Goal: Task Accomplishment & Management: Complete application form

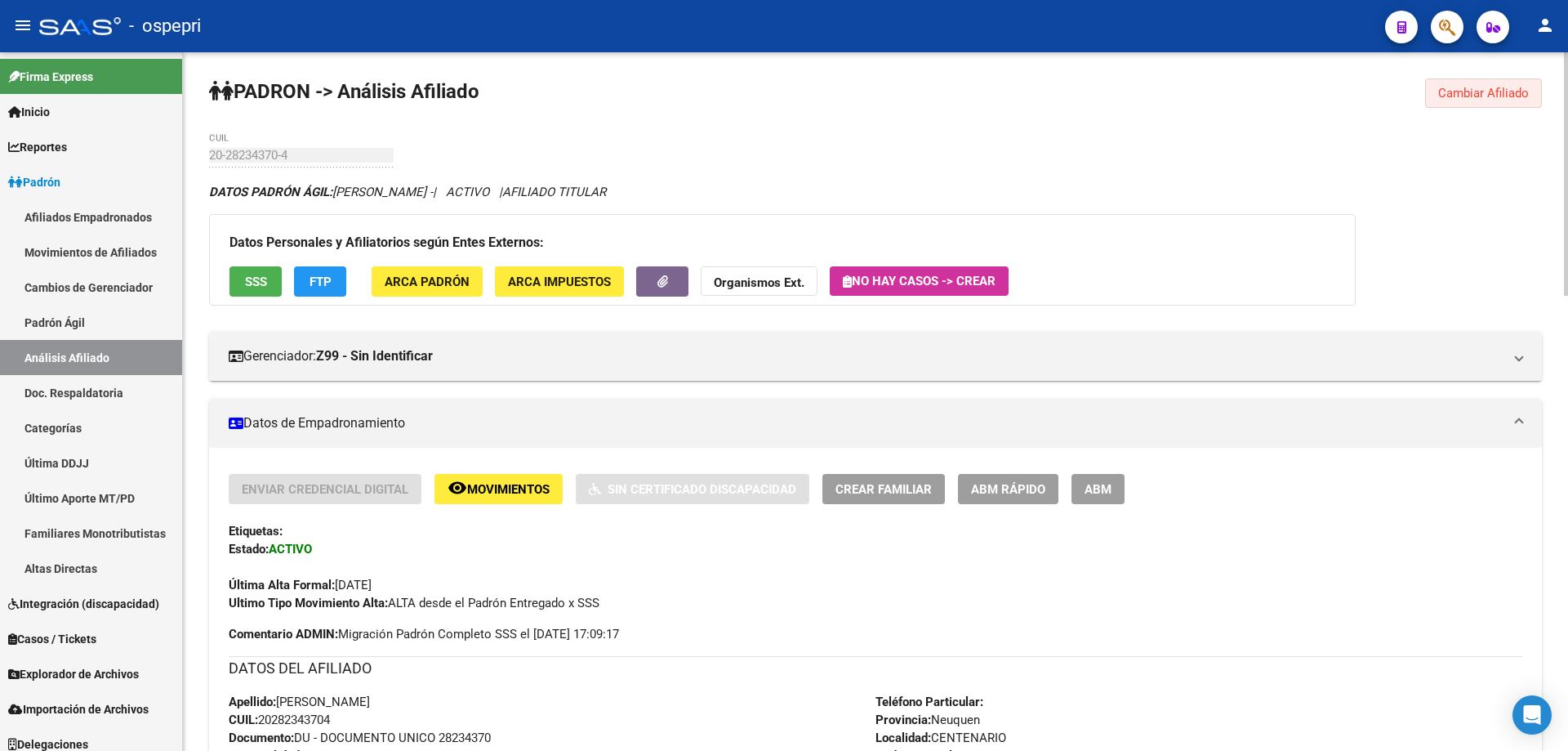
click at [1455, 90] on span "Cambiar Afiliado" at bounding box center [1483, 92] width 90 height 15
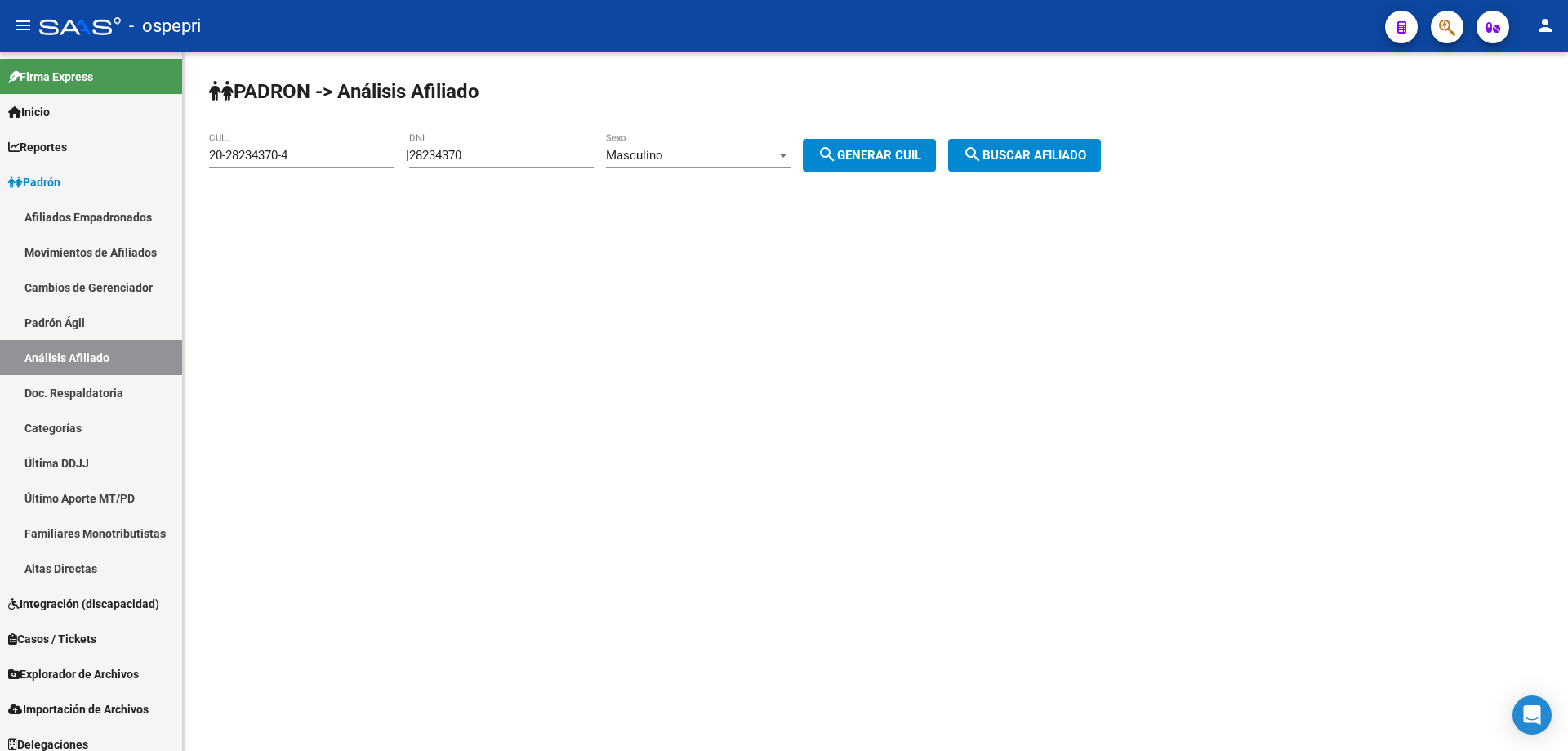
click at [460, 153] on input "28234370" at bounding box center [501, 154] width 184 height 15
paste input "31505106"
type input "31505106"
click at [882, 157] on span "search Generar CUIL" at bounding box center [869, 154] width 104 height 15
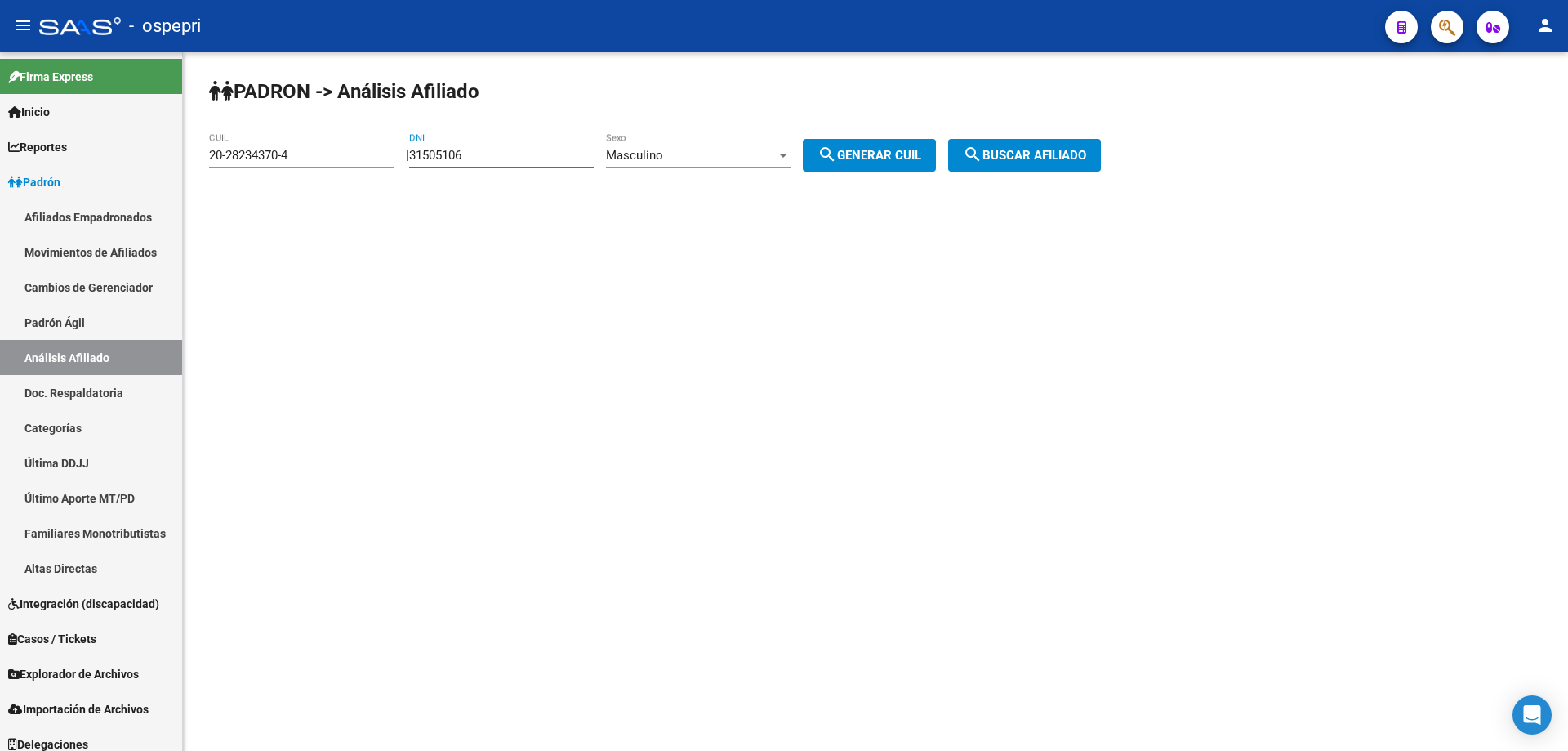
type input "20-31505106-2"
click at [1030, 152] on span "search Buscar afiliado" at bounding box center [1024, 154] width 123 height 15
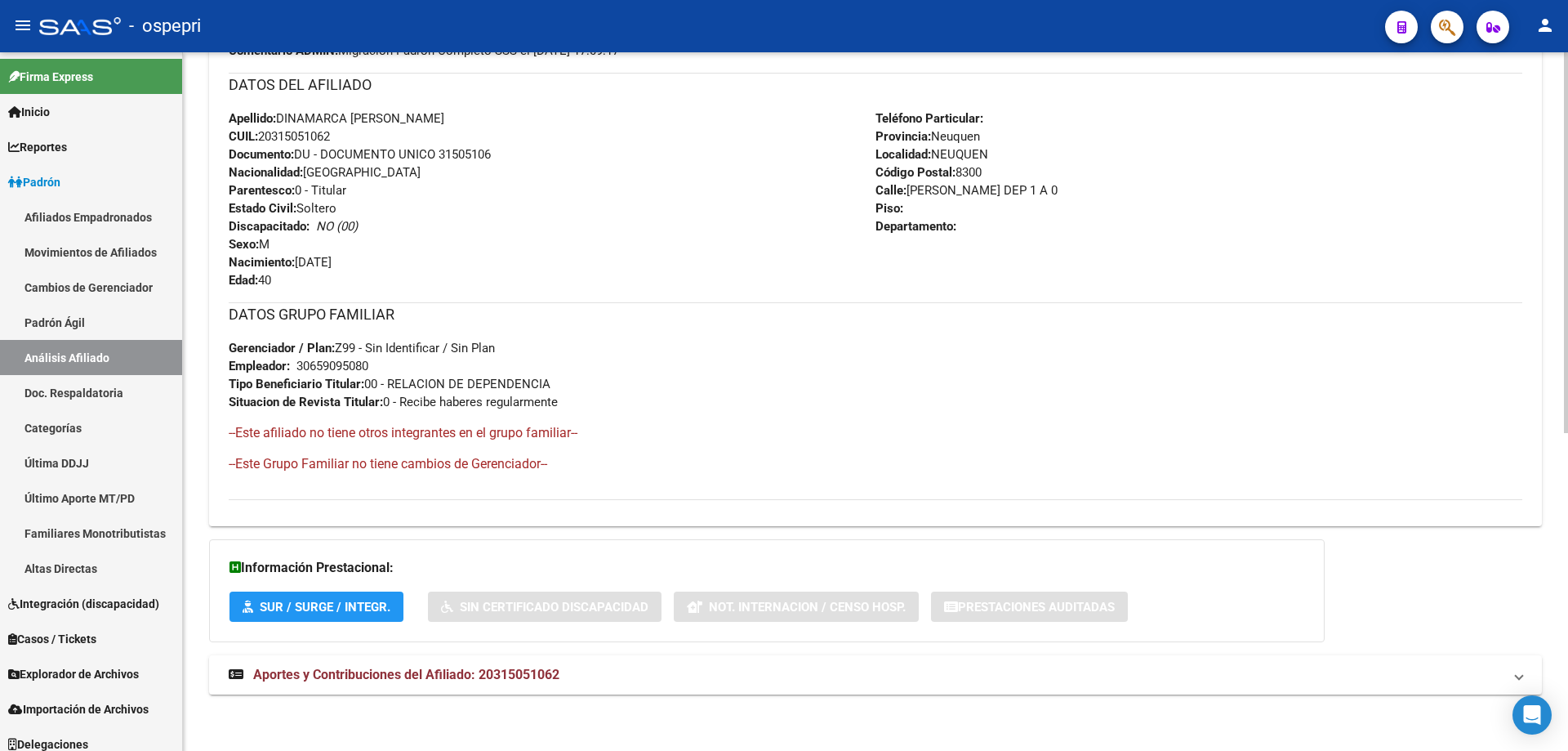
scroll to position [584, 0]
click at [457, 674] on span "Aportes y Contribuciones del Afiliado: 20315051062" at bounding box center [406, 674] width 306 height 16
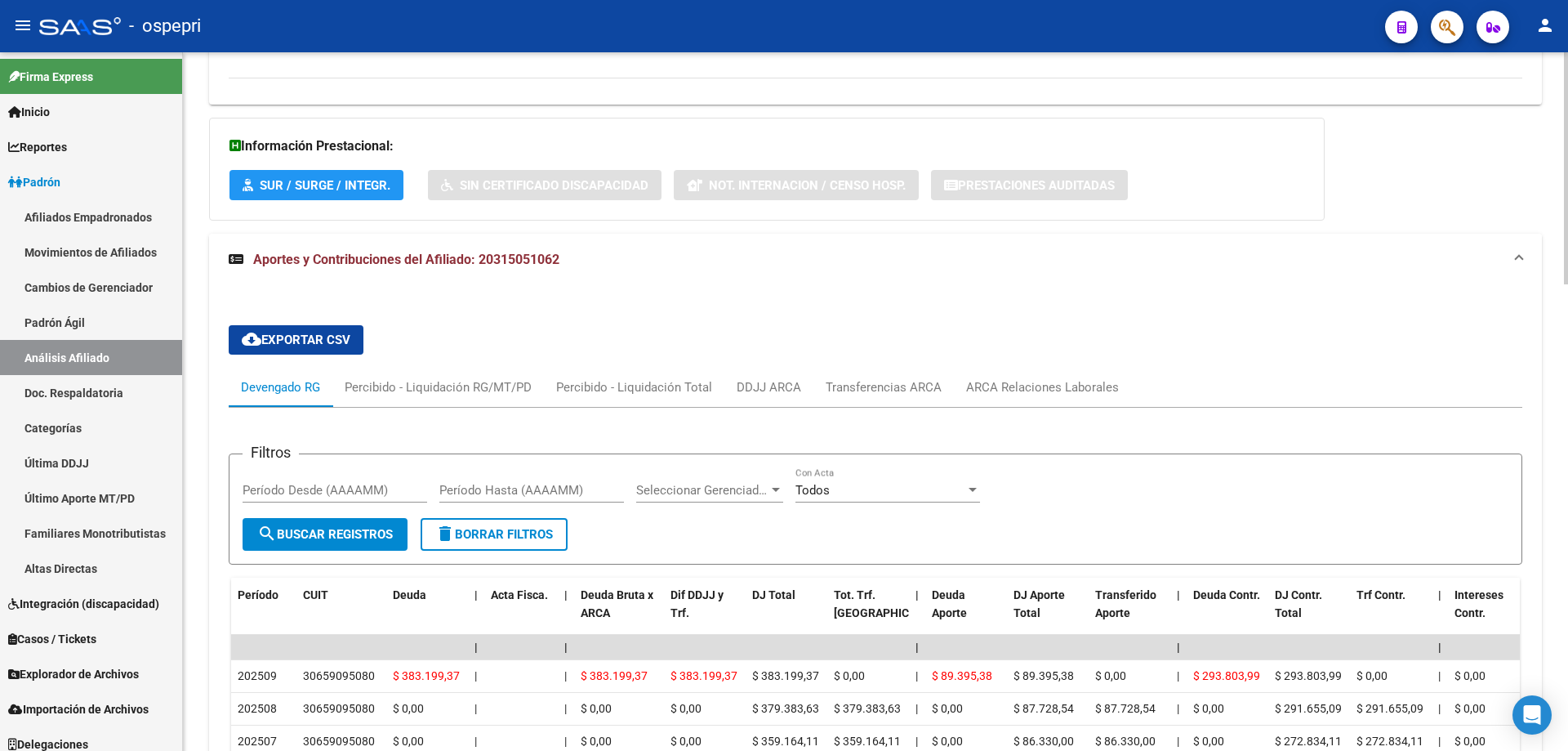
scroll to position [1223, 0]
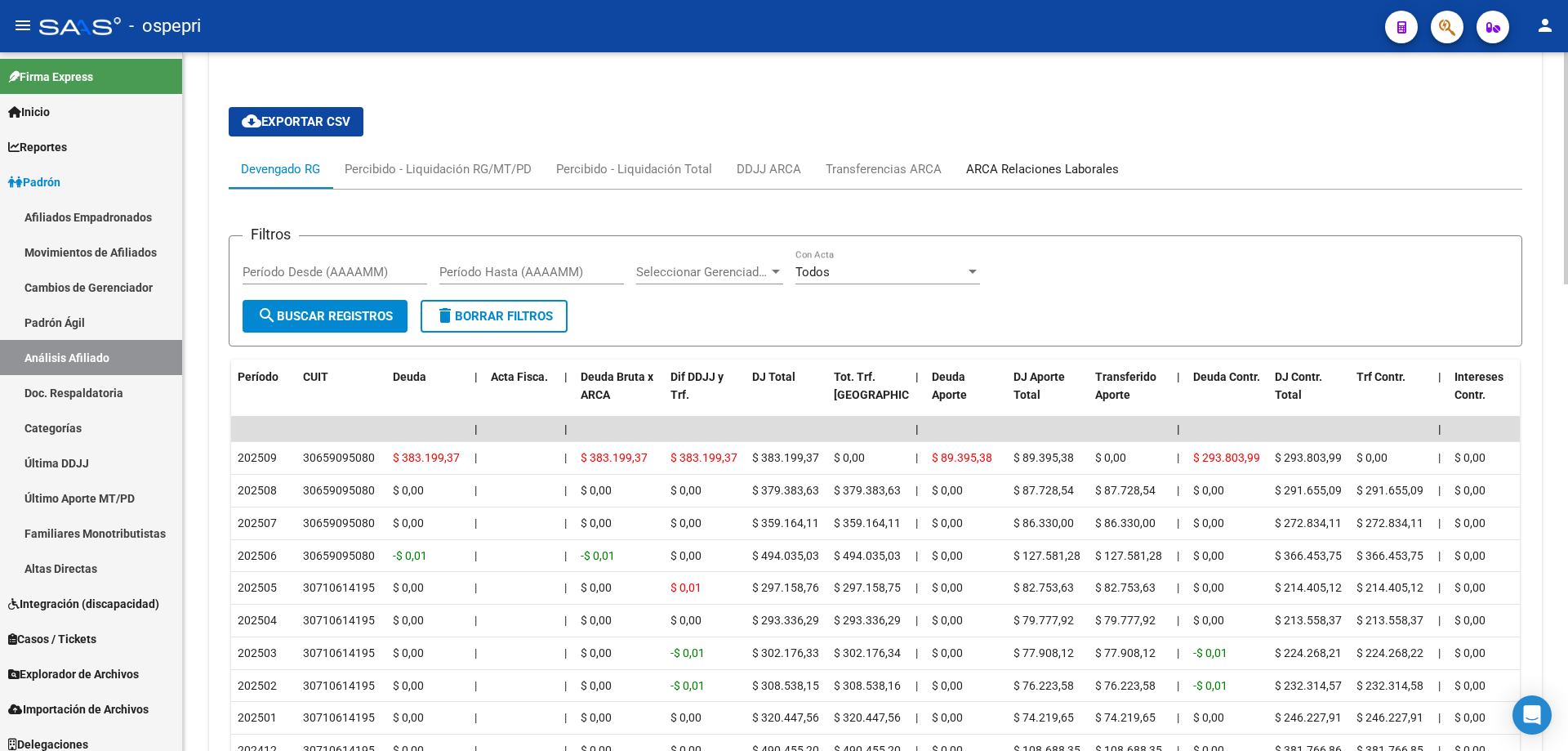
click at [1047, 167] on div "ARCA Relaciones Laborales" at bounding box center [1042, 169] width 152 height 18
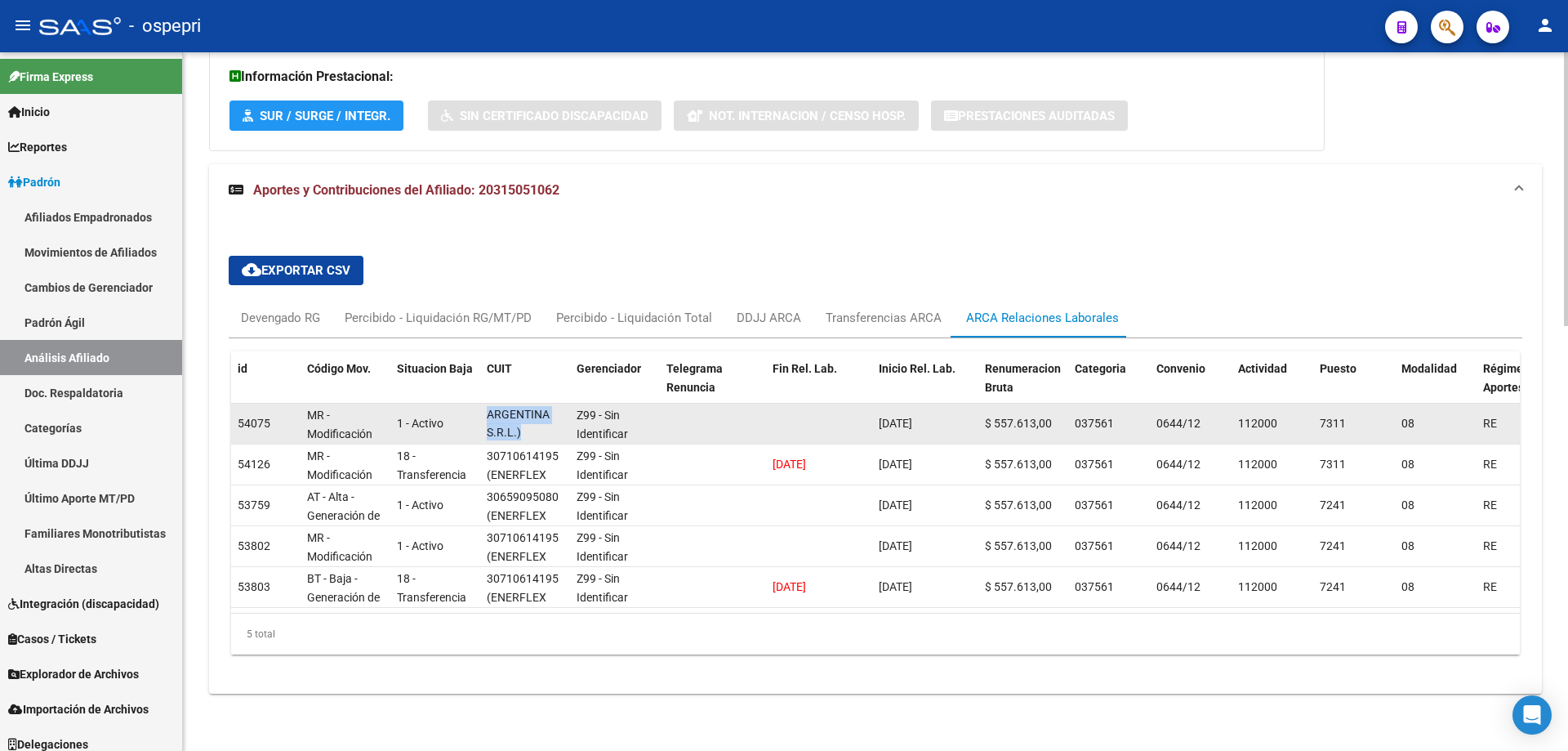
scroll to position [1, 0]
drag, startPoint x: 502, startPoint y: 421, endPoint x: 543, endPoint y: 429, distance: 41.8
click at [543, 429] on datatable-body-cell "30659095080 (ENERFLEX SOLUTIONS ARGENTINA S.R.L.)" at bounding box center [525, 424] width 90 height 40
click at [505, 418] on span "(ENERFLEX SOLUTIONS ARGENTINA S.R.L.)" at bounding box center [517, 402] width 63 height 69
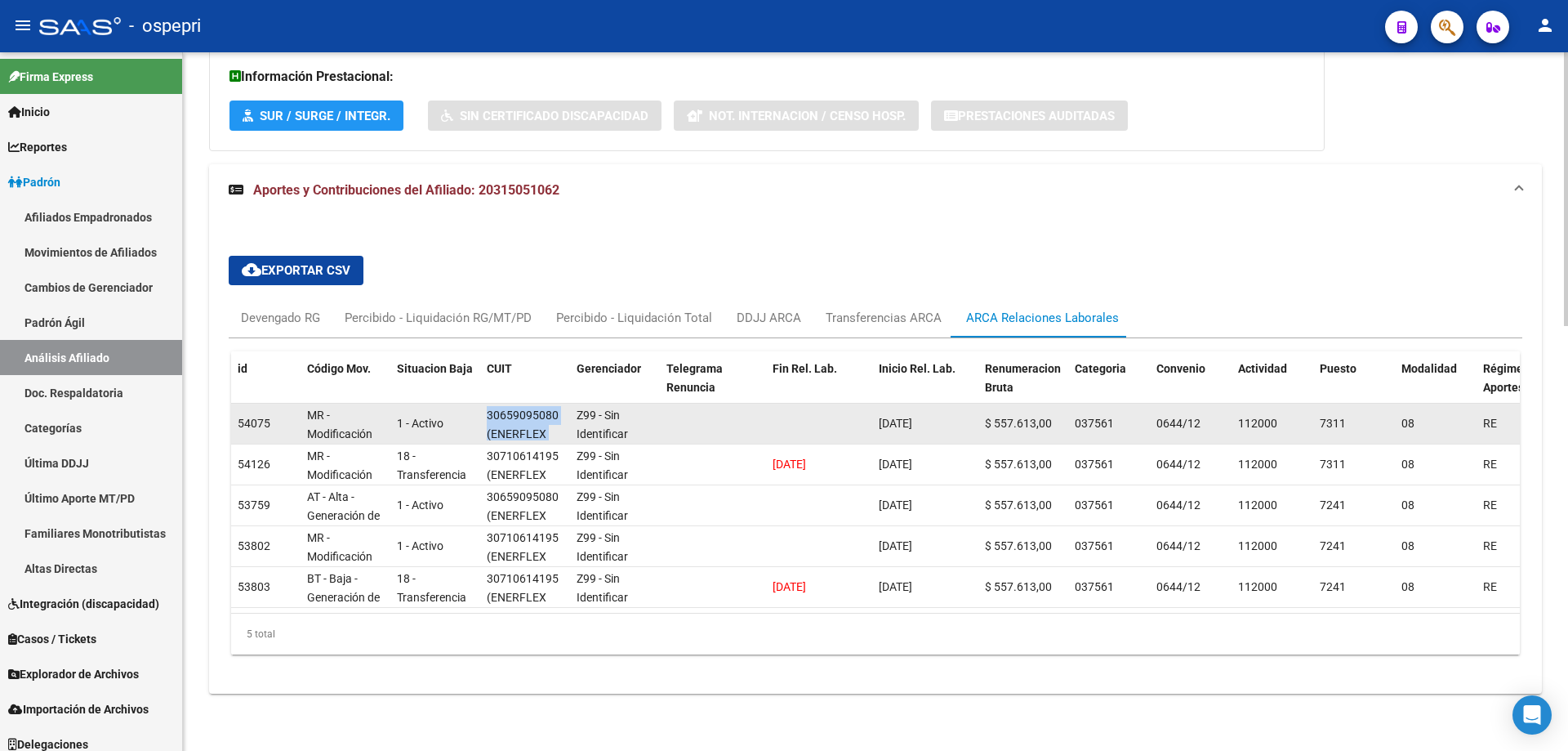
click at [510, 413] on div "30659095080 (ENERFLEX SOLUTIONS ARGENTINA S.R.L.)" at bounding box center [524, 423] width 77 height 34
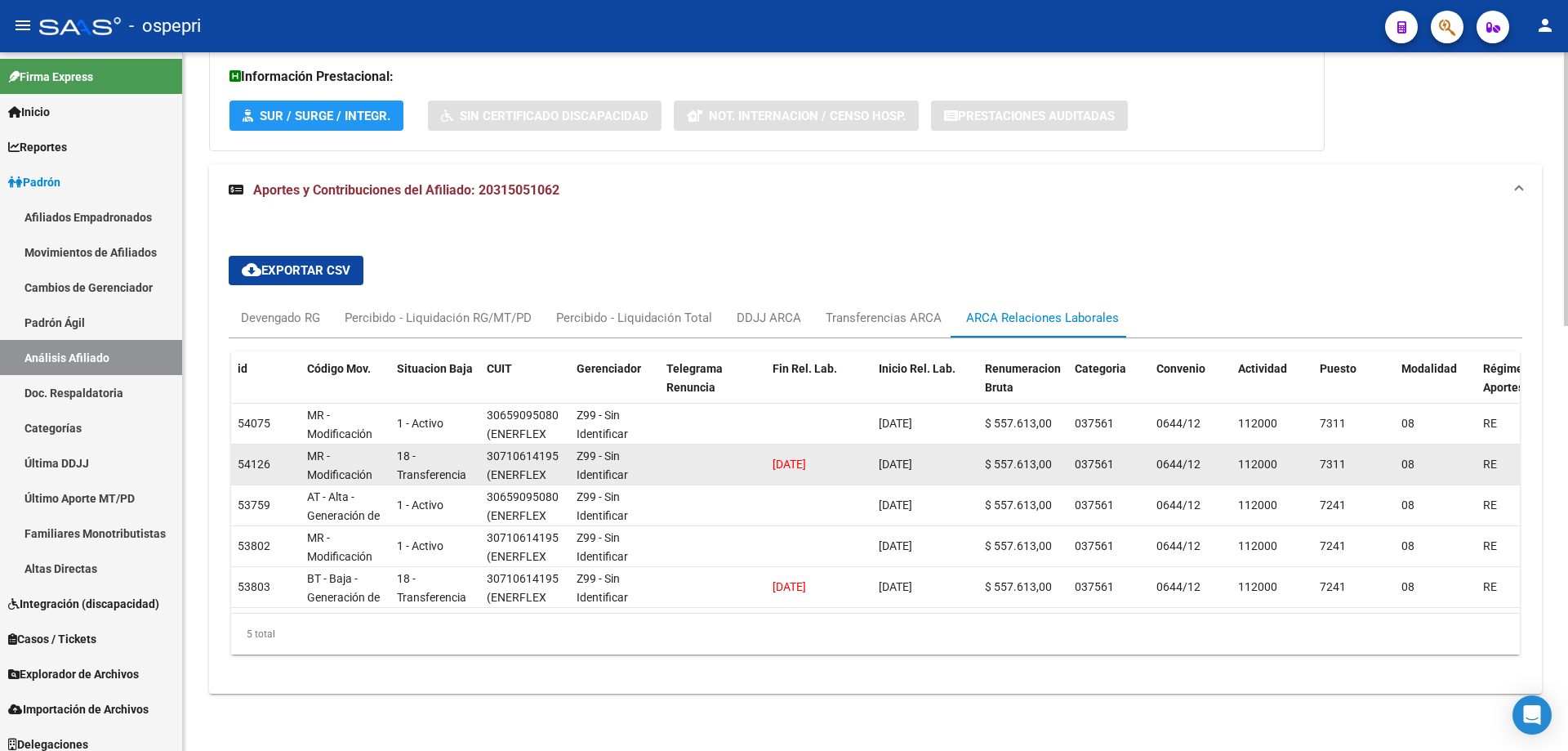
click at [524, 468] on span "(ENERFLEX SERVICES ARGENTINA S. R. L.)" at bounding box center [523, 502] width 75 height 69
click at [517, 468] on span "(ENERFLEX SERVICES ARGENTINA S. R. L.)" at bounding box center [523, 502] width 75 height 69
click at [532, 466] on div "30710614195 (ENERFLEX SERVICES ARGENTINA S. R. L.)" at bounding box center [524, 462] width 77 height 34
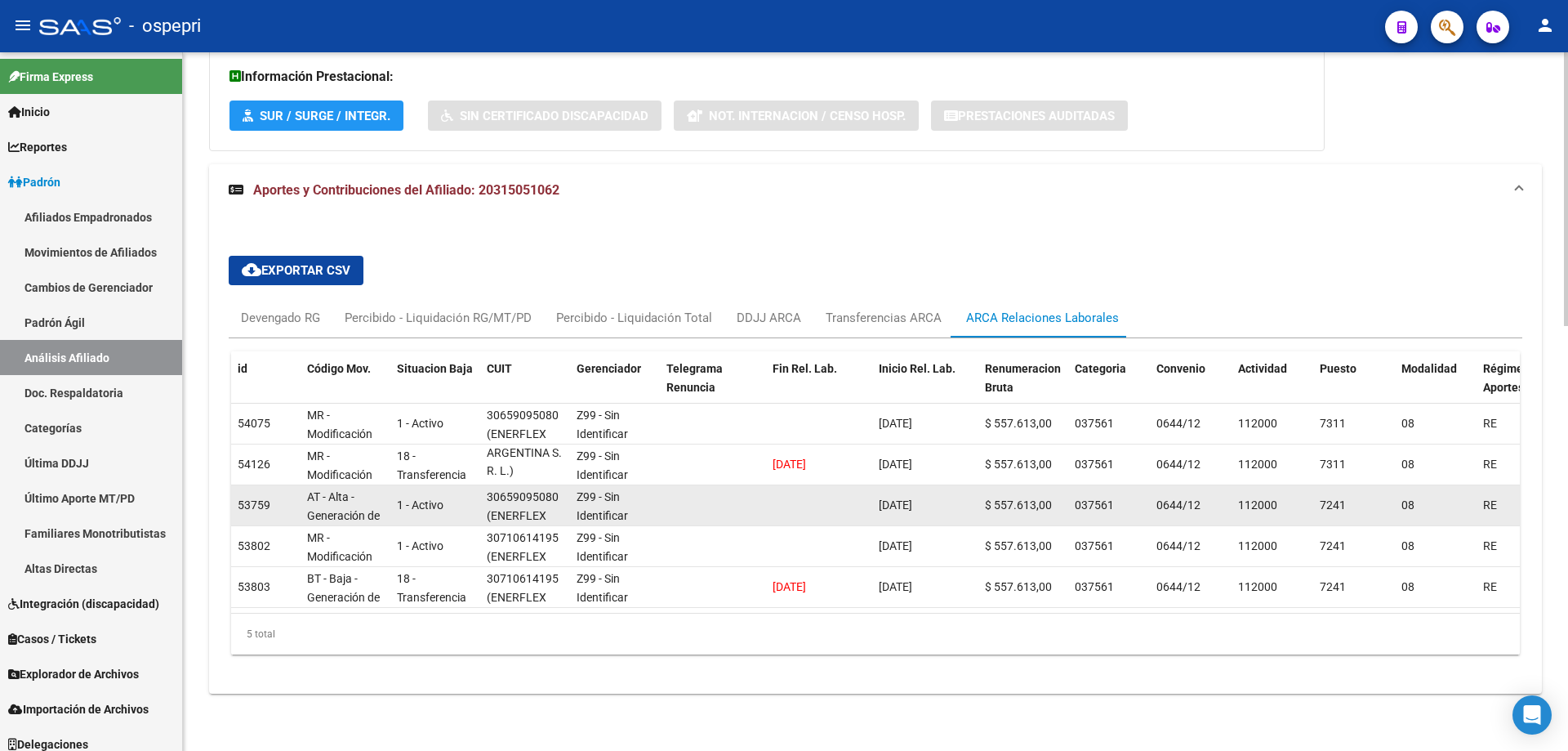
drag, startPoint x: 513, startPoint y: 502, endPoint x: 514, endPoint y: 512, distance: 10.0
click at [514, 512] on datatable-body-cell "30659095080 (ENERFLEX SOLUTIONS ARGENTINA S.R.L.)" at bounding box center [525, 505] width 90 height 40
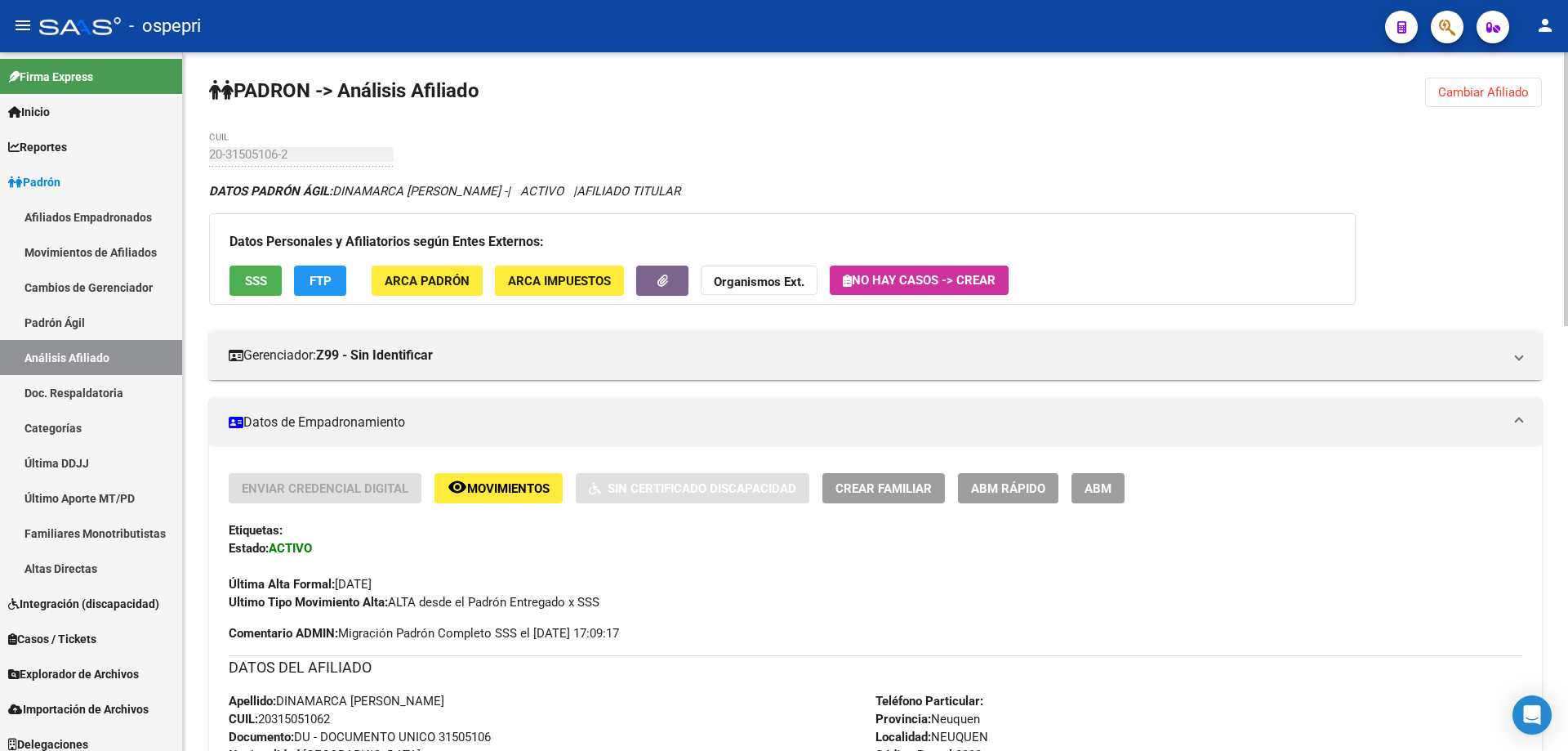
scroll to position [0, 0]
click at [1442, 89] on span "Cambiar Afiliado" at bounding box center [1483, 92] width 90 height 15
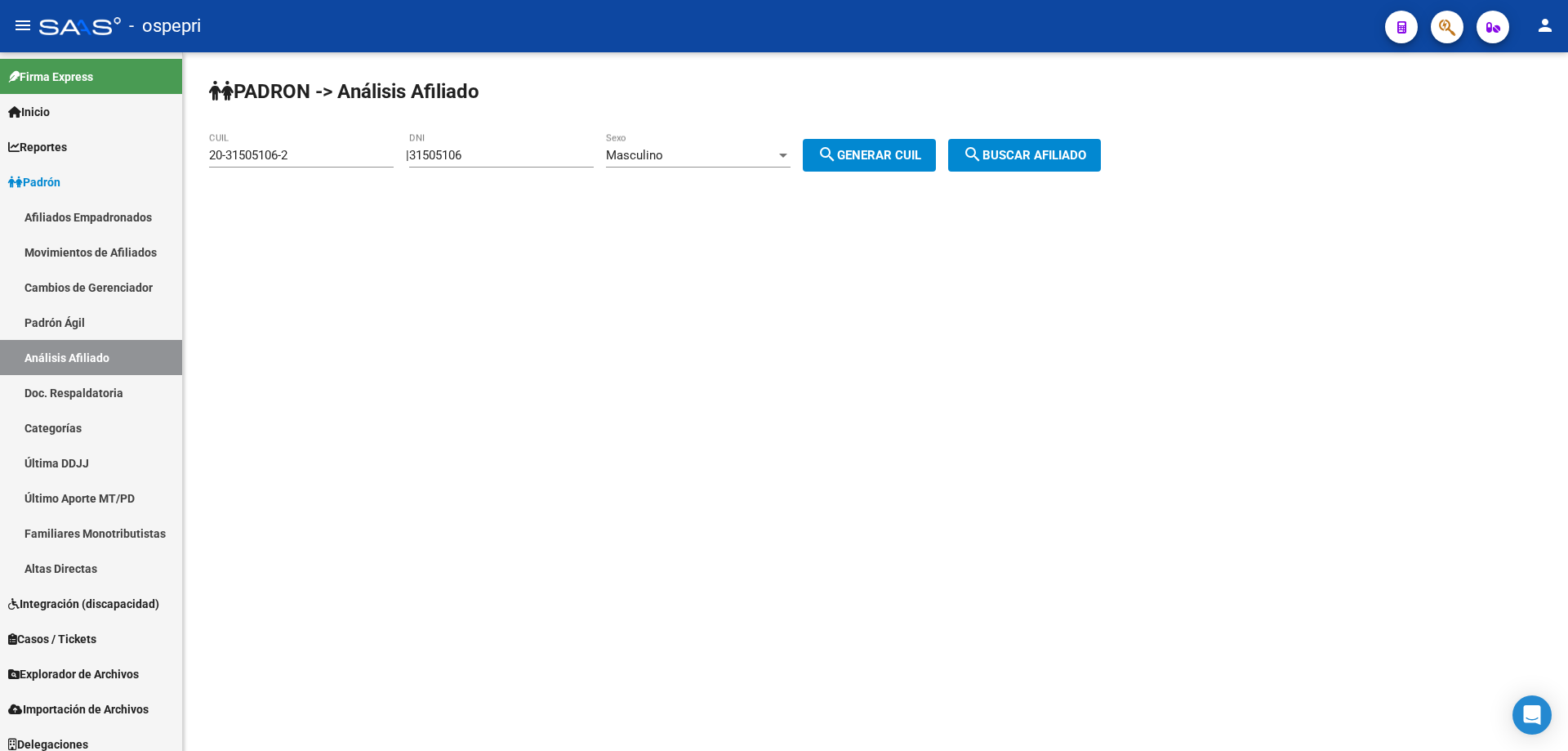
click at [462, 150] on input "31505106" at bounding box center [501, 154] width 184 height 15
click at [263, 153] on input "20-31505106-2" at bounding box center [301, 154] width 184 height 15
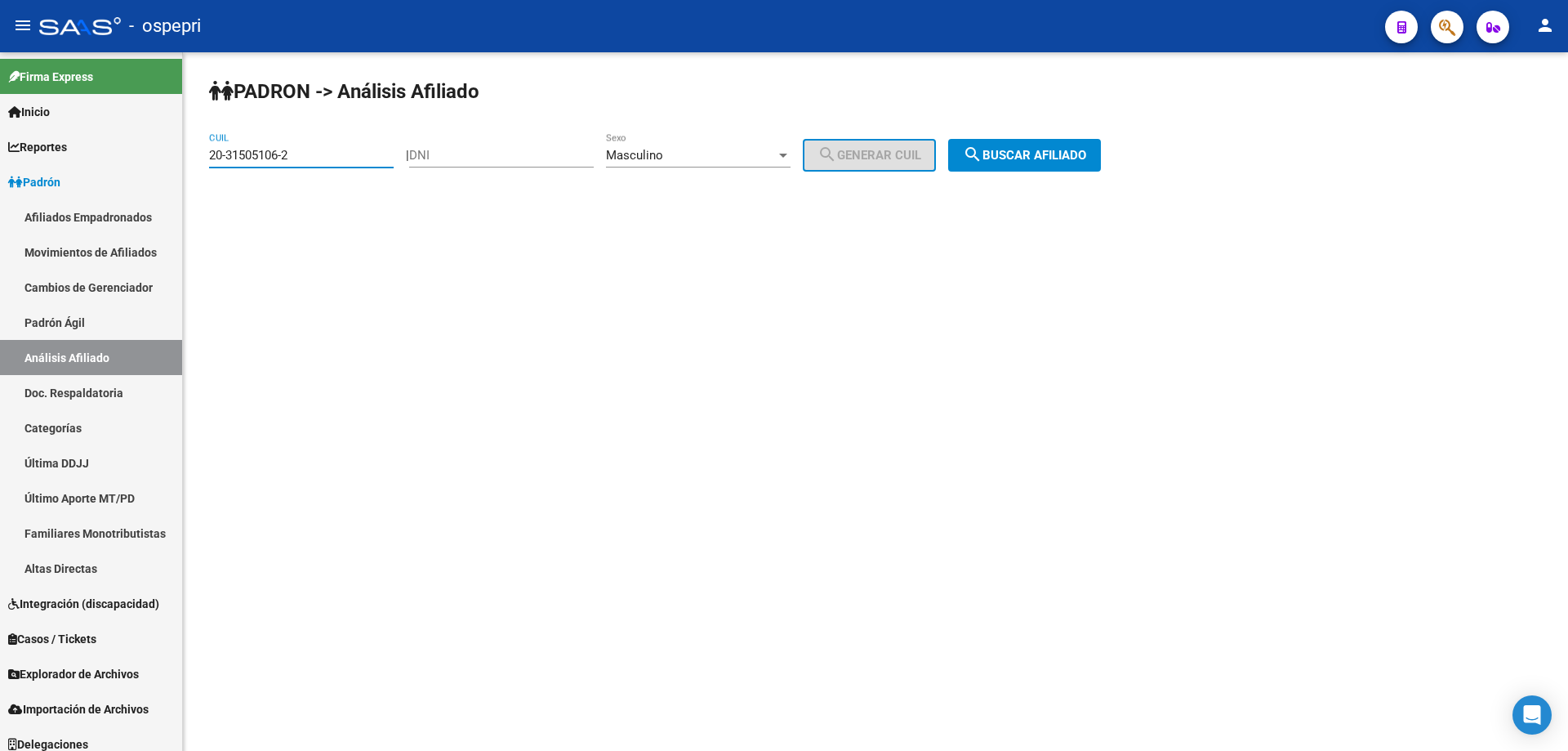
paste input "7-31613818"
type input "27-31613818-2"
click at [1055, 145] on button "search Buscar afiliado" at bounding box center [1024, 155] width 152 height 33
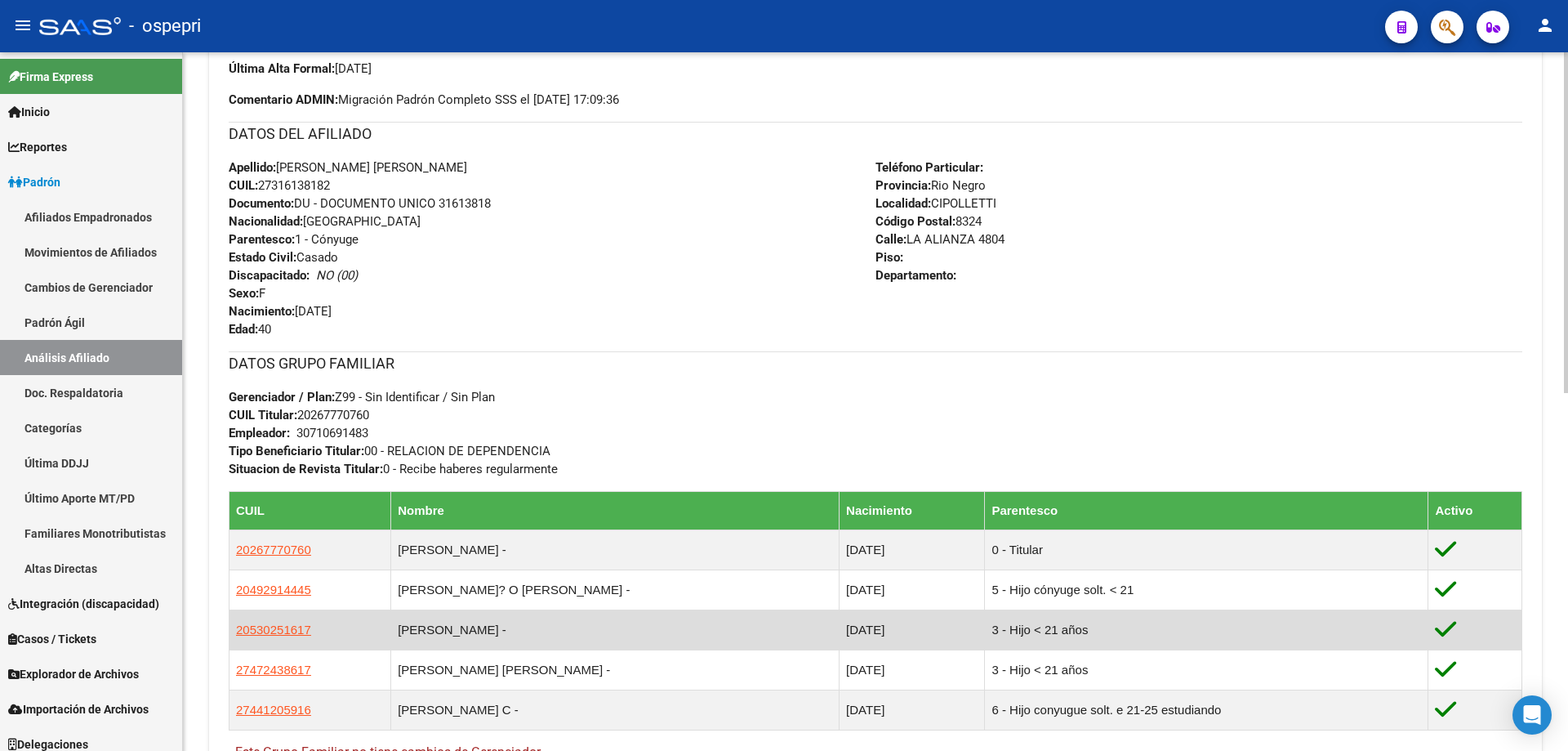
scroll to position [734, 0]
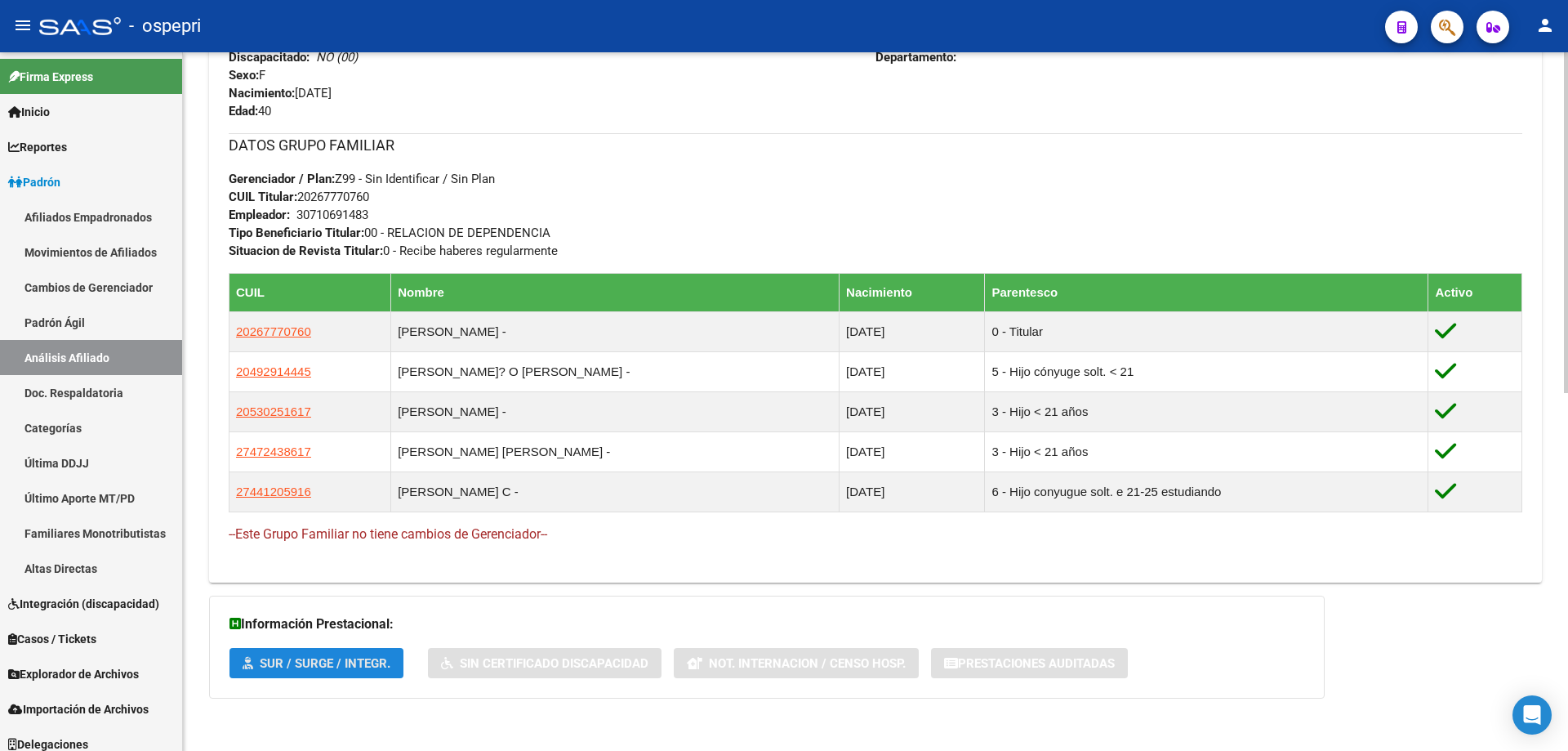
click at [332, 666] on span "SUR / SURGE / INTEGR." at bounding box center [324, 663] width 131 height 15
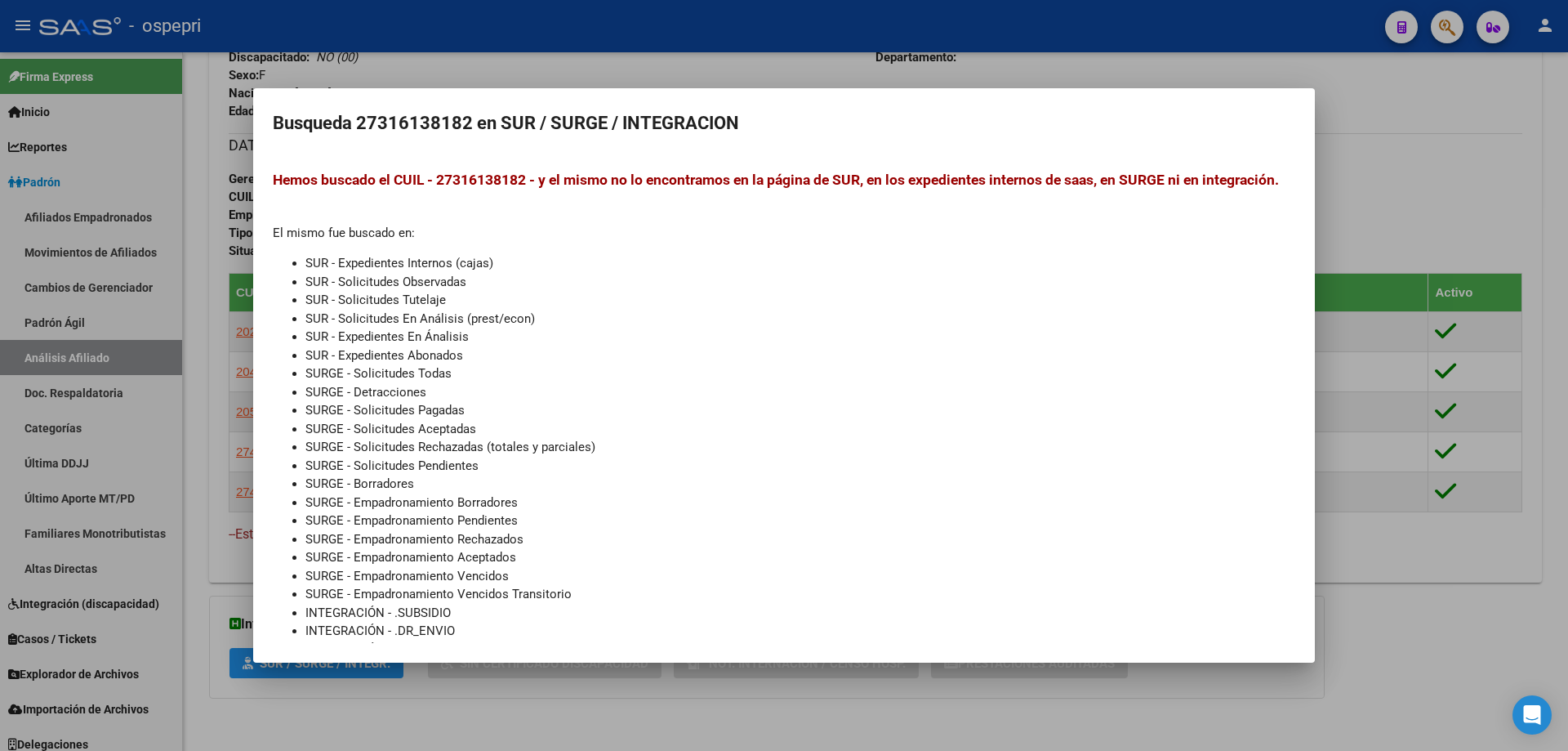
drag, startPoint x: 1395, startPoint y: 181, endPoint x: 881, endPoint y: 181, distance: 514.0
click at [1387, 181] on div at bounding box center [784, 375] width 1568 height 751
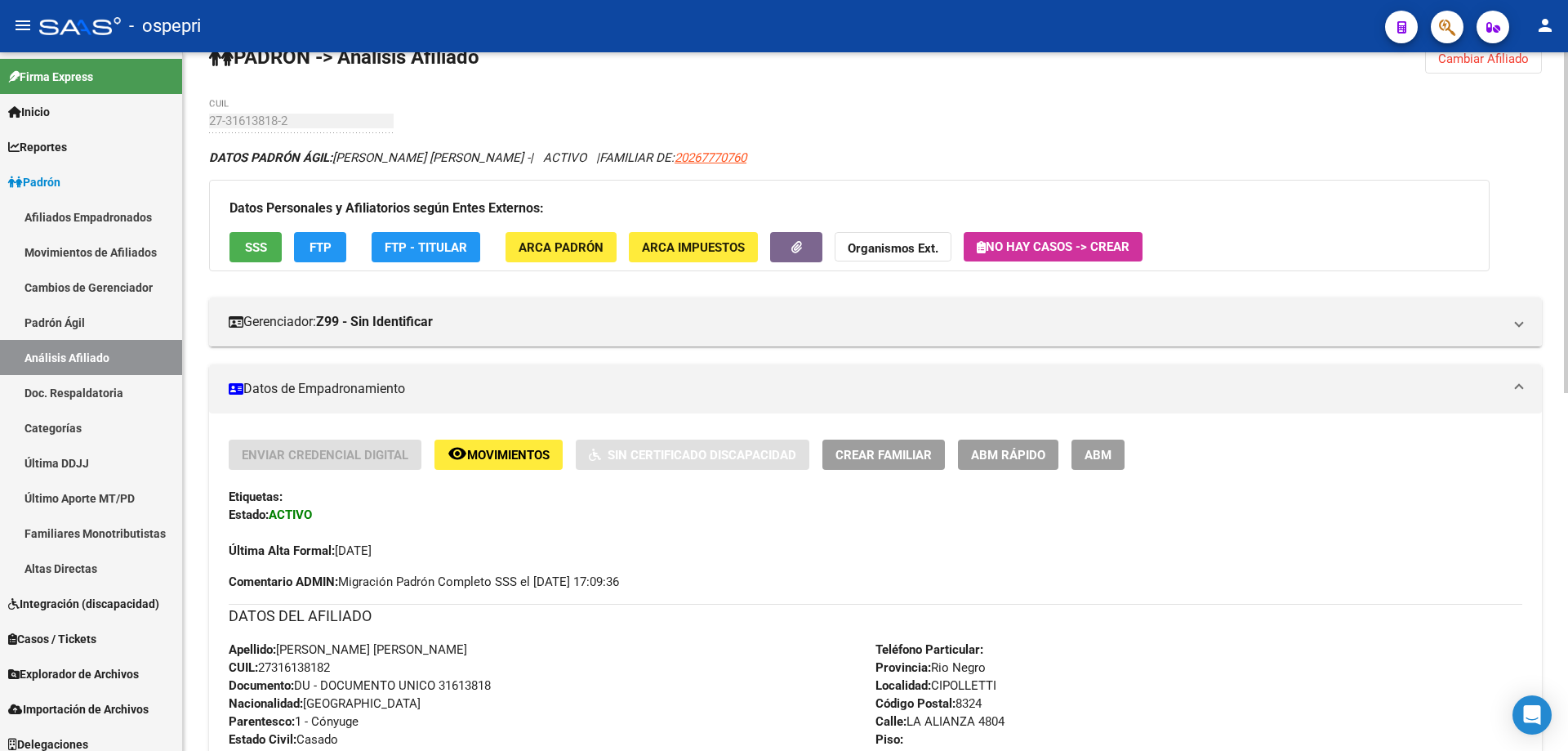
scroll to position [0, 0]
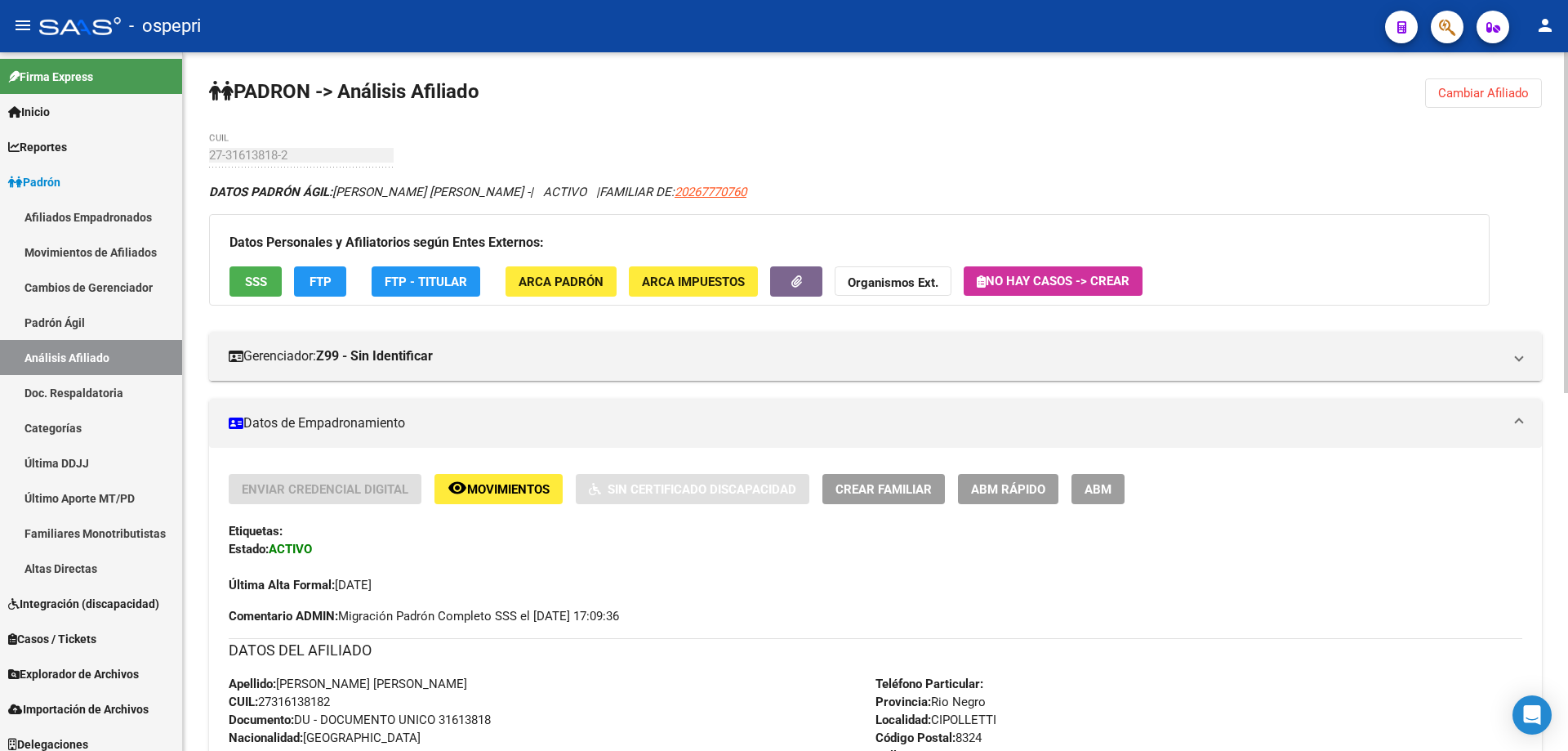
click at [1435, 95] on button "Cambiar Afiliado" at bounding box center [1484, 93] width 117 height 29
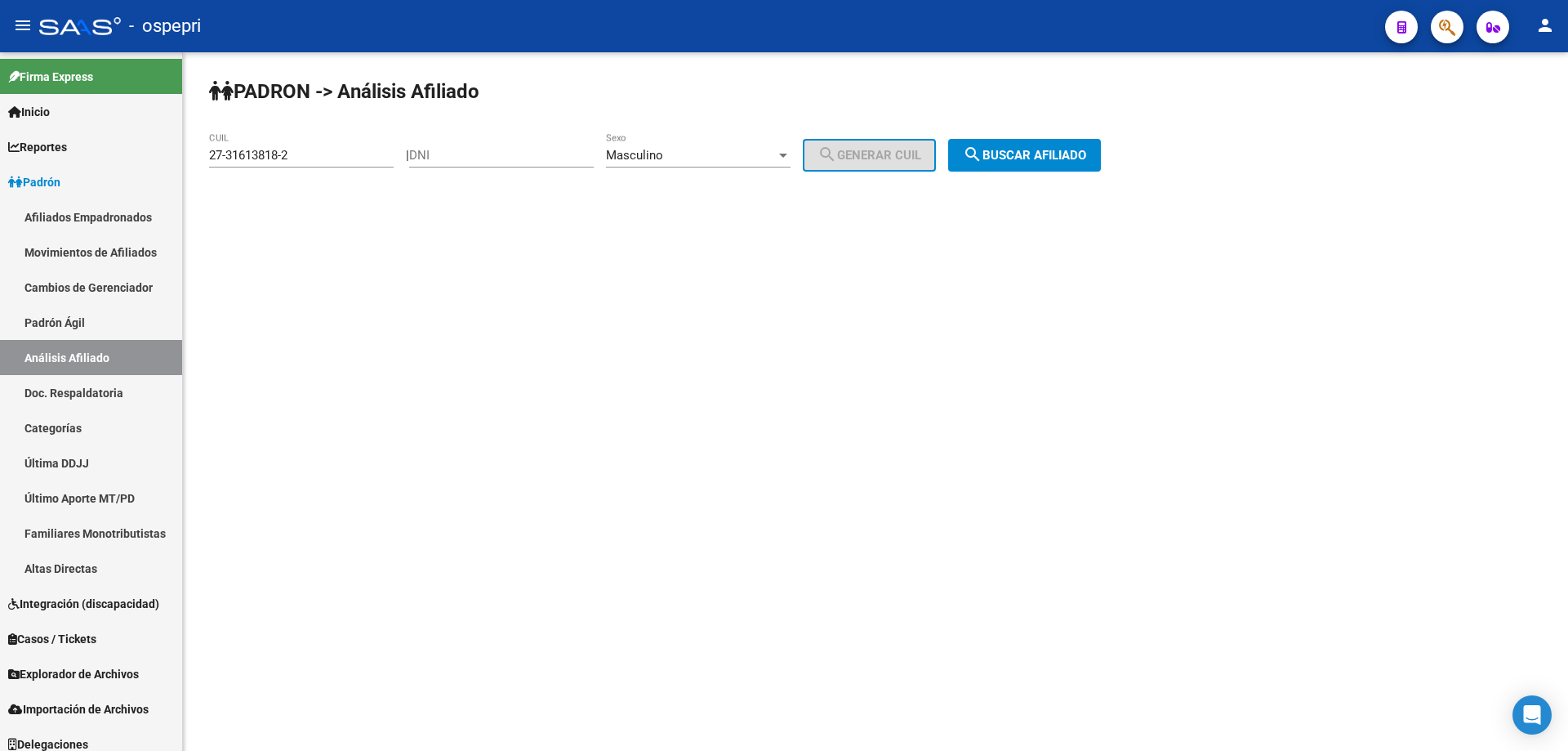
click at [490, 151] on input "DNI" at bounding box center [501, 154] width 184 height 15
paste input "38063732"
type input "38063732"
click at [904, 153] on span "search Generar CUIL" at bounding box center [869, 154] width 104 height 15
type input "20-38063732-5"
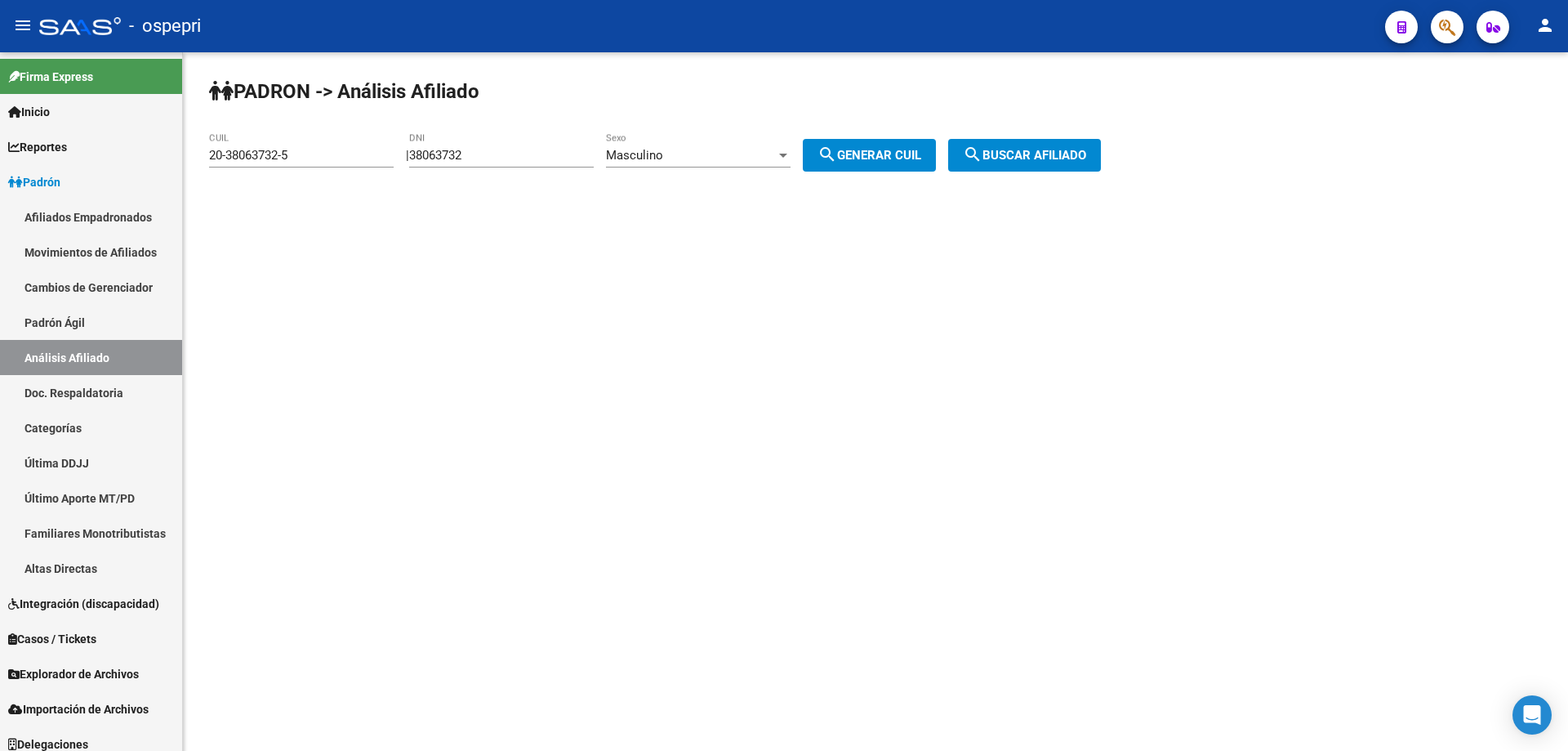
click at [1009, 152] on span "search Buscar afiliado" at bounding box center [1024, 154] width 123 height 15
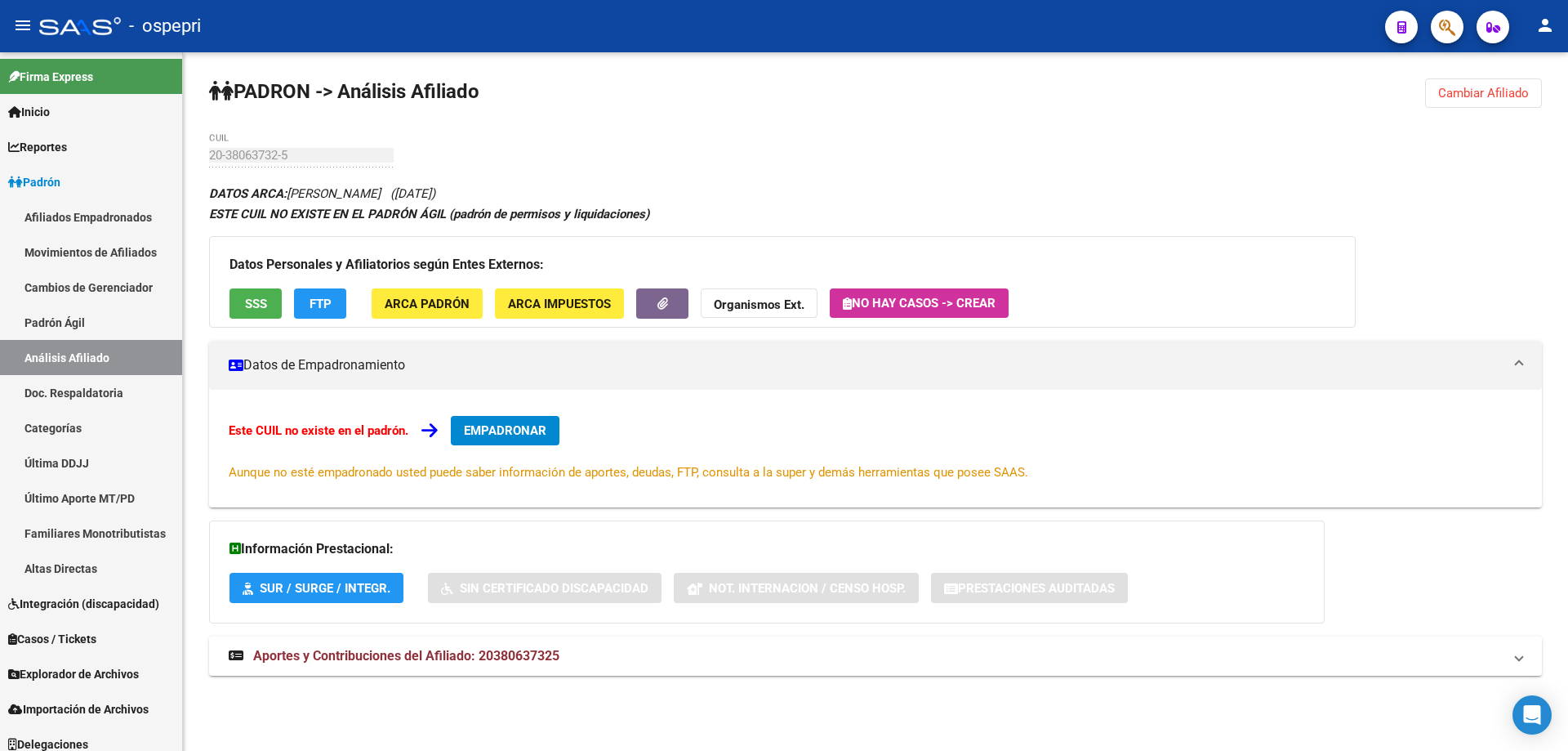
click at [538, 635] on div "DATOS ARCA: [PERSON_NAME] ([DATE]) ESTE CUIL NO EXISTE EN EL PADRÓN ÁGIL (padró…" at bounding box center [875, 438] width 1333 height 511
click at [548, 661] on span "Aportes y Contribuciones del Afiliado: 20380637325" at bounding box center [406, 656] width 306 height 16
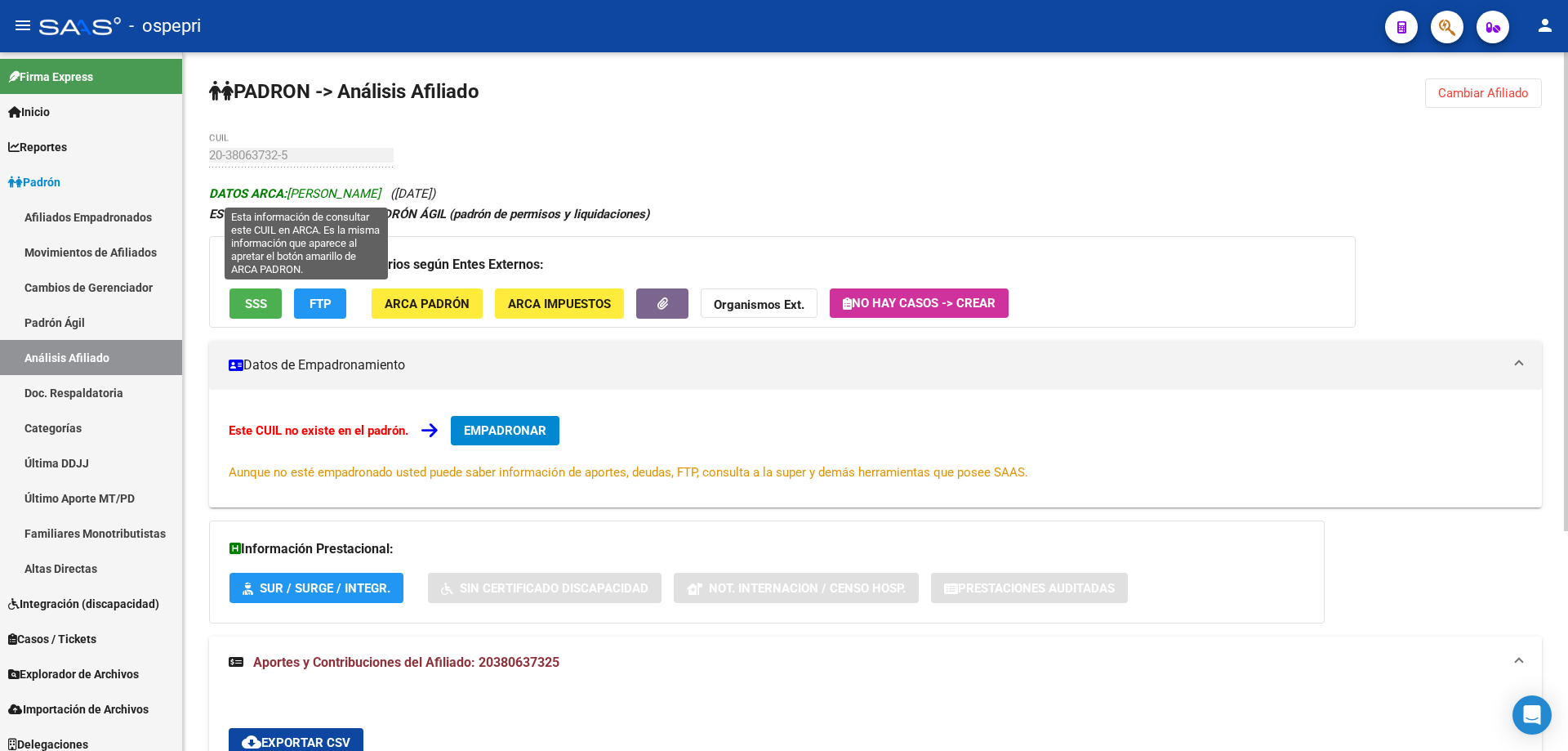
click at [310, 196] on span "DATOS ARCA: [PERSON_NAME]" at bounding box center [294, 193] width 172 height 15
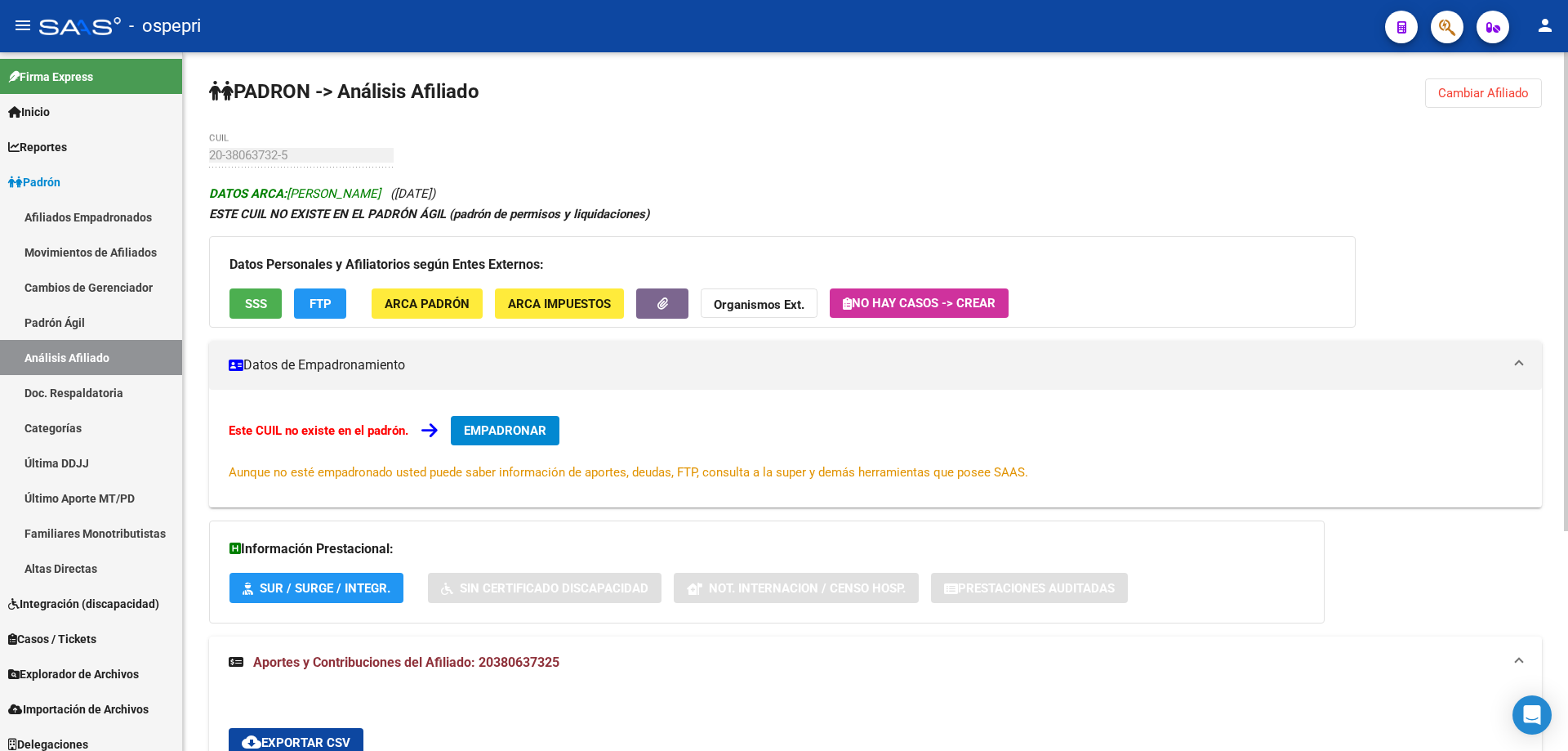
click at [310, 196] on span "DATOS ARCA: [PERSON_NAME]" at bounding box center [294, 193] width 172 height 15
copy span "[PERSON_NAME]"
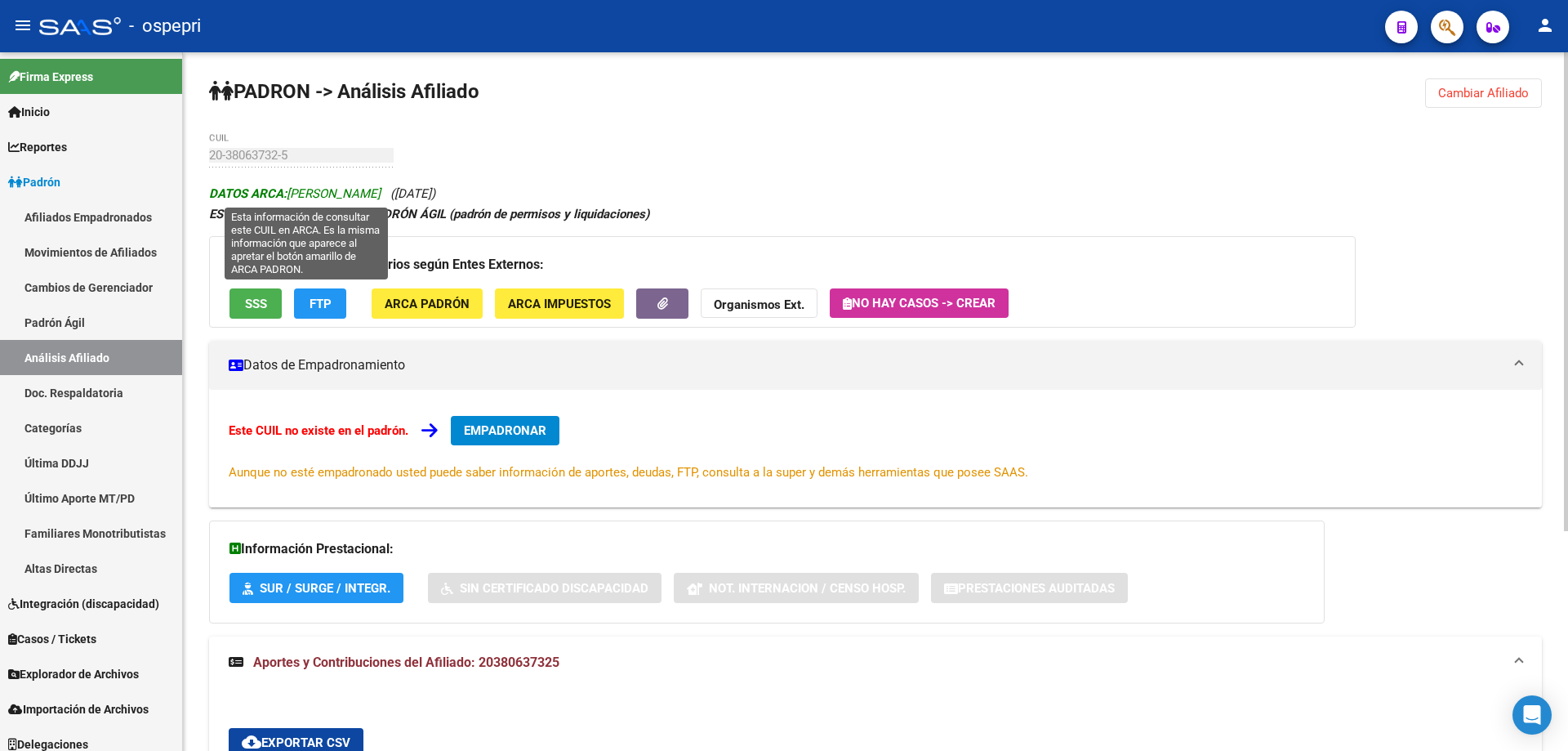
drag, startPoint x: 334, startPoint y: 195, endPoint x: 384, endPoint y: 190, distance: 50.2
click at [381, 190] on span "DATOS ARCA: [PERSON_NAME]" at bounding box center [294, 193] width 172 height 15
click at [337, 192] on span "DATOS ARCA: [PERSON_NAME]" at bounding box center [294, 193] width 172 height 15
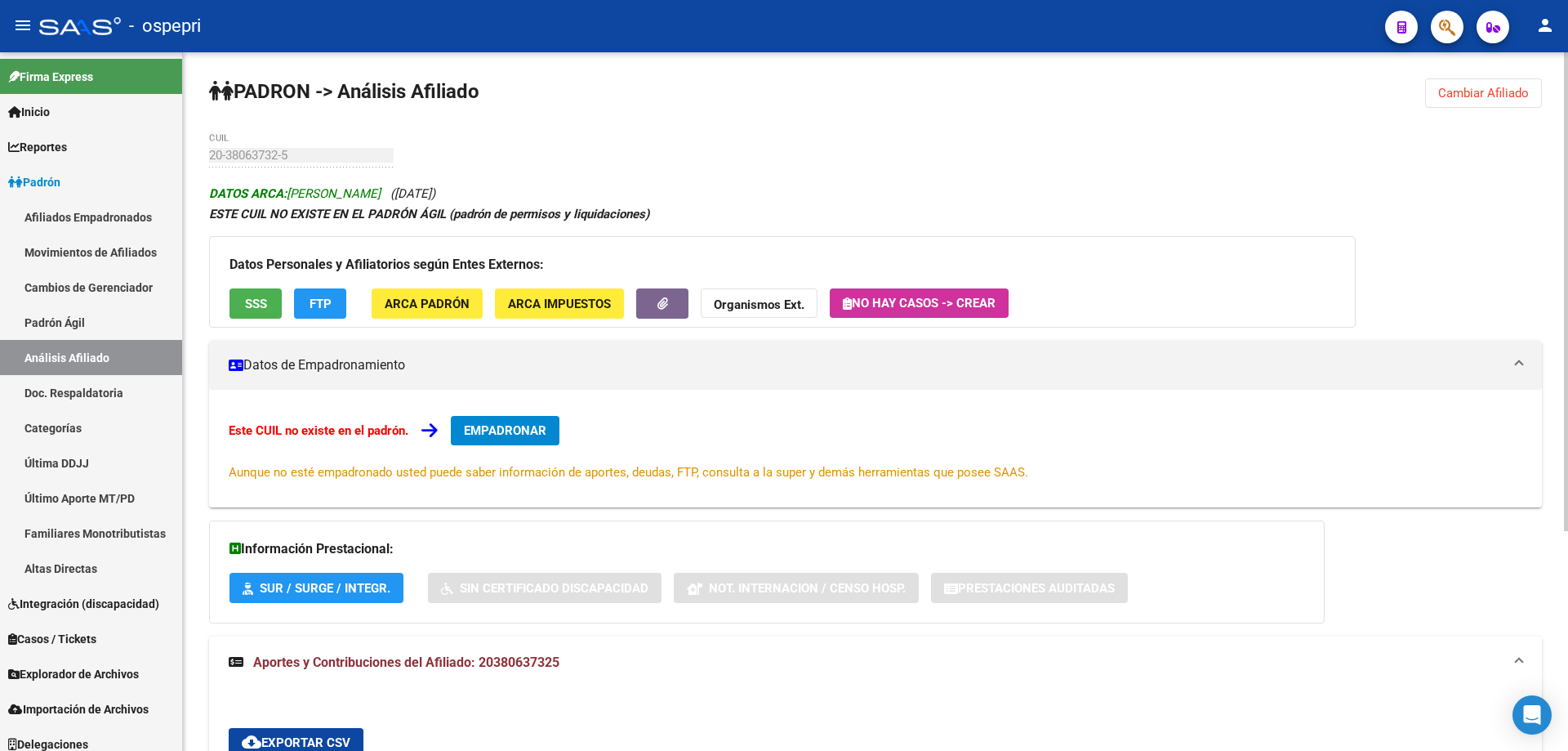
drag, startPoint x: 333, startPoint y: 191, endPoint x: 378, endPoint y: 192, distance: 45.0
click at [378, 192] on span "DATOS ARCA: [PERSON_NAME]" at bounding box center [294, 193] width 172 height 15
drag, startPoint x: 332, startPoint y: 189, endPoint x: 406, endPoint y: 192, distance: 74.1
click at [406, 192] on icon "DATOS ARCA: [PERSON_NAME] ([DATE])" at bounding box center [321, 193] width 226 height 15
copy icon "[PERSON_NAME]"
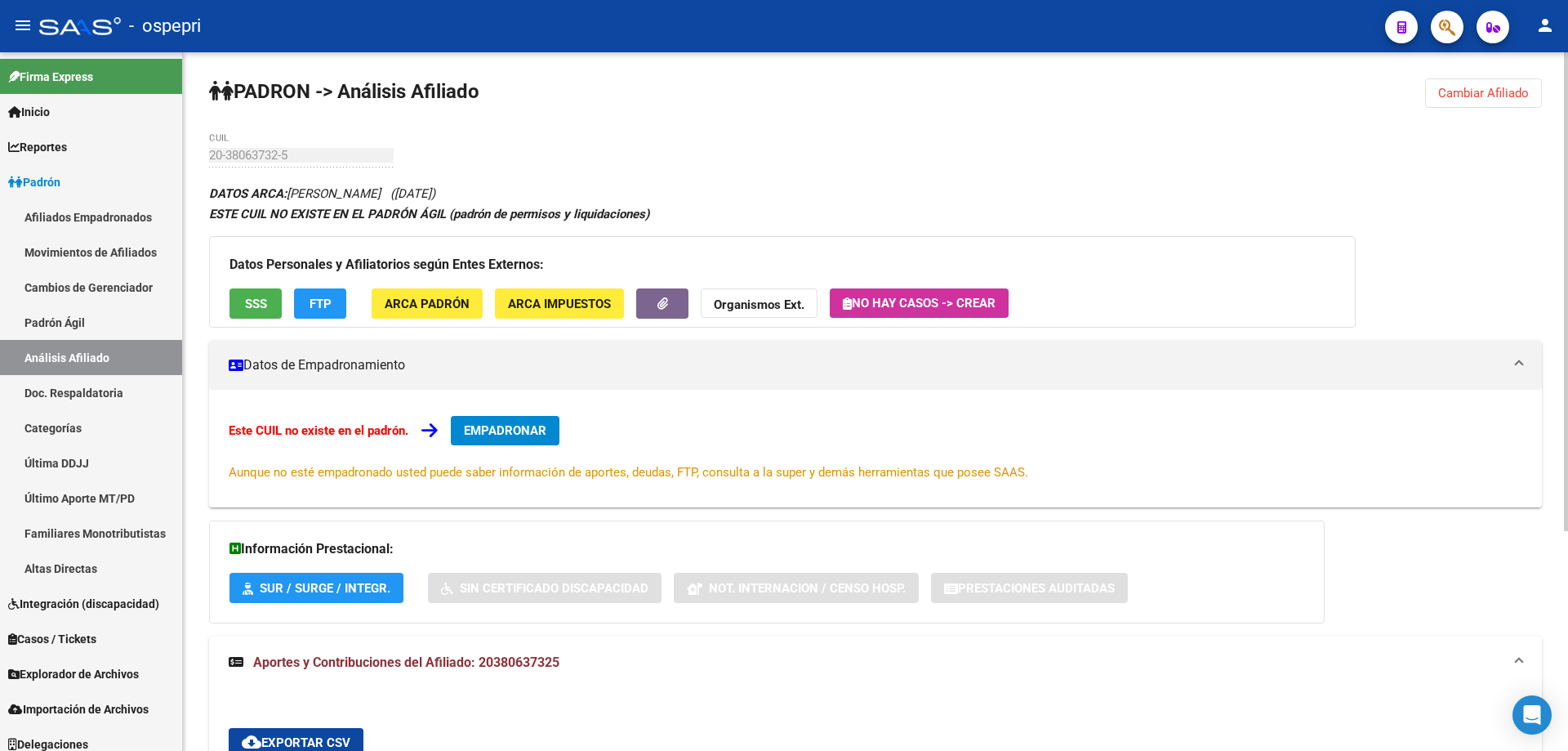
drag, startPoint x: 418, startPoint y: 192, endPoint x: 462, endPoint y: 193, distance: 44.0
click at [435, 193] on span "([DATE])" at bounding box center [413, 193] width 45 height 15
click at [427, 163] on div "PADRON -> Análisis Afiliado Cambiar Afiliado 20-38063732-5 CUIL DATOS ARCA: [PE…" at bounding box center [875, 556] width 1385 height 1007
drag, startPoint x: 415, startPoint y: 190, endPoint x: 483, endPoint y: 197, distance: 68.4
click at [435, 197] on span "([DATE])" at bounding box center [413, 193] width 45 height 15
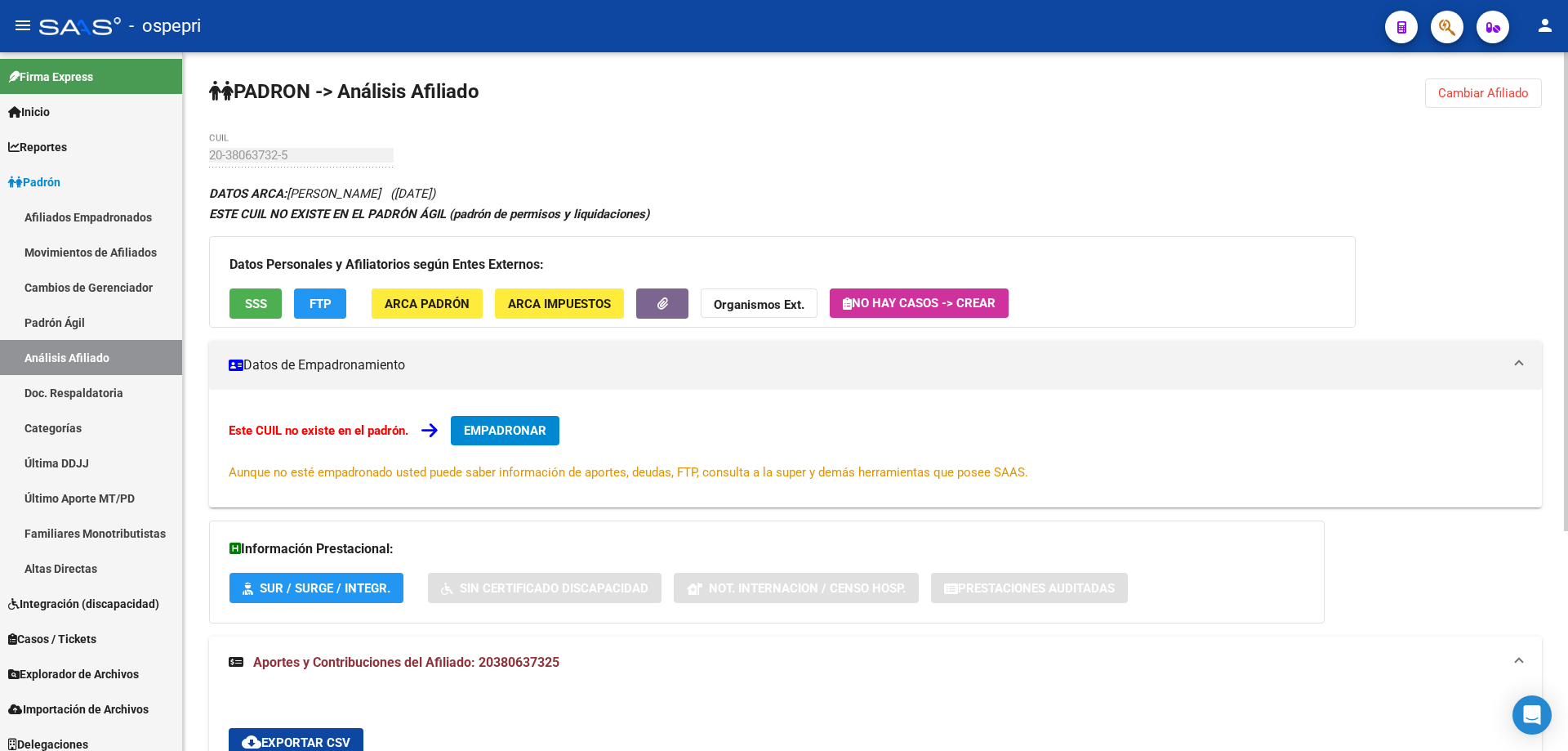
copy span "[DATE])"
click at [1508, 86] on span "Cambiar Afiliado" at bounding box center [1483, 92] width 90 height 15
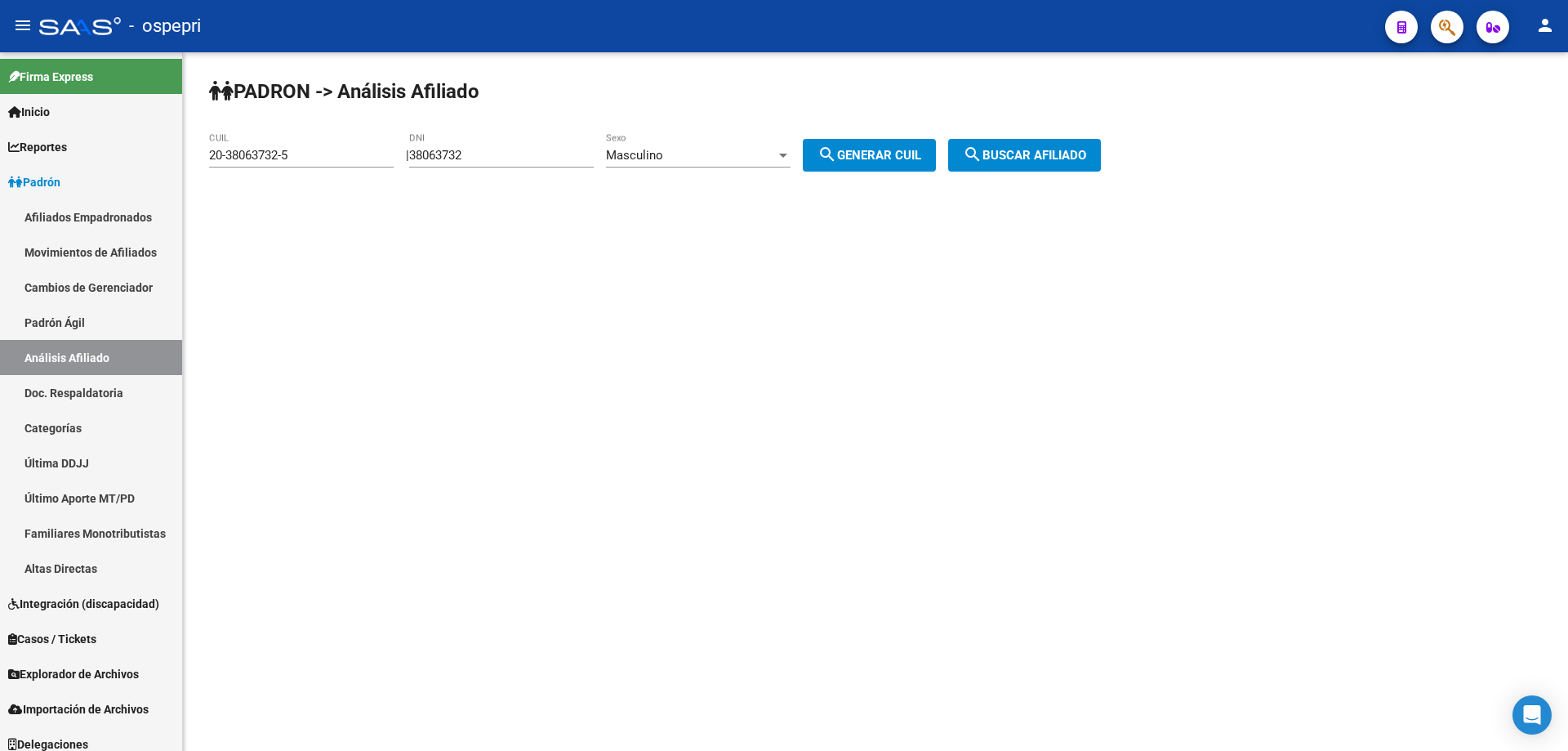
click at [440, 151] on input "38063732" at bounding box center [501, 154] width 184 height 15
click at [441, 150] on input "38063732" at bounding box center [501, 154] width 184 height 15
type input "34642440"
click at [803, 139] on button "search Generar CUIL" at bounding box center [869, 155] width 133 height 33
type input "20-34642440-1"
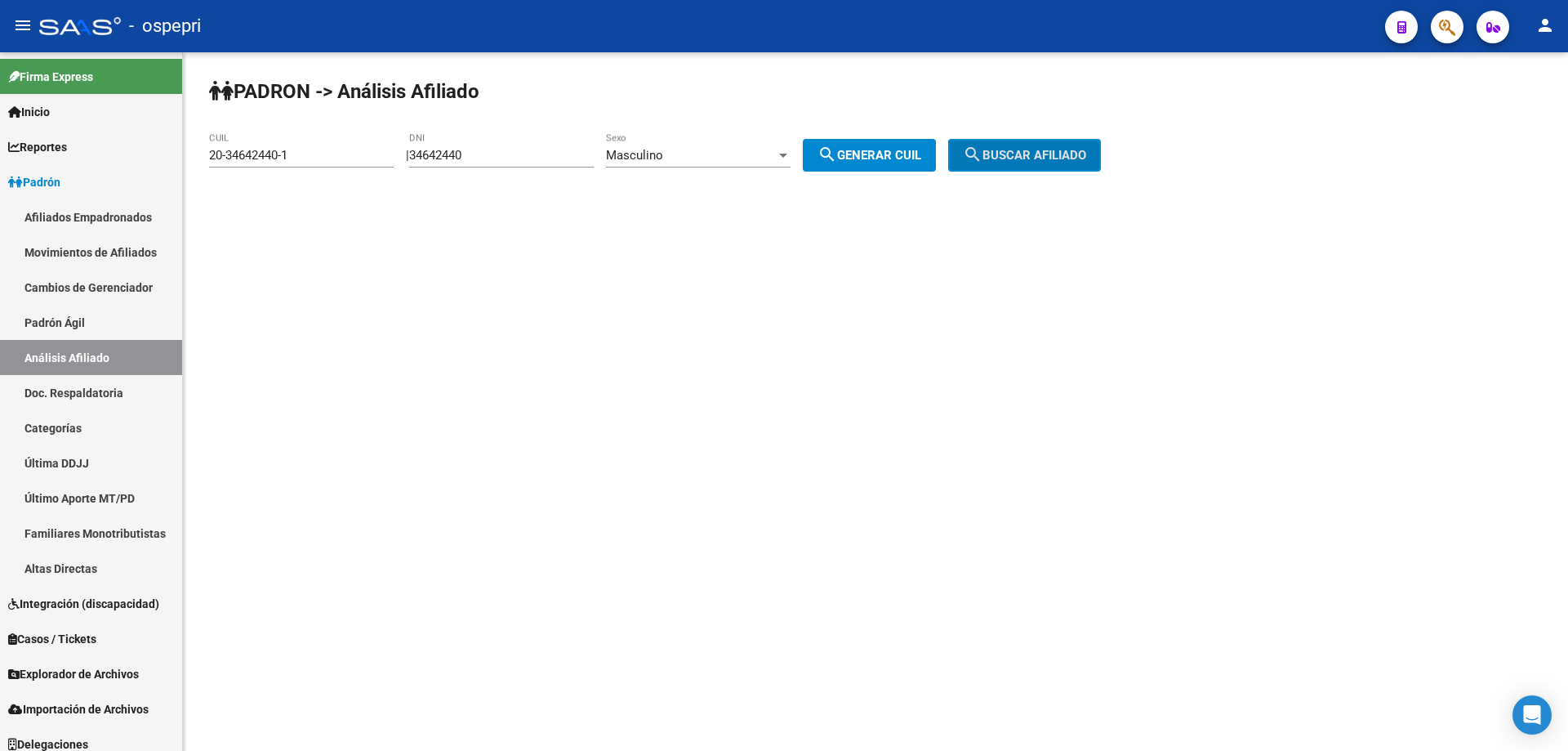
click button "search Buscar afiliado" at bounding box center [1024, 155] width 152 height 33
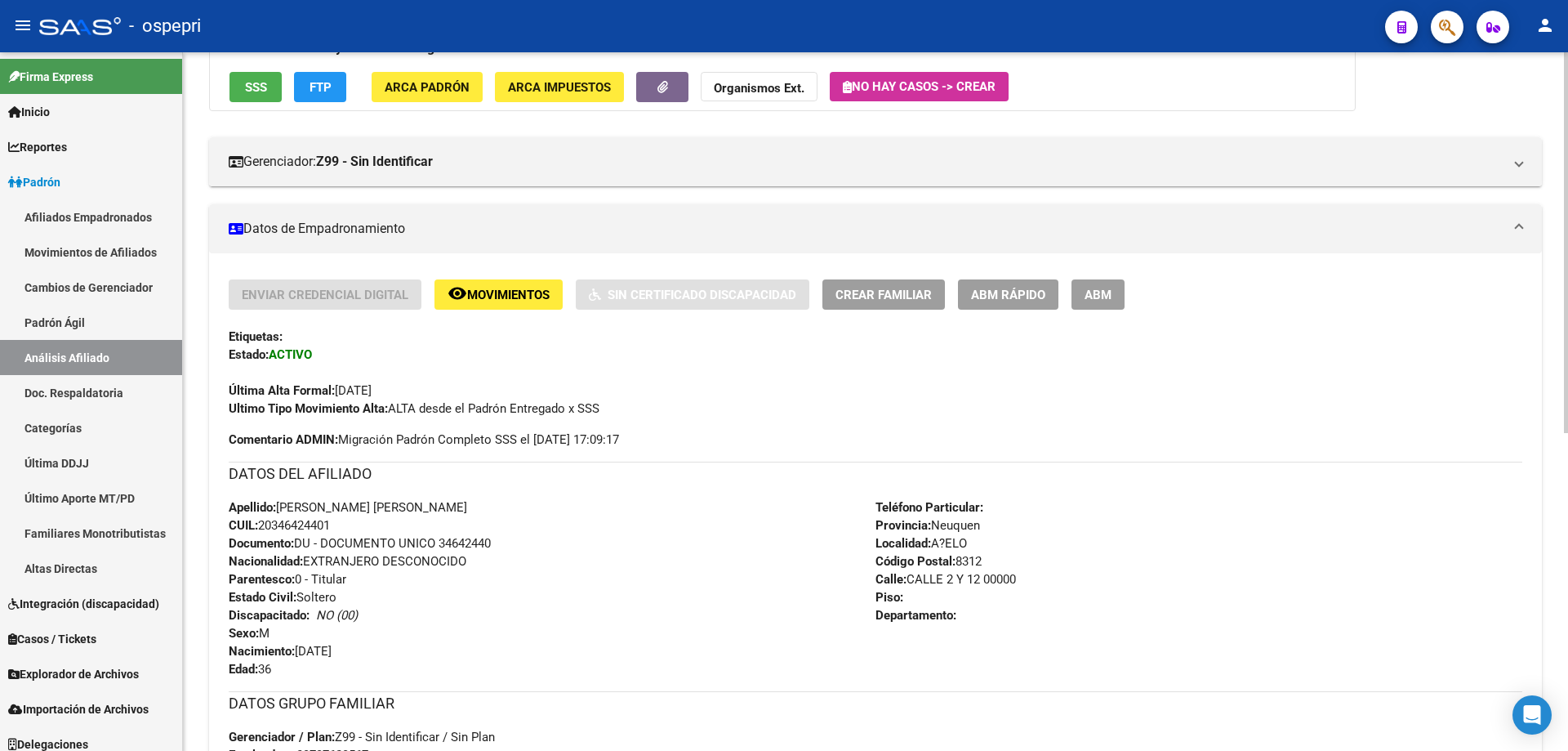
scroll to position [584, 0]
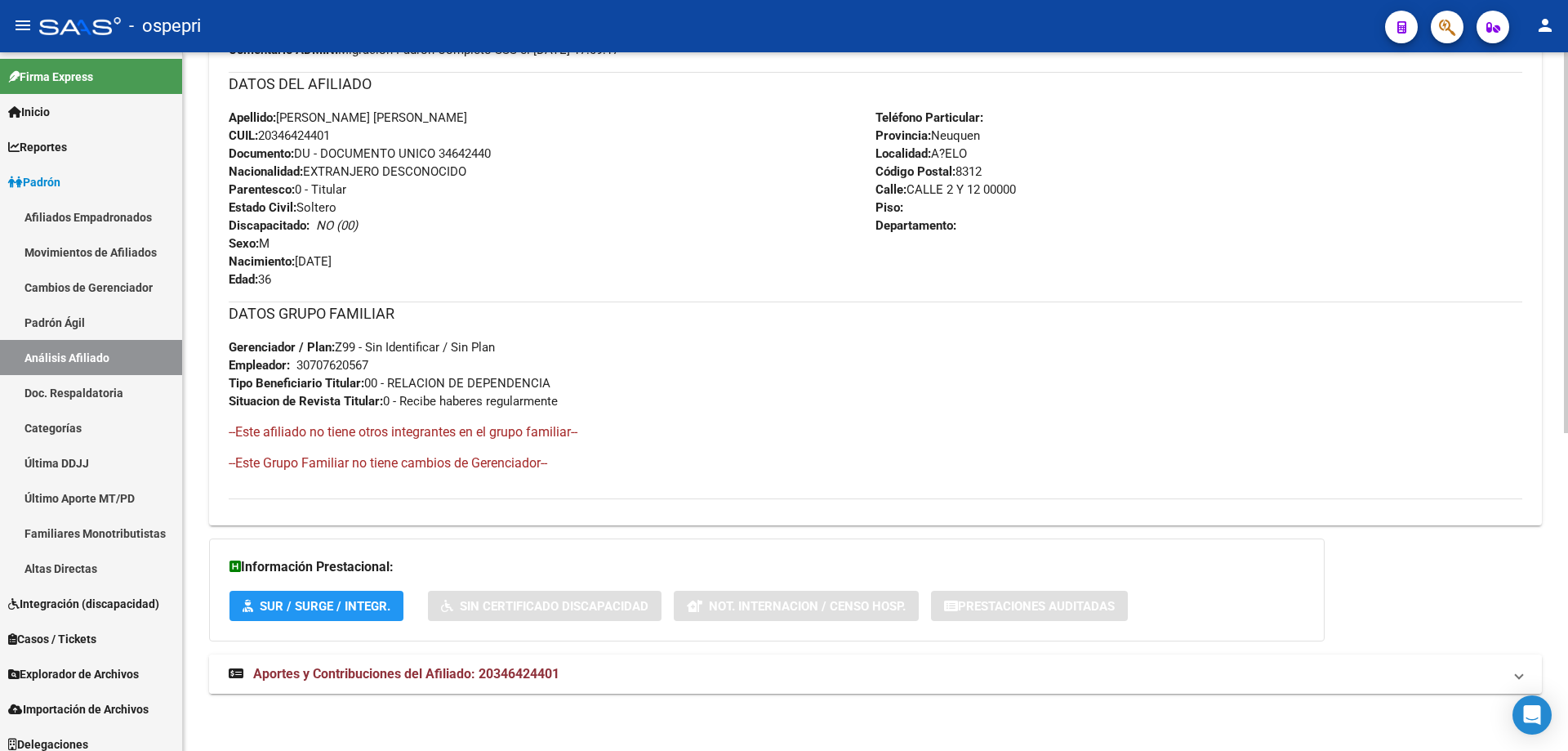
click at [568, 686] on mat-expansion-panel-header "Aportes y Contribuciones del Afiliado: 20346424401" at bounding box center [875, 674] width 1333 height 39
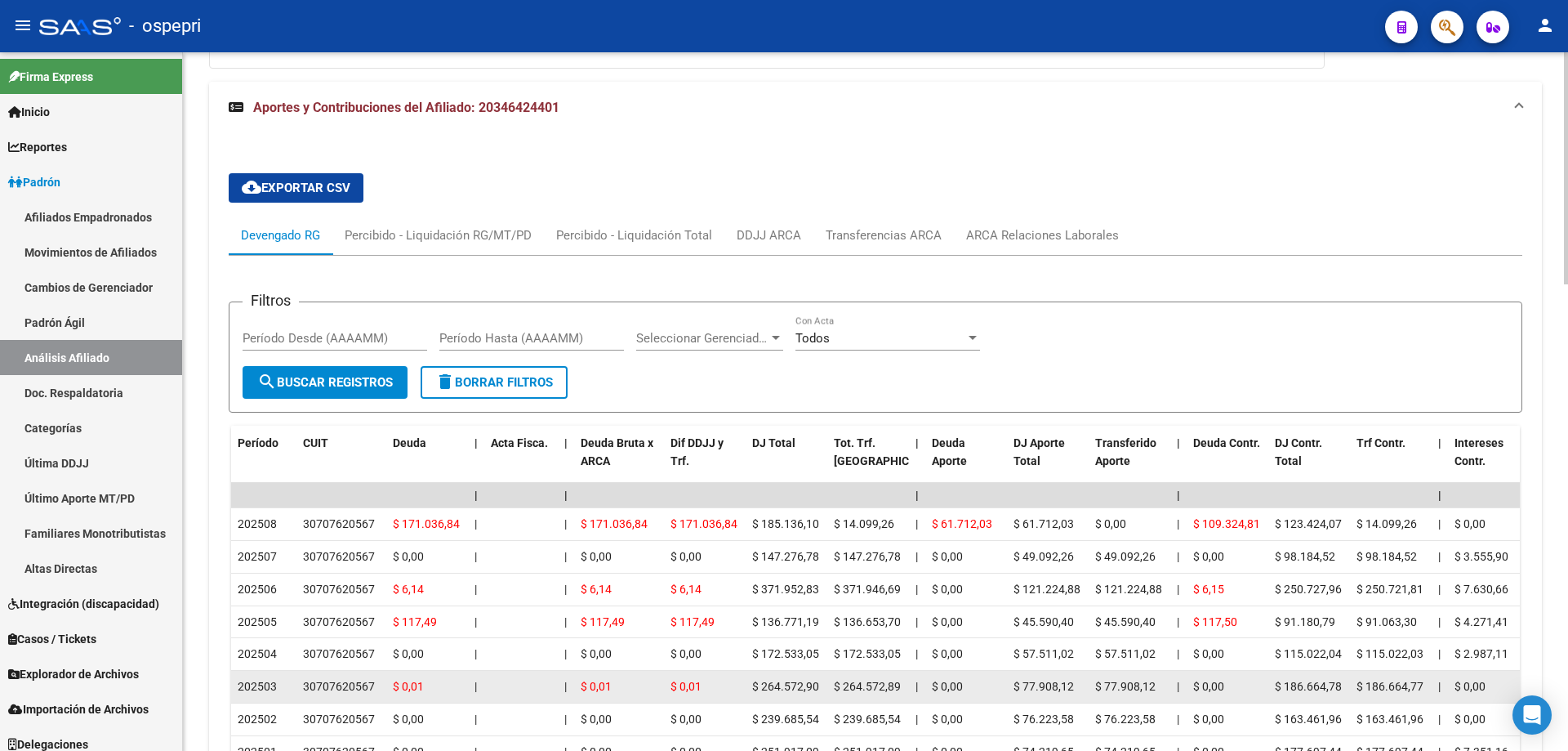
scroll to position [1115, 0]
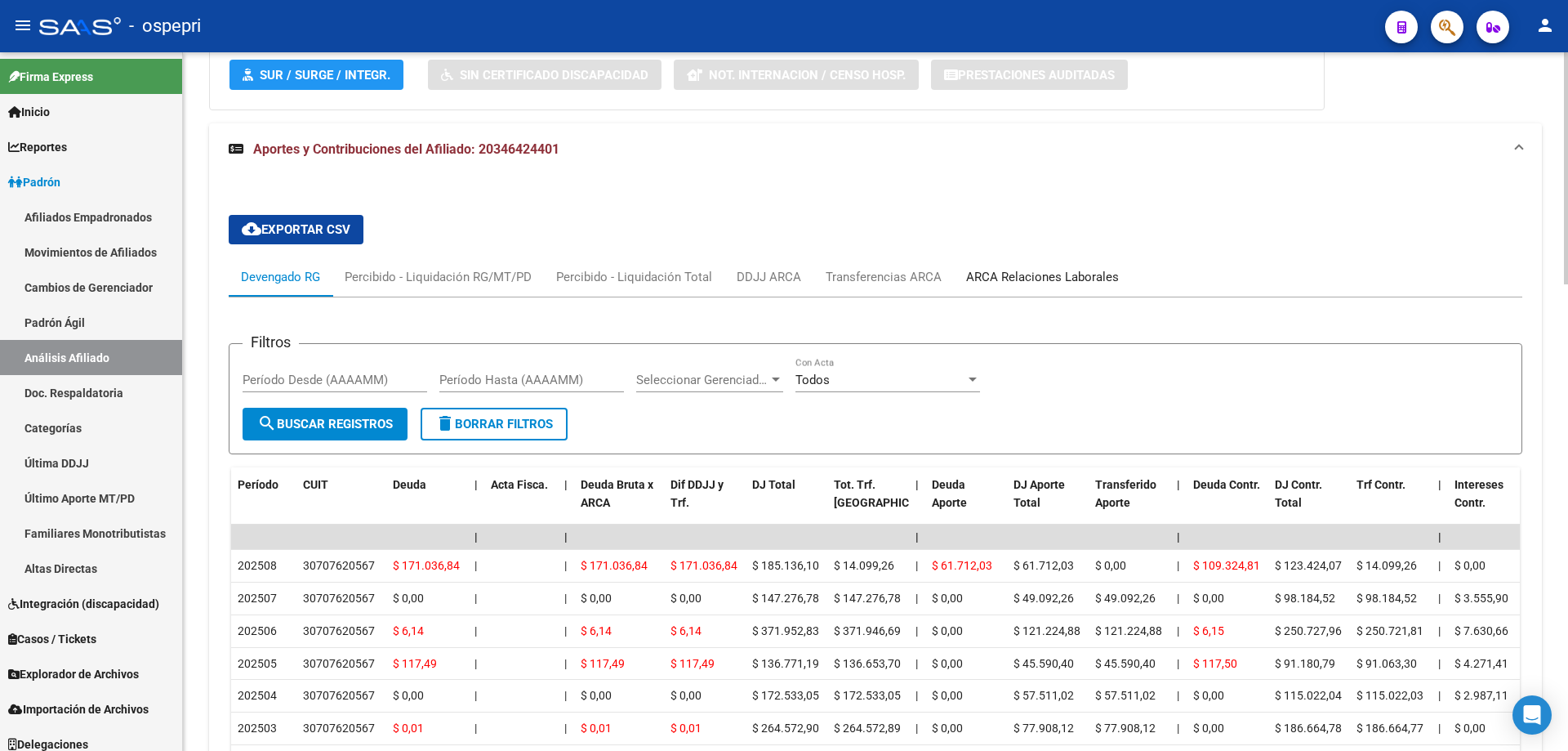
click at [1029, 276] on div "ARCA Relaciones Laborales" at bounding box center [1042, 277] width 152 height 18
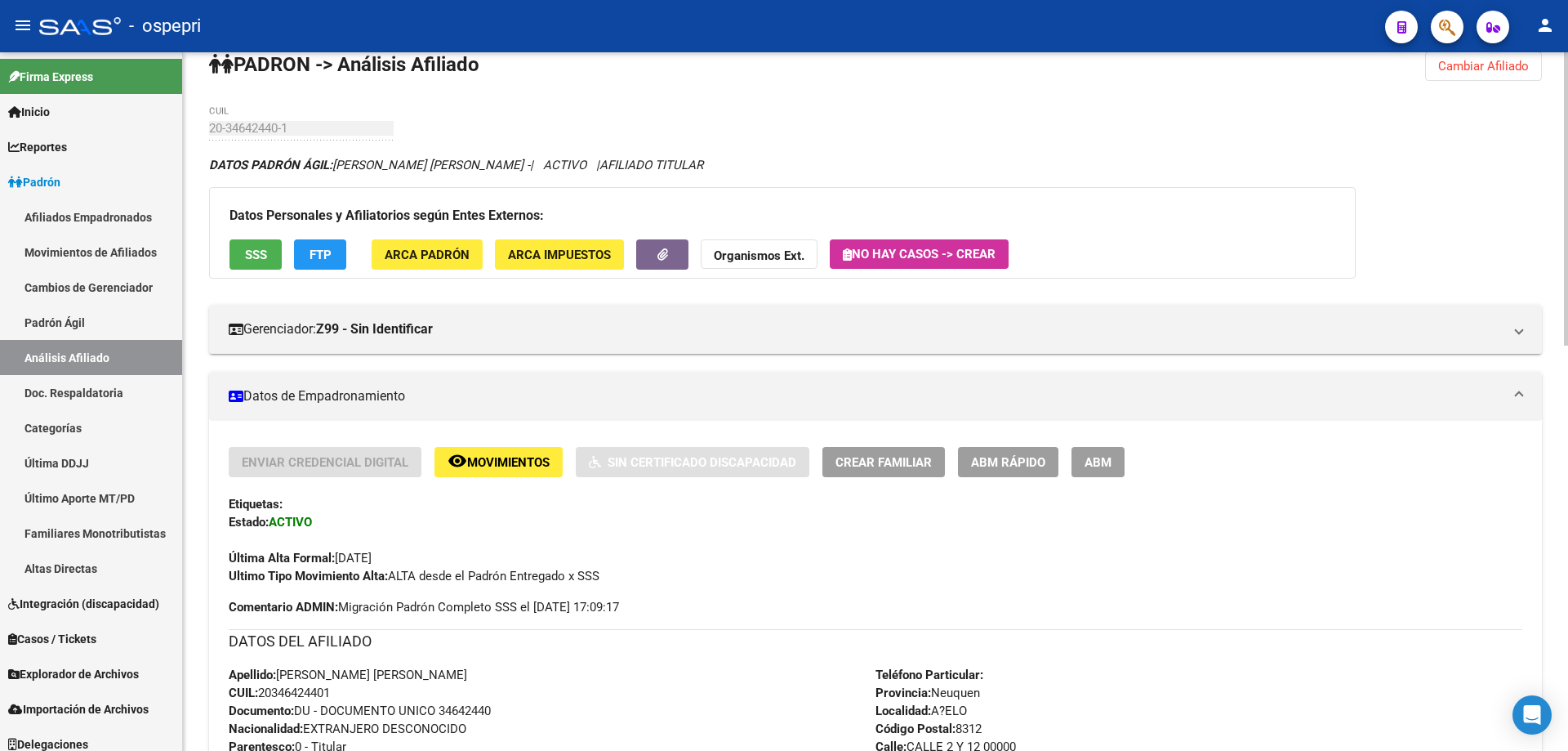
scroll to position [0, 0]
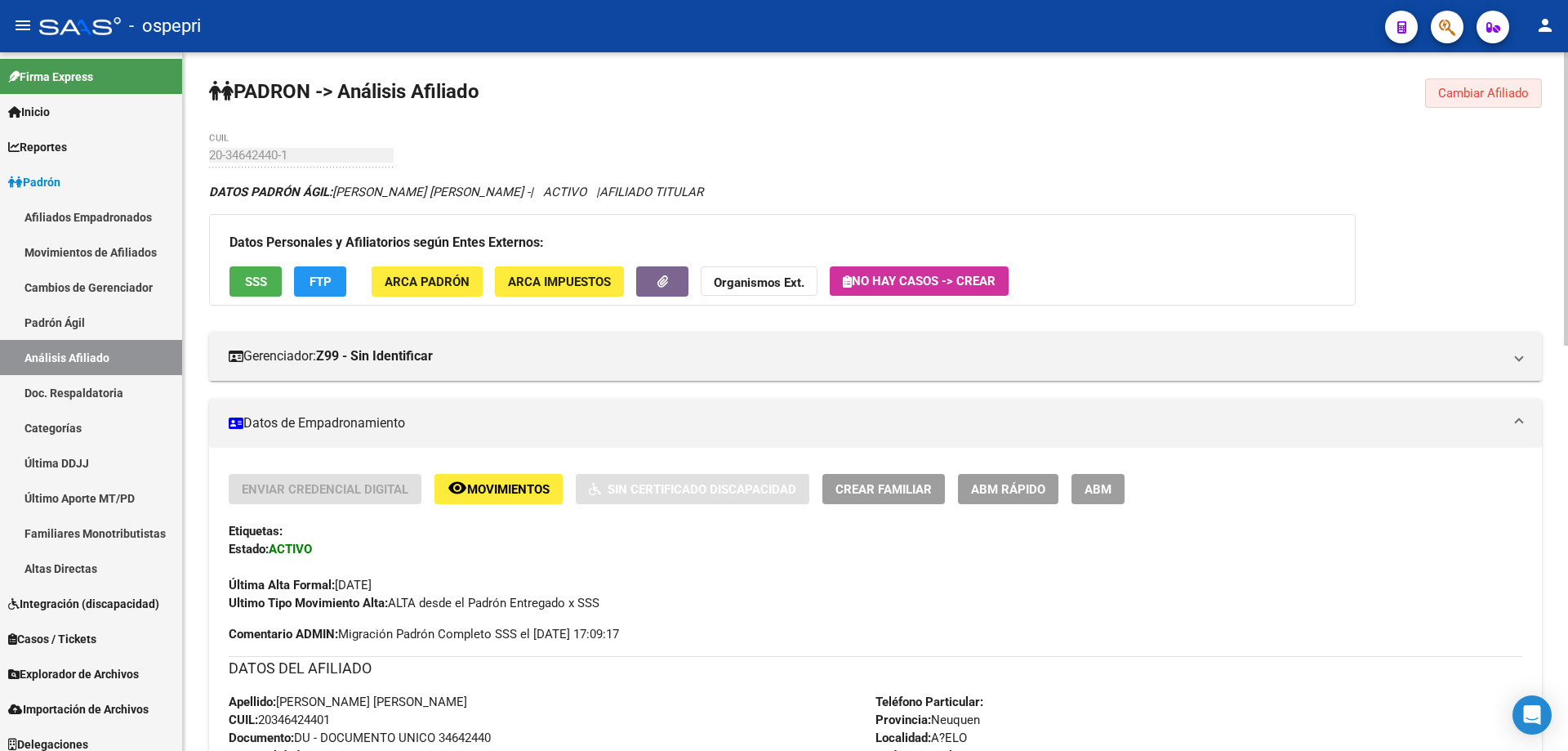
click at [1492, 96] on span "Cambiar Afiliado" at bounding box center [1483, 92] width 90 height 15
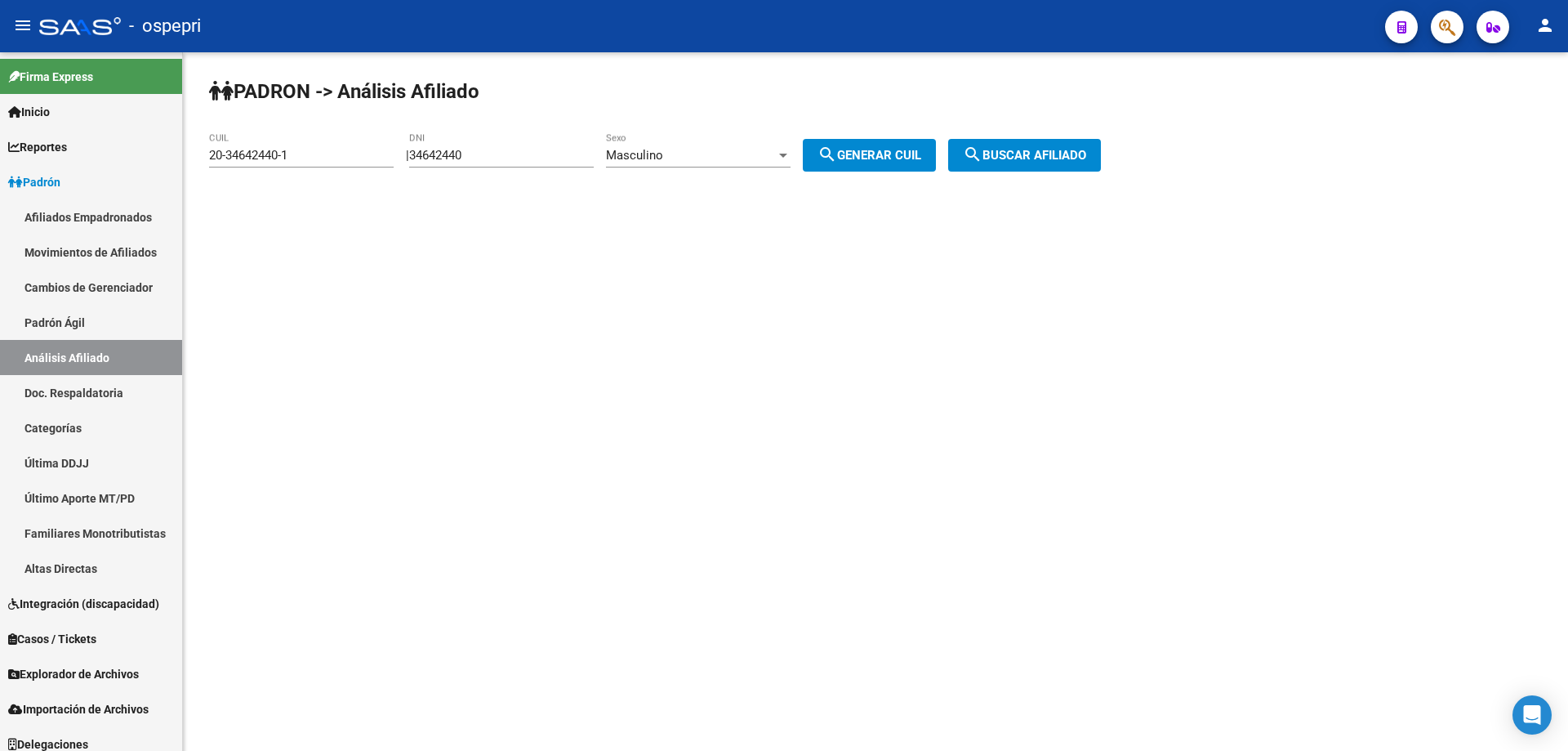
click at [462, 152] on input "34642440" at bounding box center [501, 154] width 184 height 15
paste input "40066963"
type input "40066963"
click at [869, 150] on span "search Generar CUIL" at bounding box center [869, 154] width 104 height 15
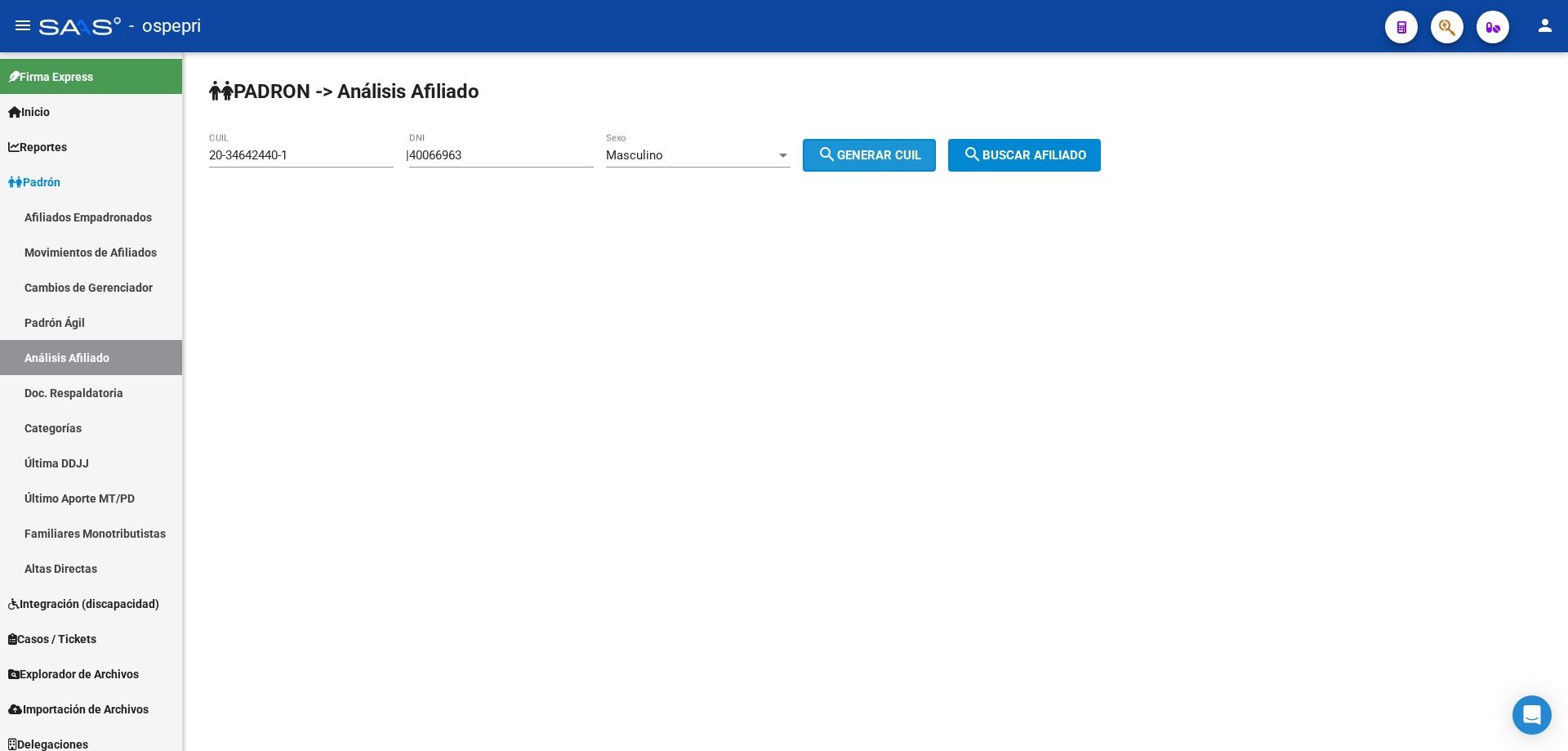
type input "20-40066963-6"
click at [1041, 154] on span "search Buscar afiliado" at bounding box center [1024, 154] width 123 height 15
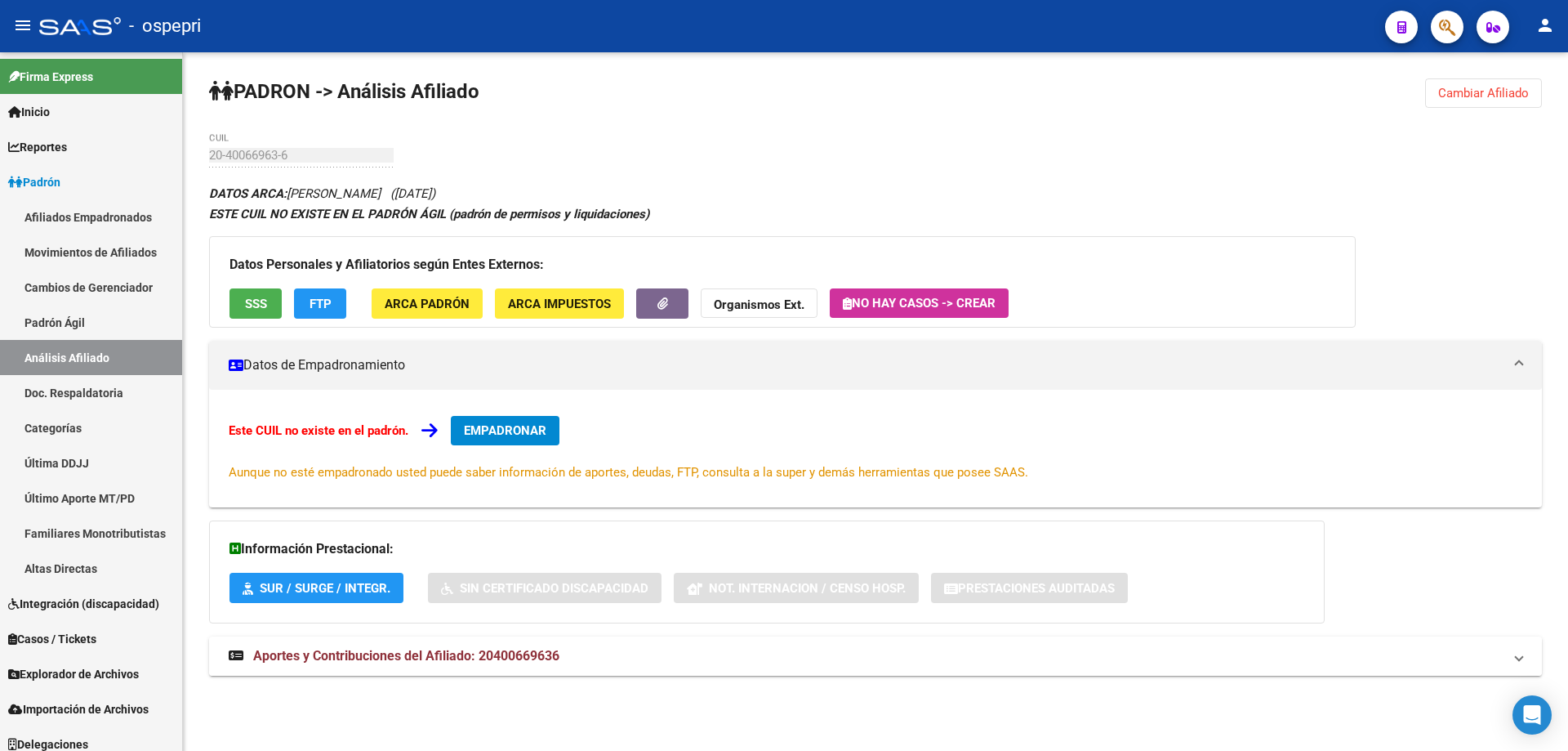
click at [500, 654] on span "Aportes y Contribuciones del Afiliado: 20400669636" at bounding box center [406, 656] width 306 height 16
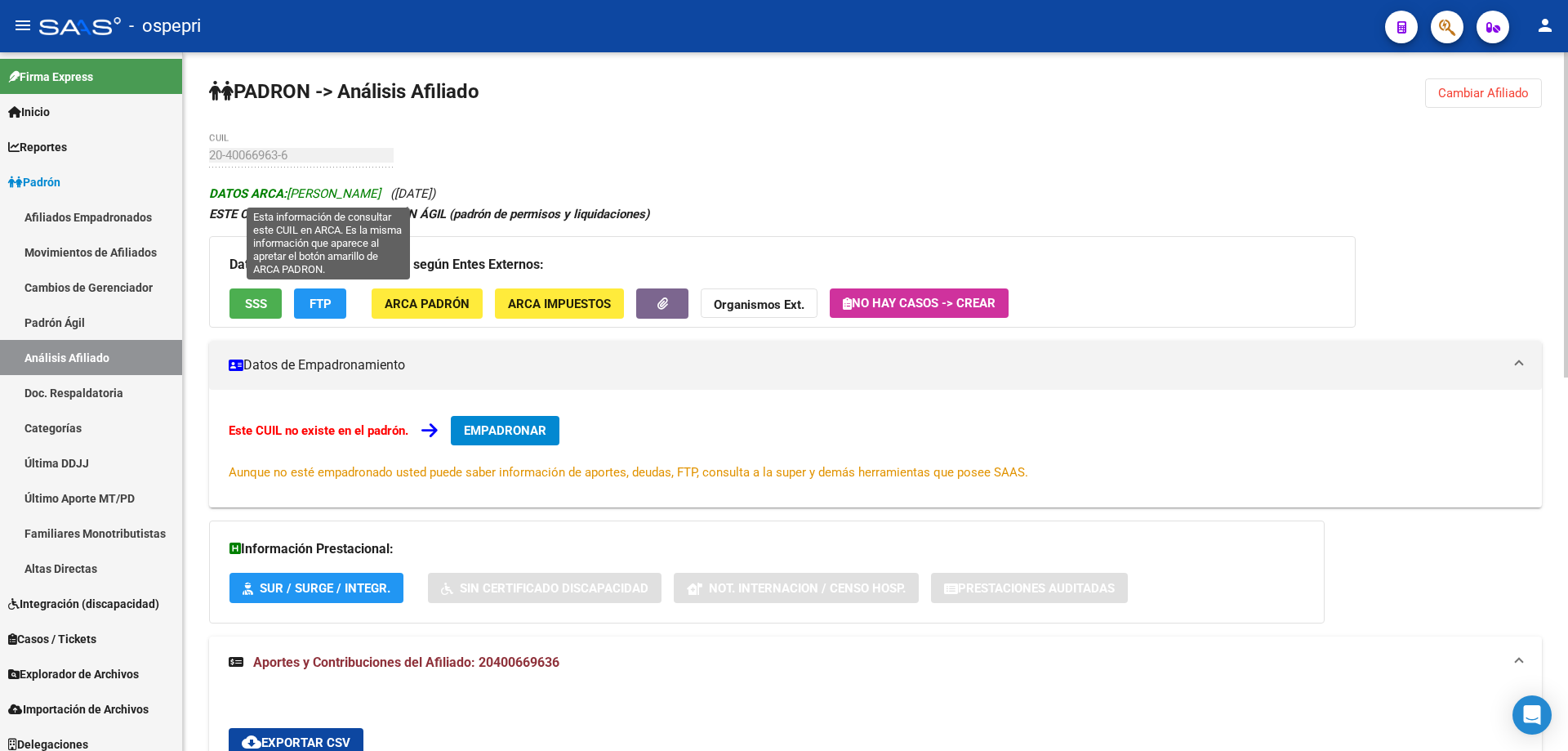
click at [307, 193] on span "DATOS ARCA: [PERSON_NAME]" at bounding box center [294, 193] width 172 height 15
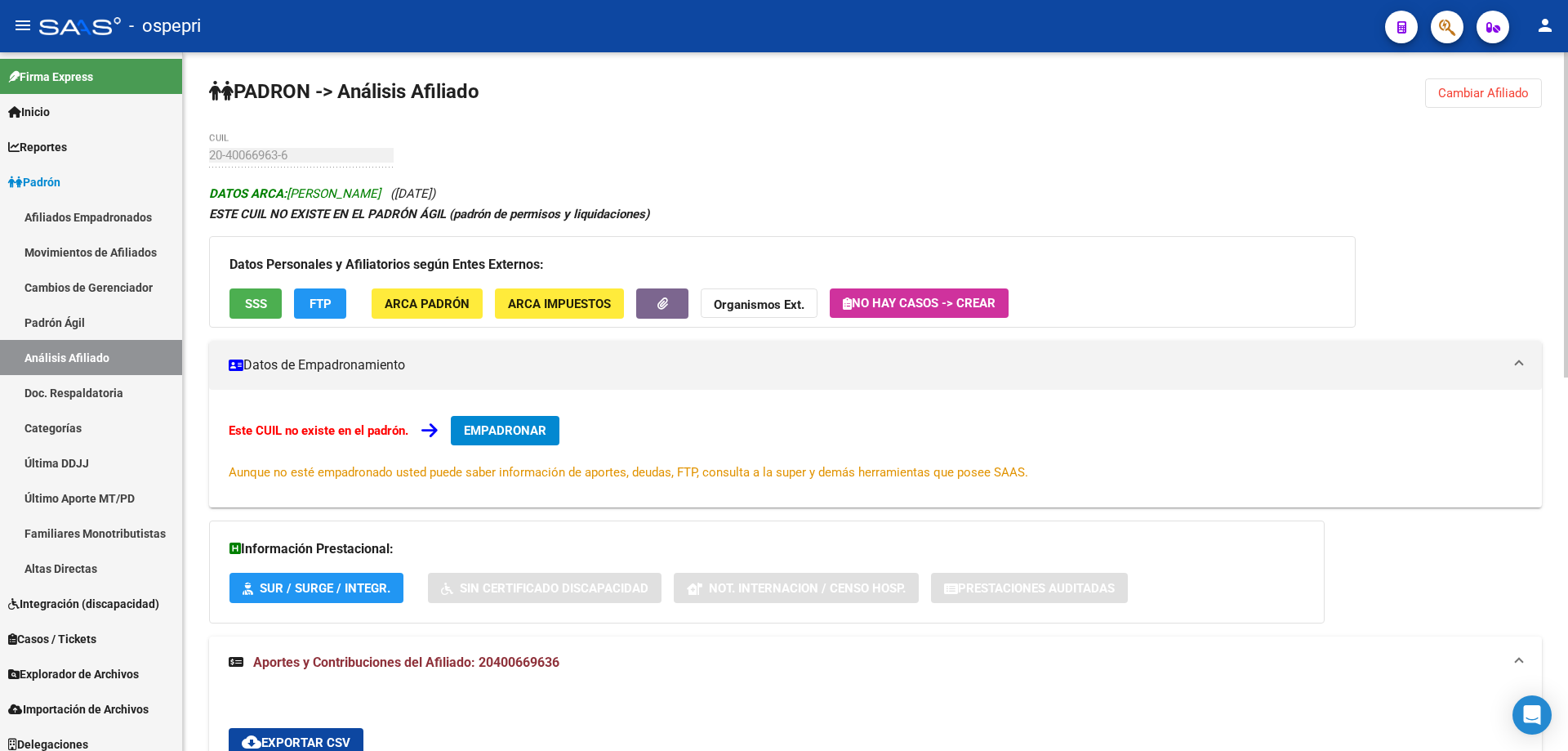
click at [307, 193] on span "DATOS ARCA: [PERSON_NAME]" at bounding box center [294, 193] width 172 height 15
copy span "[PERSON_NAME]"
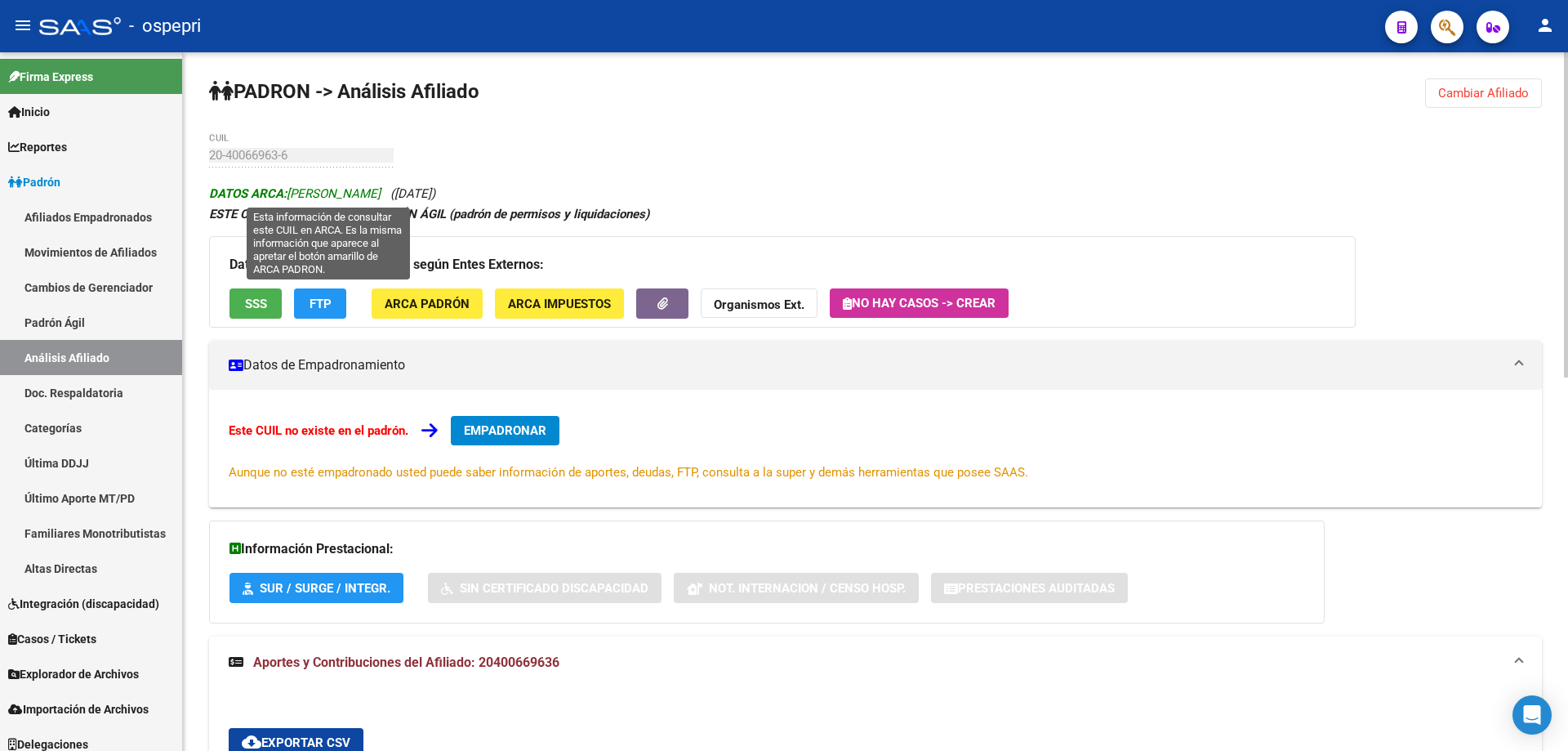
drag, startPoint x: 340, startPoint y: 194, endPoint x: 374, endPoint y: 195, distance: 34.0
click at [381, 192] on span "DATOS ARCA: [PERSON_NAME]" at bounding box center [294, 193] width 172 height 15
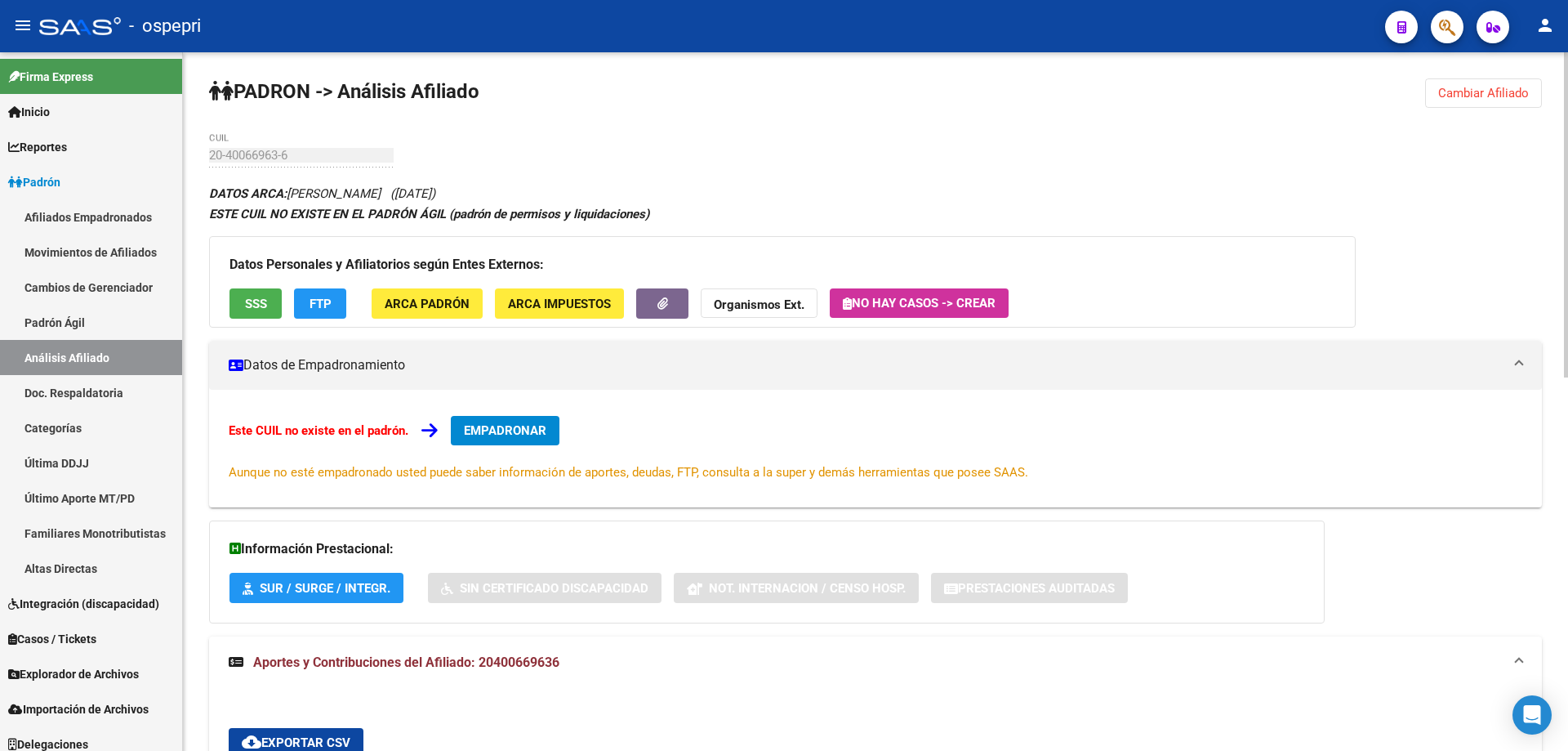
click at [370, 166] on div "20-40066963-6 CUIL" at bounding box center [301, 150] width 184 height 35
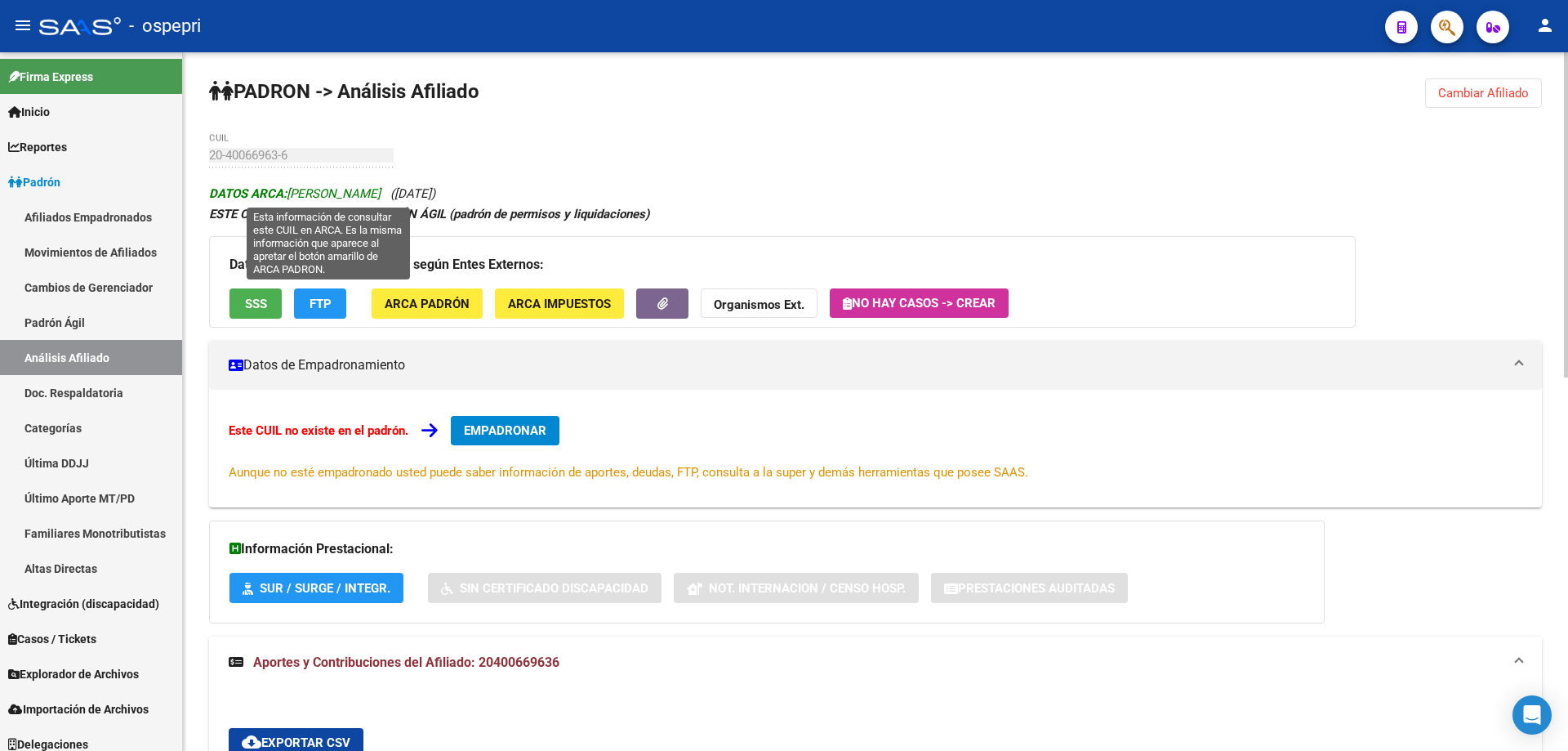
drag, startPoint x: 340, startPoint y: 189, endPoint x: 377, endPoint y: 194, distance: 37.3
click at [381, 194] on span "DATOS ARCA: [PERSON_NAME]" at bounding box center [294, 193] width 172 height 15
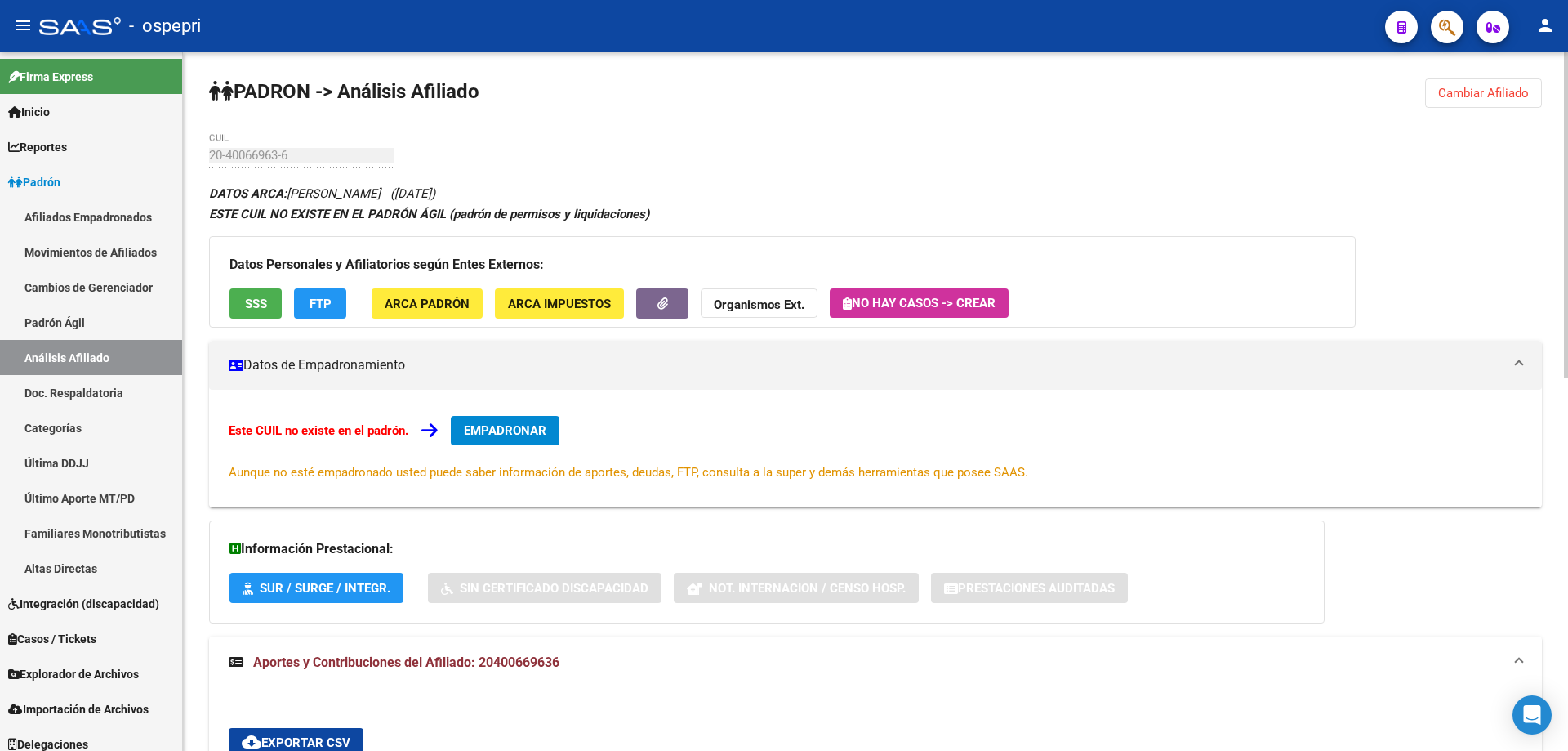
click at [374, 163] on div "20-40066963-6 CUIL" at bounding box center [301, 150] width 184 height 35
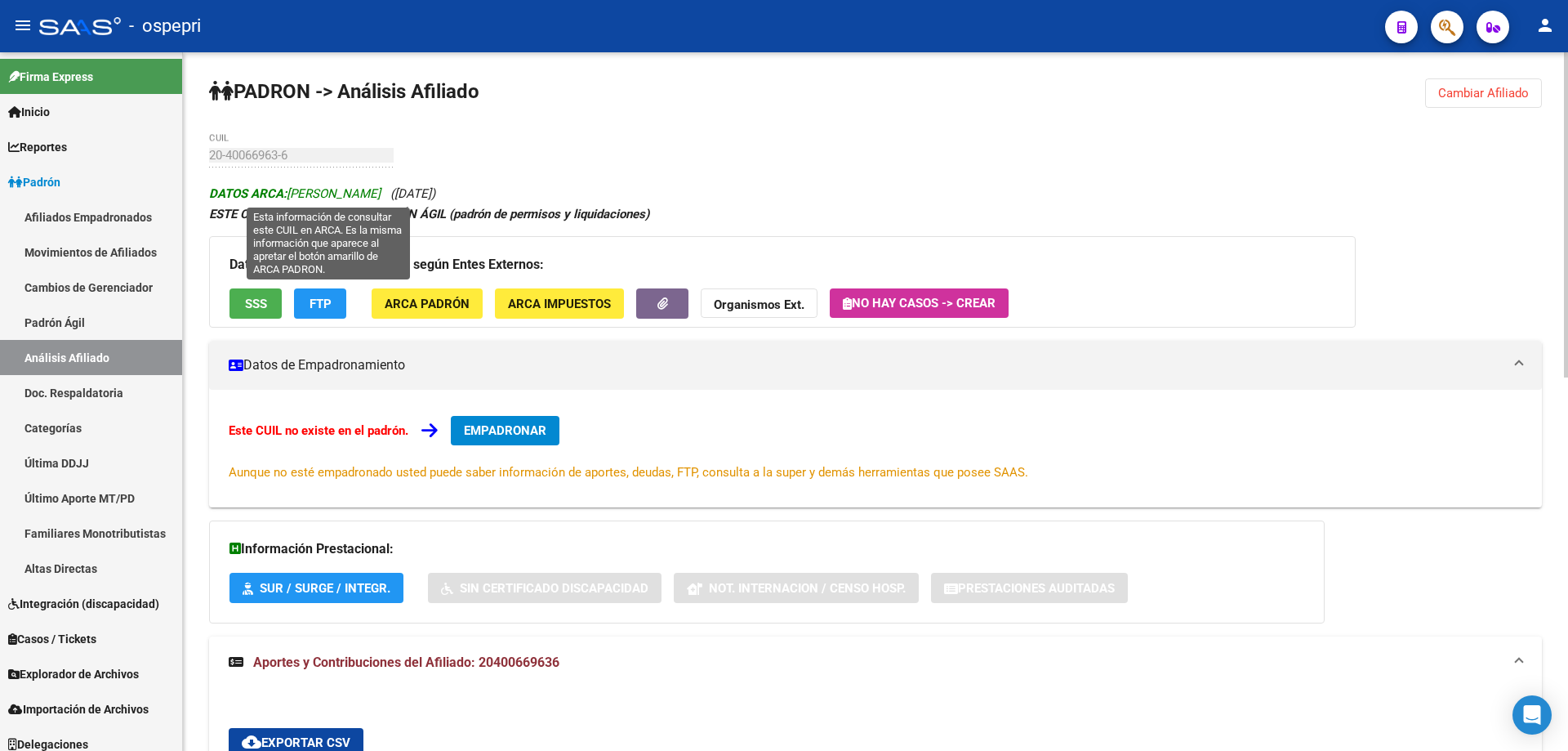
drag, startPoint x: 336, startPoint y: 193, endPoint x: 447, endPoint y: 198, distance: 111.1
click at [381, 198] on span "DATOS ARCA: [PERSON_NAME]" at bounding box center [294, 193] width 172 height 15
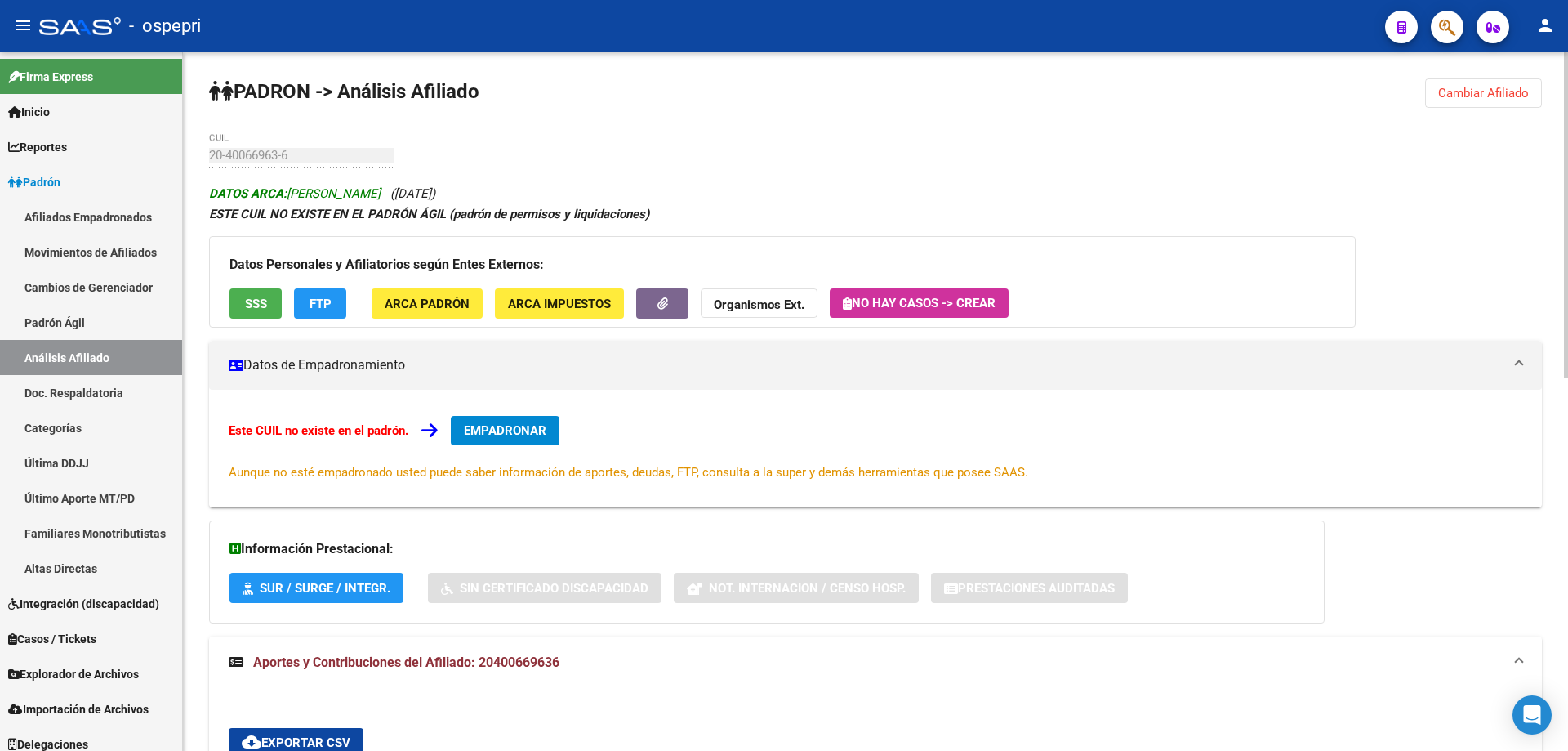
copy span "[PERSON_NAME]"
drag, startPoint x: 460, startPoint y: 190, endPoint x: 522, endPoint y: 188, distance: 62.0
click at [435, 188] on span "([DATE])" at bounding box center [413, 193] width 45 height 15
copy span "[DATE]"
click at [1490, 93] on span "Cambiar Afiliado" at bounding box center [1483, 92] width 90 height 15
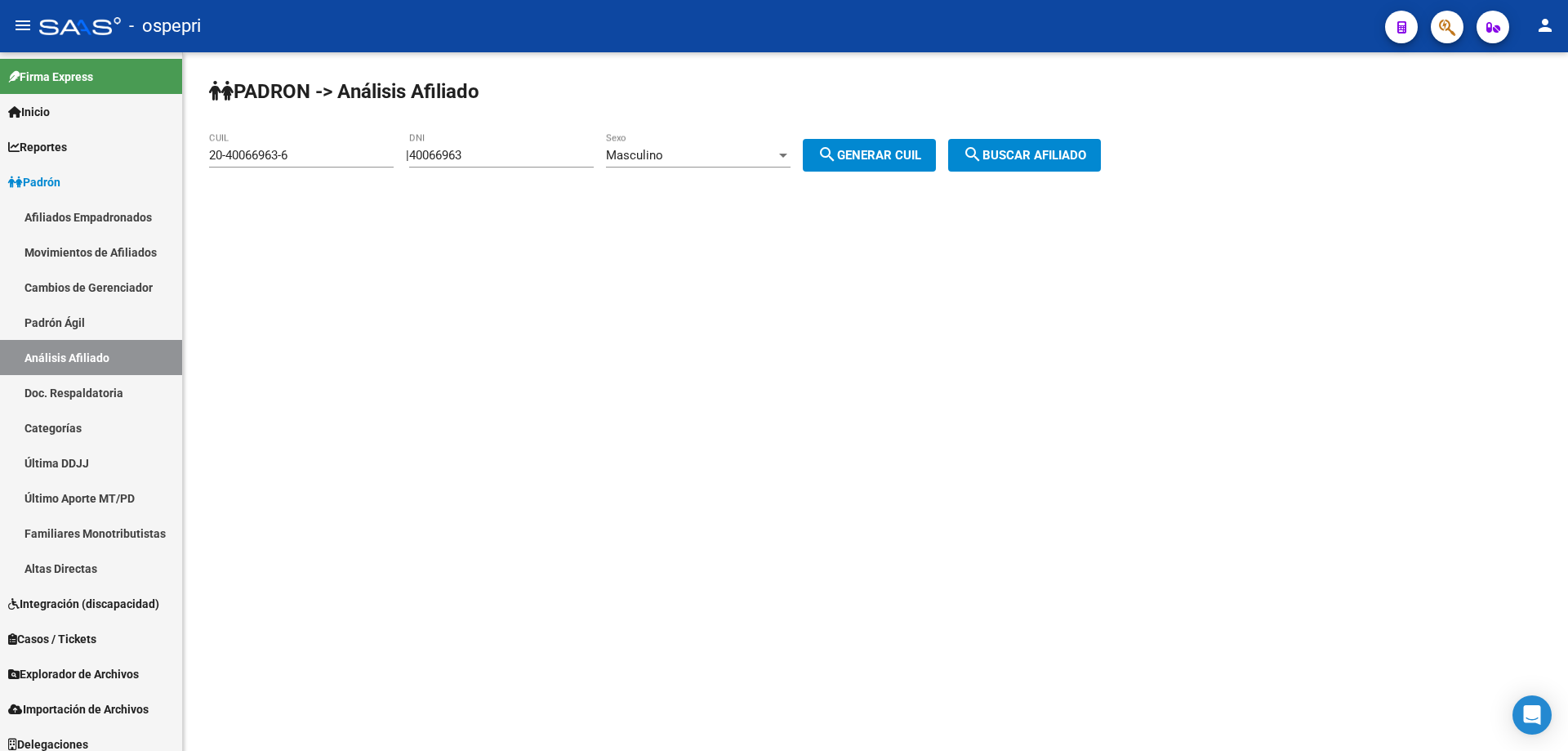
click at [466, 156] on input "40066963" at bounding box center [501, 154] width 184 height 15
paste input "37944016"
type input "37944016"
click at [892, 162] on button "search Generar CUIL" at bounding box center [869, 155] width 133 height 33
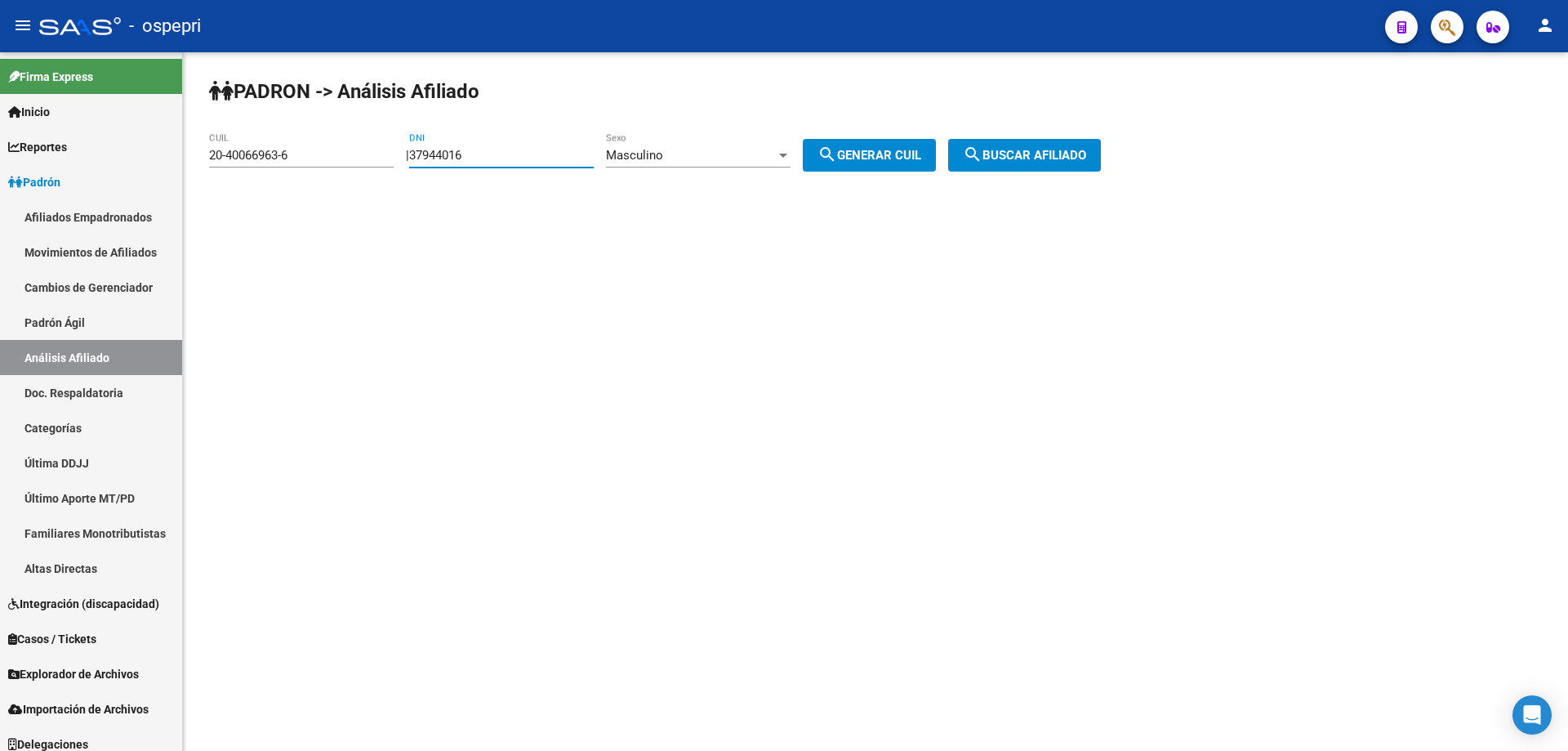
type input "23-37944016-9"
click at [1033, 152] on span "search Buscar afiliado" at bounding box center [1024, 154] width 123 height 15
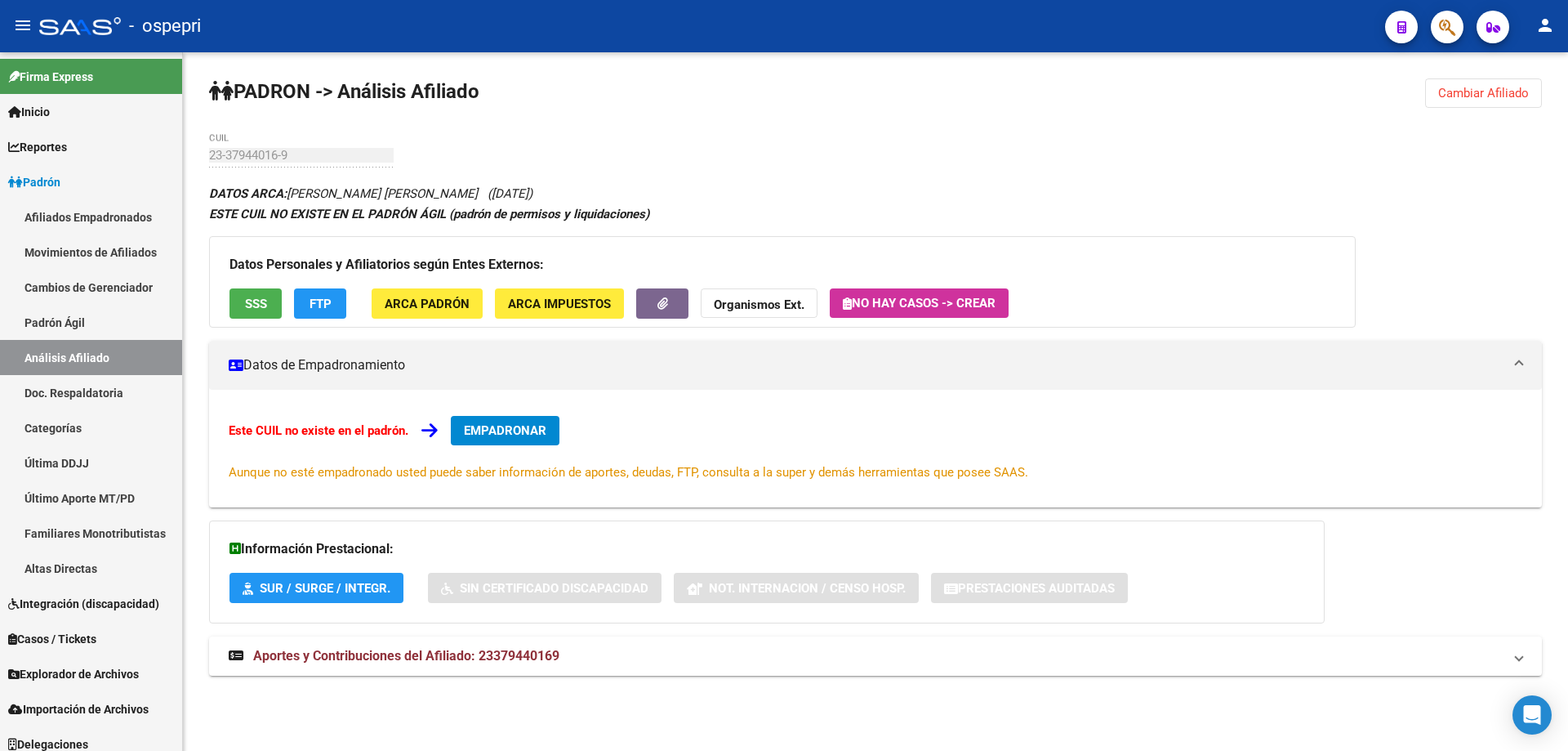
click at [1462, 93] on span "Cambiar Afiliado" at bounding box center [1483, 92] width 90 height 15
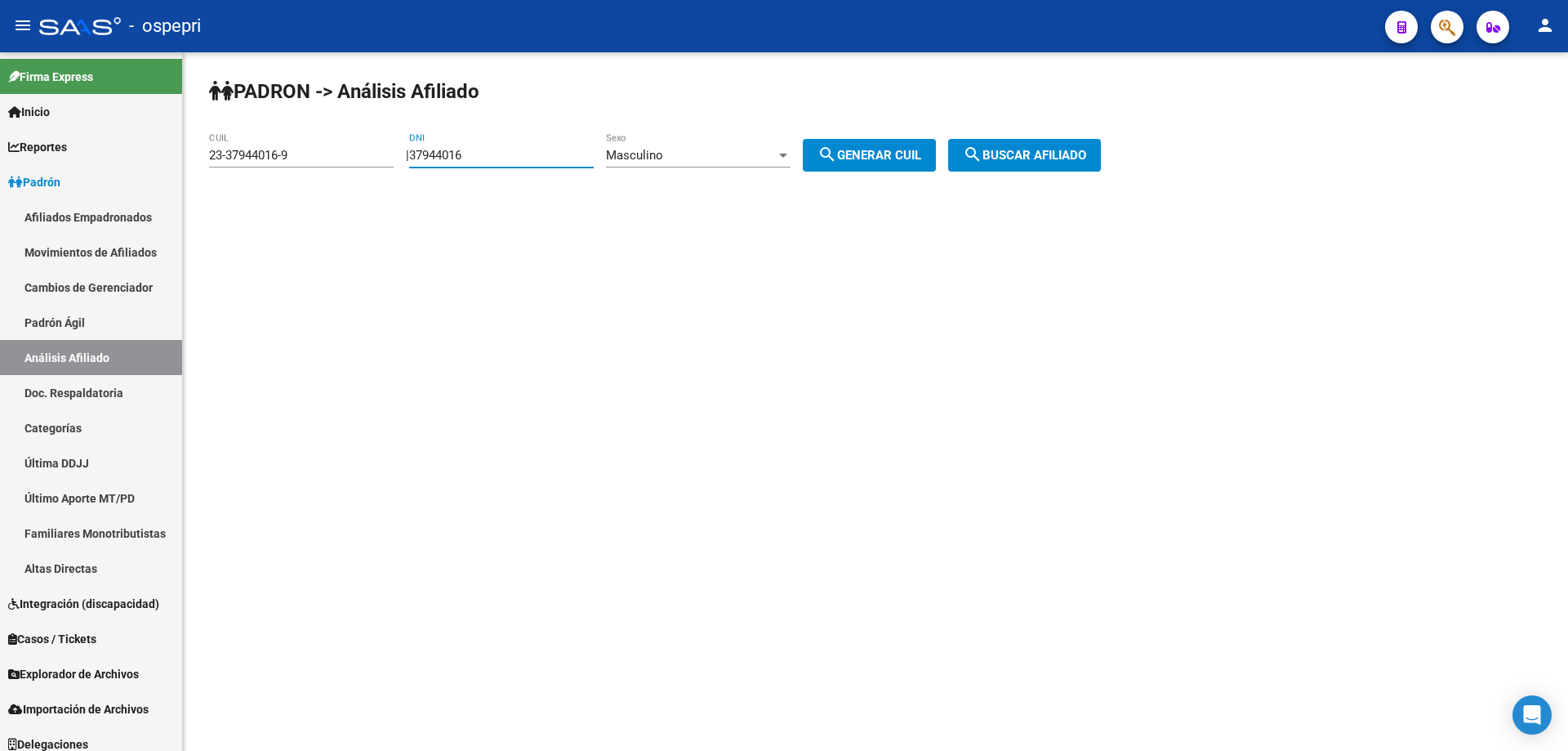
click at [457, 153] on input "37944016" at bounding box center [501, 154] width 184 height 15
paste input "6775845"
type input "36775845"
click at [881, 147] on button "search Generar CUIL" at bounding box center [869, 155] width 133 height 33
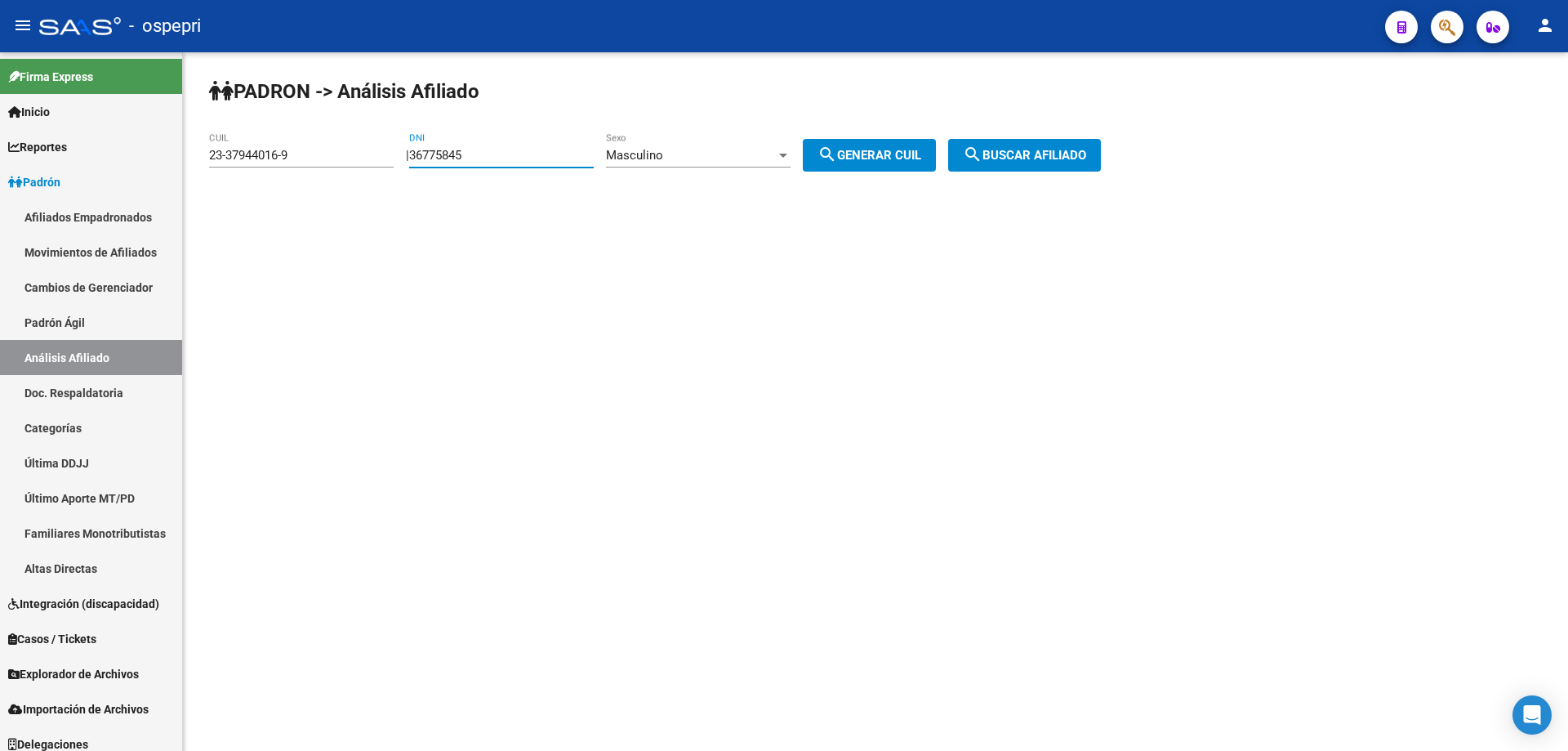
type input "20-36775845-8"
click at [1067, 158] on span "search Buscar afiliado" at bounding box center [1024, 154] width 123 height 15
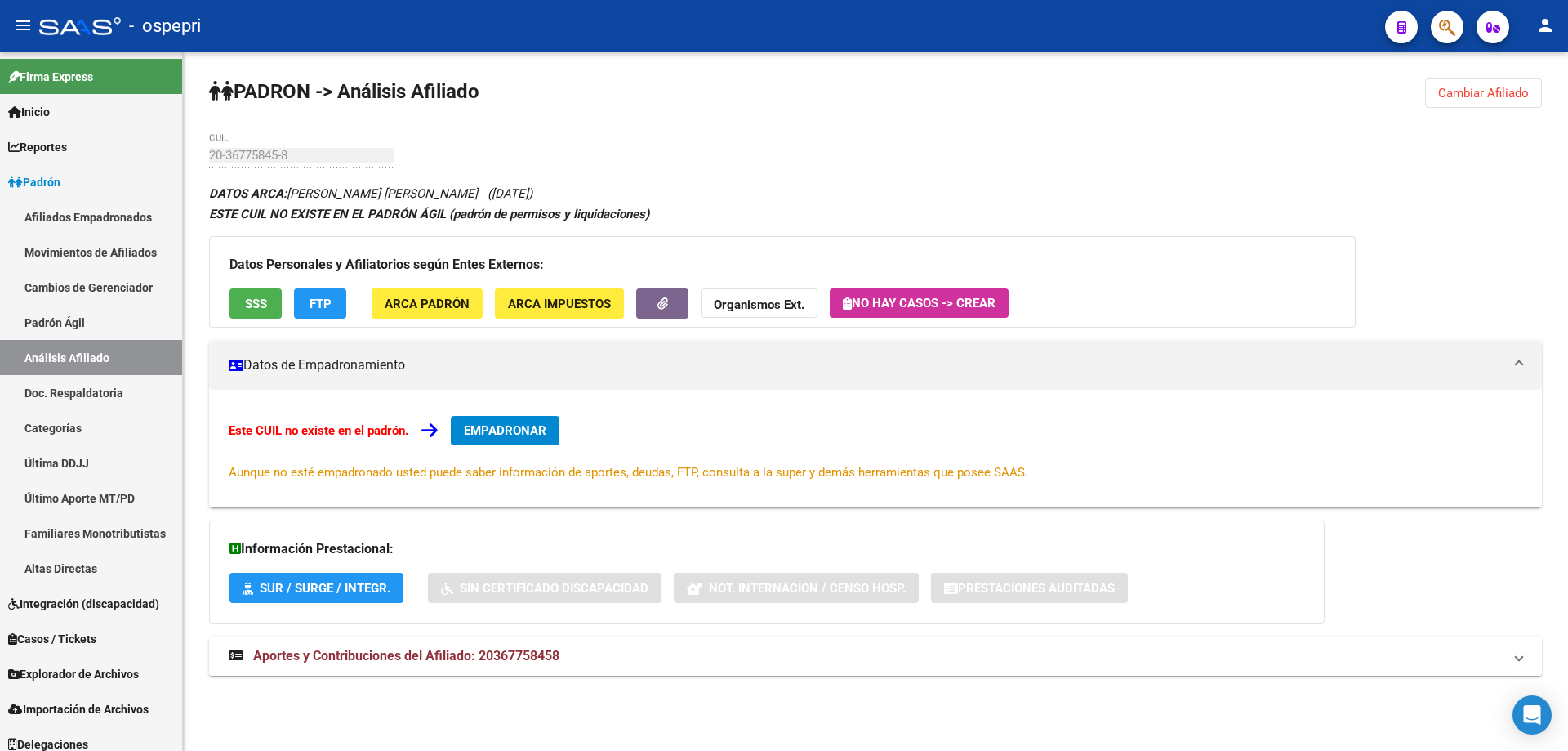
click at [505, 661] on span "Aportes y Contribuciones del Afiliado: 20367758458" at bounding box center [406, 656] width 306 height 16
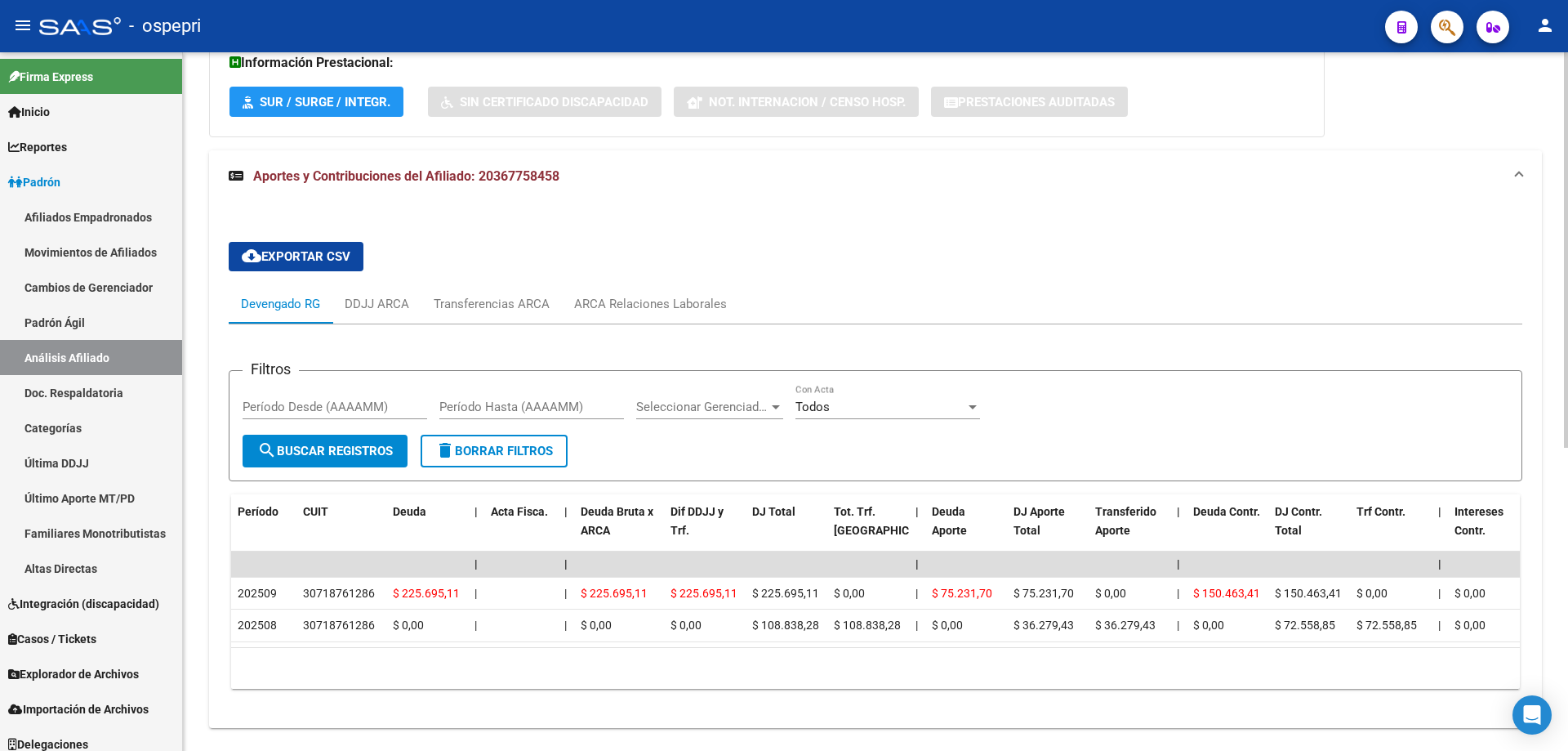
scroll to position [534, 0]
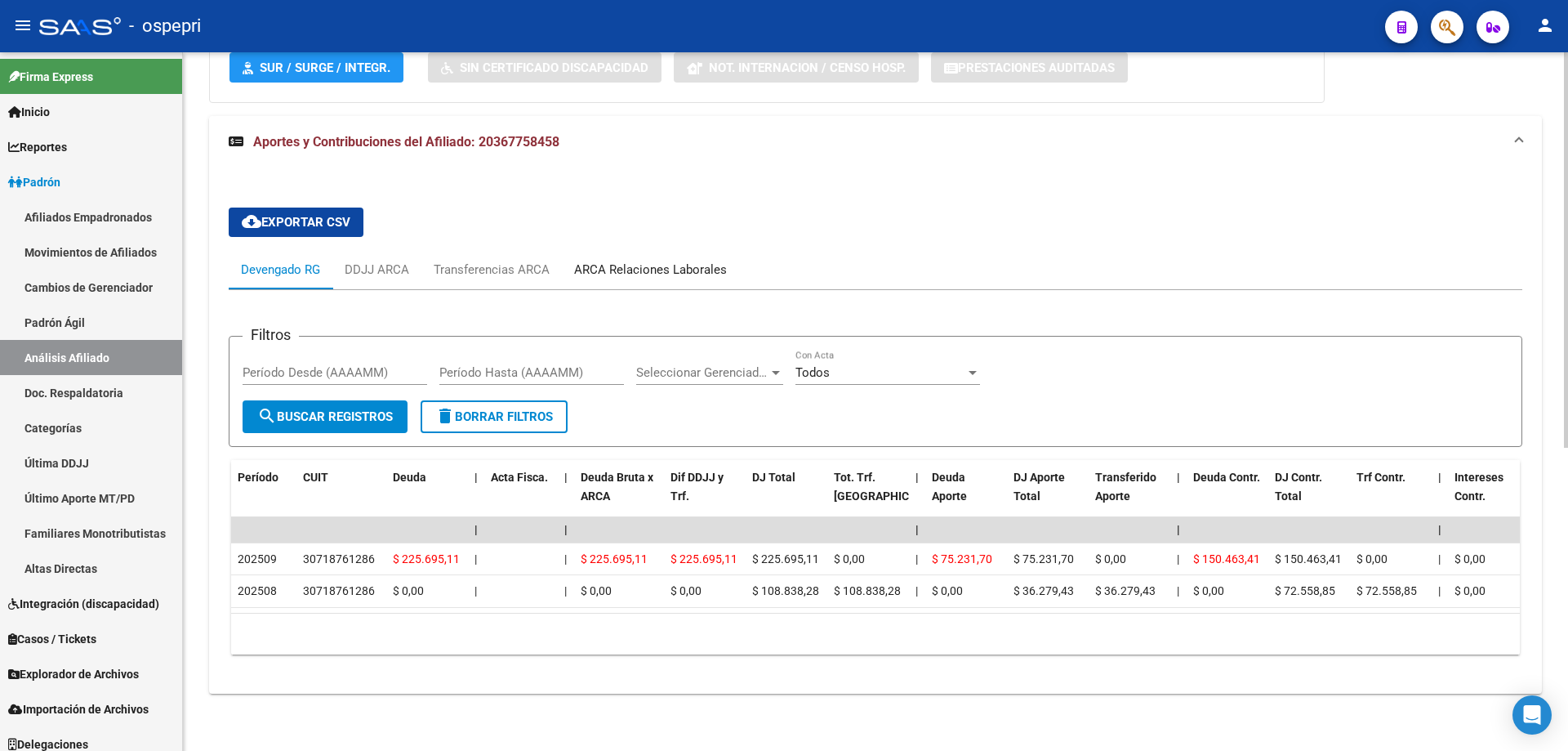
click at [677, 260] on div "ARCA Relaciones Laborales" at bounding box center [650, 269] width 152 height 18
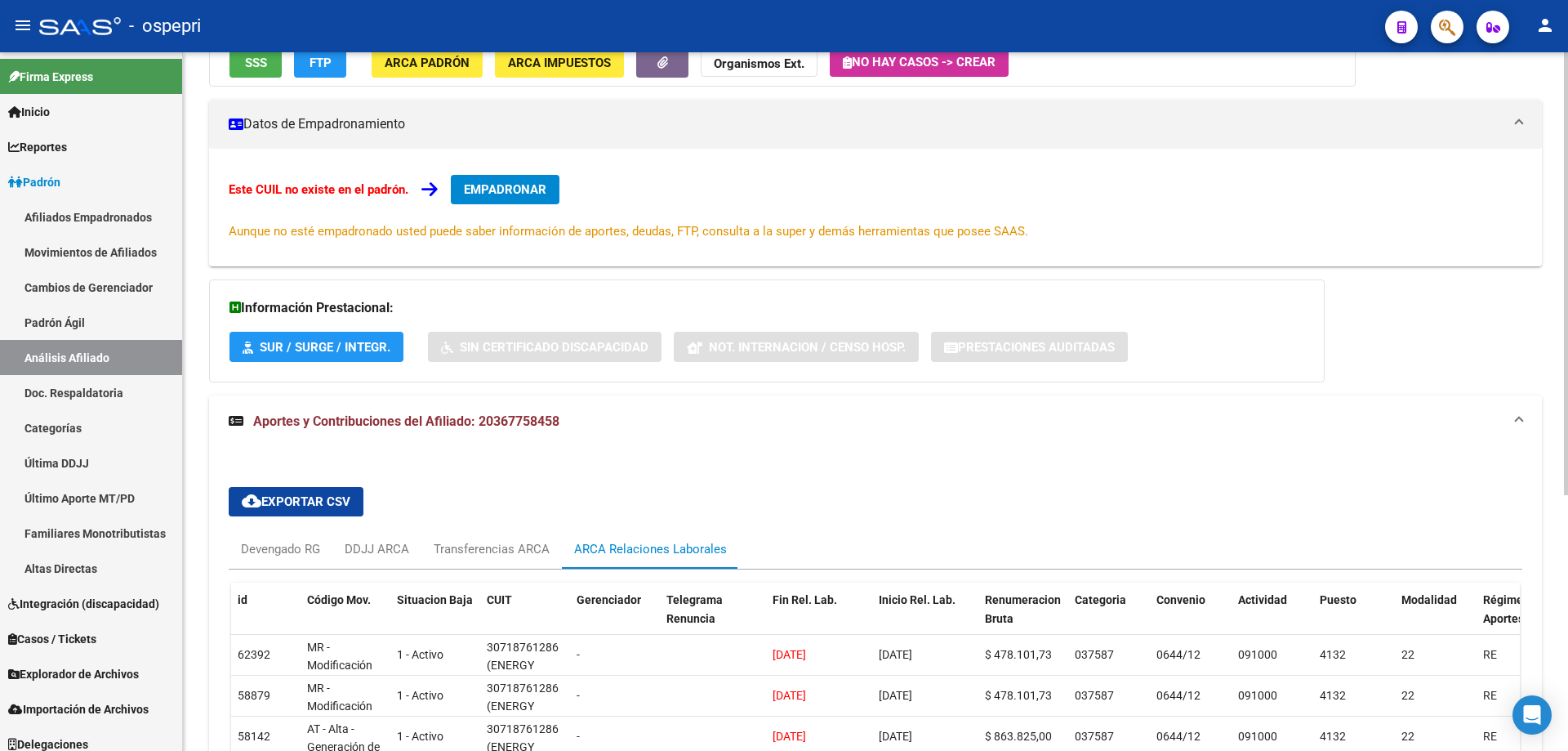
scroll to position [403, 0]
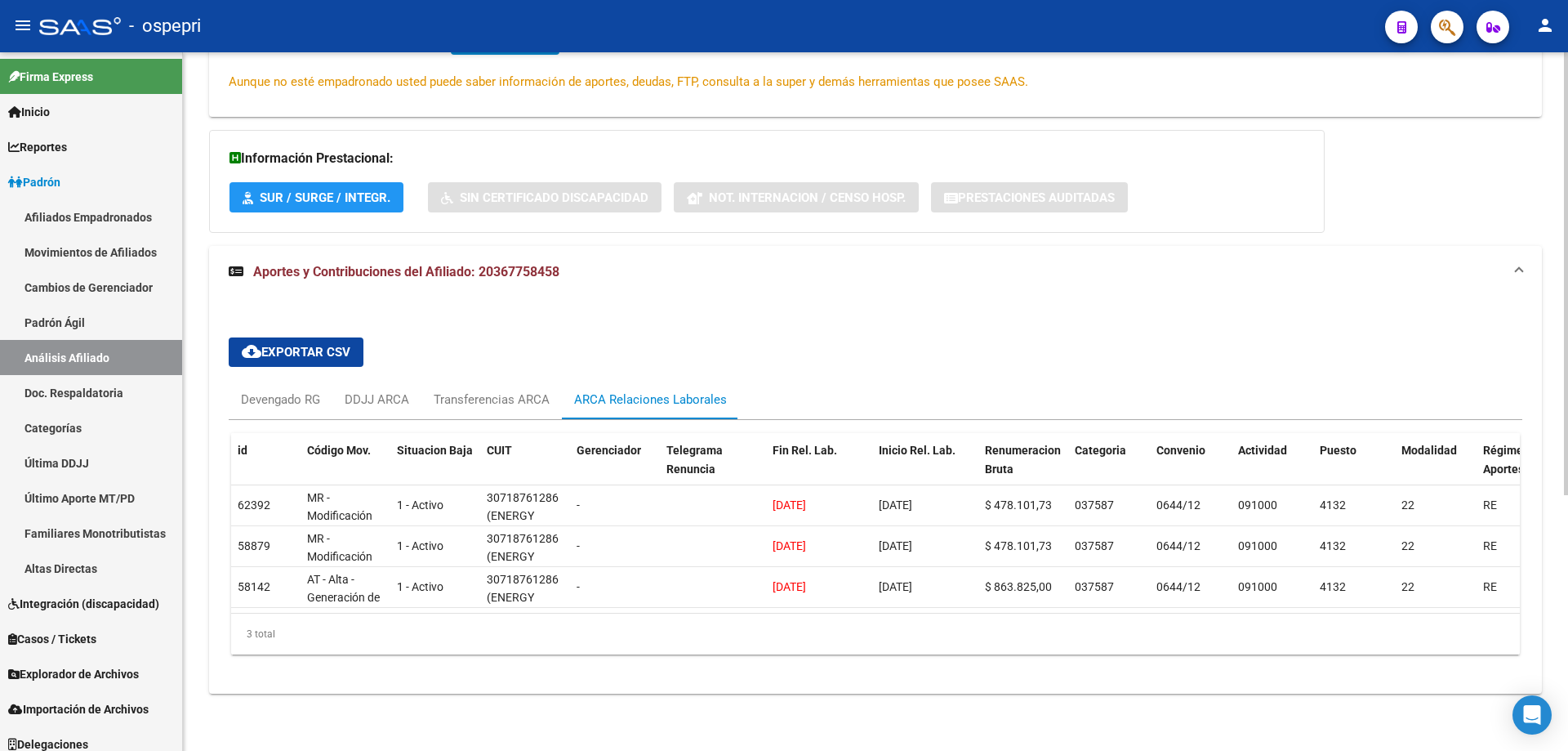
click at [186, 149] on div "PADRON -> Análisis Afiliado Cambiar Afiliado 20-36775845-8 CUIL DATOS ARCA: [PE…" at bounding box center [875, 206] width 1385 height 1089
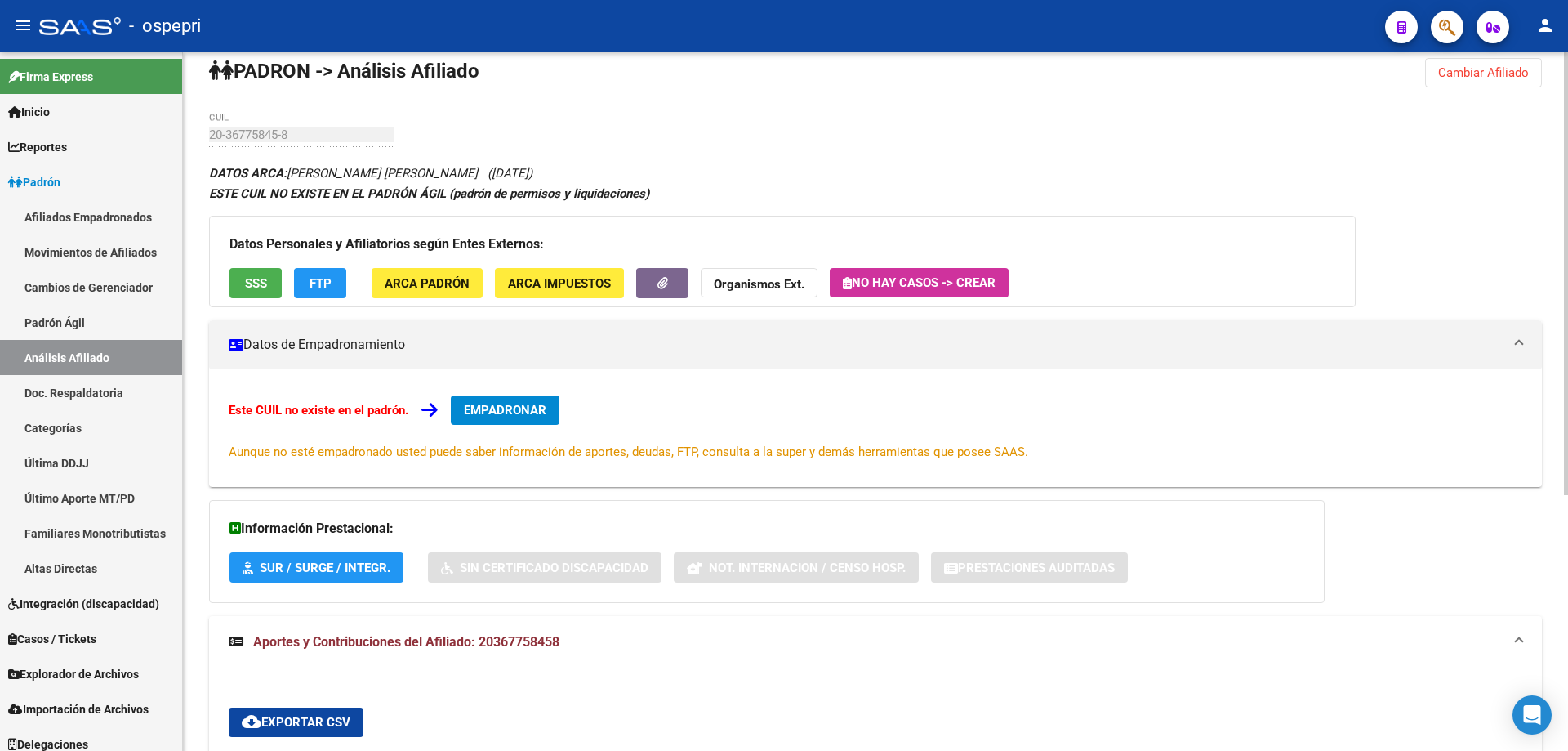
scroll to position [0, 0]
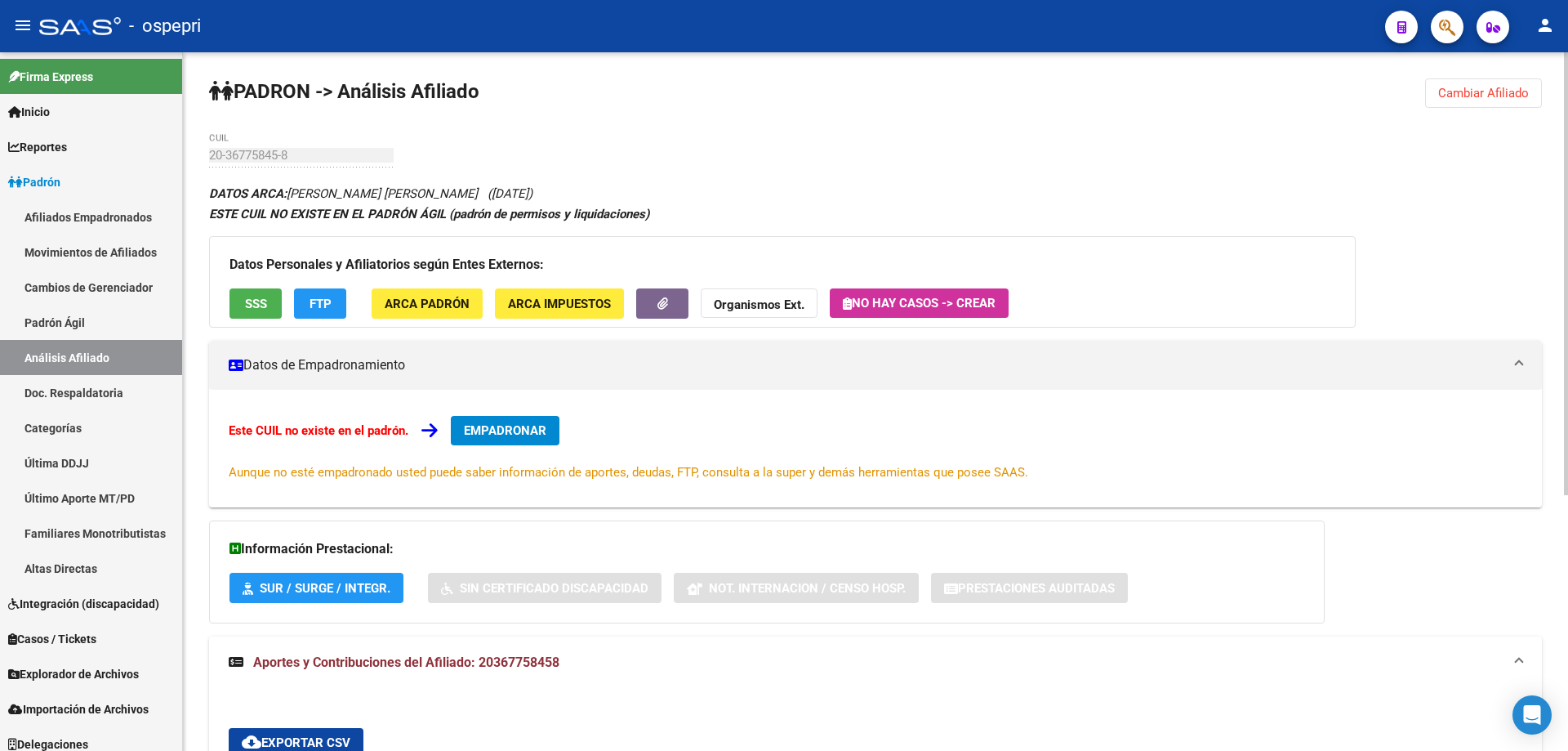
drag, startPoint x: 1449, startPoint y: 95, endPoint x: 679, endPoint y: 196, distance: 776.6
click at [1449, 98] on span "Cambiar Afiliado" at bounding box center [1483, 92] width 90 height 15
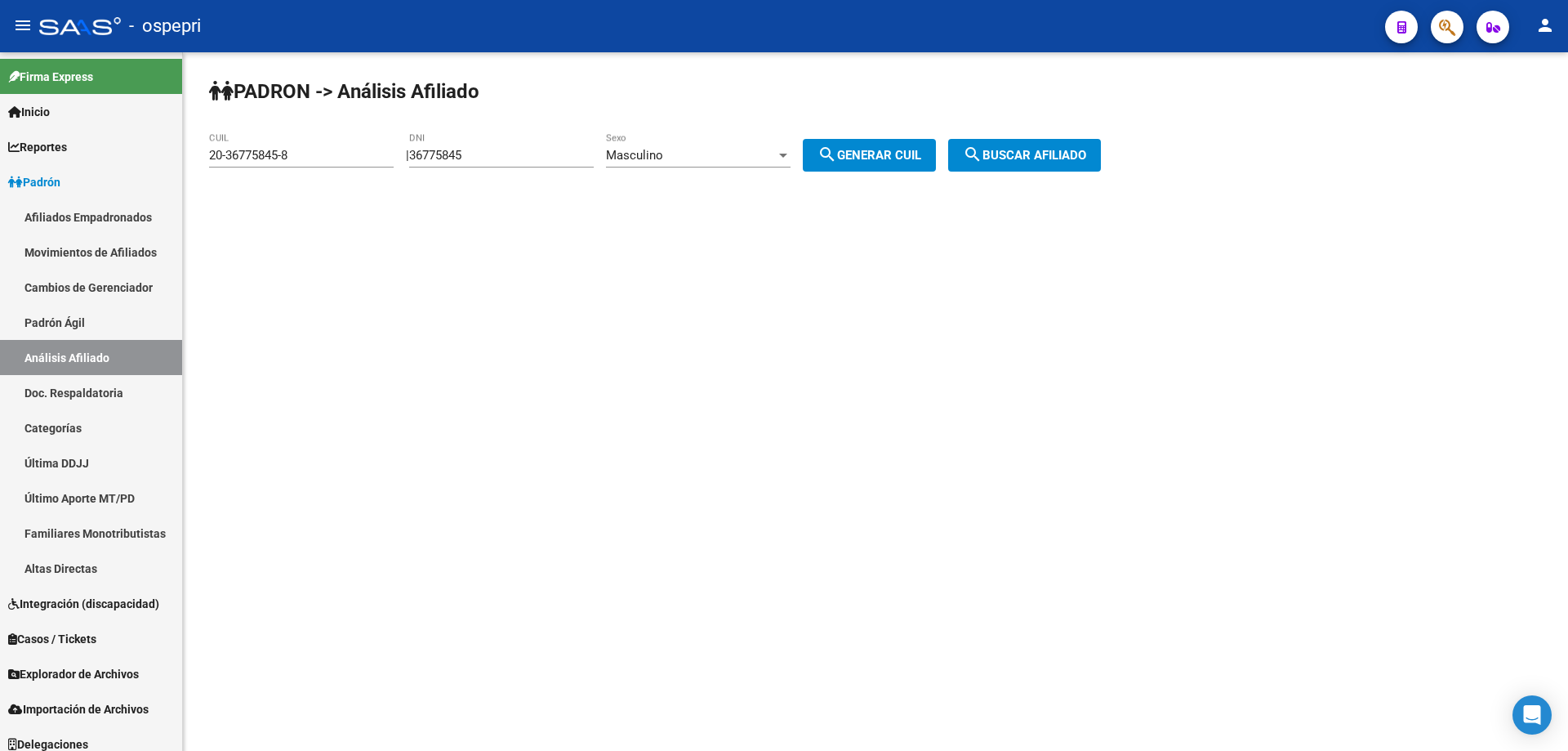
click at [463, 152] on input "36775845" at bounding box center [501, 154] width 184 height 15
type input "57367420"
click at [911, 160] on span "search Generar CUIL" at bounding box center [869, 154] width 104 height 15
type input "20-57367420-1"
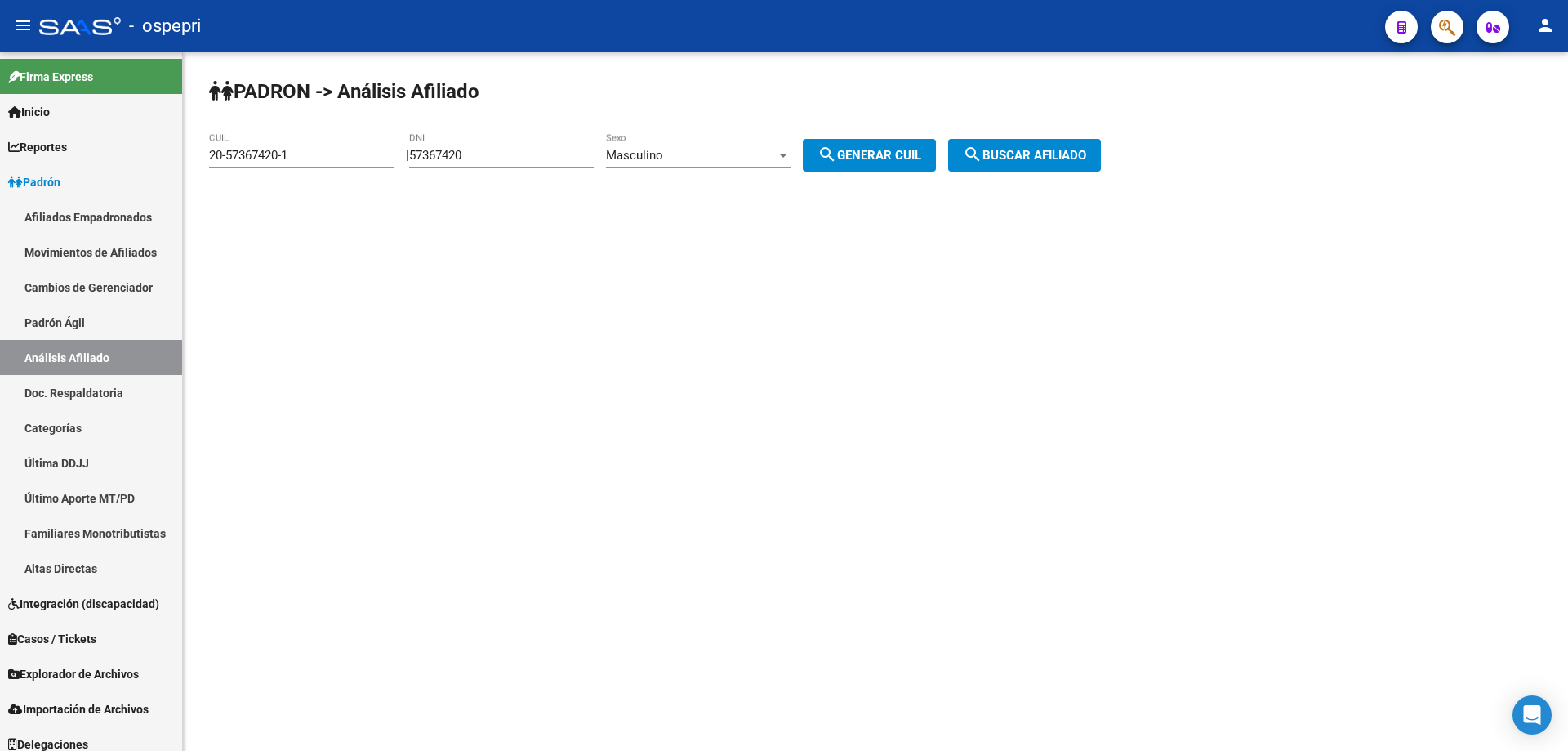
click at [1051, 156] on span "search Buscar afiliado" at bounding box center [1024, 154] width 123 height 15
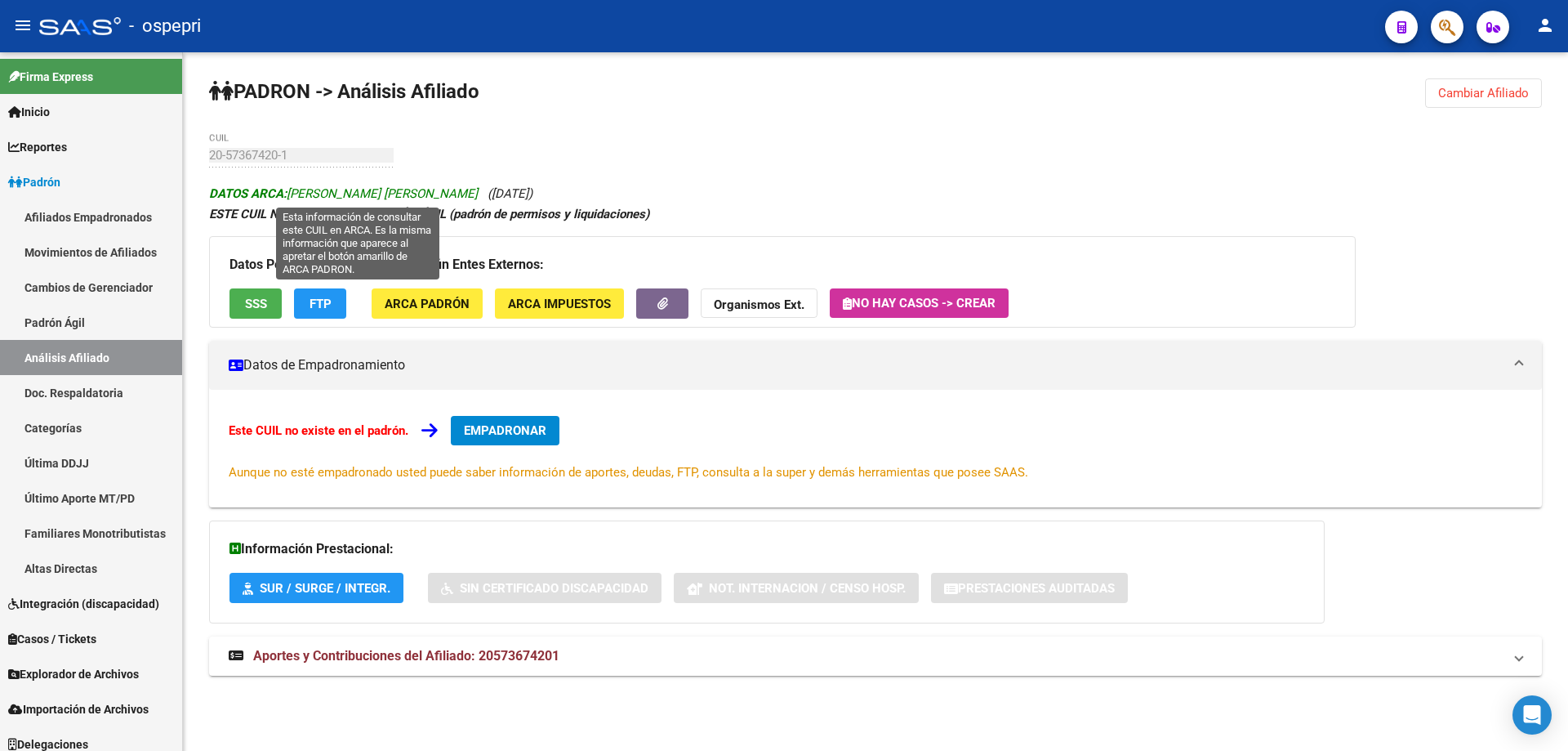
drag, startPoint x: 290, startPoint y: 192, endPoint x: 398, endPoint y: 191, distance: 108.0
click at [392, 191] on span "DATOS ARCA: [PERSON_NAME] [PERSON_NAME]" at bounding box center [343, 193] width 269 height 15
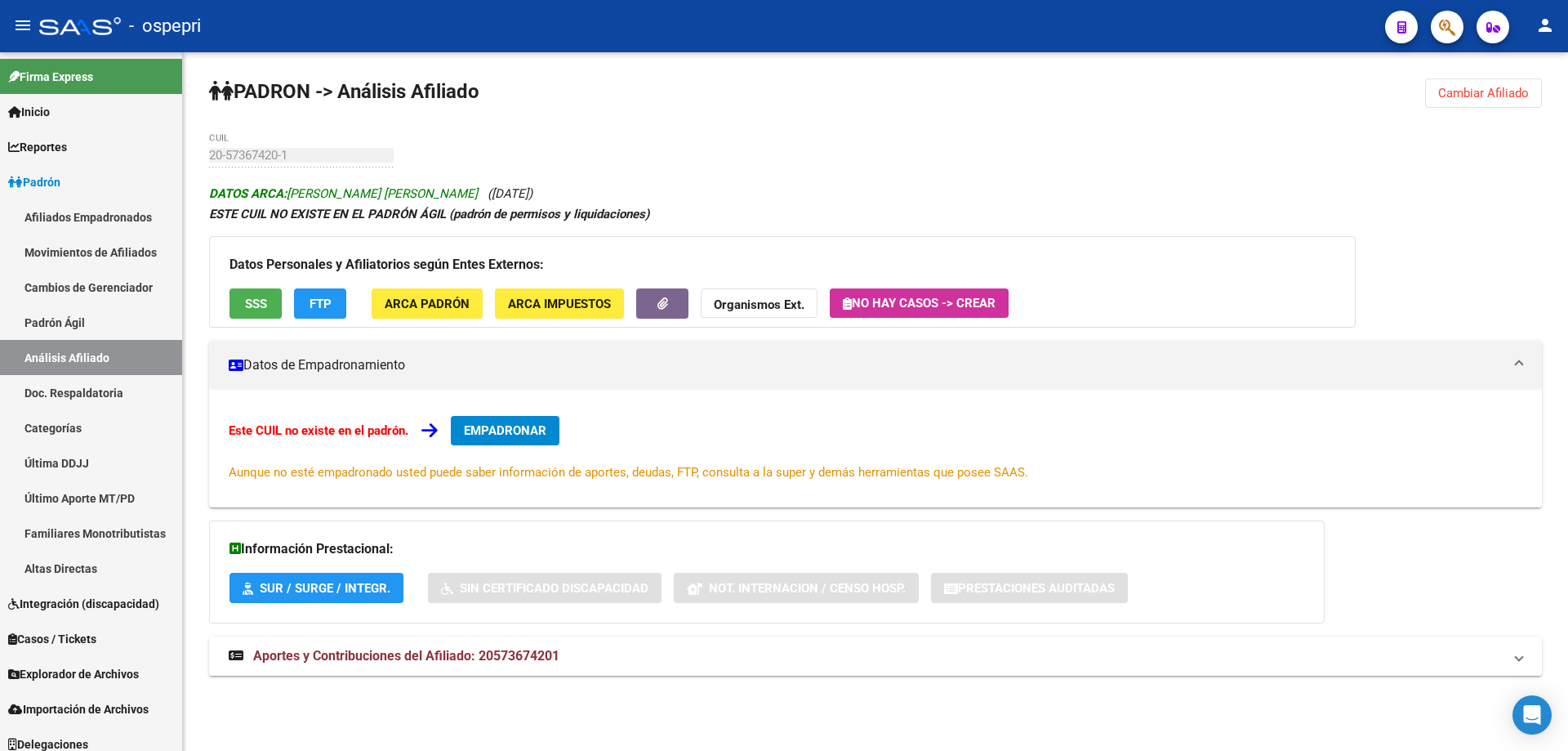
copy span "[PERSON_NAME] [PERSON_NAME]"
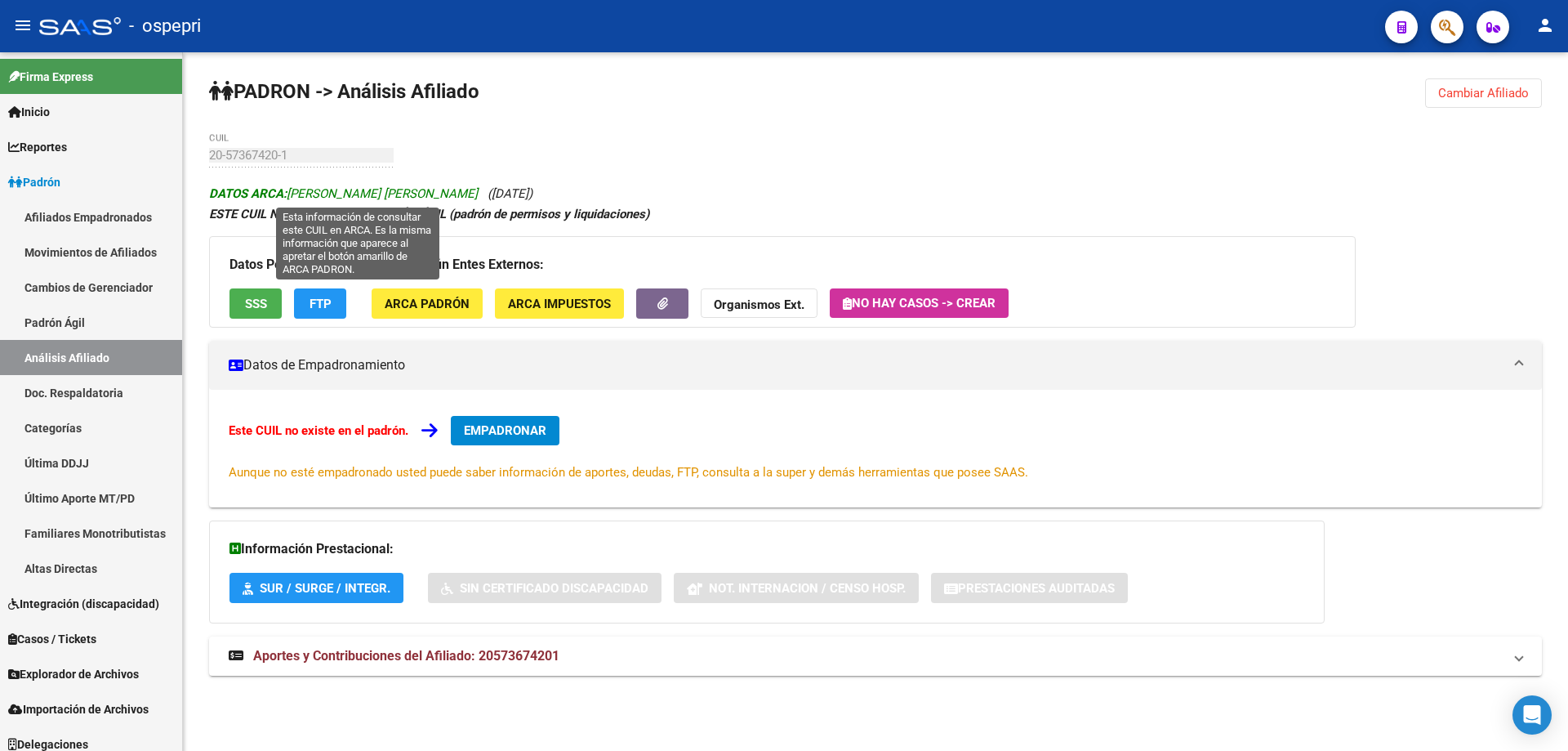
drag, startPoint x: 401, startPoint y: 193, endPoint x: 464, endPoint y: 196, distance: 63.1
click at [464, 196] on span "DATOS ARCA: [PERSON_NAME] [PERSON_NAME]" at bounding box center [343, 193] width 269 height 15
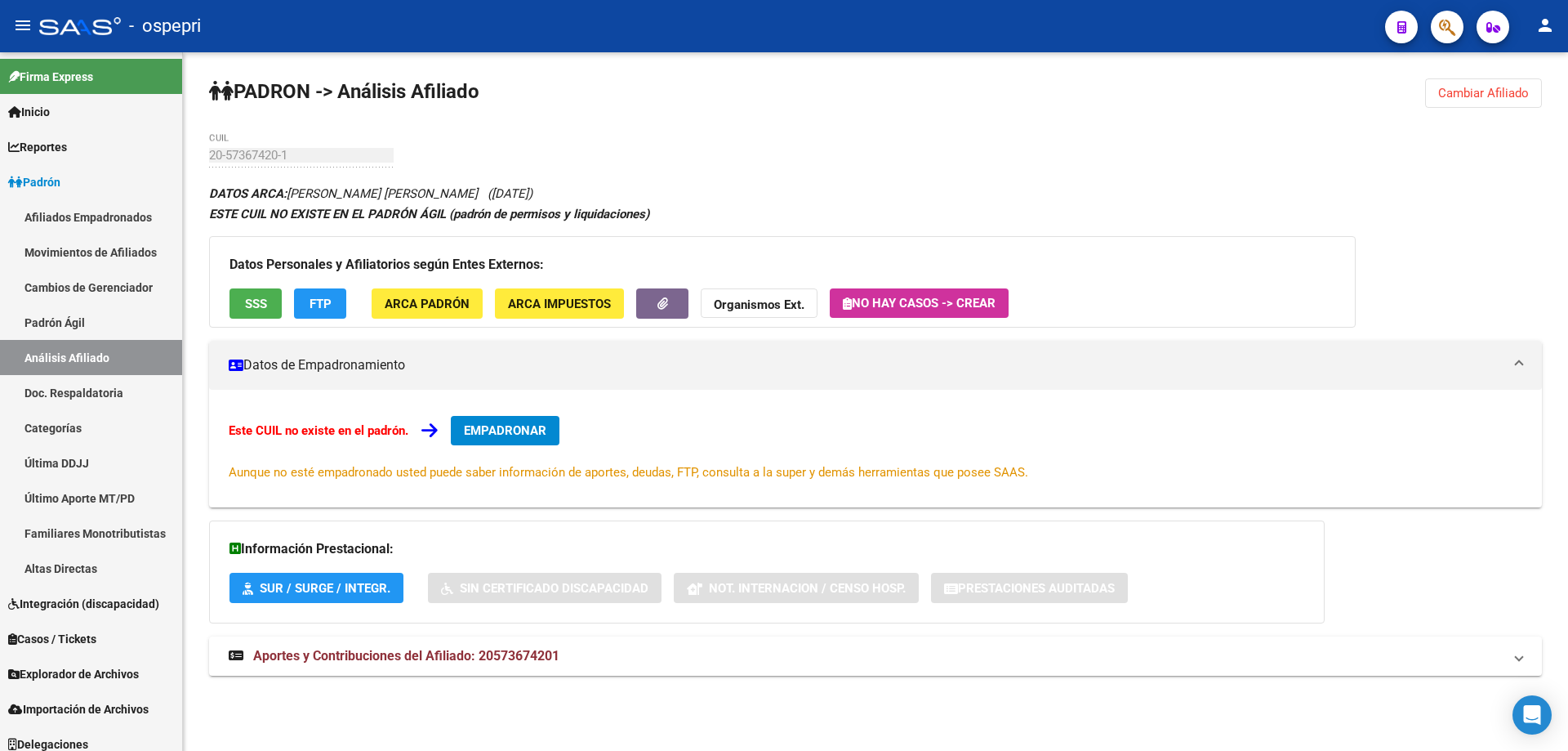
click at [398, 153] on div "20-57367420-1 CUIL" at bounding box center [307, 154] width 197 height 15
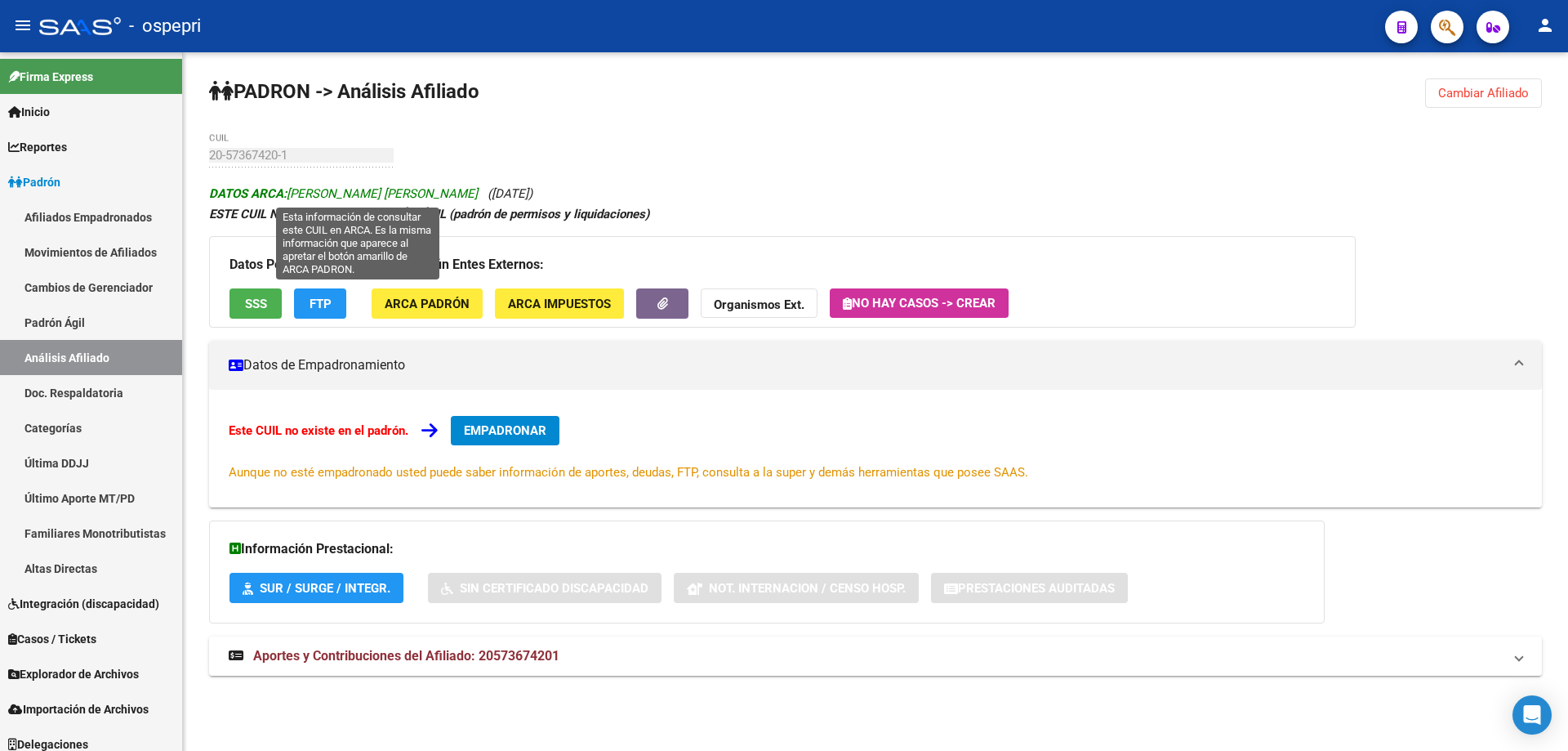
drag, startPoint x: 399, startPoint y: 191, endPoint x: 504, endPoint y: 197, distance: 105.2
click at [478, 197] on span "DATOS ARCA: [PERSON_NAME] [PERSON_NAME]" at bounding box center [343, 193] width 269 height 15
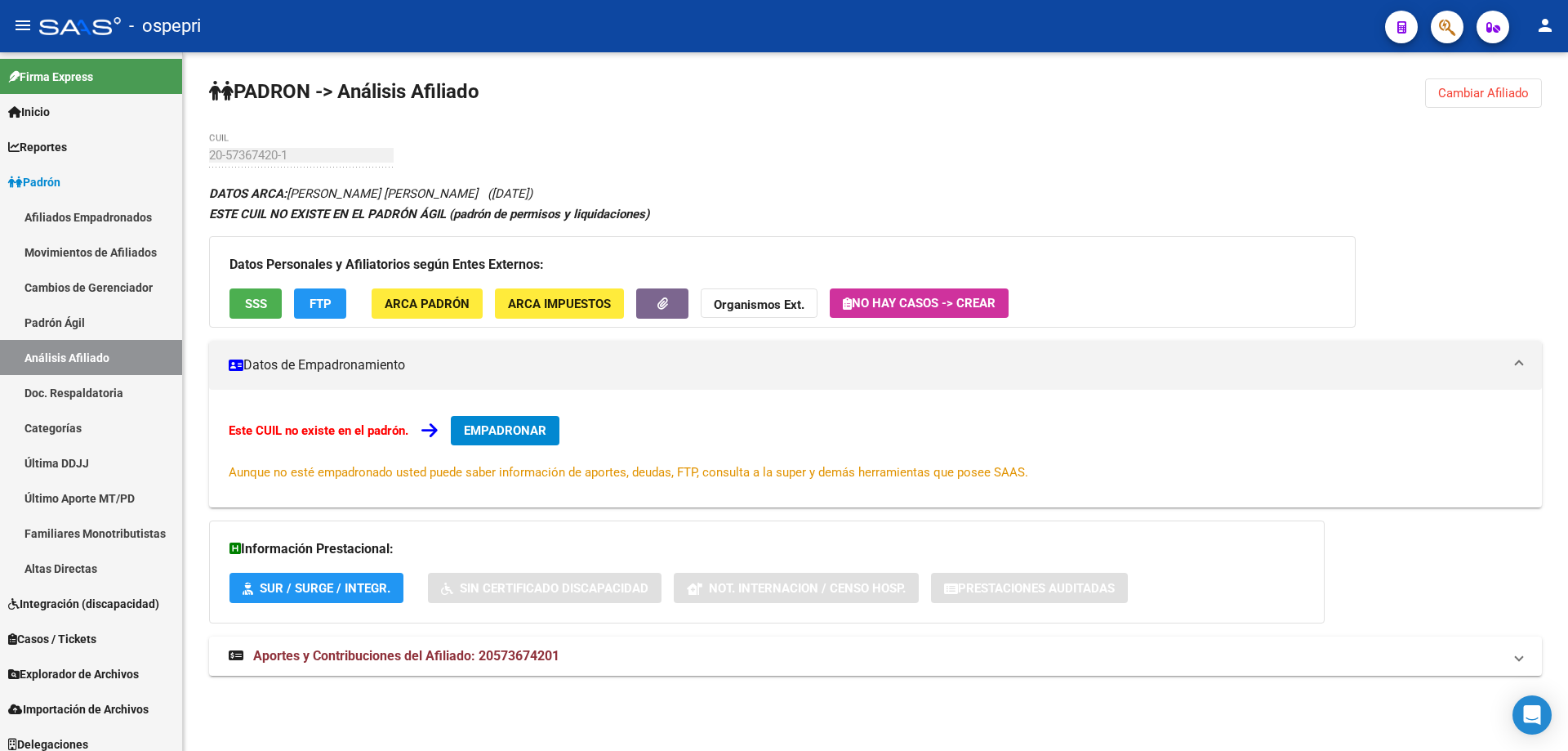
copy span "[PERSON_NAME]"
drag, startPoint x: 517, startPoint y: 191, endPoint x: 582, endPoint y: 195, distance: 65.1
click at [532, 195] on span "([DATE])" at bounding box center [510, 193] width 45 height 15
copy span "[DATE]"
click at [1514, 97] on span "Cambiar Afiliado" at bounding box center [1483, 92] width 90 height 15
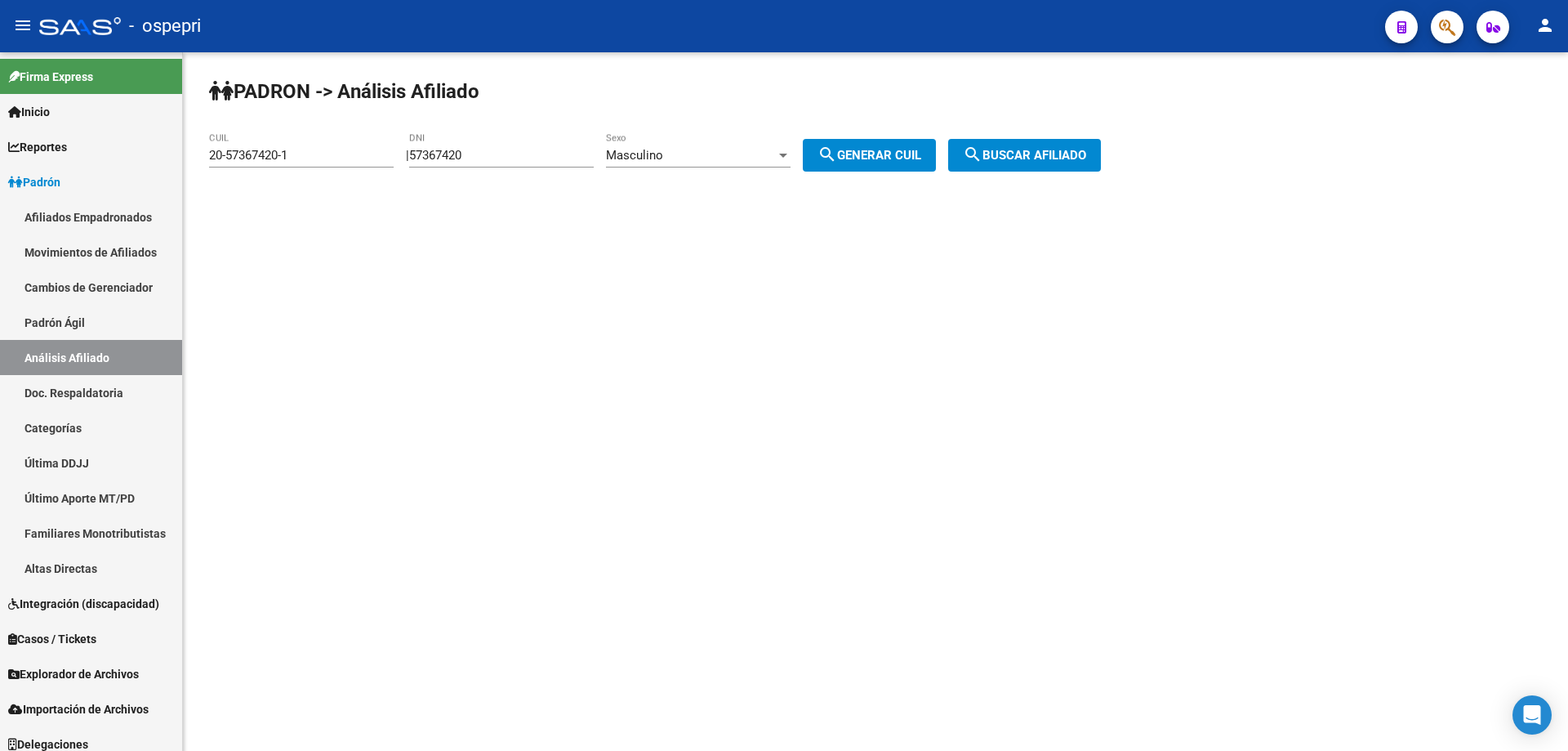
click at [457, 152] on input "57367420" at bounding box center [501, 154] width 184 height 15
type input "38416261"
click at [803, 139] on button "search Generar CUIL" at bounding box center [869, 155] width 133 height 33
type input "23-38416261-4"
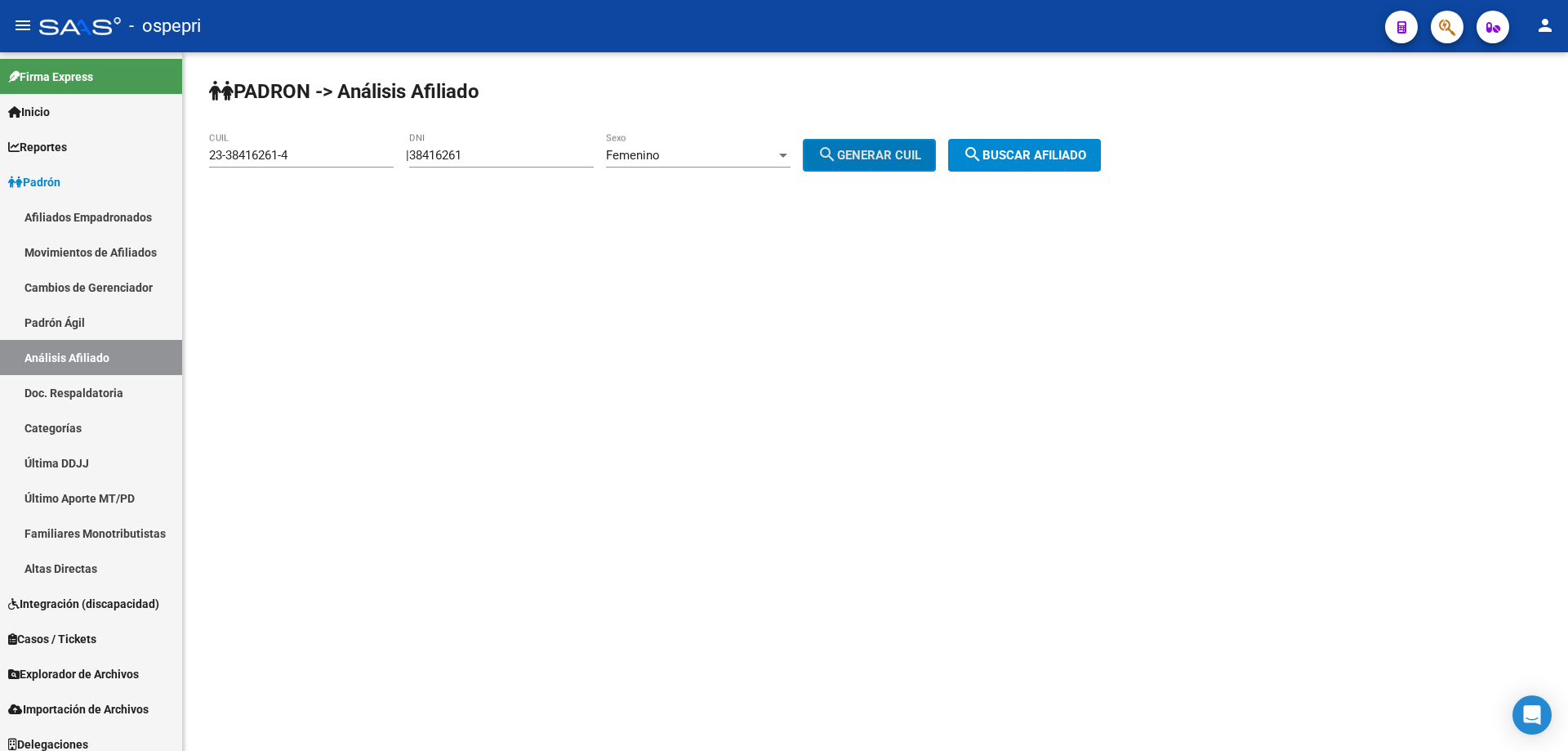
click button "search Buscar afiliado" at bounding box center [1024, 155] width 152 height 33
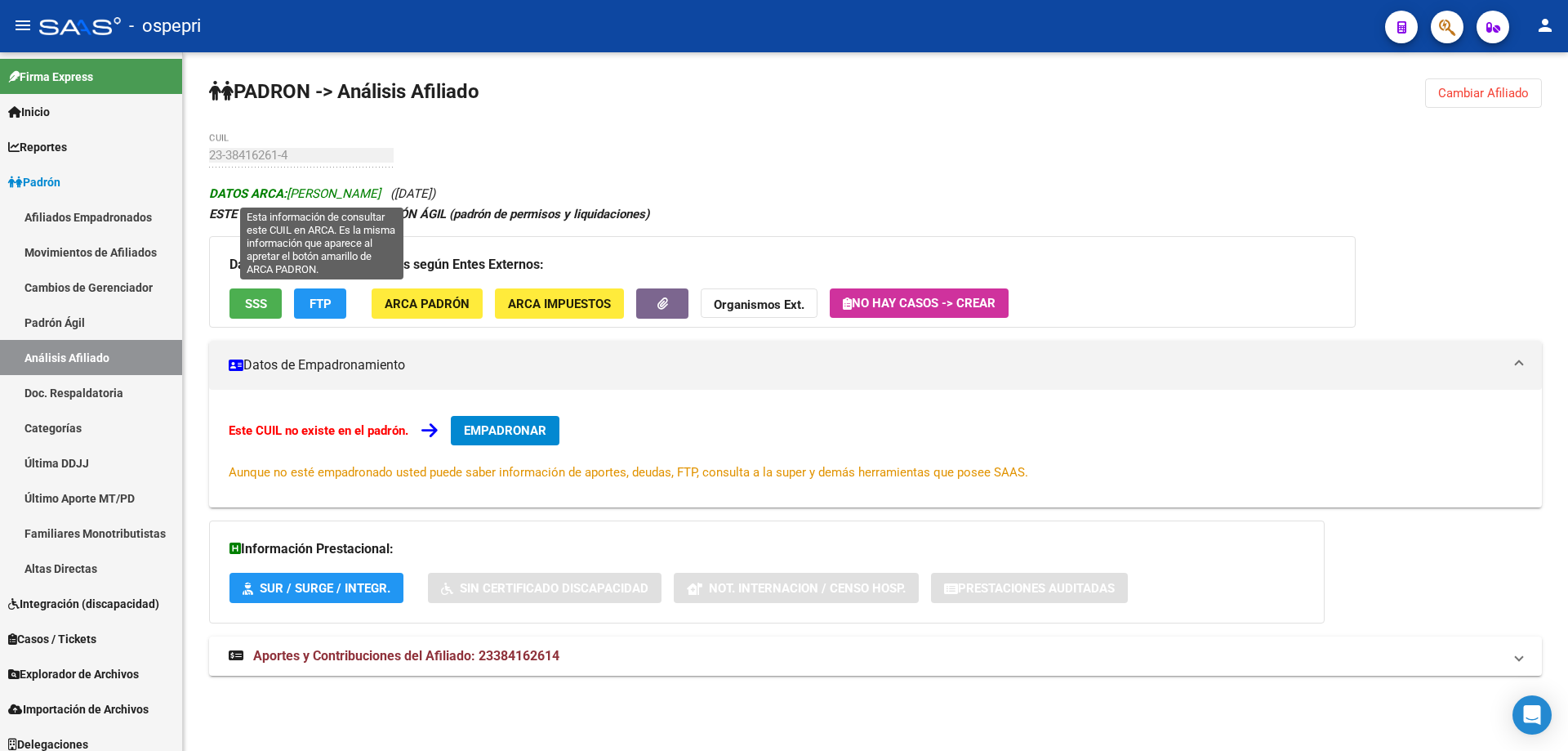
click at [298, 190] on span "DATOS ARCA: [PERSON_NAME]" at bounding box center [294, 193] width 172 height 15
drag, startPoint x: 337, startPoint y: 195, endPoint x: 388, endPoint y: 191, distance: 51.2
click at [381, 191] on span "DATOS ARCA: [PERSON_NAME]" at bounding box center [294, 193] width 172 height 15
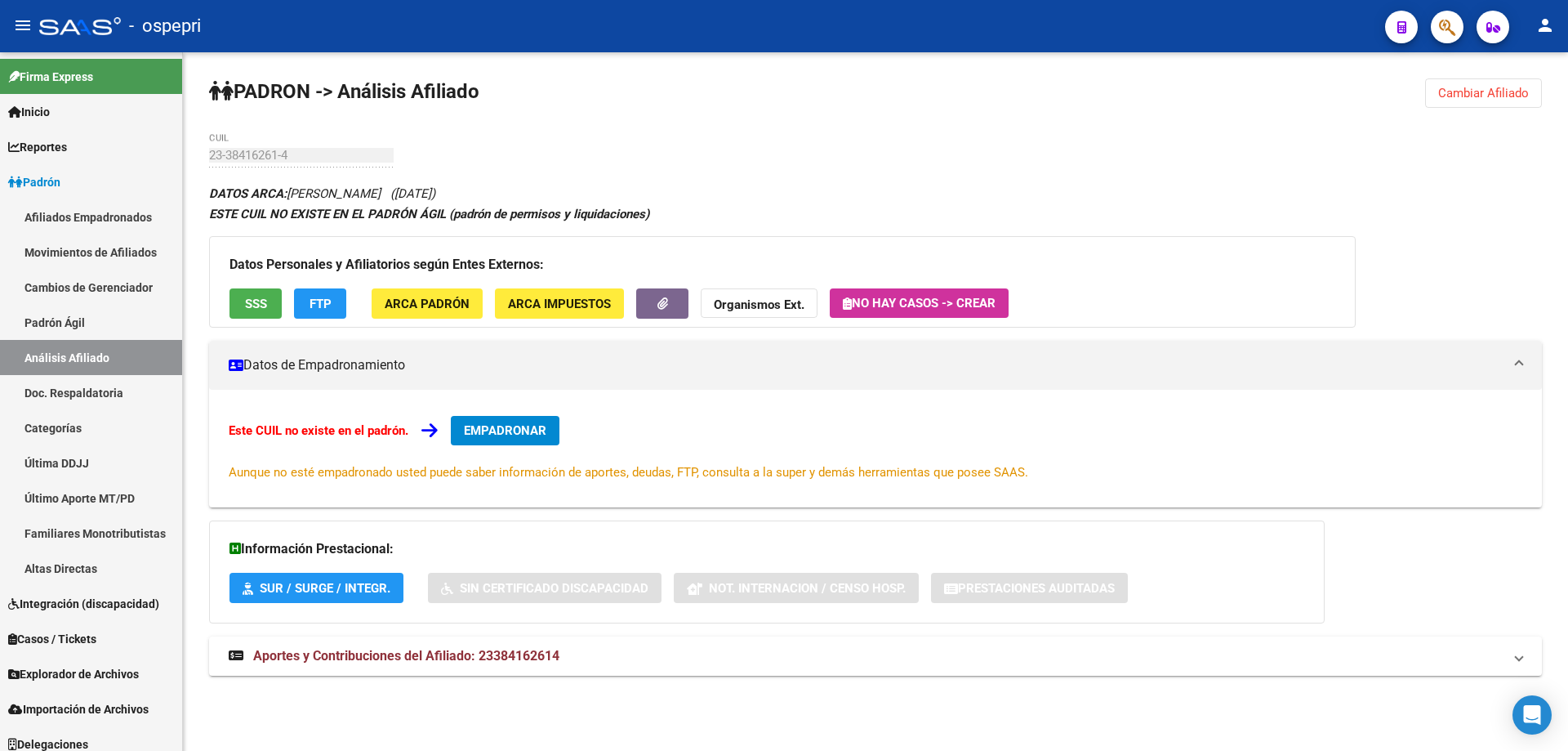
click at [361, 172] on div "23-38416261-4 CUIL" at bounding box center [301, 157] width 184 height 51
drag, startPoint x: 332, startPoint y: 192, endPoint x: 433, endPoint y: 202, distance: 101.5
click at [433, 202] on div "DATOS ARCA: [PERSON_NAME] ([DATE]) ESTE CUIL NO EXISTE EN EL PADRÓN ÁGIL (padró…" at bounding box center [875, 438] width 1333 height 511
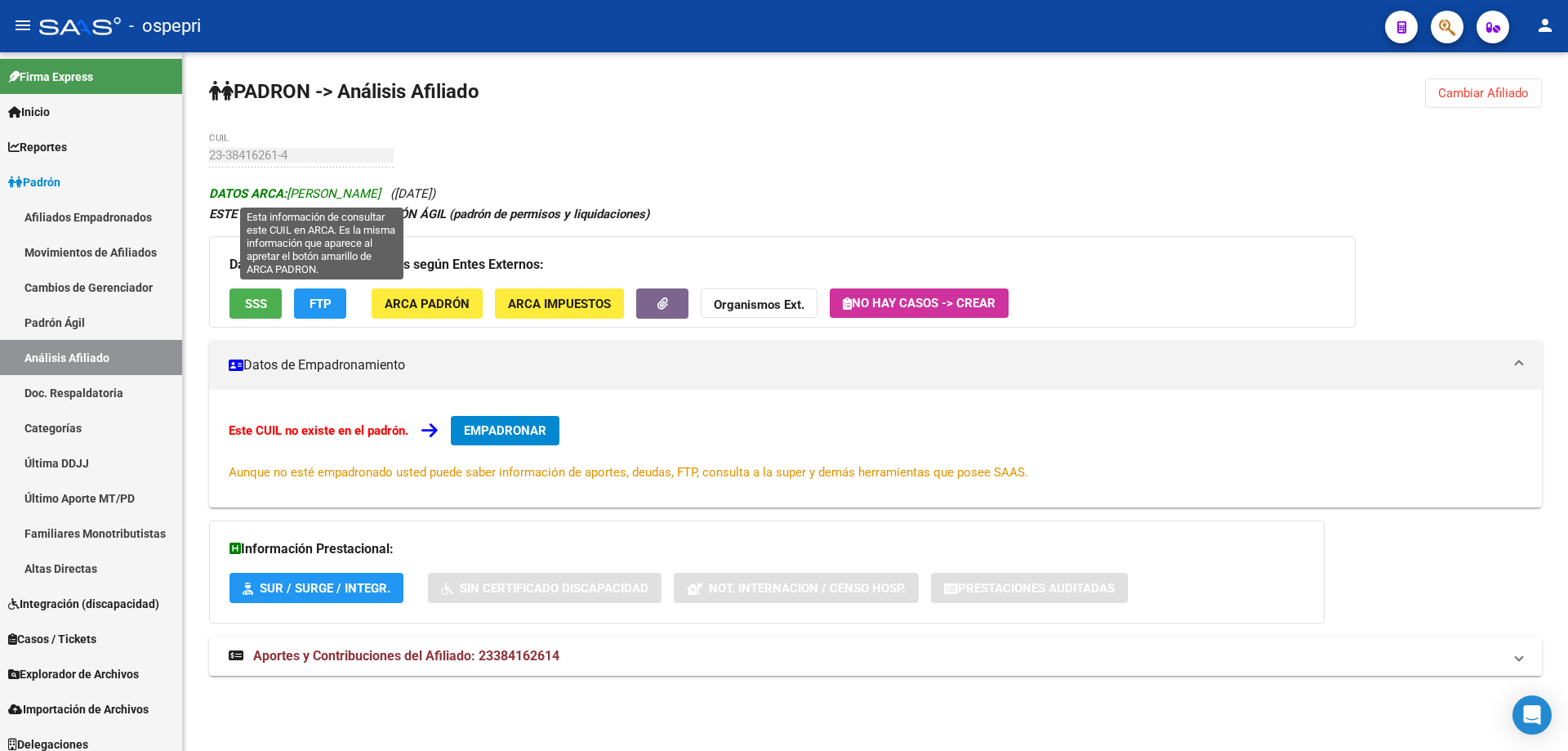
copy span "[PERSON_NAME]"
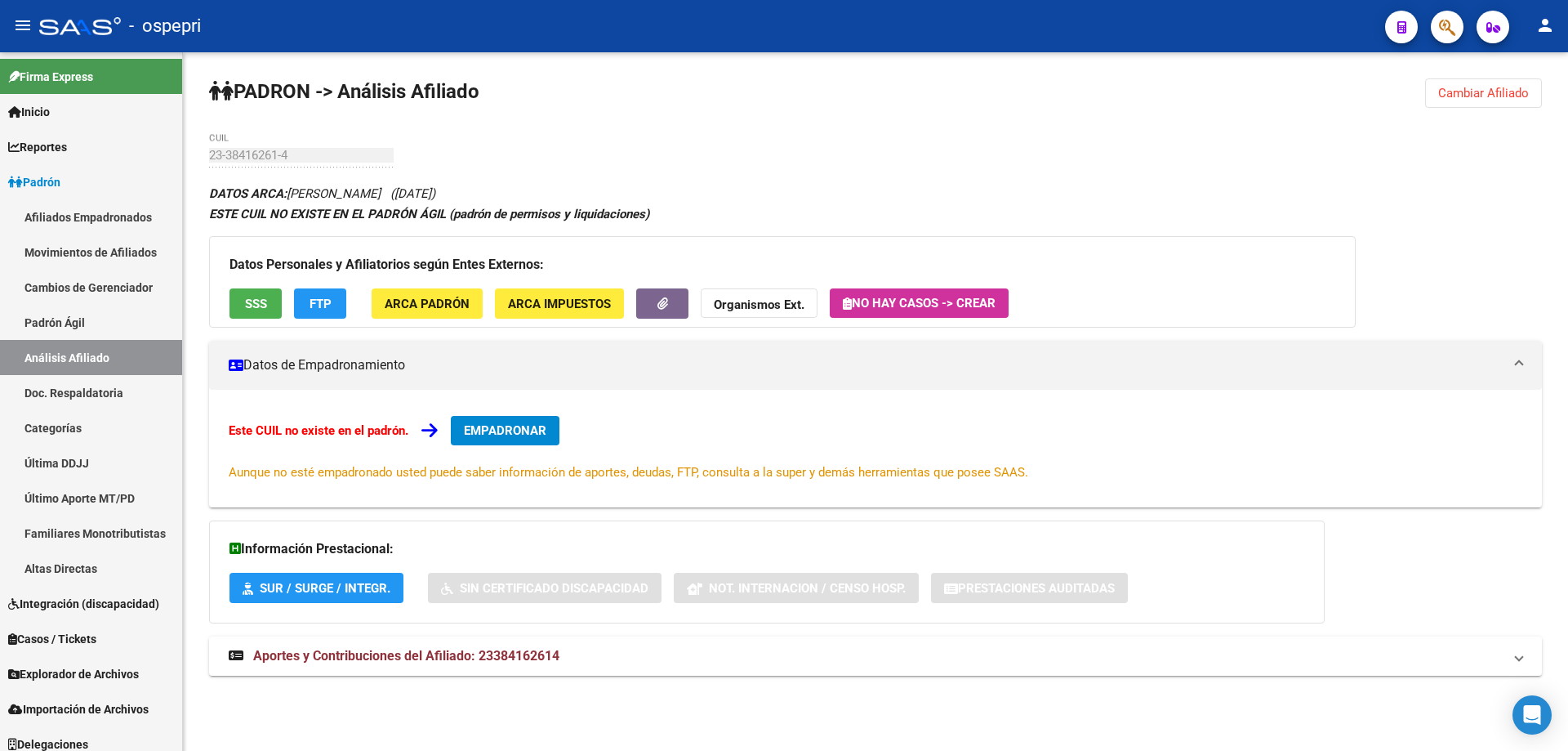
drag, startPoint x: 452, startPoint y: 194, endPoint x: 512, endPoint y: 196, distance: 60.0
click at [435, 196] on span "([DATE])" at bounding box center [413, 193] width 45 height 15
click at [524, 165] on div "PADRON -> Análisis Afiliado Cambiar Afiliado 23-38416261-4 CUIL DATOS ARCA: [PE…" at bounding box center [875, 393] width 1385 height 681
drag, startPoint x: 445, startPoint y: 193, endPoint x: 508, endPoint y: 198, distance: 63.2
click at [435, 198] on span "([DATE])" at bounding box center [413, 193] width 45 height 15
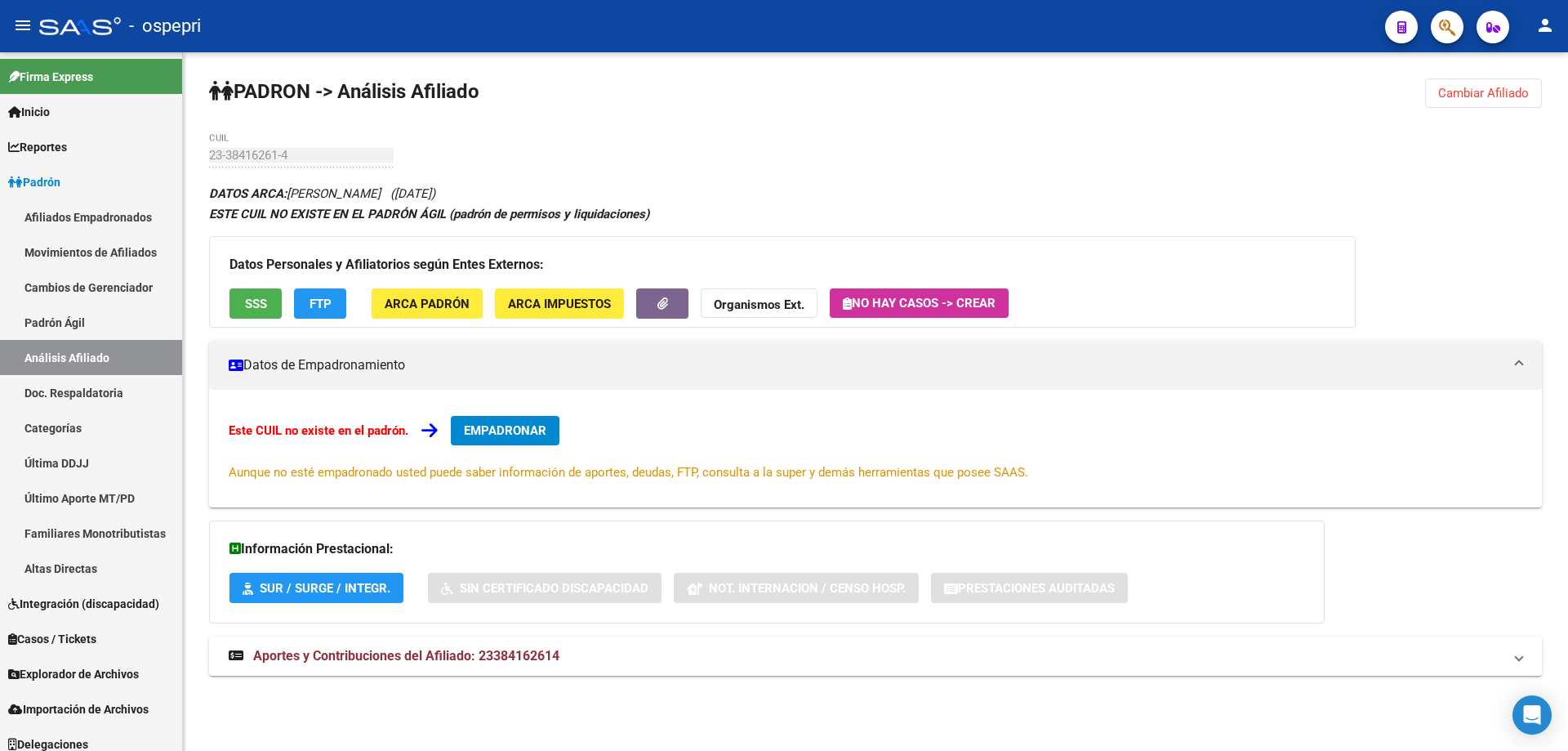
click at [1490, 95] on span "Cambiar Afiliado" at bounding box center [1483, 92] width 90 height 15
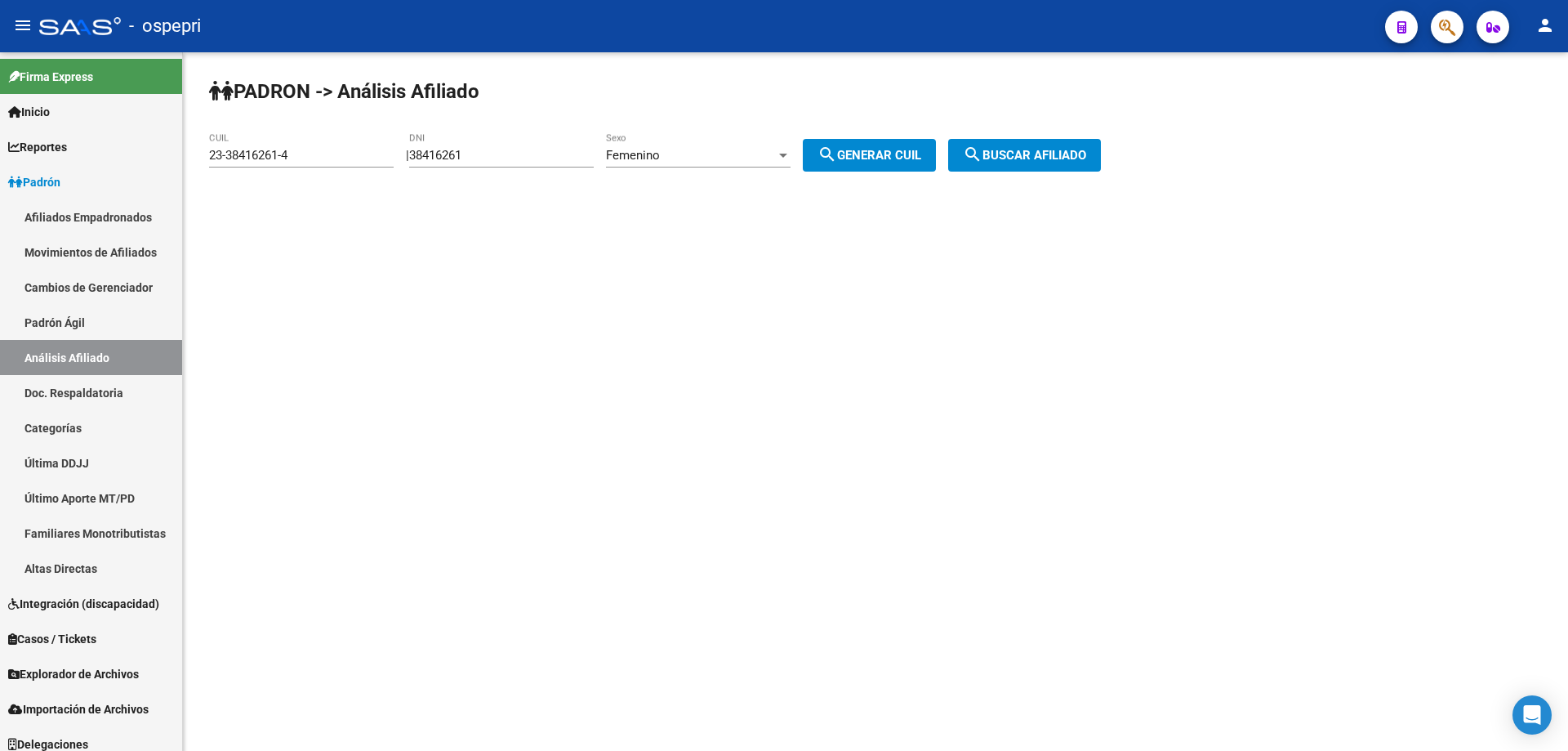
click at [457, 154] on input "38416261" at bounding box center [501, 154] width 184 height 15
paste input "6775845"
type input "36775845"
click at [682, 162] on div "Femenino Sexo" at bounding box center [698, 150] width 184 height 35
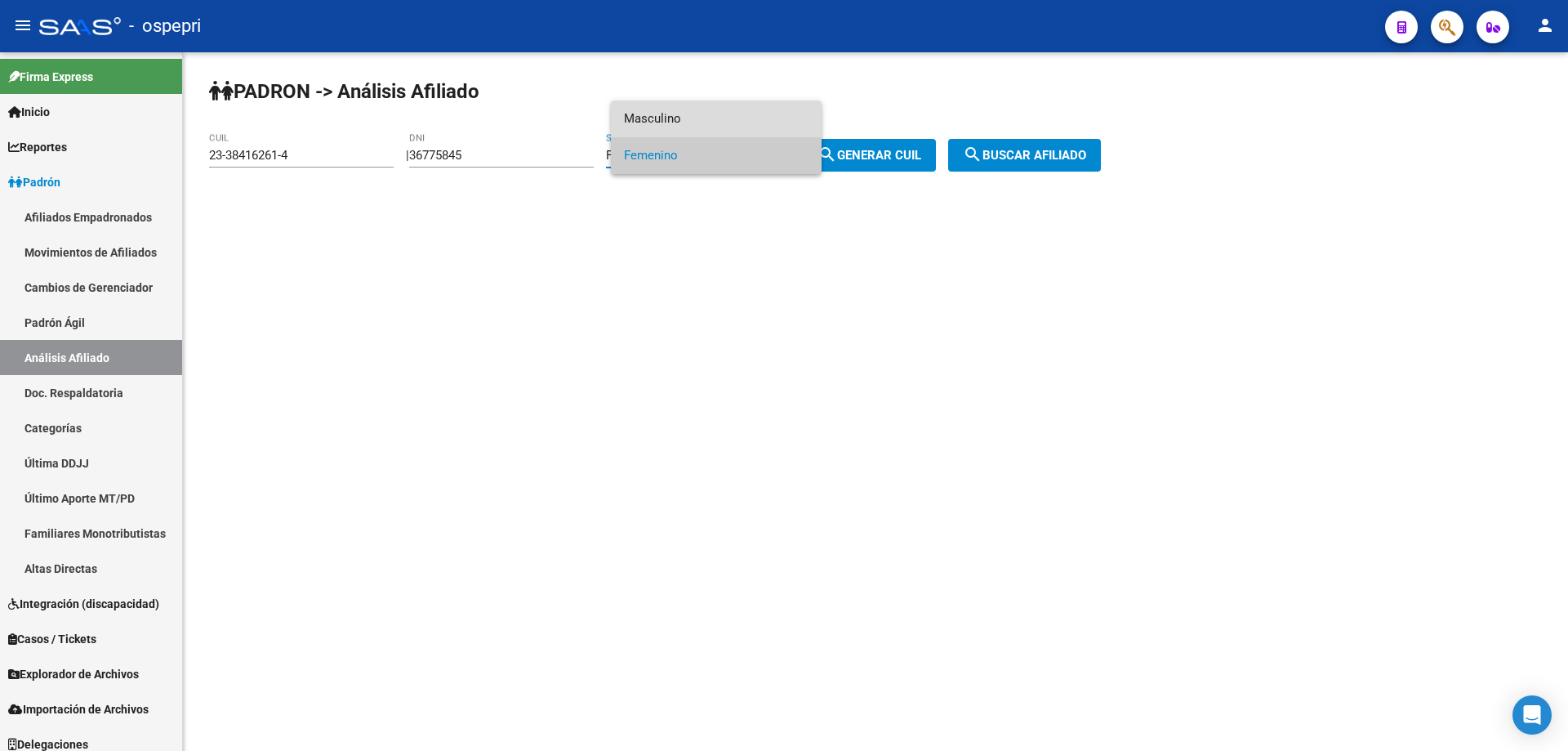
click at [700, 115] on span "Masculino" at bounding box center [717, 119] width 184 height 37
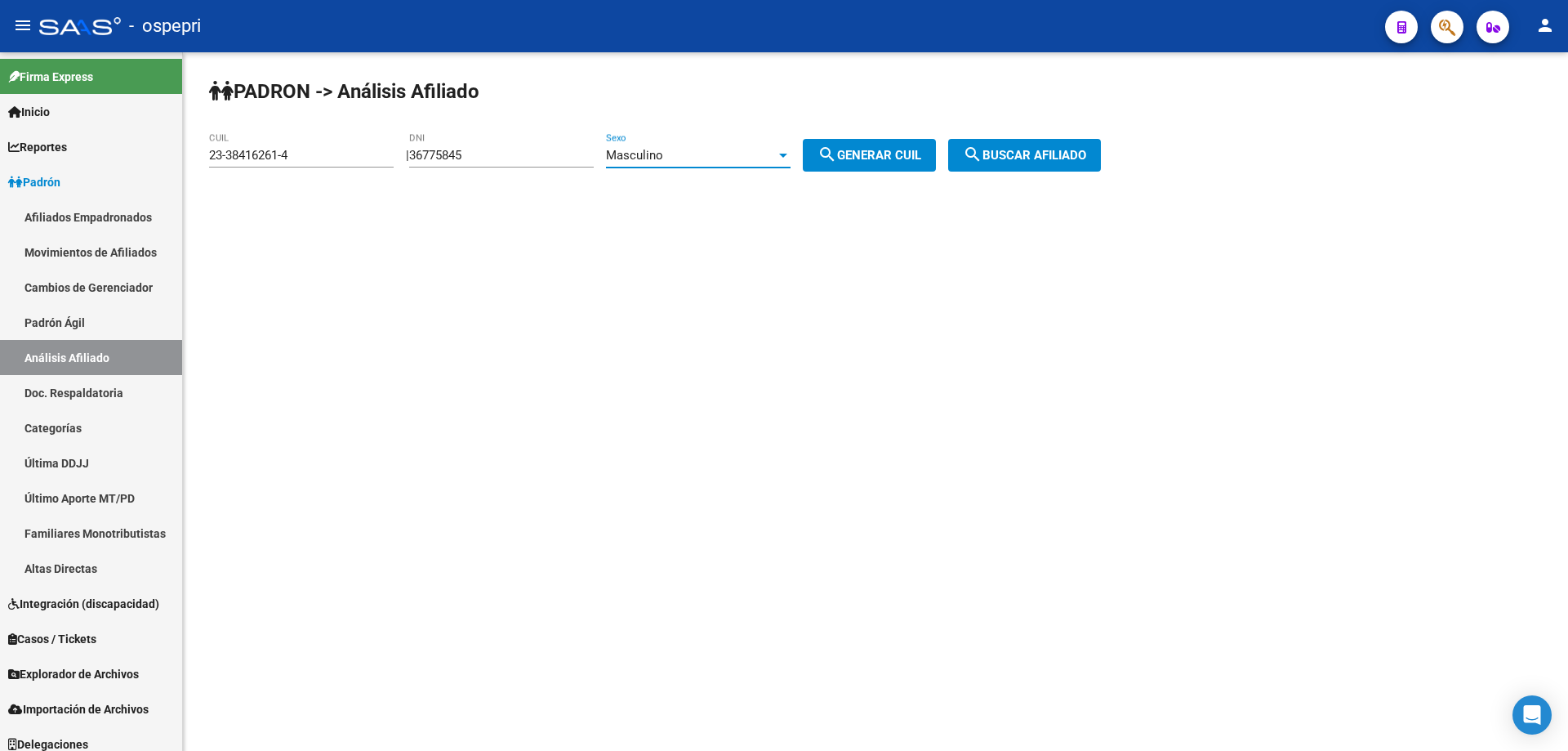
click at [874, 150] on span "search Generar CUIL" at bounding box center [869, 154] width 104 height 15
type input "20-36775845-8"
click at [1083, 156] on span "search Buscar afiliado" at bounding box center [1024, 154] width 123 height 15
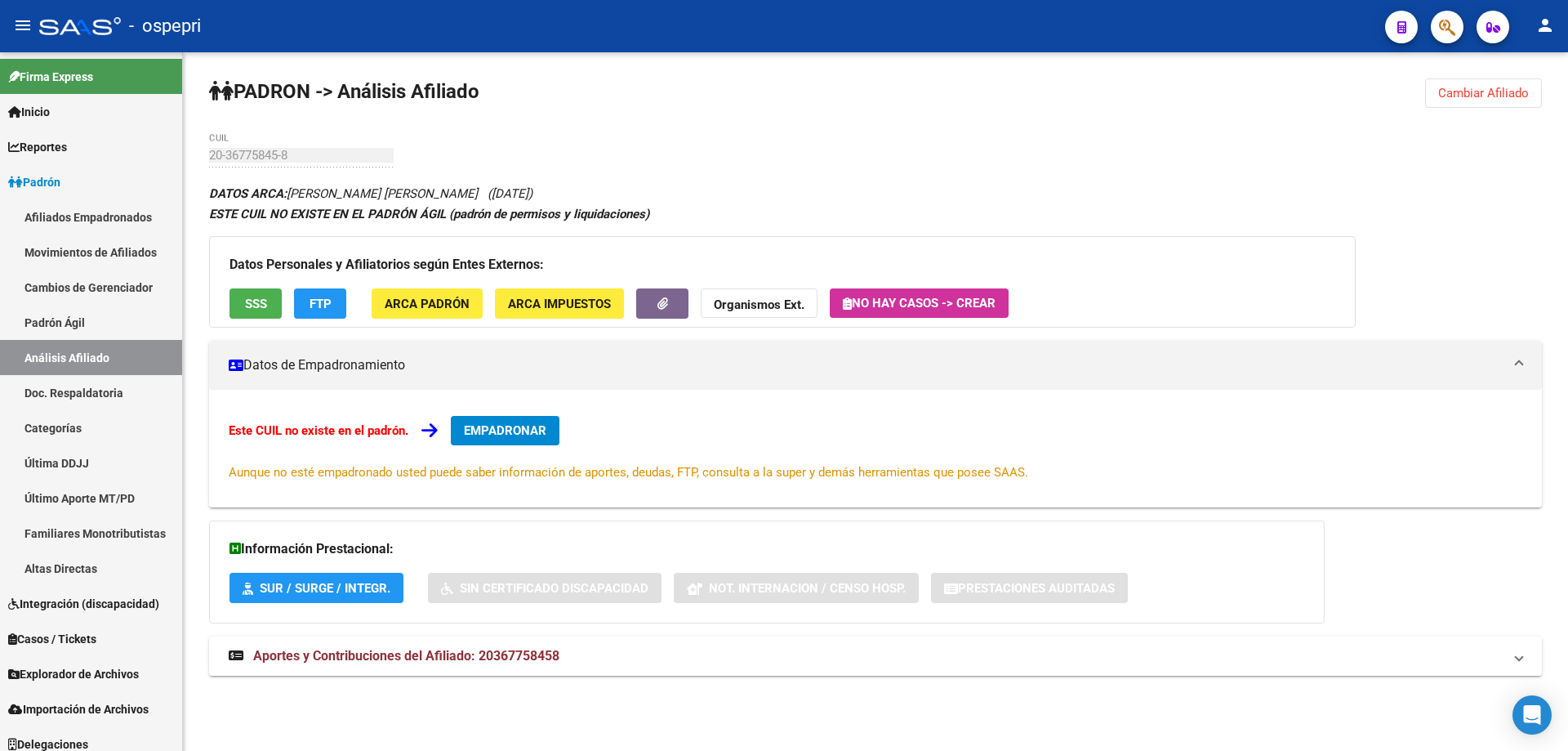
click at [517, 433] on span "EMPADRONAR" at bounding box center [505, 430] width 83 height 15
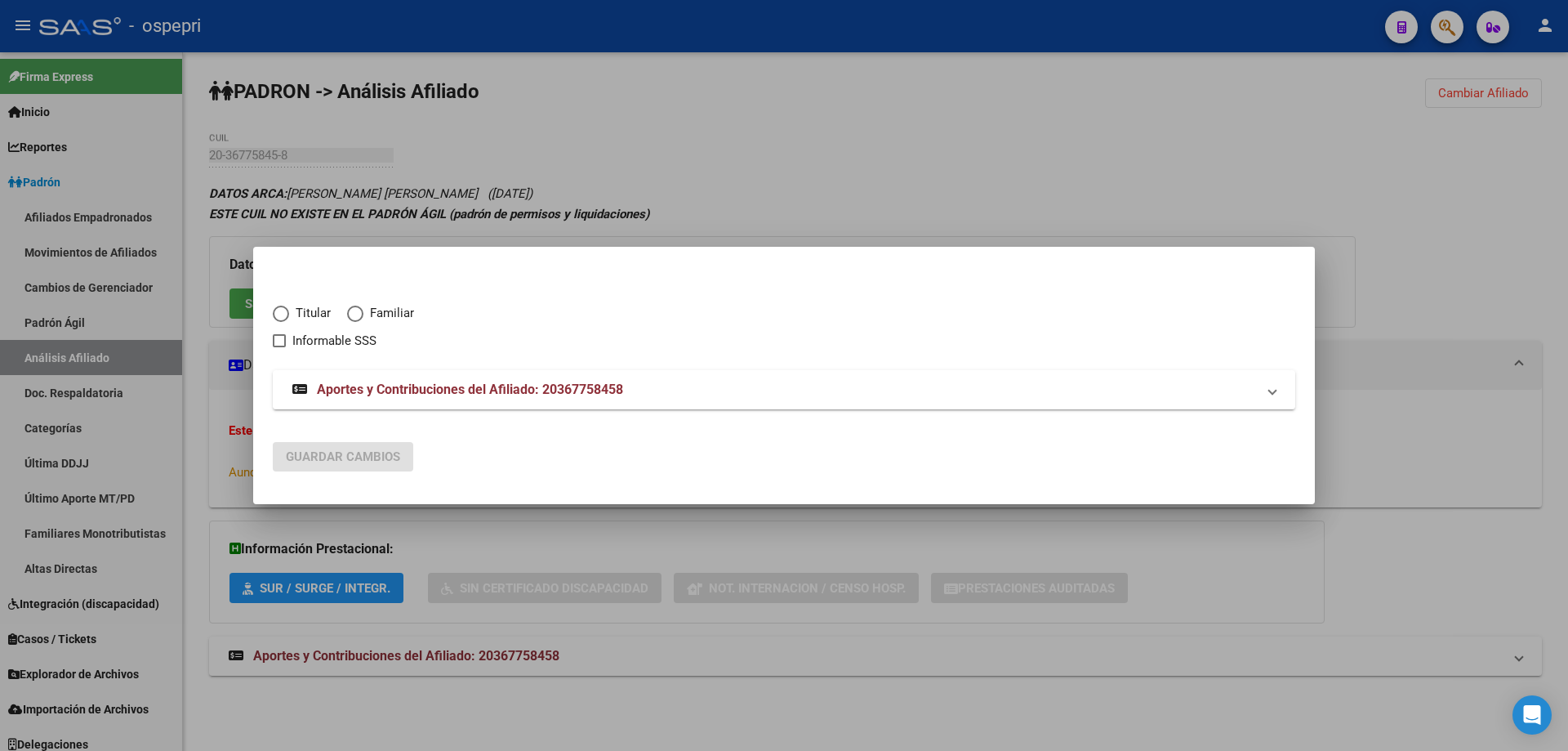
click at [286, 316] on span "Elija una opción" at bounding box center [281, 314] width 17 height 17
click at [286, 316] on input "Titular" at bounding box center [281, 314] width 17 height 17
radio input "true"
checkbox input "true"
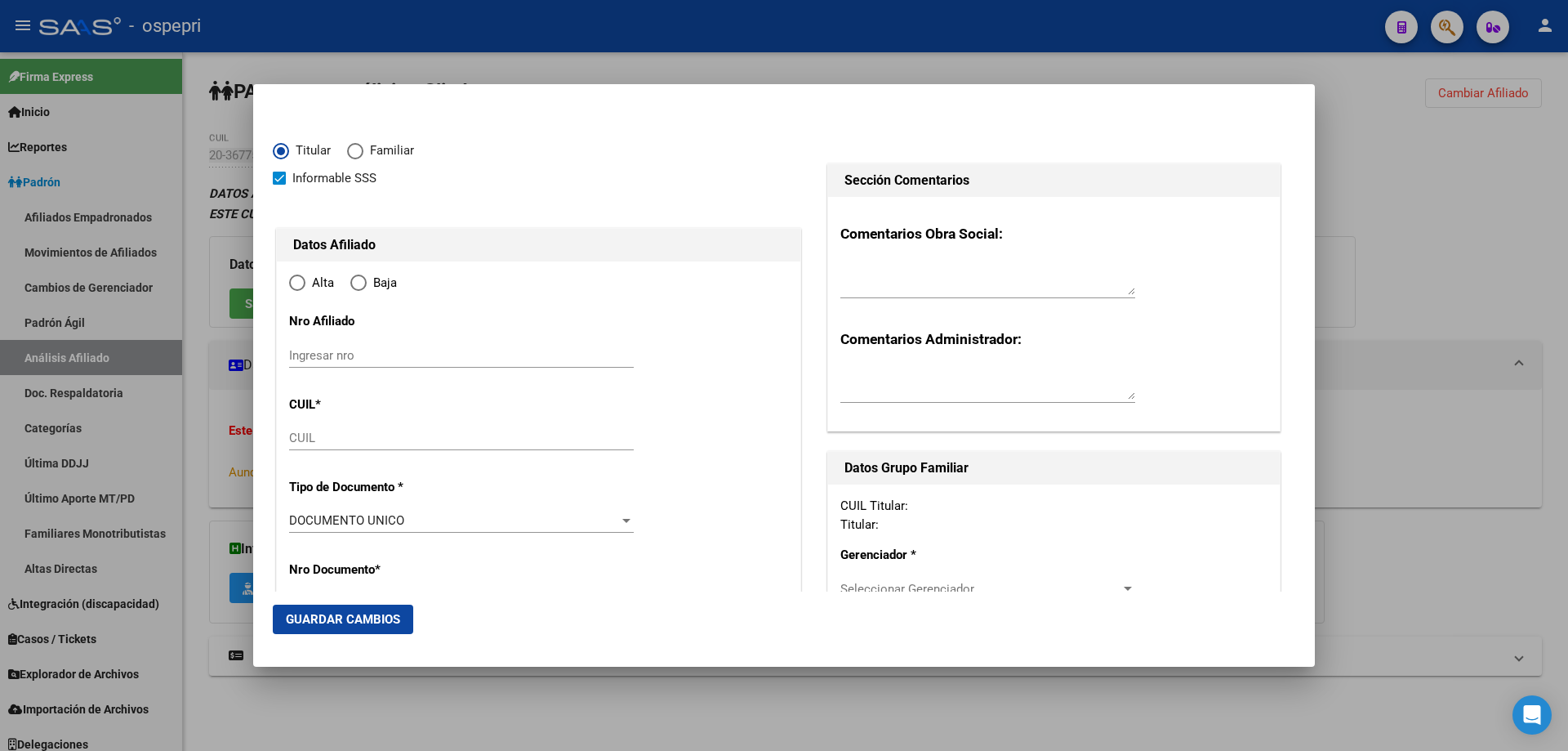
type input "20-36775845-8"
radio input "true"
type input "36775845"
type input "BAIGORRIA"
type input "[PERSON_NAME]"
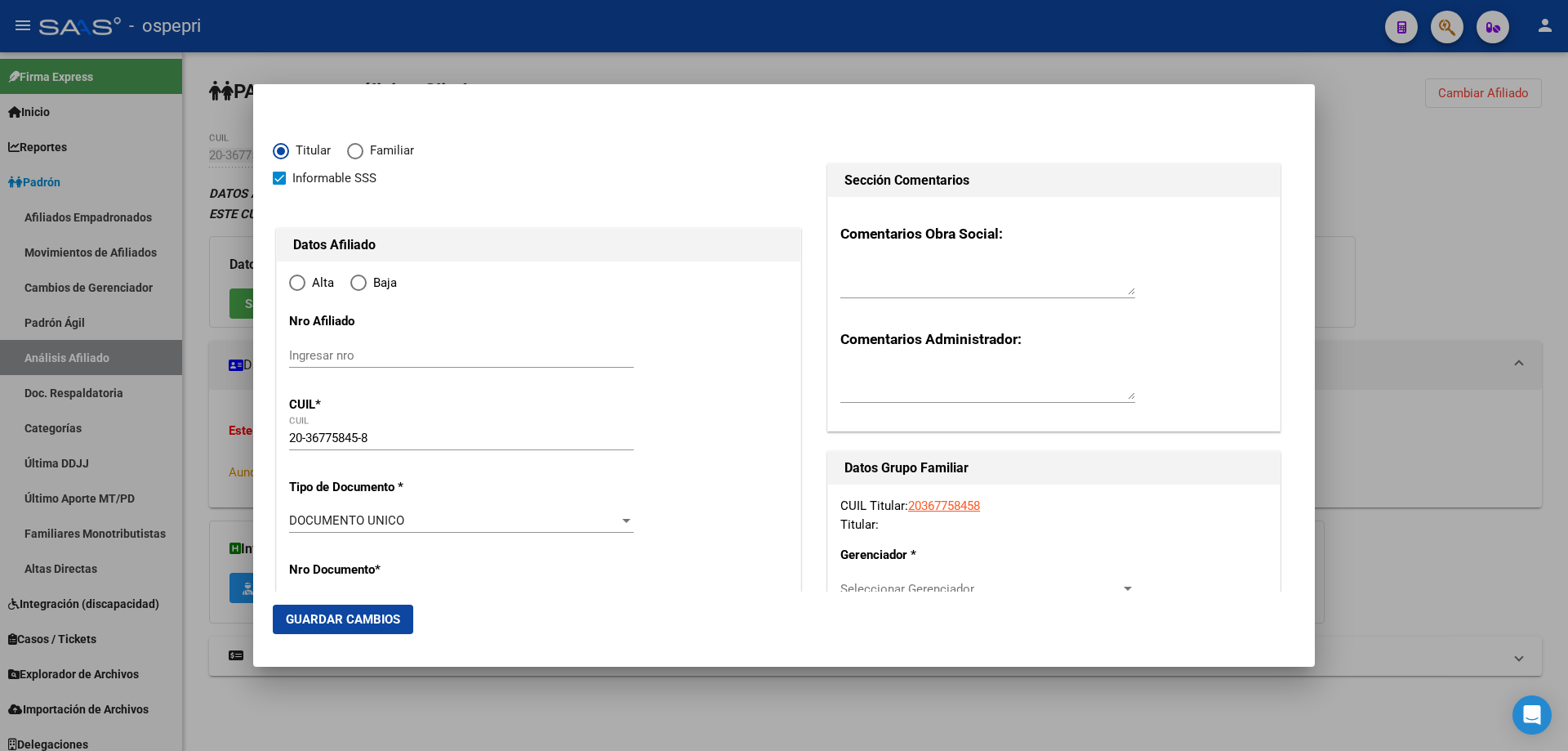
type input "[DATE]"
type input "LOS BARRIALES"
type input "5585"
type input "ME C15 3°B°LOS BARRIALES"
type input "LOS BARRIALES"
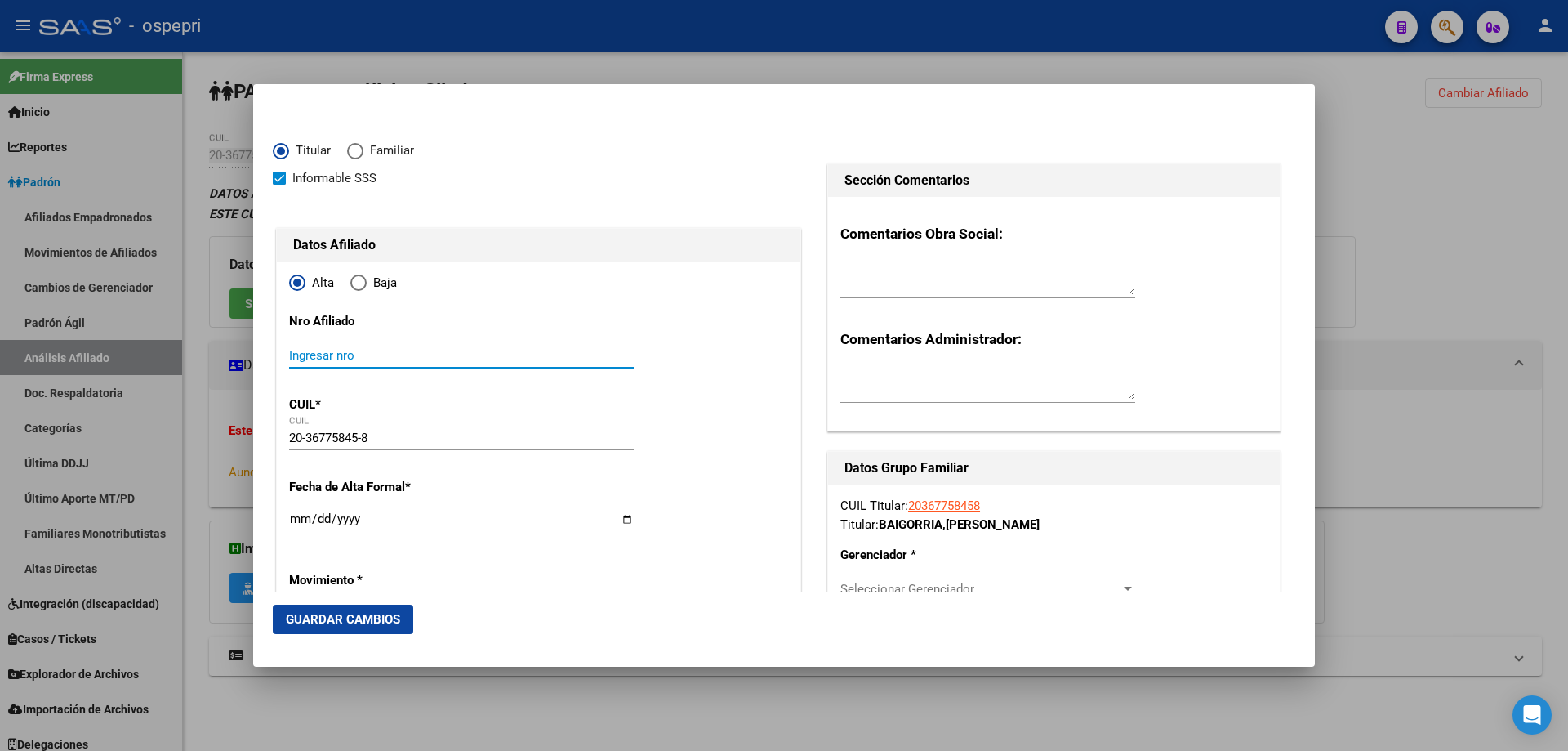
paste input "36775845"
type input "36775845"
click at [297, 518] on input "Ingresar fecha" at bounding box center [461, 525] width 345 height 26
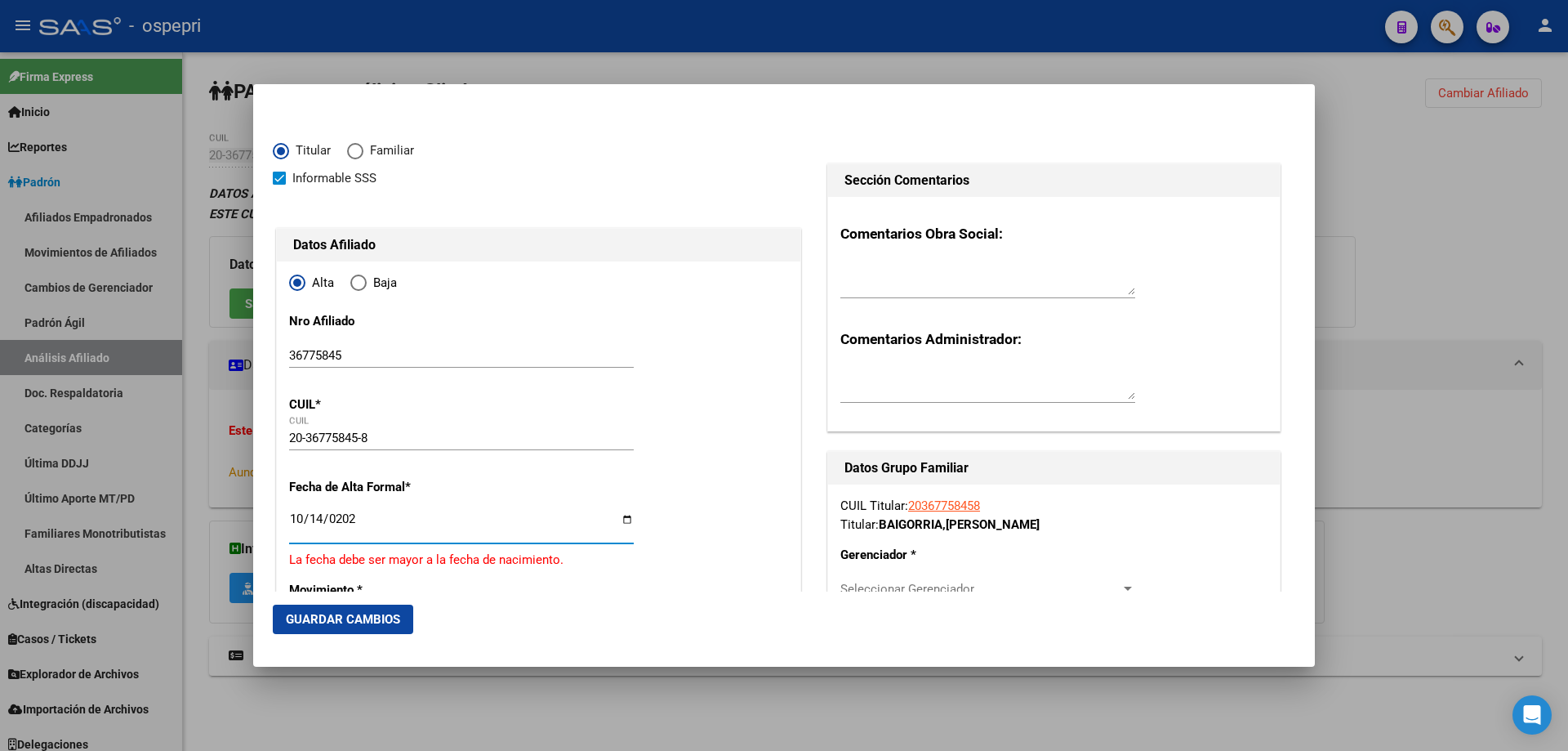
type input "[DATE]"
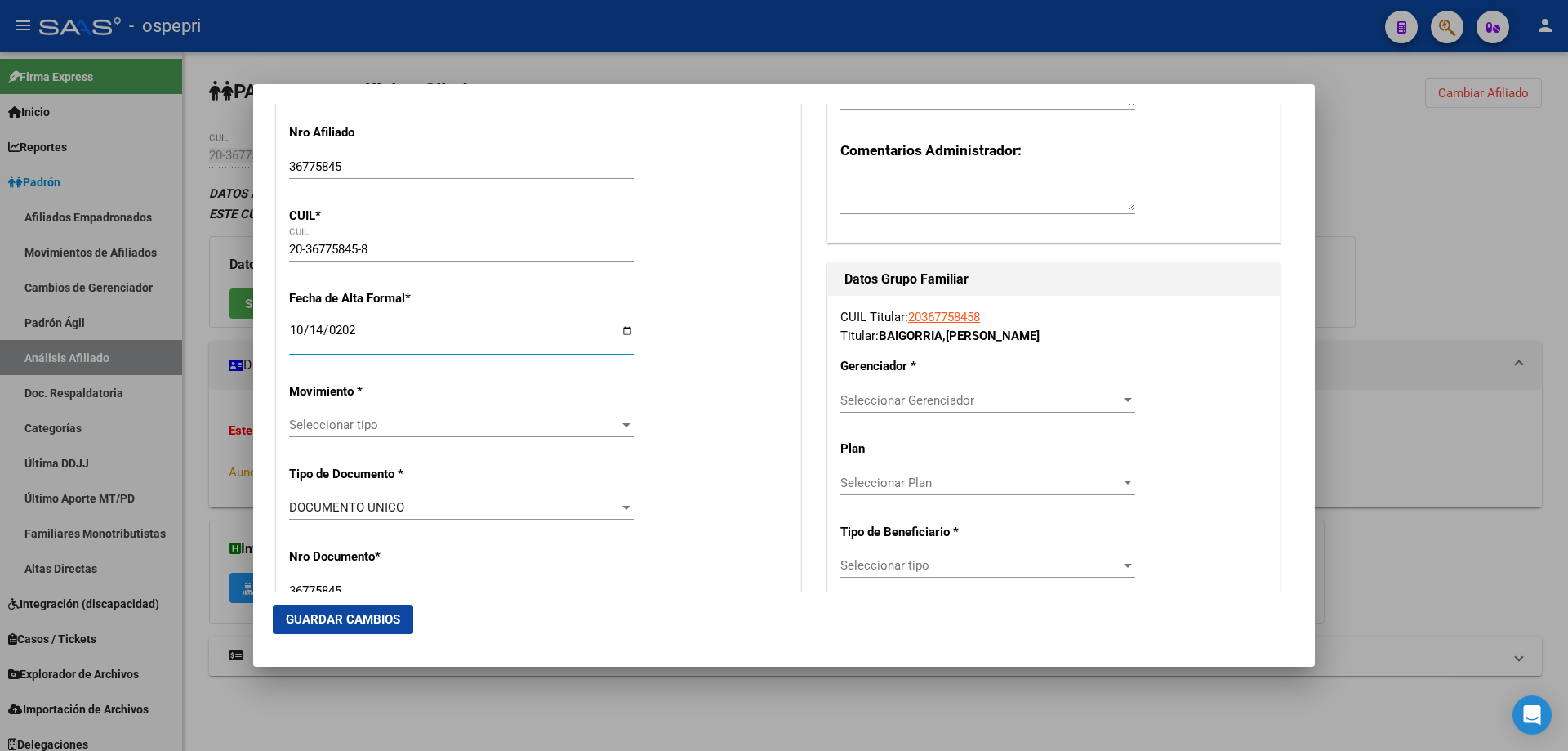
scroll to position [219, 0]
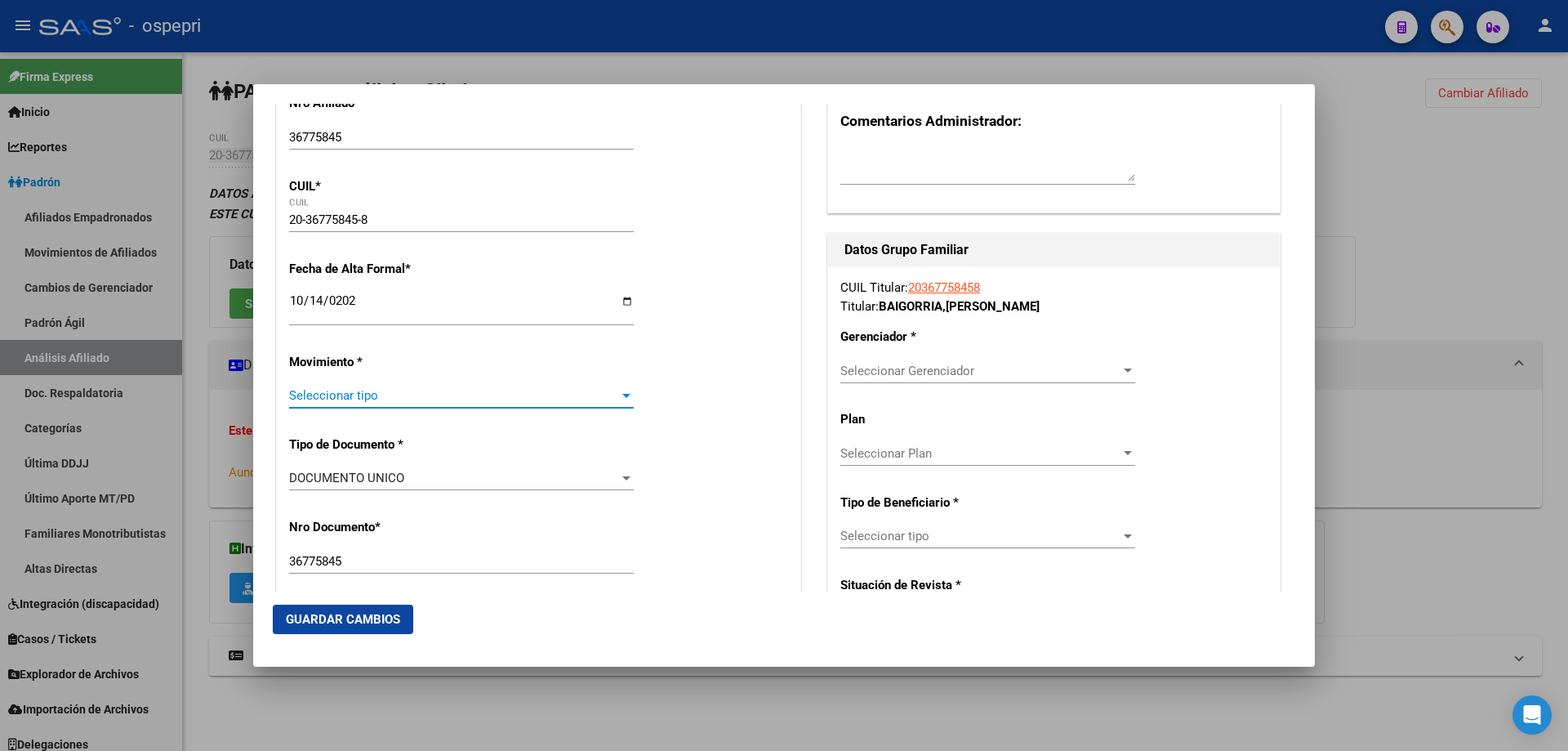
click at [430, 399] on span "Seleccionar tipo" at bounding box center [454, 395] width 330 height 15
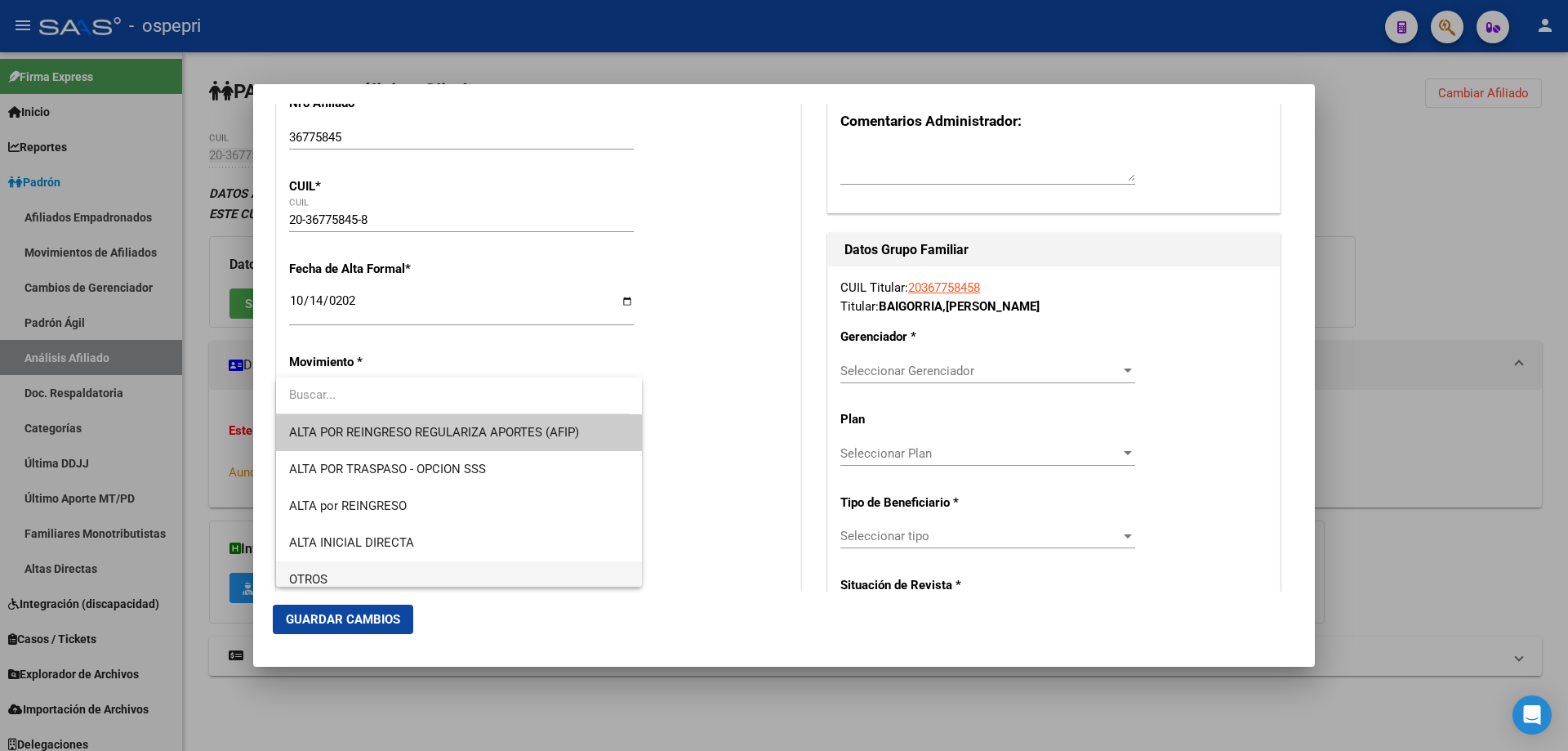
click at [398, 567] on span "OTROS" at bounding box center [459, 580] width 340 height 37
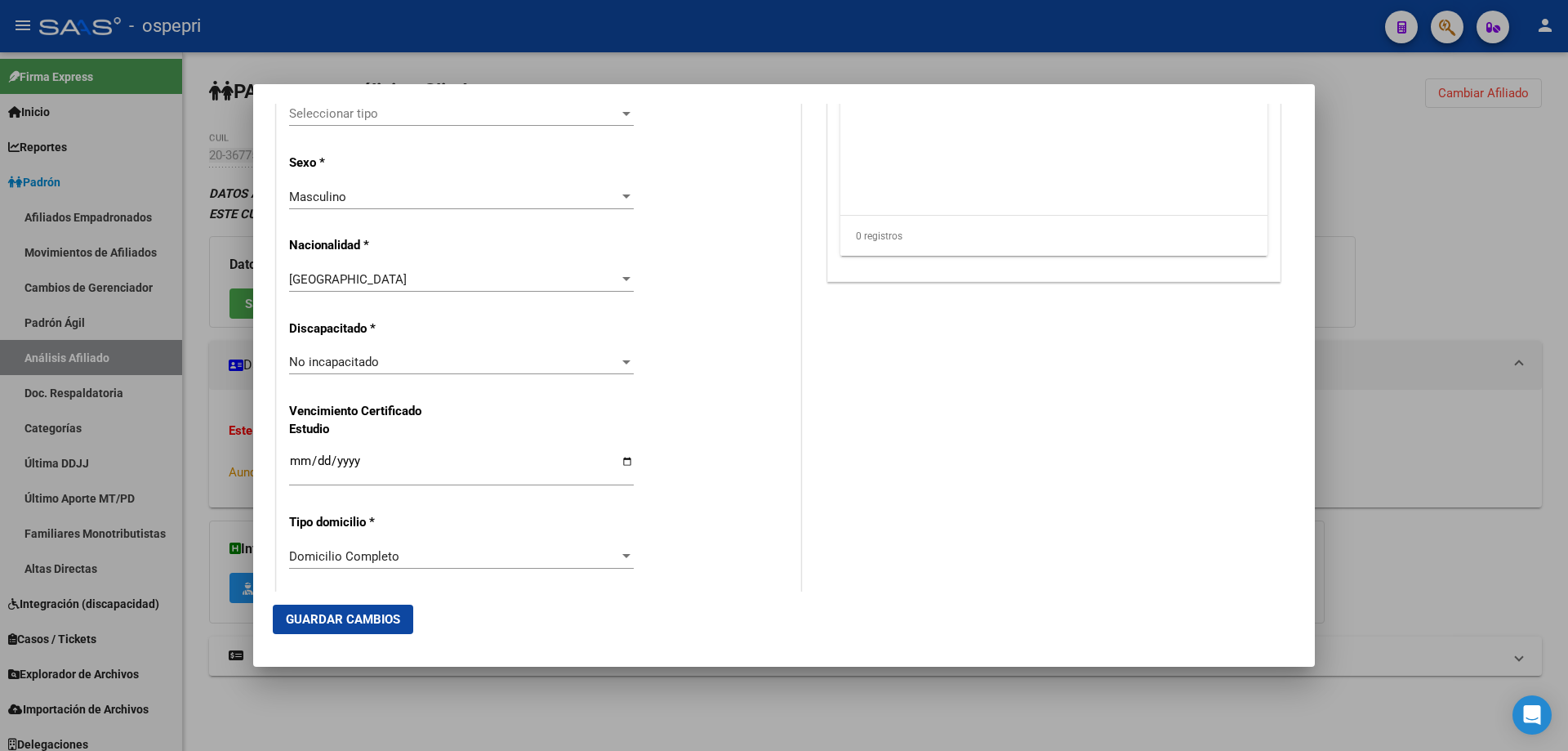
scroll to position [871, 0]
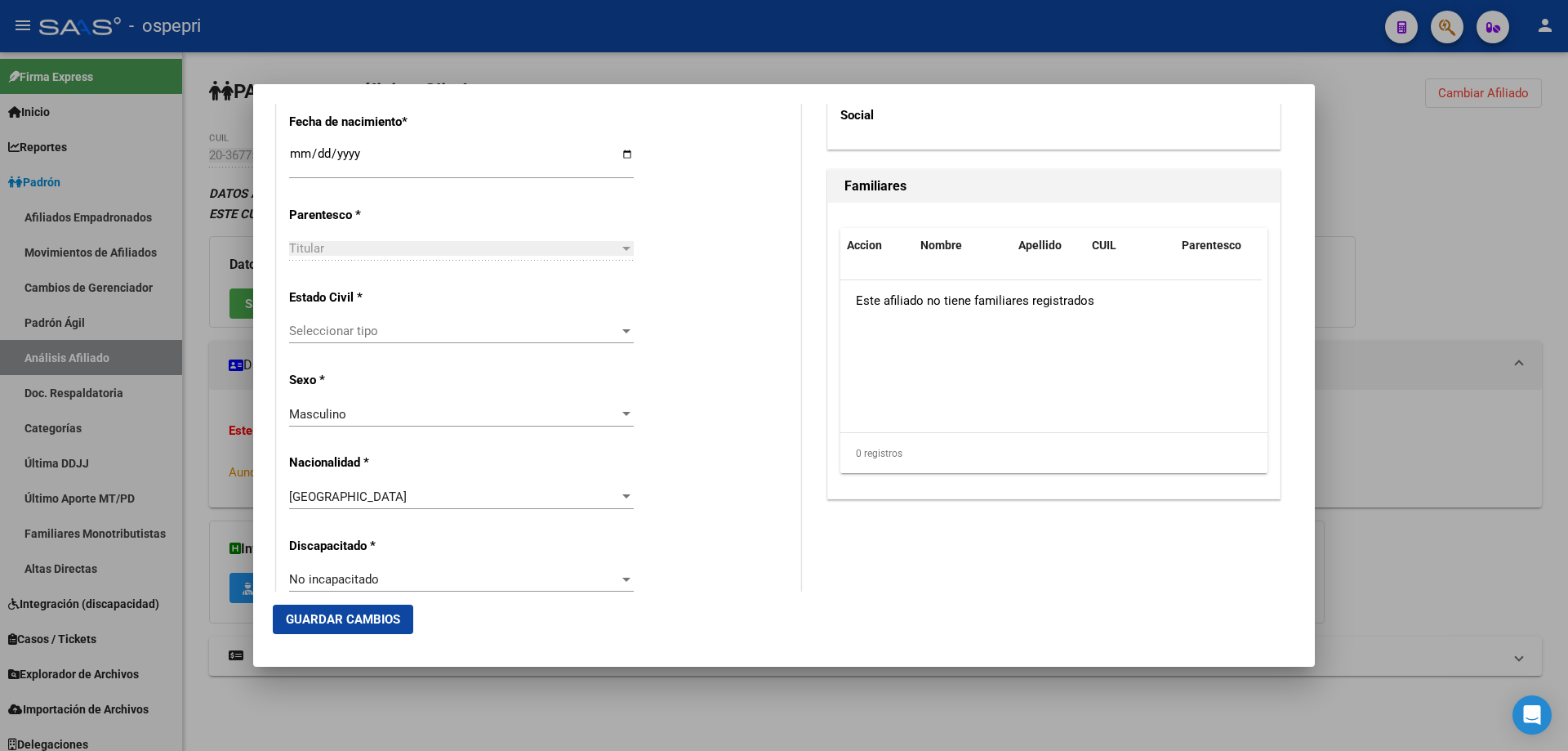
click at [385, 332] on span "Seleccionar tipo" at bounding box center [454, 330] width 330 height 15
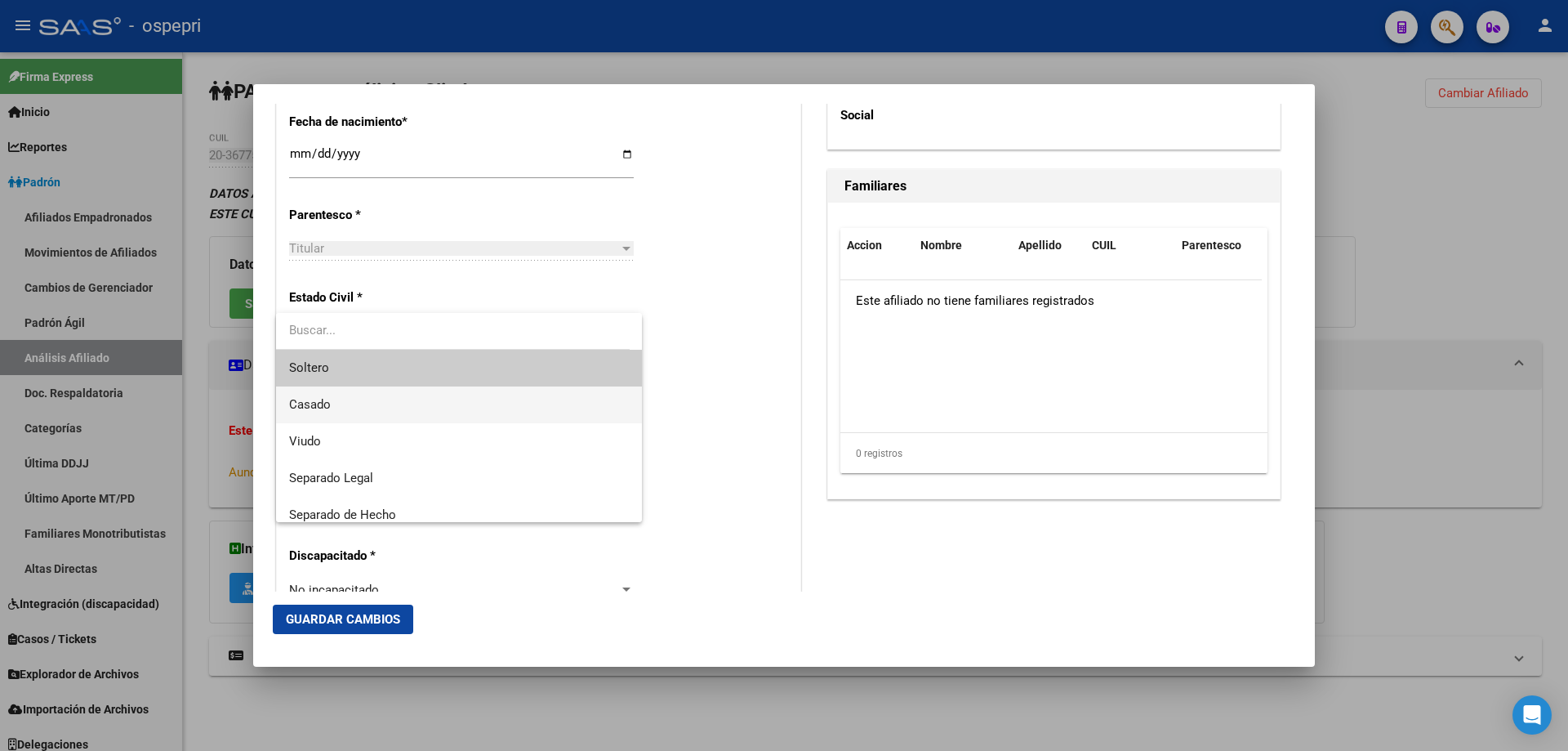
scroll to position [85, 0]
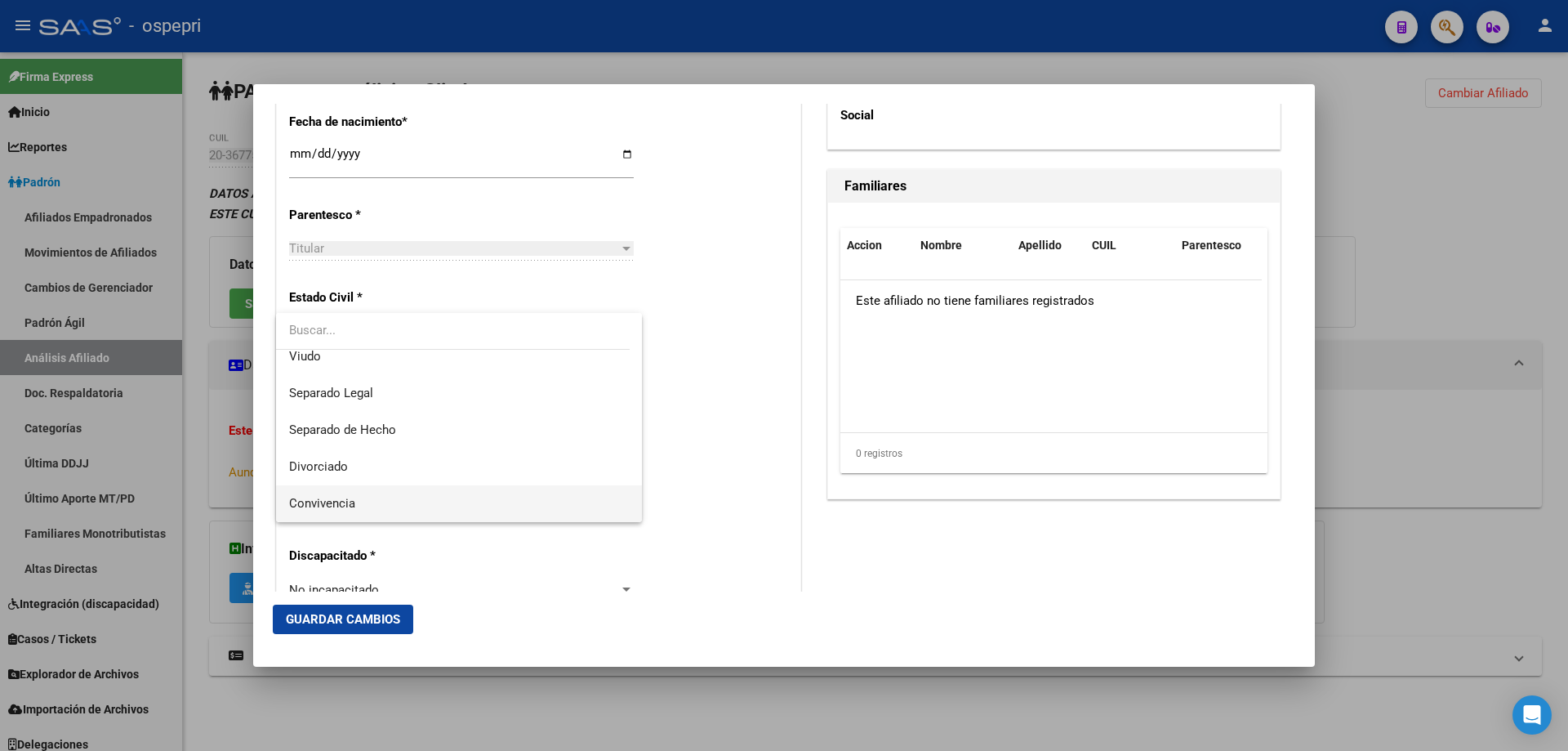
click at [383, 501] on span "Convivencia" at bounding box center [459, 504] width 340 height 37
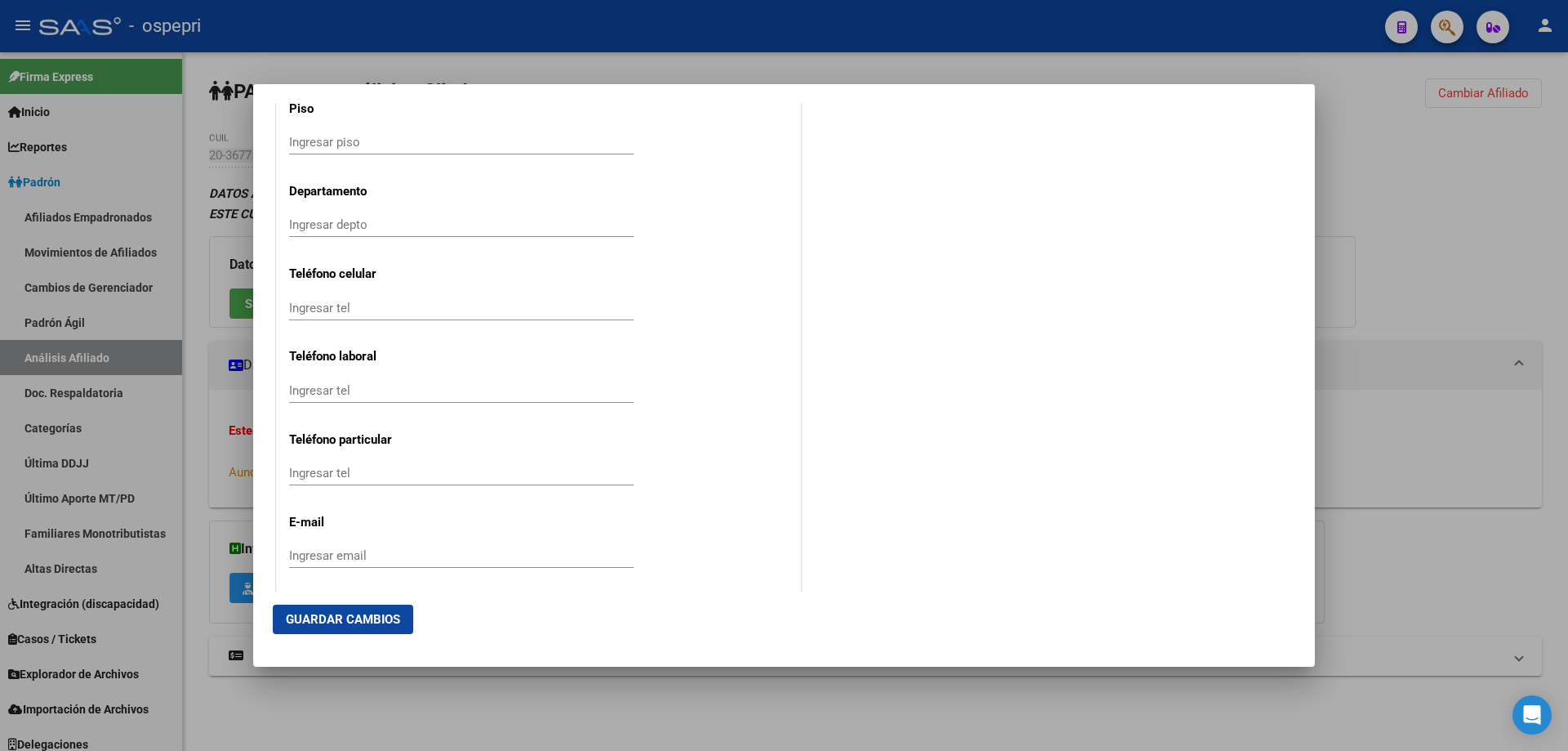
scroll to position [2086, 0]
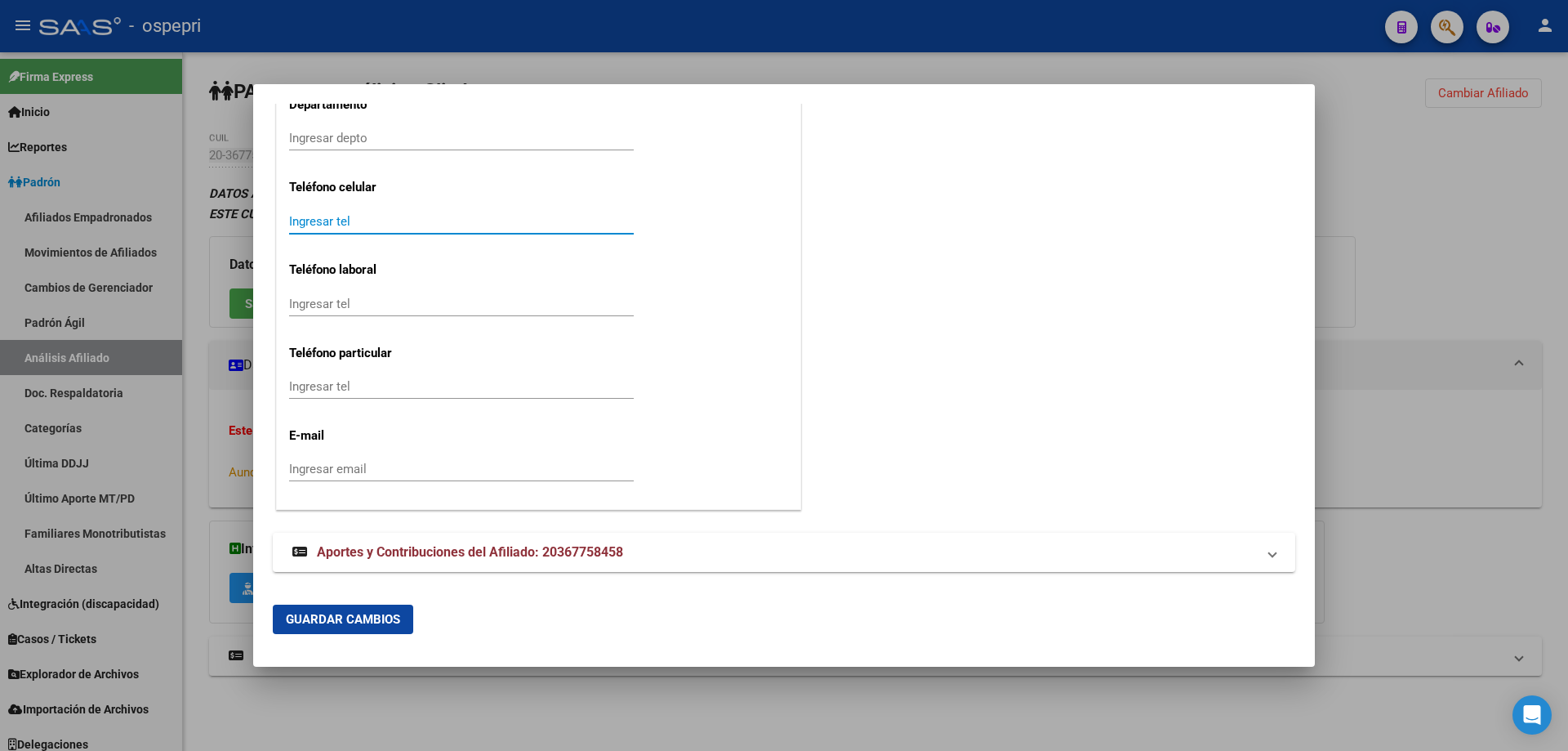
click at [362, 219] on input "Ingresar tel" at bounding box center [461, 221] width 345 height 15
paste input "2996275365"
type input "2996275365"
click at [451, 472] on input "Ingresar email" at bounding box center [461, 468] width 345 height 15
paste input "[EMAIL_ADDRESS][DOMAIN_NAME]"
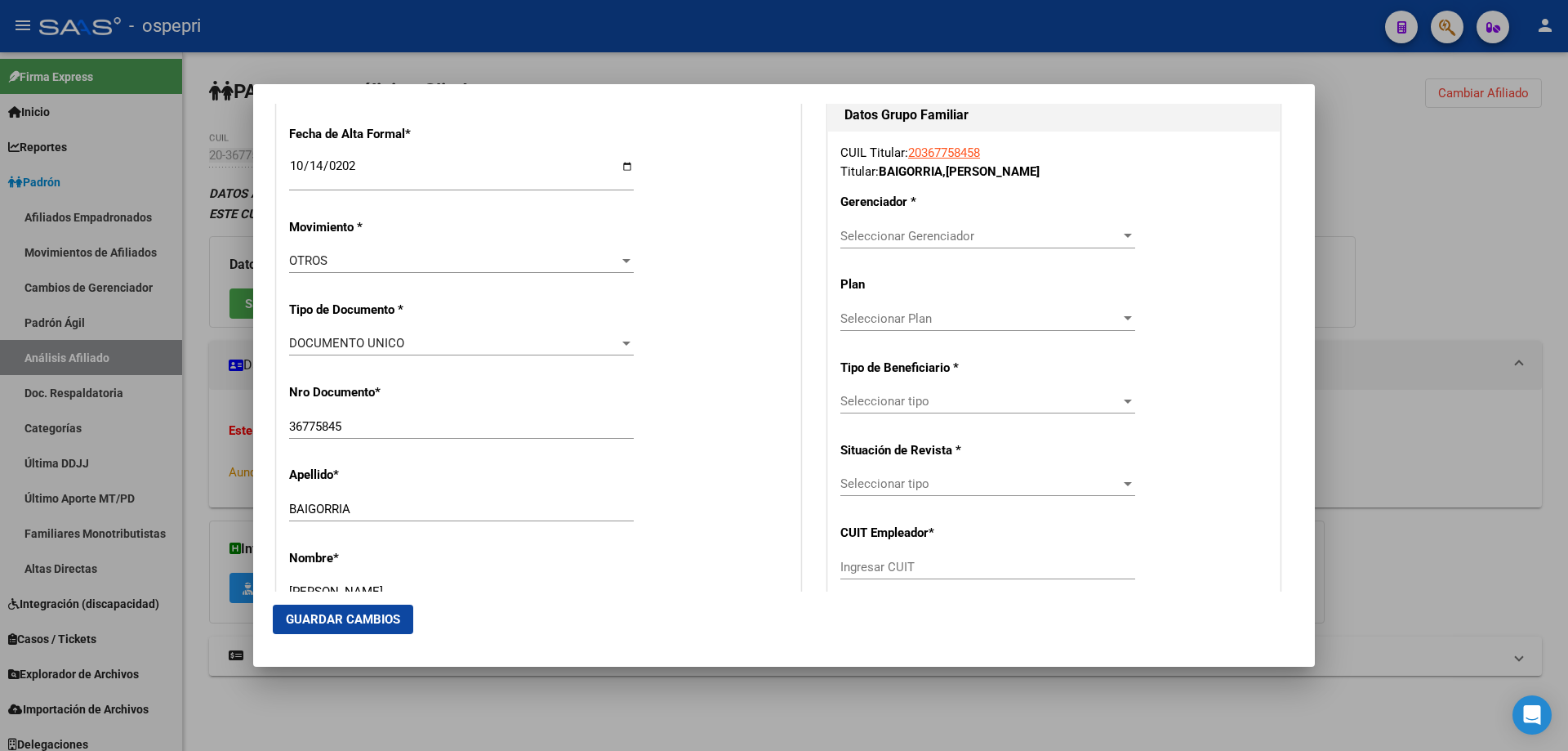
scroll to position [343, 0]
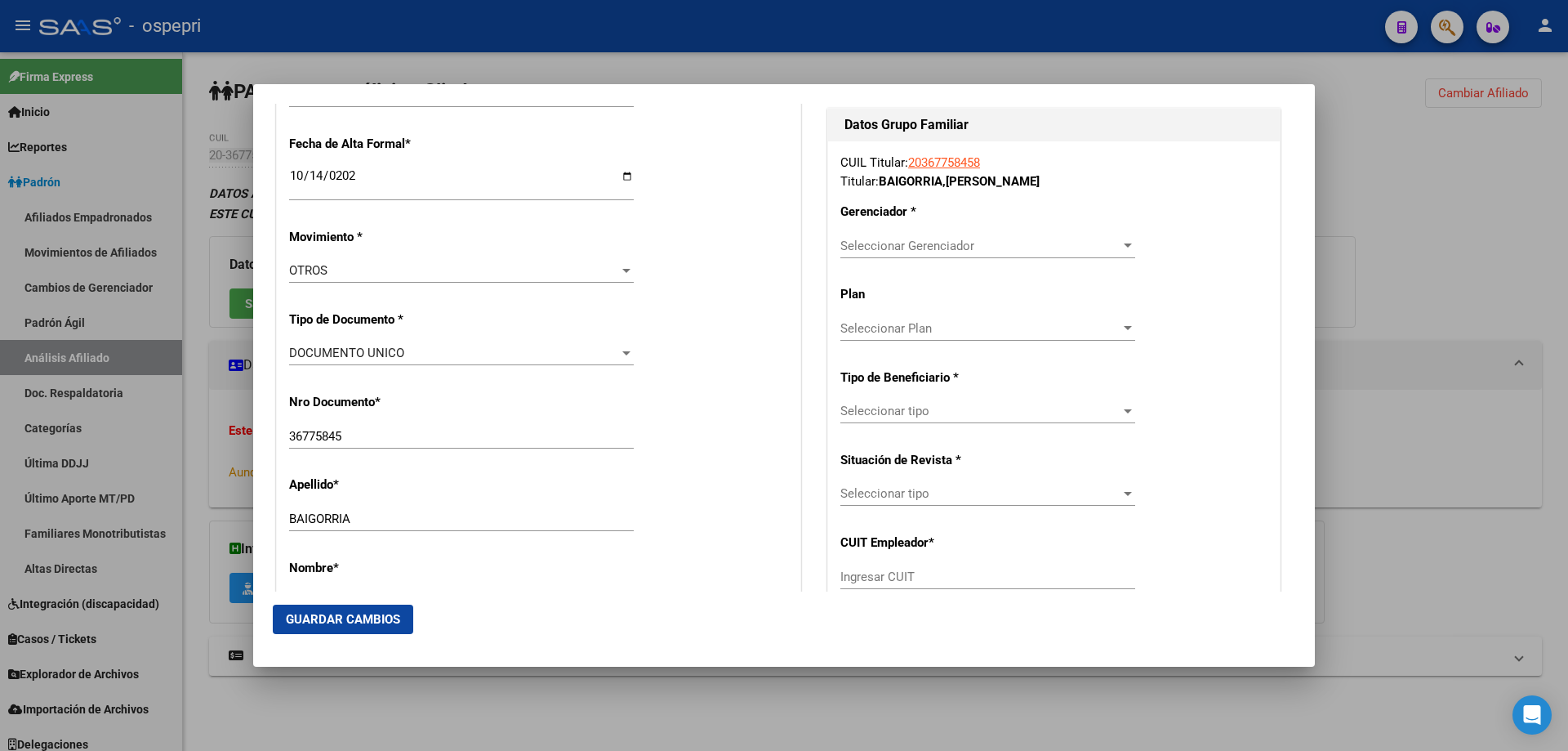
type input "[EMAIL_ADDRESS][DOMAIN_NAME]"
click at [1088, 247] on span "Seleccionar Gerenciador" at bounding box center [981, 246] width 281 height 15
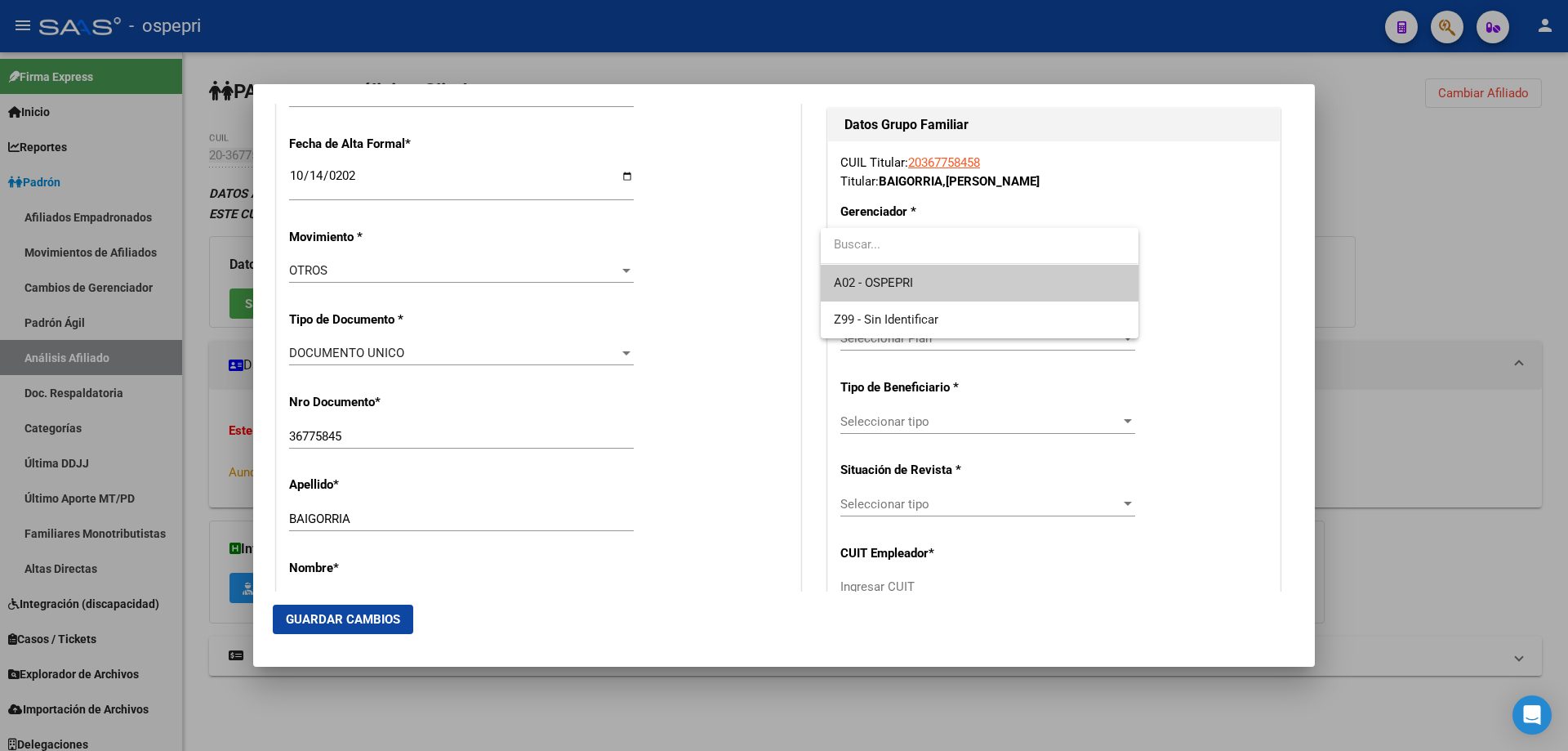
click at [1040, 293] on span "A02 - OSPEPRI" at bounding box center [979, 284] width 290 height 37
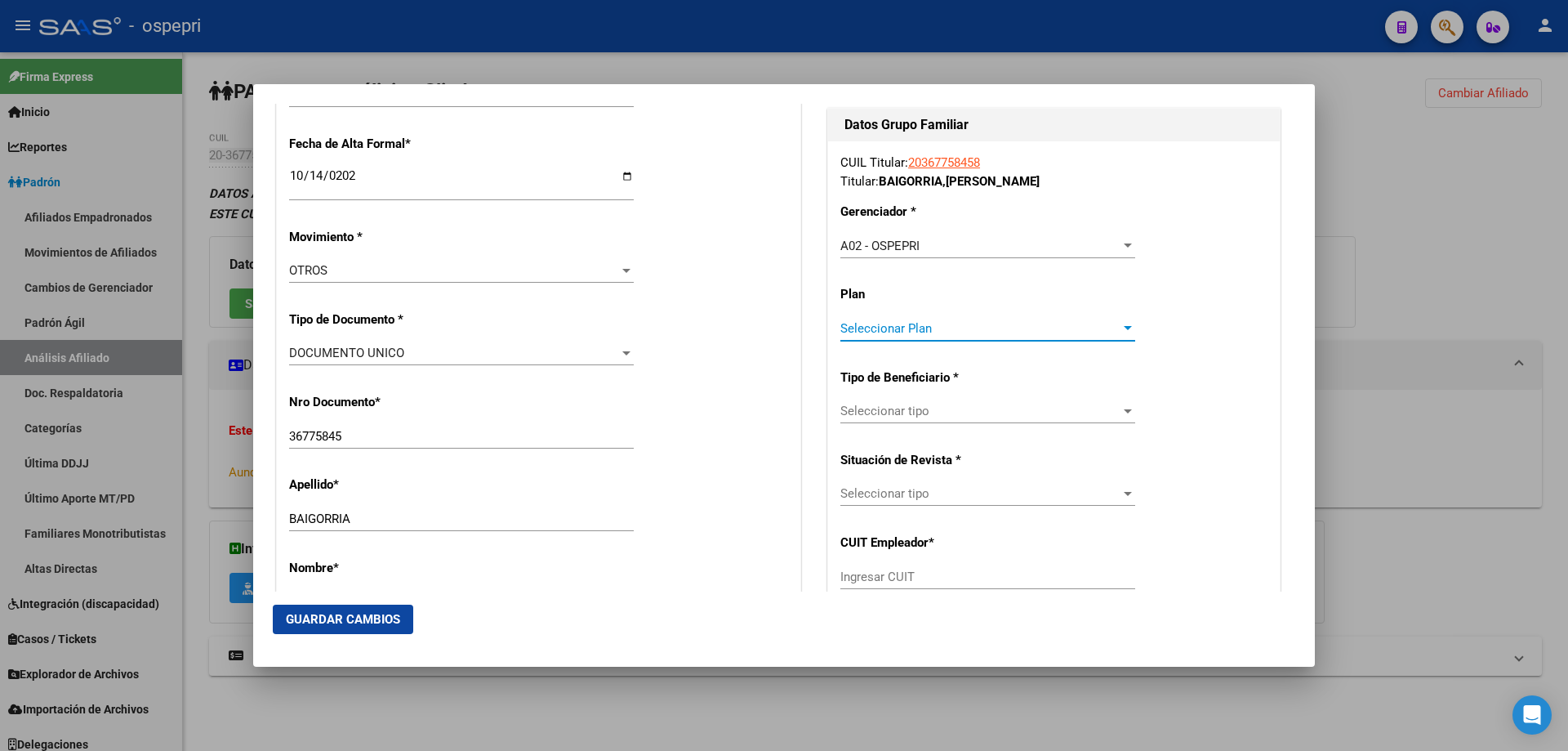
click at [998, 333] on span "Seleccionar Plan" at bounding box center [981, 328] width 281 height 15
click at [1114, 407] on div at bounding box center [784, 375] width 1568 height 751
click at [1123, 412] on div at bounding box center [1127, 411] width 8 height 4
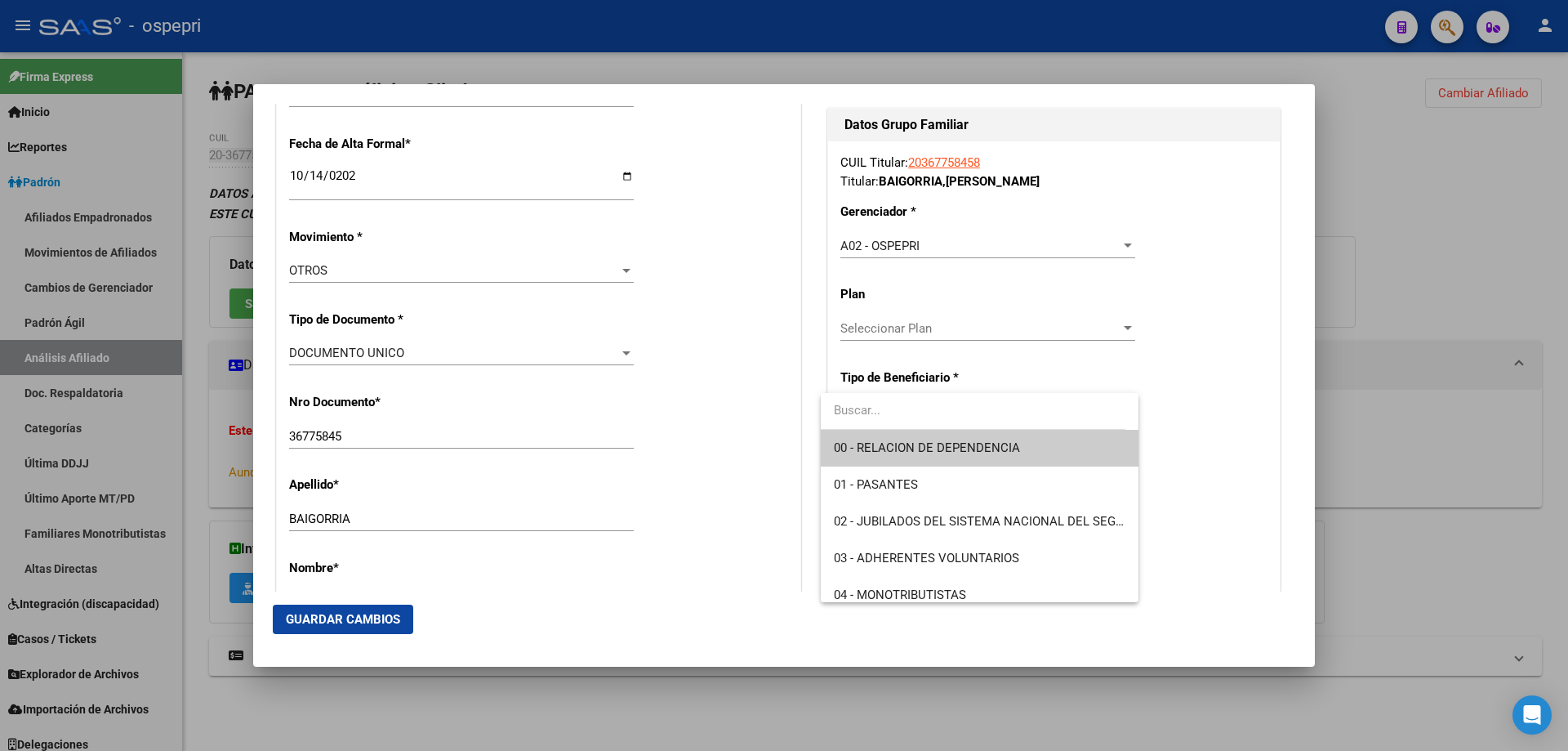
click at [1030, 458] on span "00 - RELACION DE DEPENDENCIA" at bounding box center [979, 448] width 290 height 37
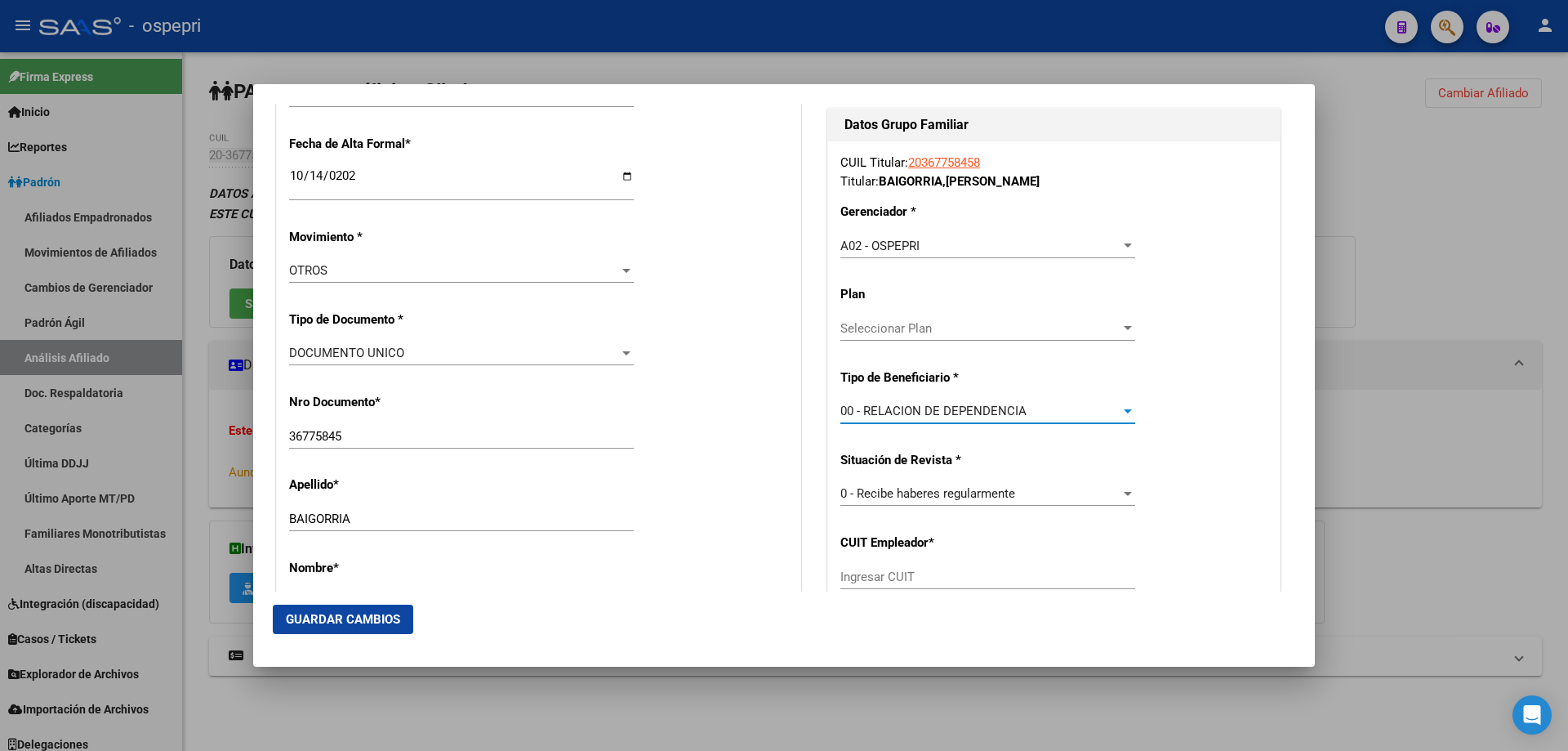
type input "30-71876128-6"
click at [395, 622] on span "Guardar Cambios" at bounding box center [343, 619] width 115 height 15
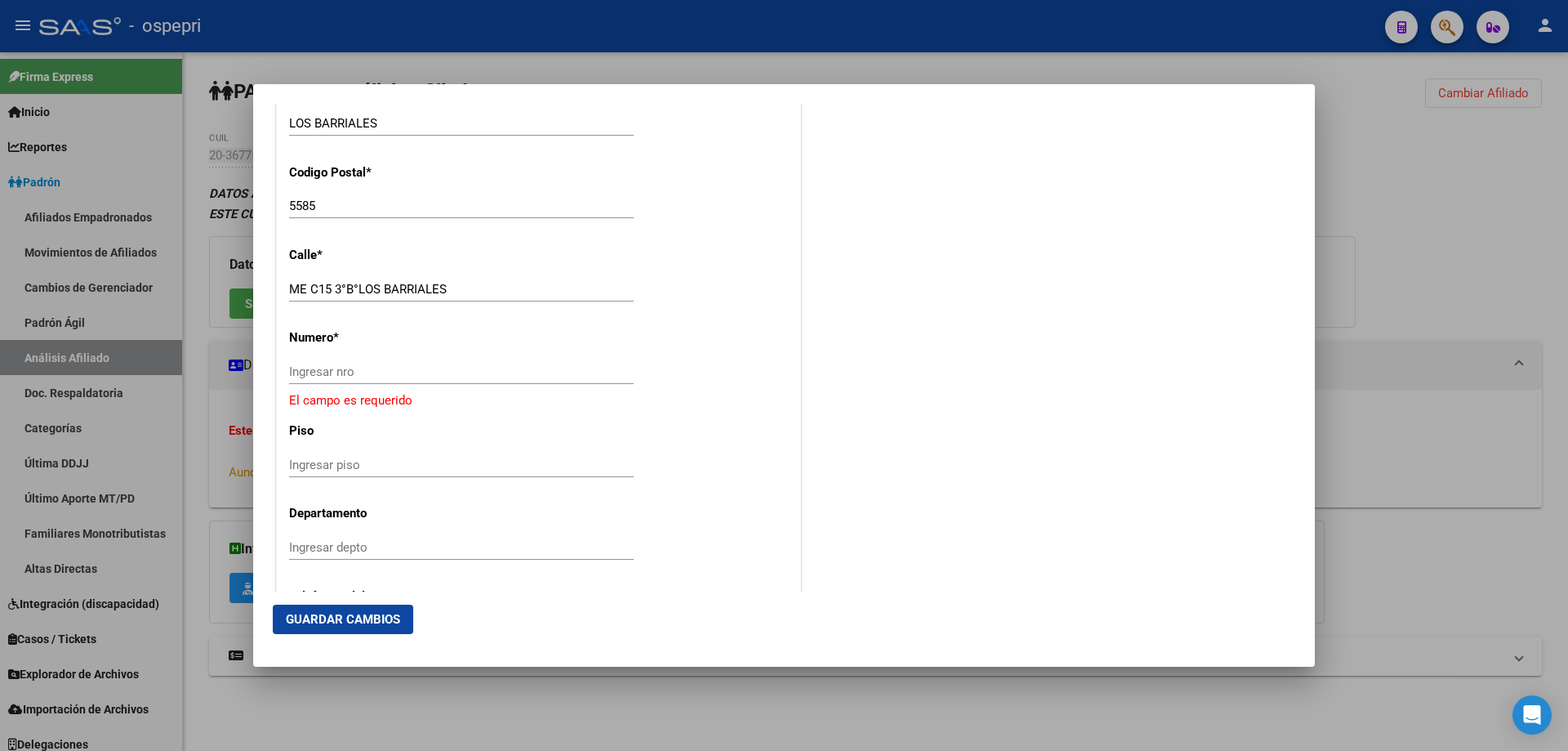
scroll to position [1743, 0]
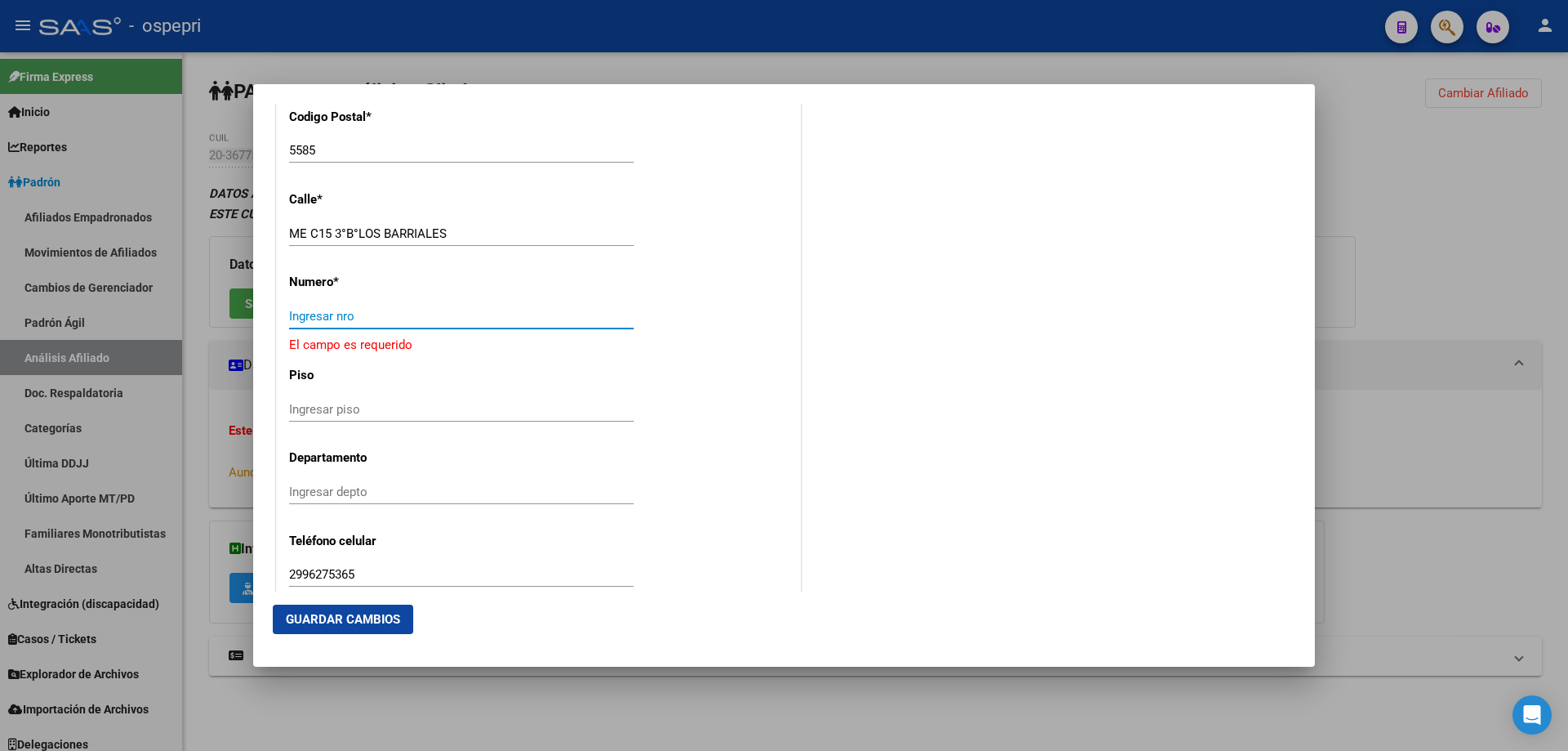
click at [333, 317] on input "Ingresar nro" at bounding box center [461, 316] width 345 height 15
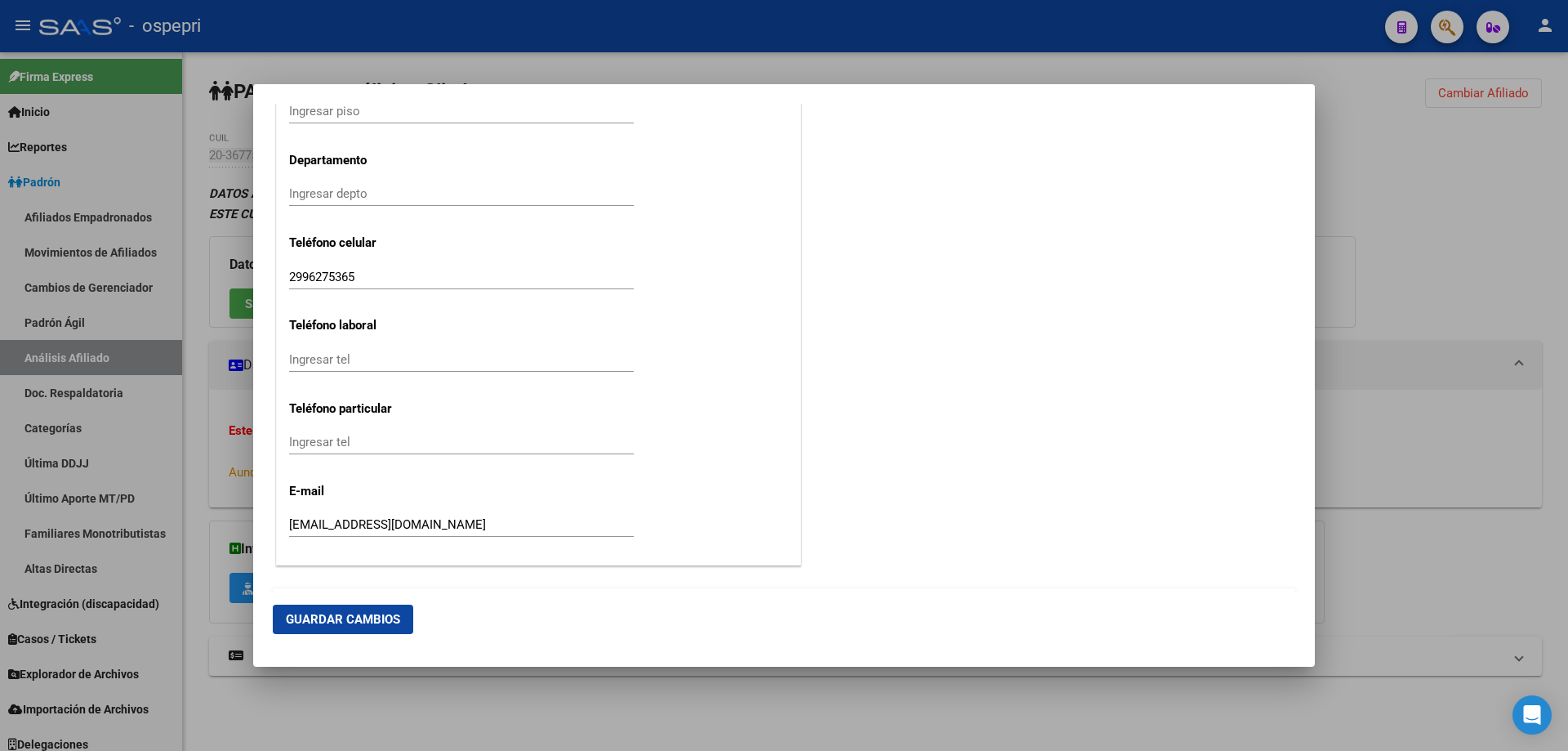
scroll to position [2086, 0]
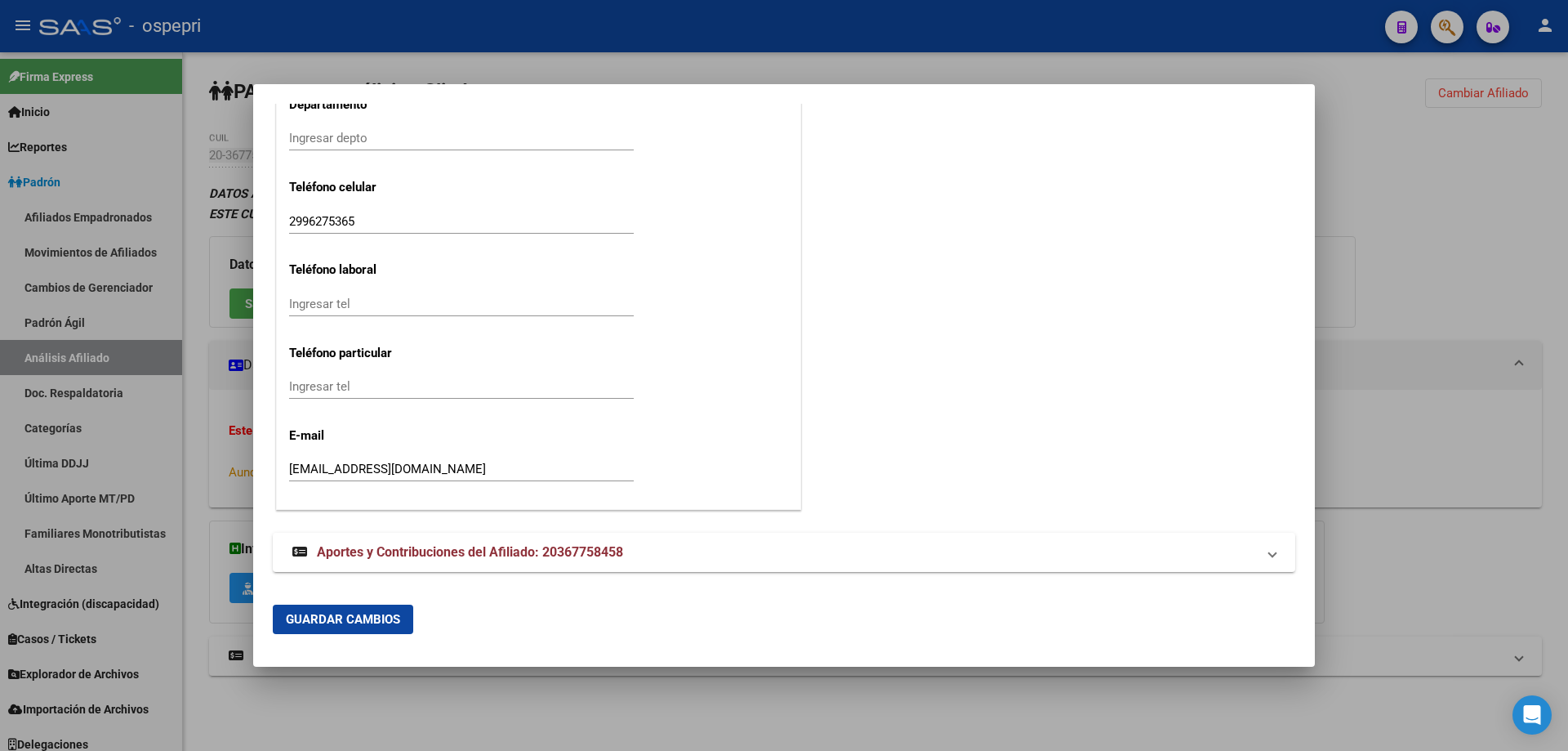
type input "0"
click at [391, 609] on button "Guardar Cambios" at bounding box center [343, 619] width 141 height 29
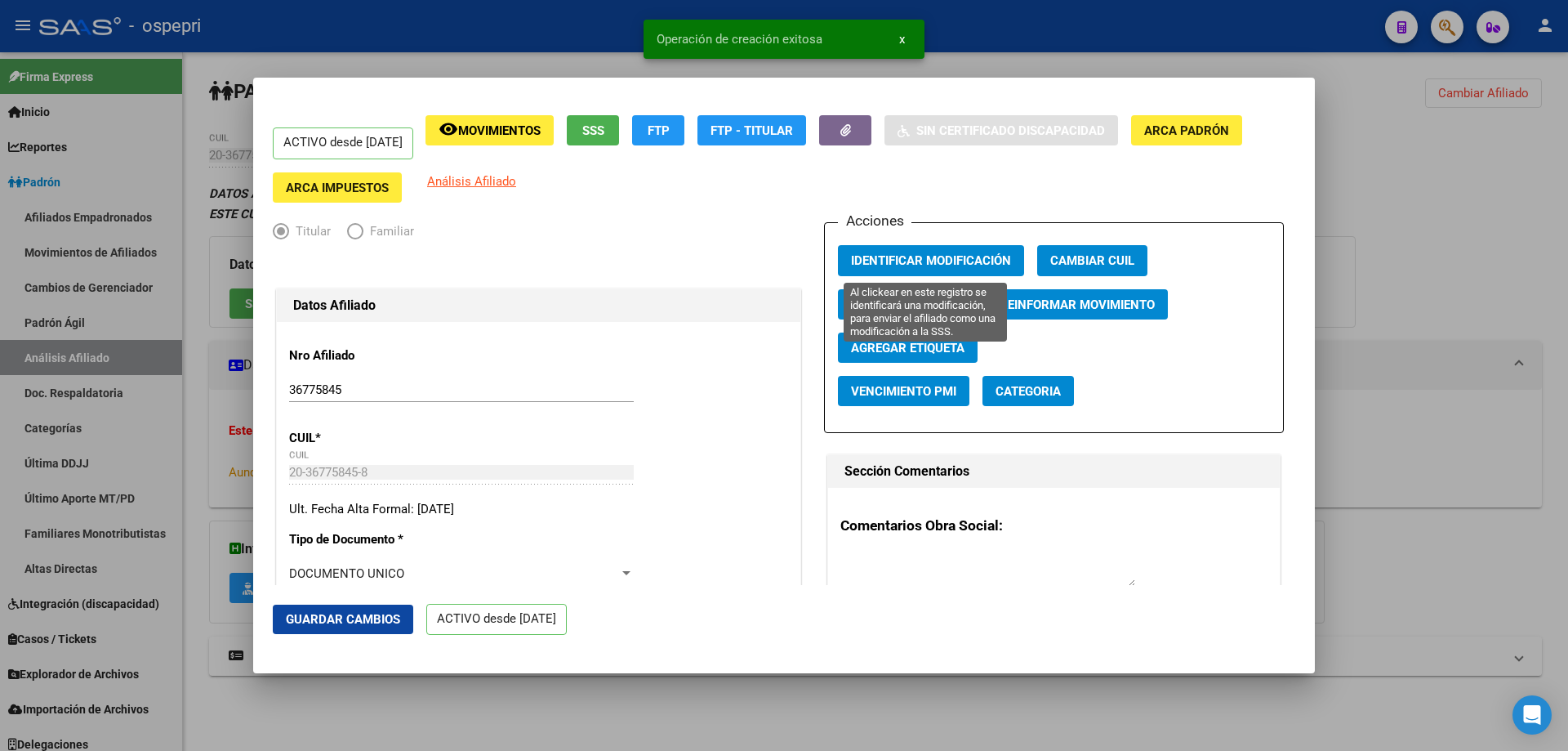
click at [950, 255] on span "Identificar Modificación" at bounding box center [930, 261] width 160 height 15
click at [1450, 242] on div at bounding box center [784, 375] width 1568 height 751
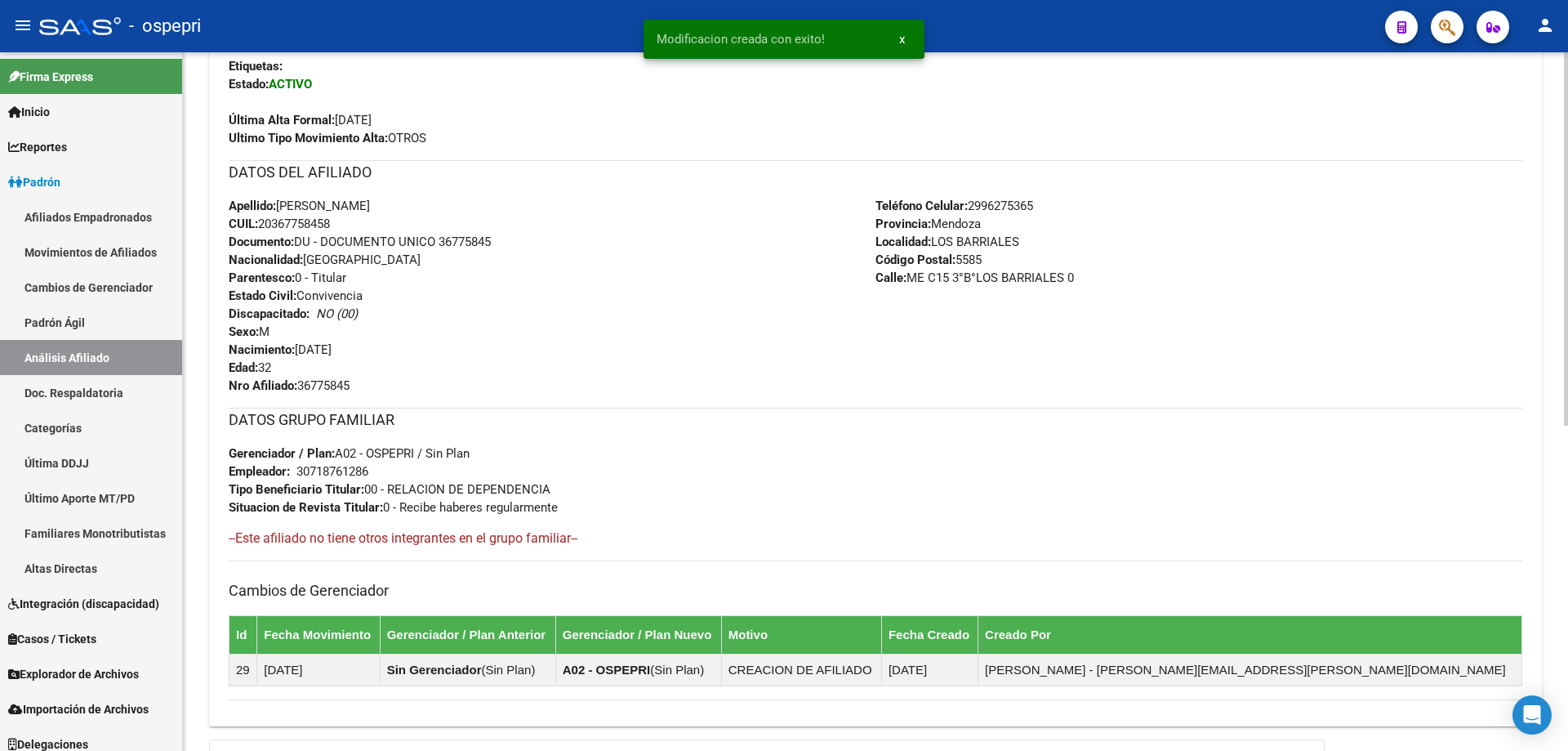
scroll to position [608, 0]
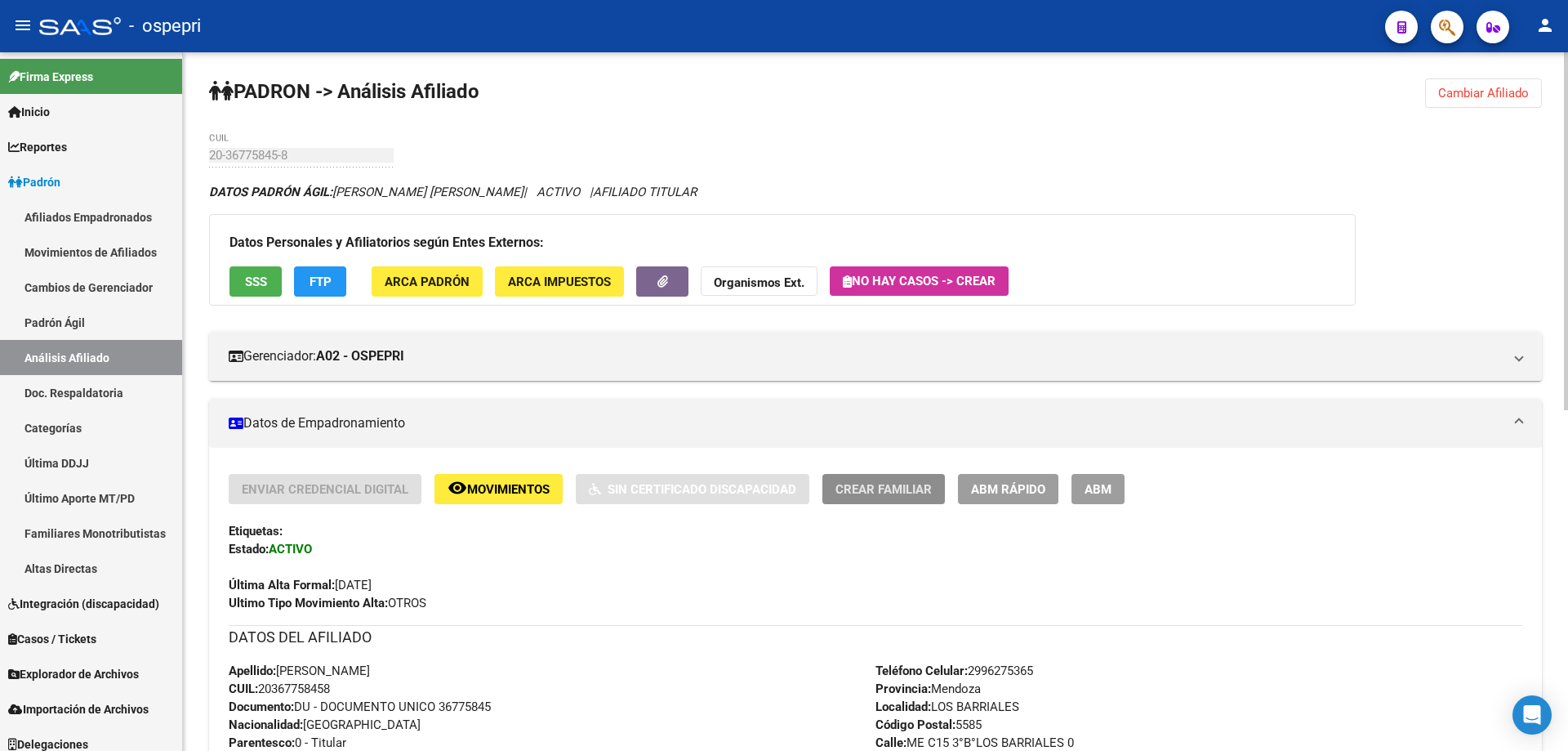
click at [908, 490] on span "Crear Familiar" at bounding box center [883, 489] width 96 height 15
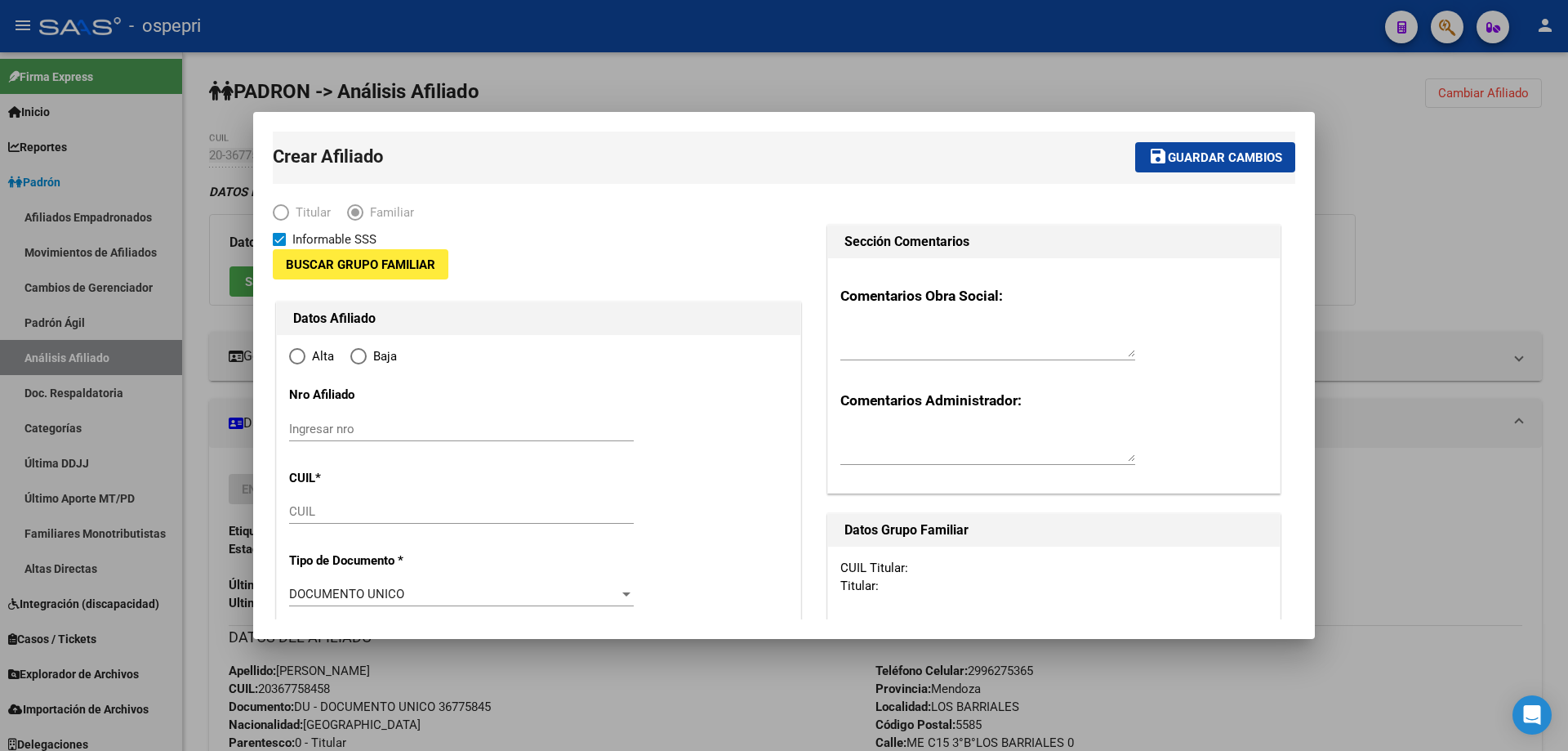
type input "30-71876128-6"
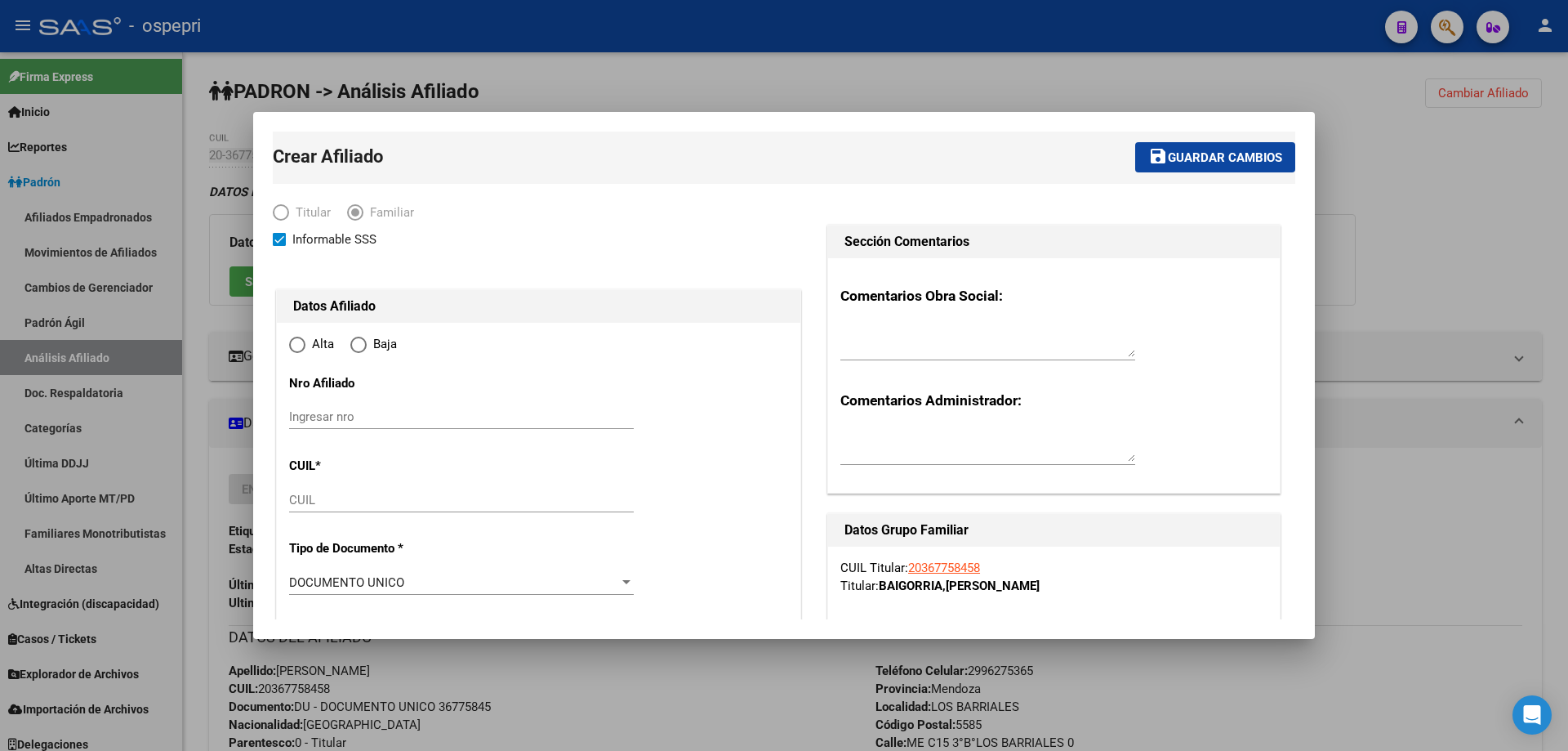
type input "LOS BARRIALES"
type input "5585"
type input "ME C15 3°B°LOS BARRIALES"
type input "0"
radio input "true"
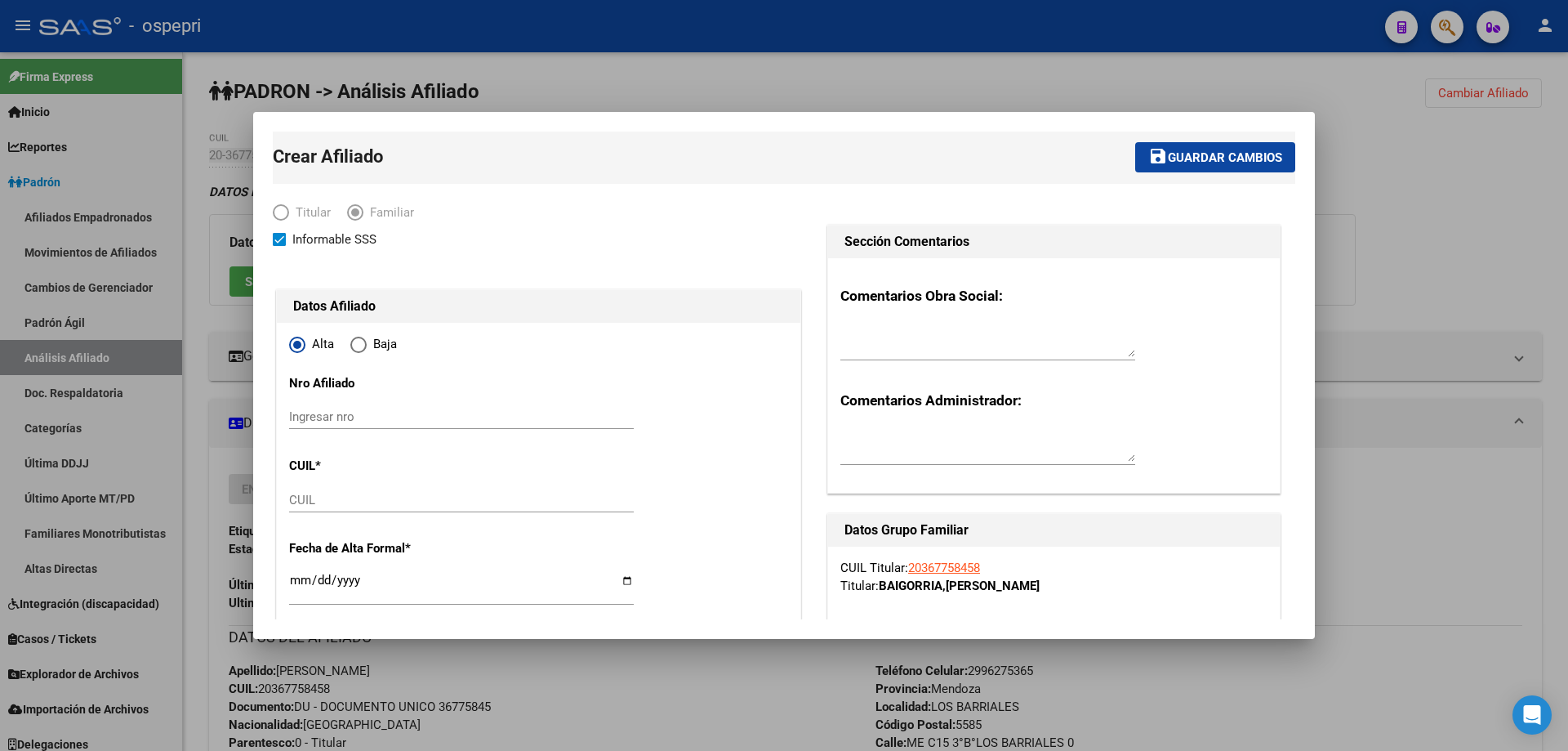
type input "30-71876128-6"
paste input "57367420"
type input "57367420"
paste input "20-57367420-1"
type input "20-57367420-1"
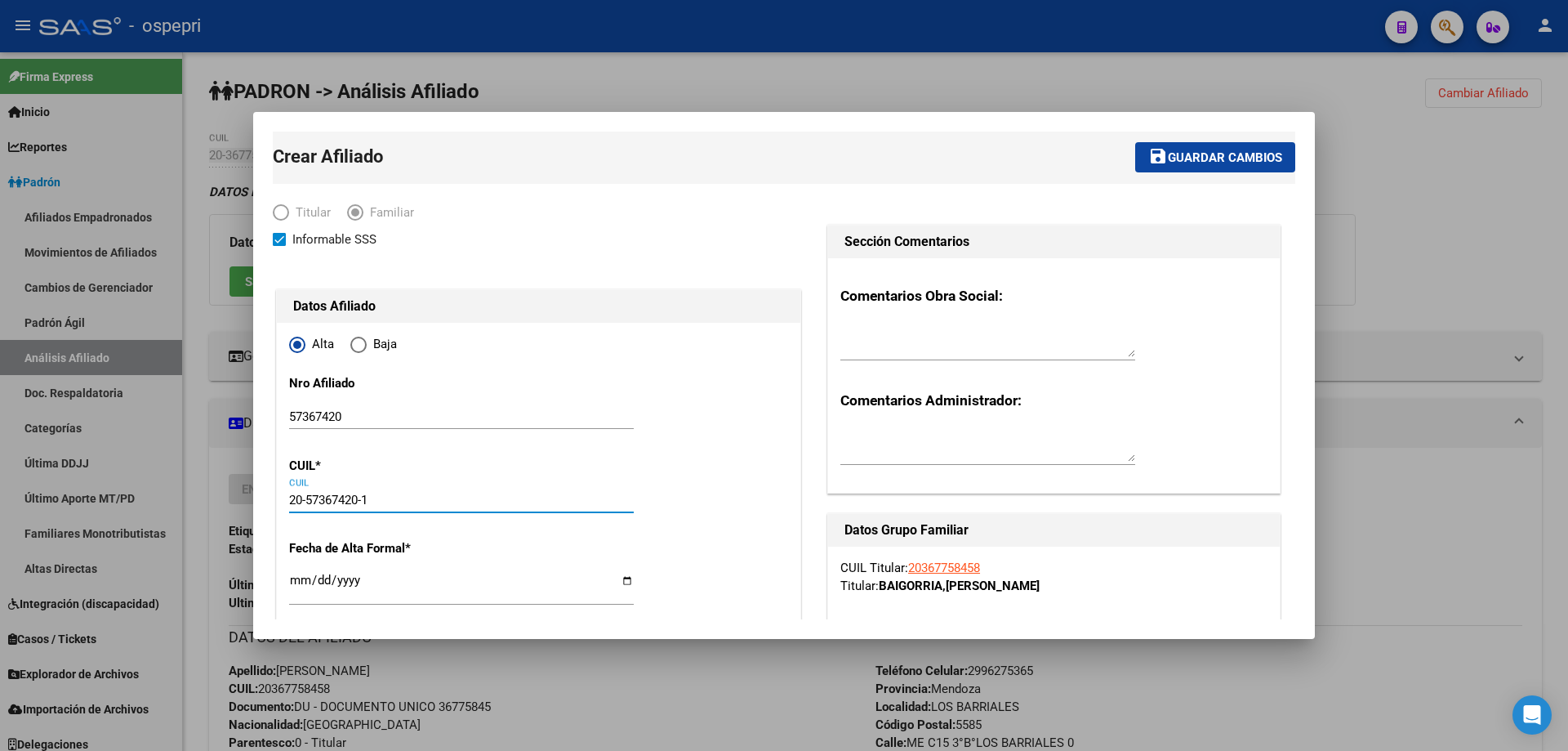
type input "57367420"
type input "[PERSON_NAME] [PERSON_NAME]"
type input "[PERSON_NAME]"
type input "2019-06-07"
type input "CINCO SALTOS"
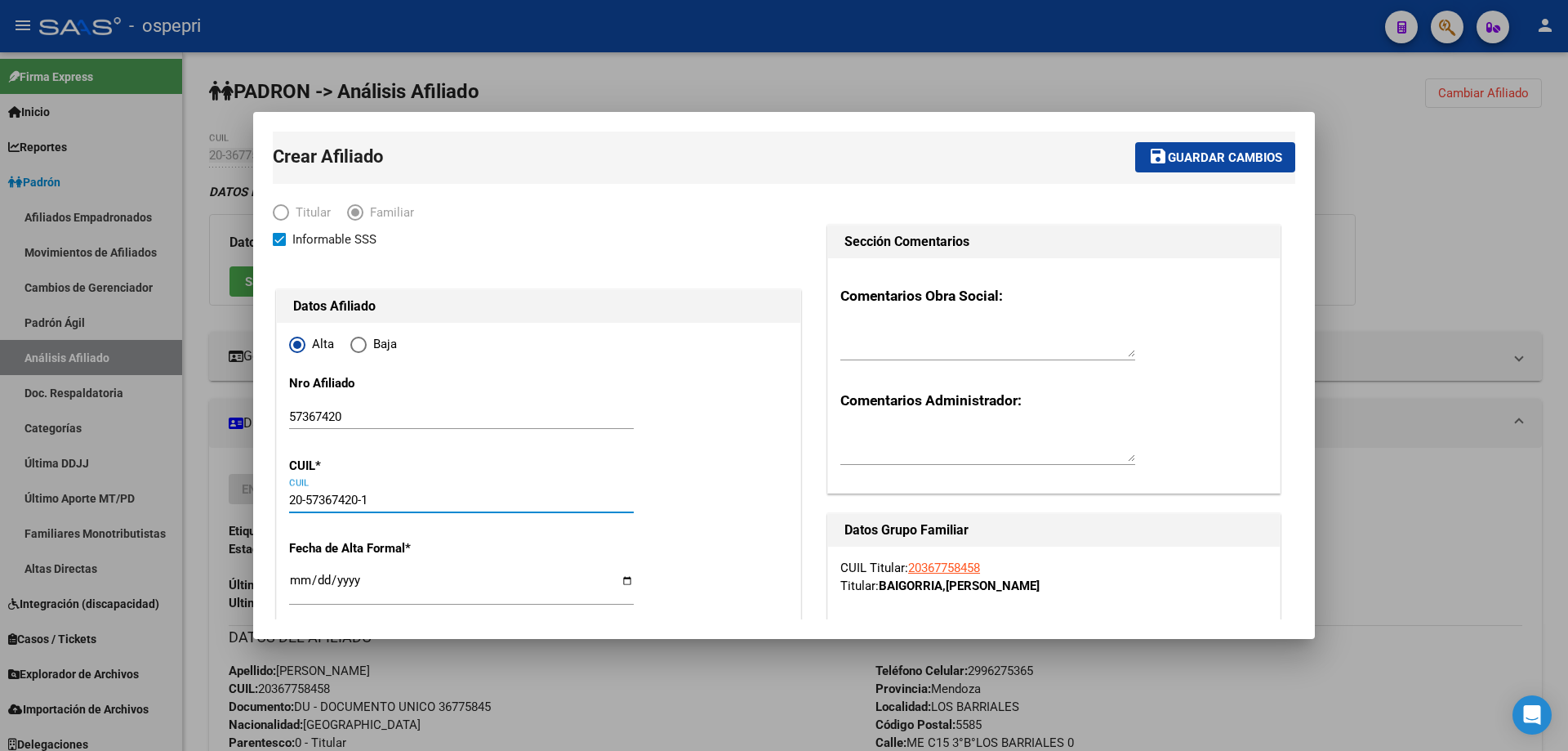
type input "8303"
type input "J M FLORES"
type input "1416"
type input "20-57367420-1"
type input "[DATE]"
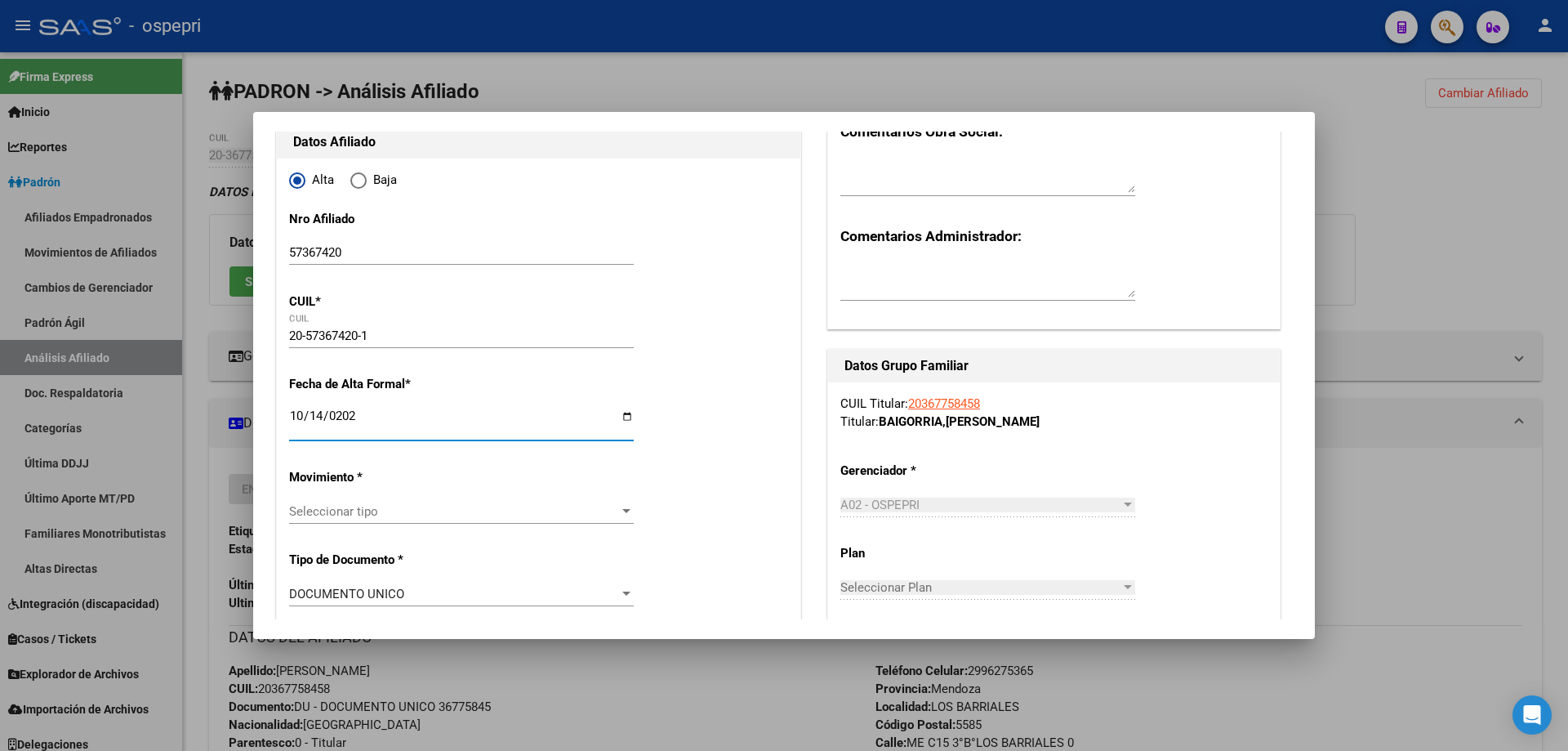
scroll to position [219, 0]
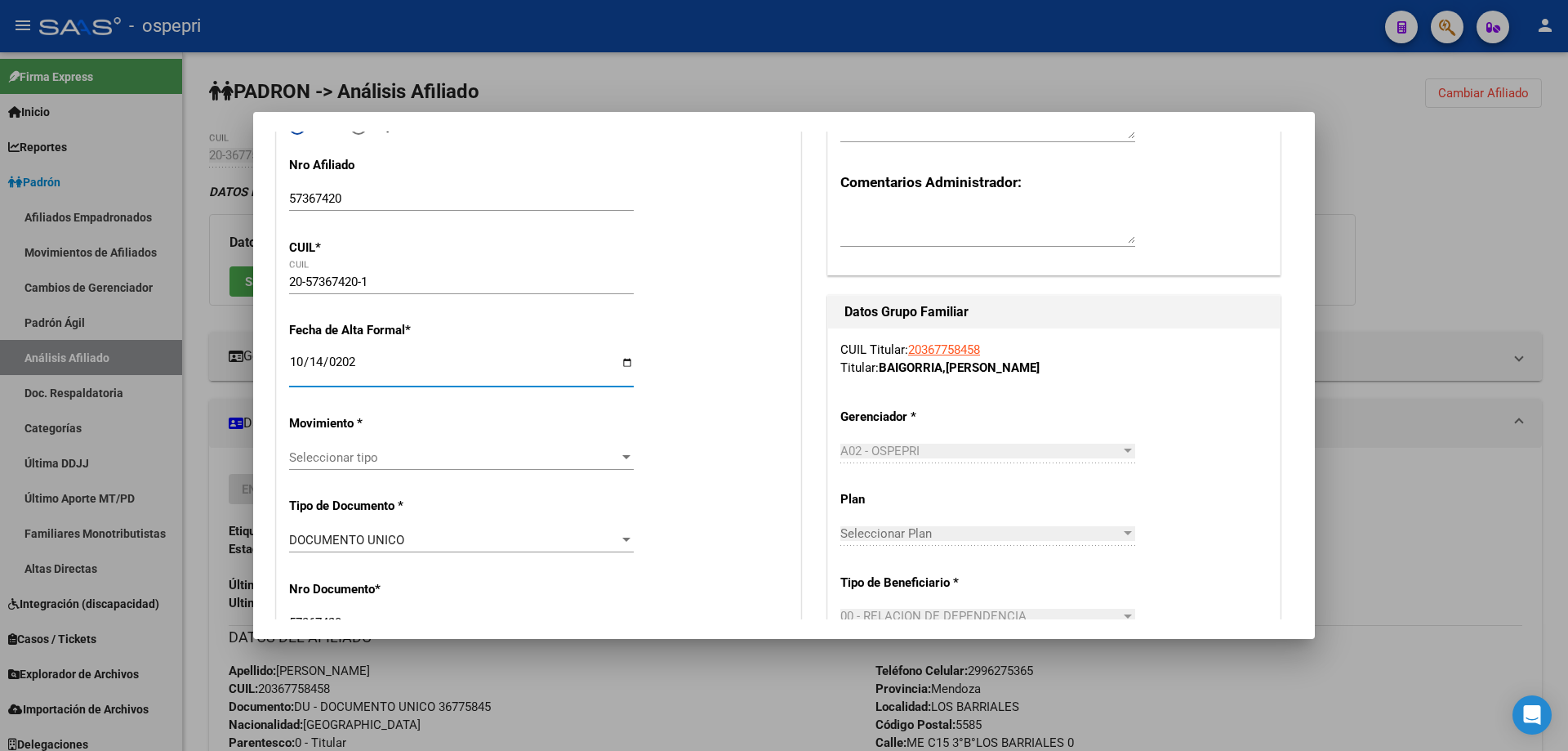
click at [393, 452] on span "Seleccionar tipo" at bounding box center [454, 457] width 330 height 15
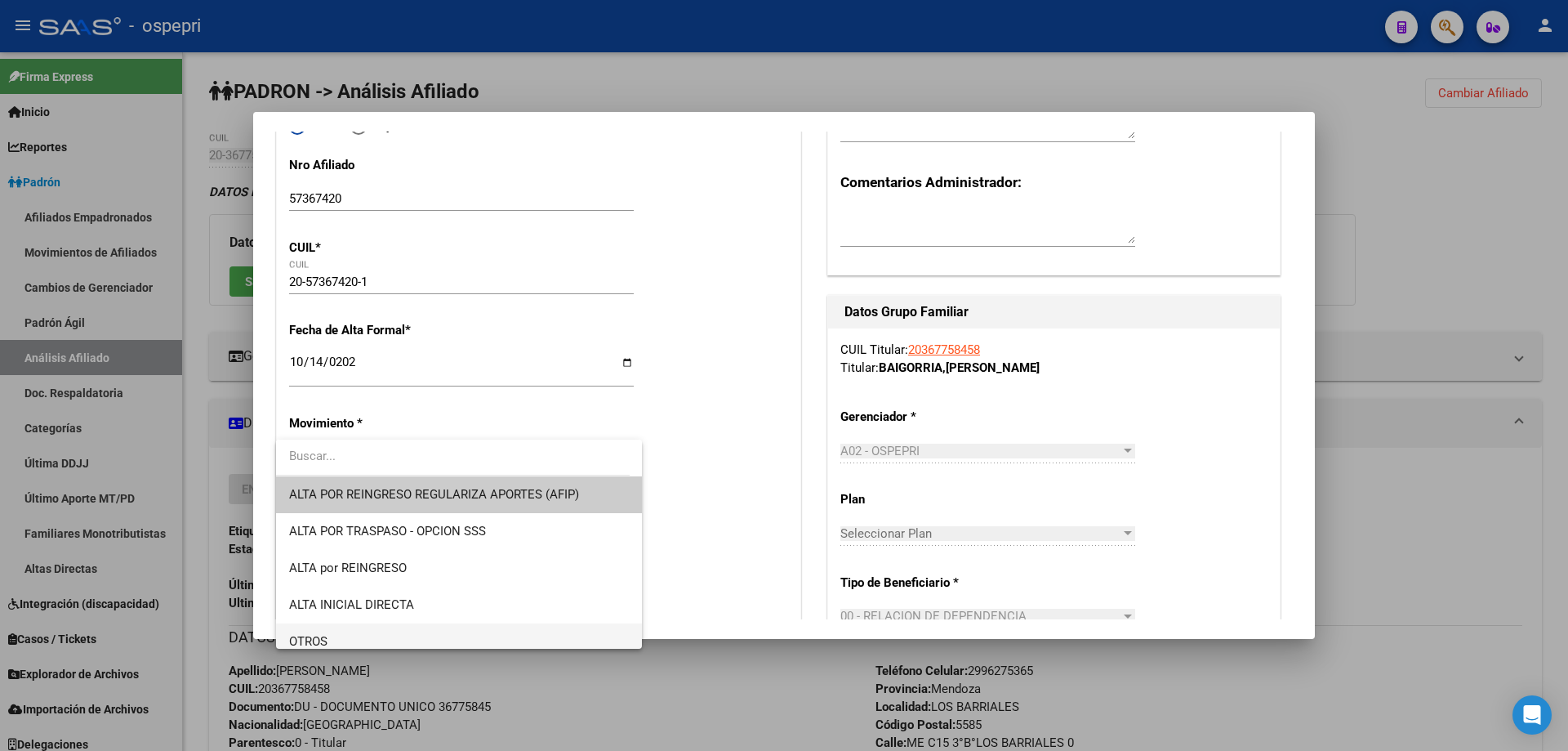
click at [377, 642] on span "OTROS" at bounding box center [459, 642] width 340 height 37
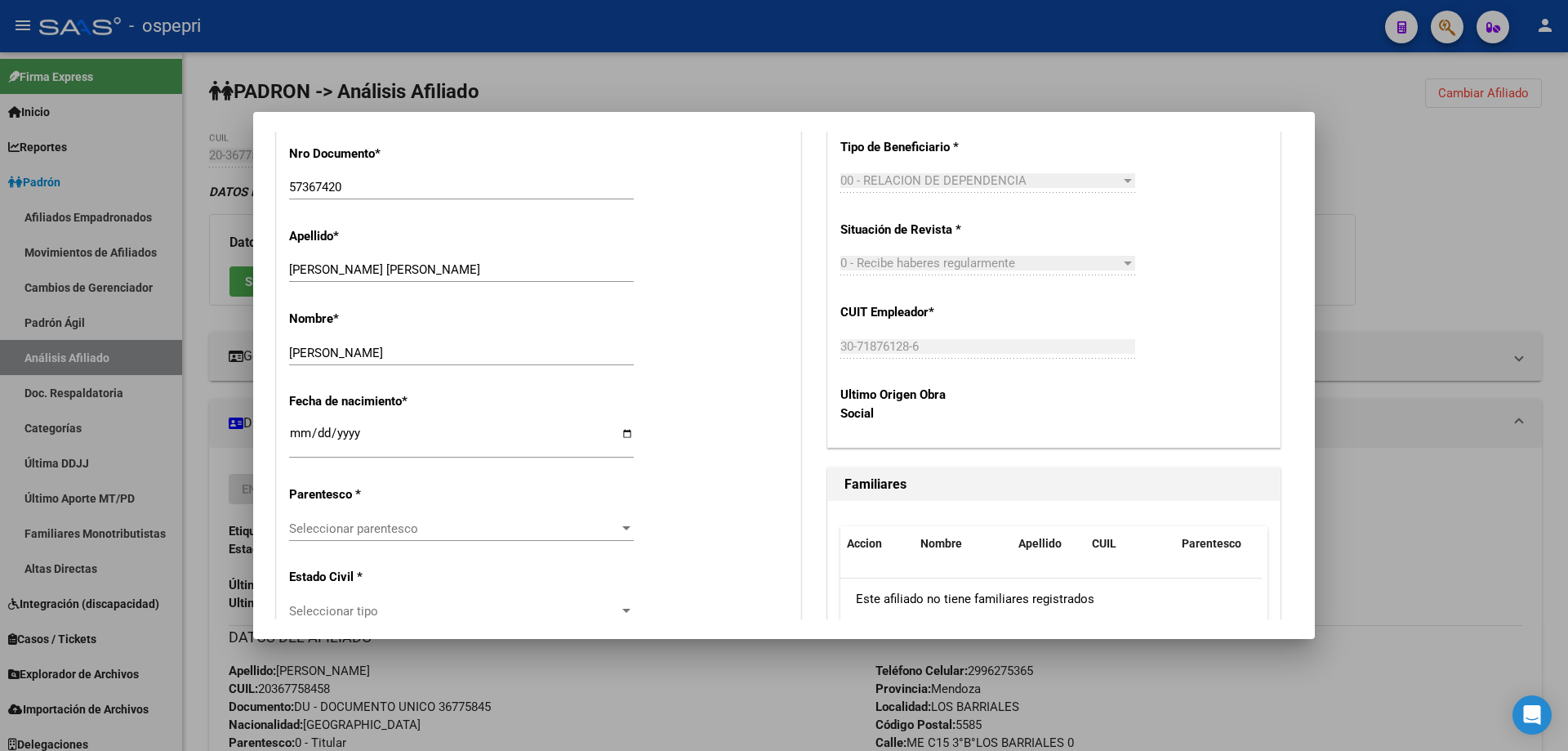
scroll to position [871, 0]
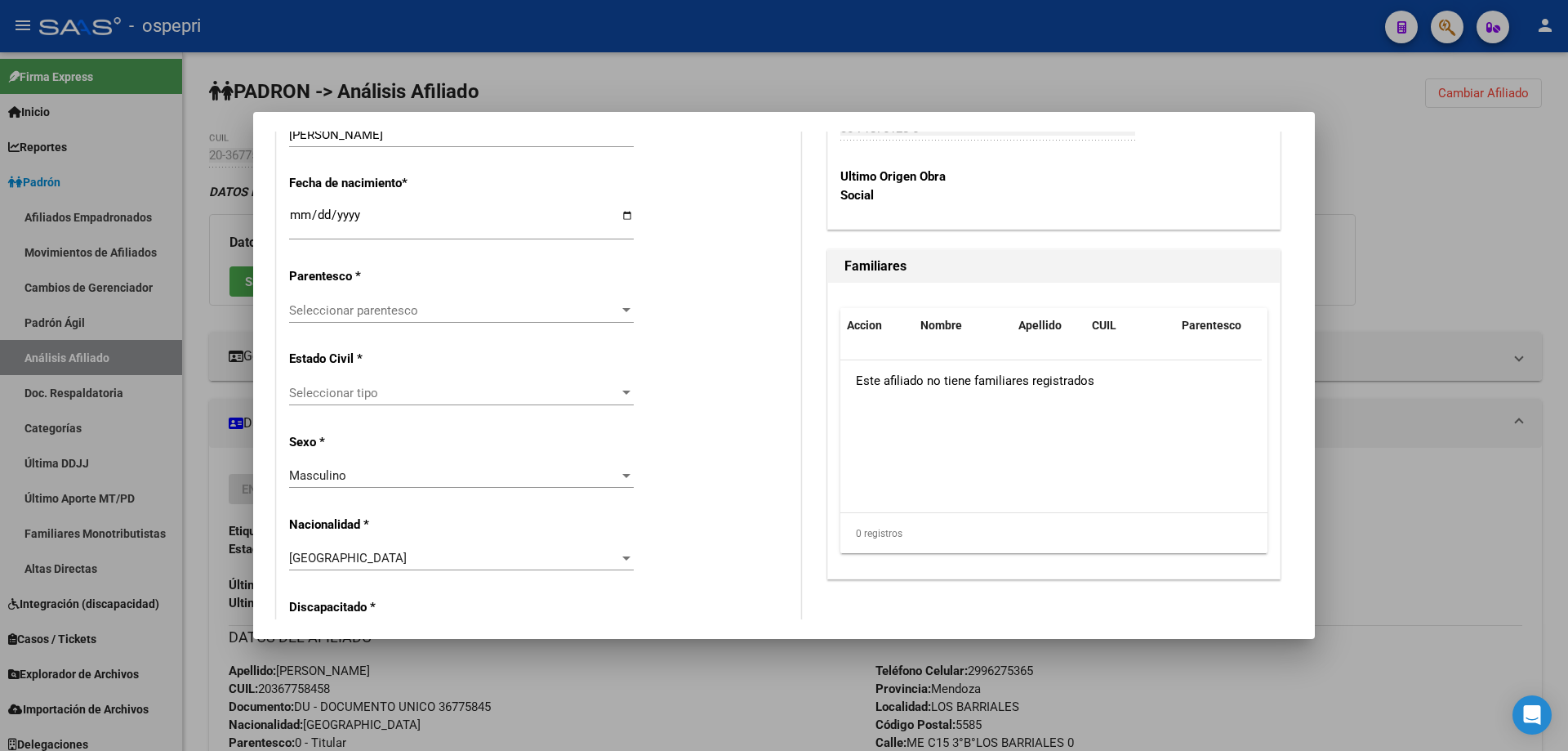
click at [449, 311] on span "Seleccionar parentesco" at bounding box center [454, 310] width 330 height 15
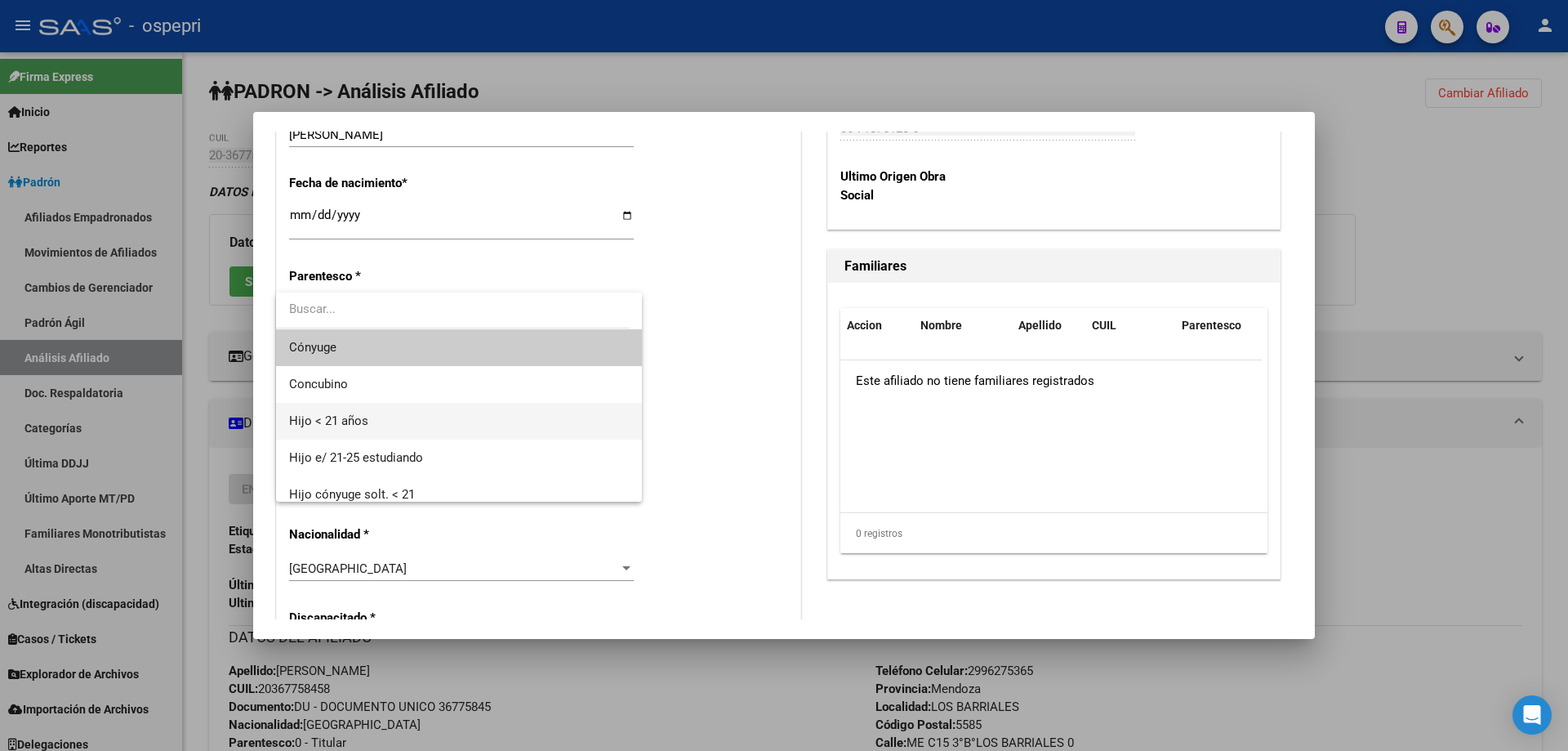
click at [434, 430] on span "Hijo < 21 años" at bounding box center [459, 422] width 340 height 37
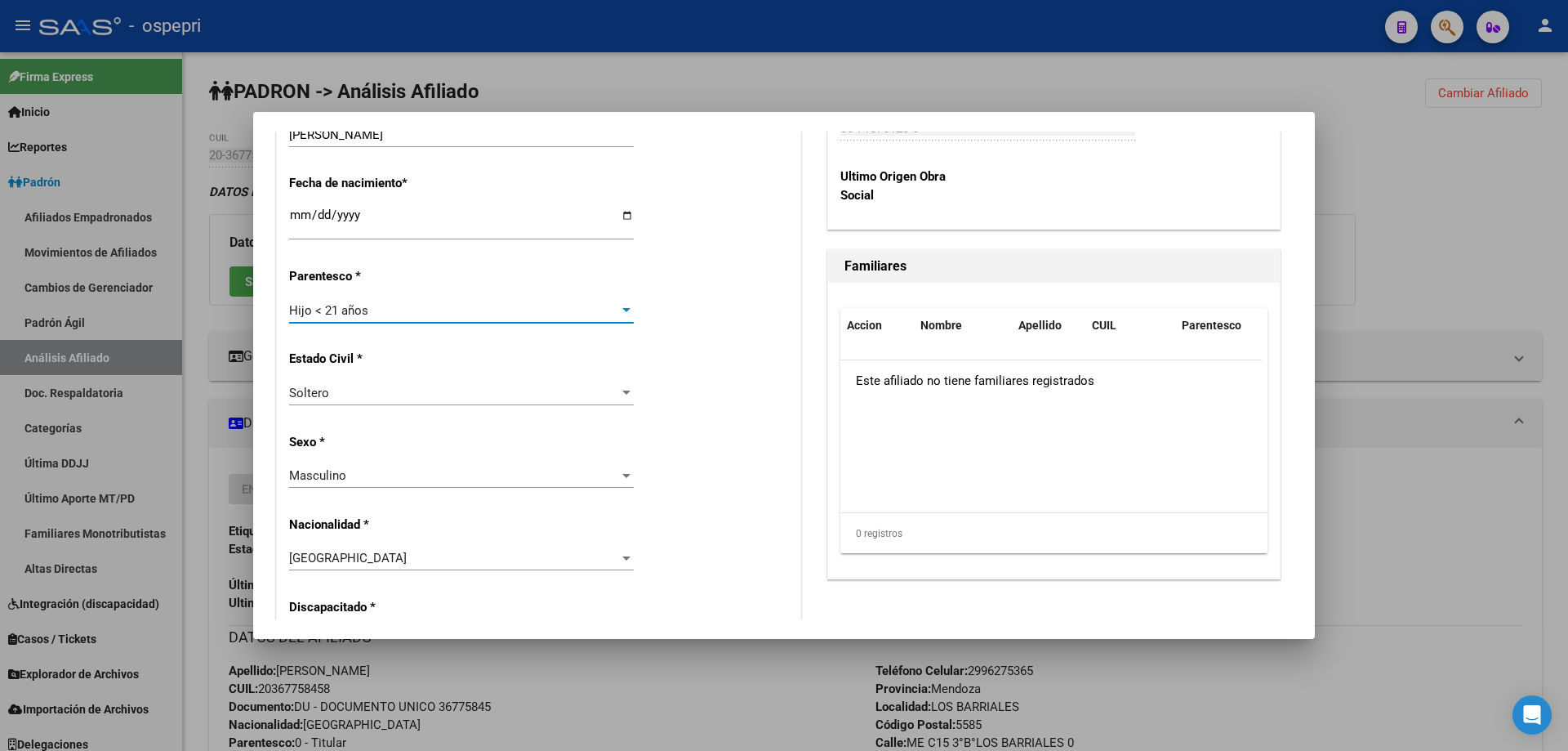
click at [515, 393] on div "Soltero" at bounding box center [454, 393] width 330 height 15
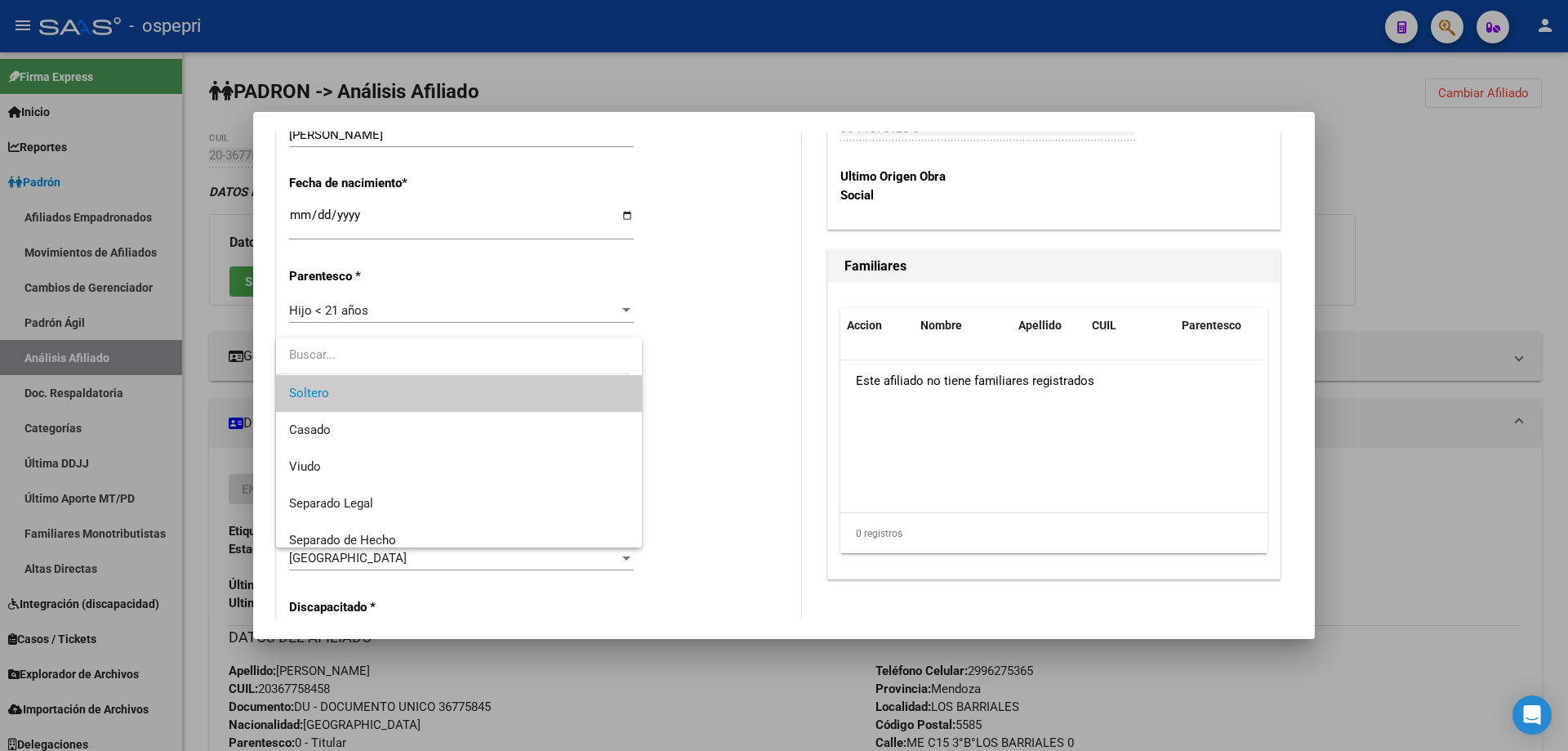
click at [699, 413] on div at bounding box center [784, 375] width 1568 height 751
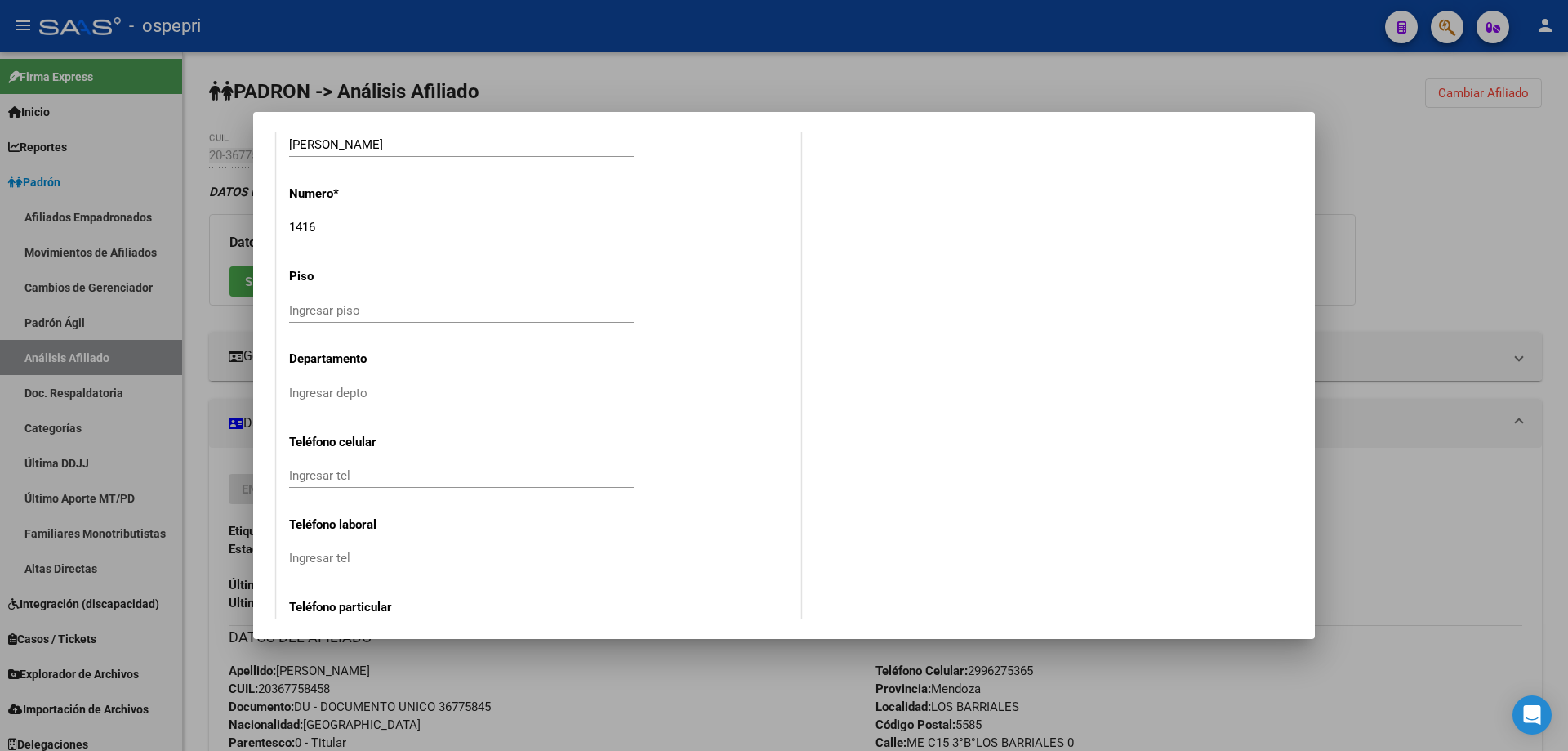
scroll to position [1863, 0]
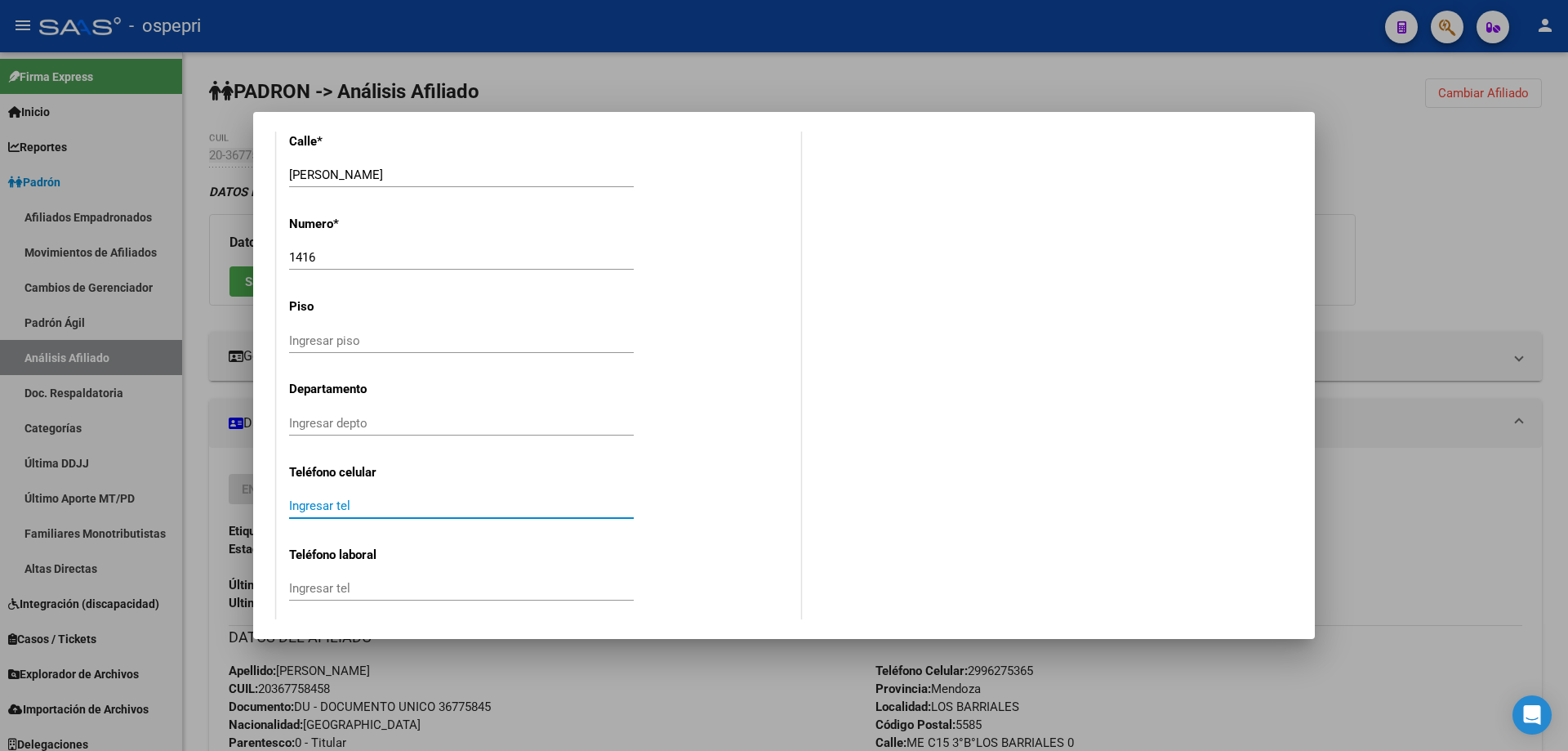
click at [367, 502] on input "Ingresar tel" at bounding box center [461, 505] width 345 height 15
paste input "2996275365"
type input "2996275365"
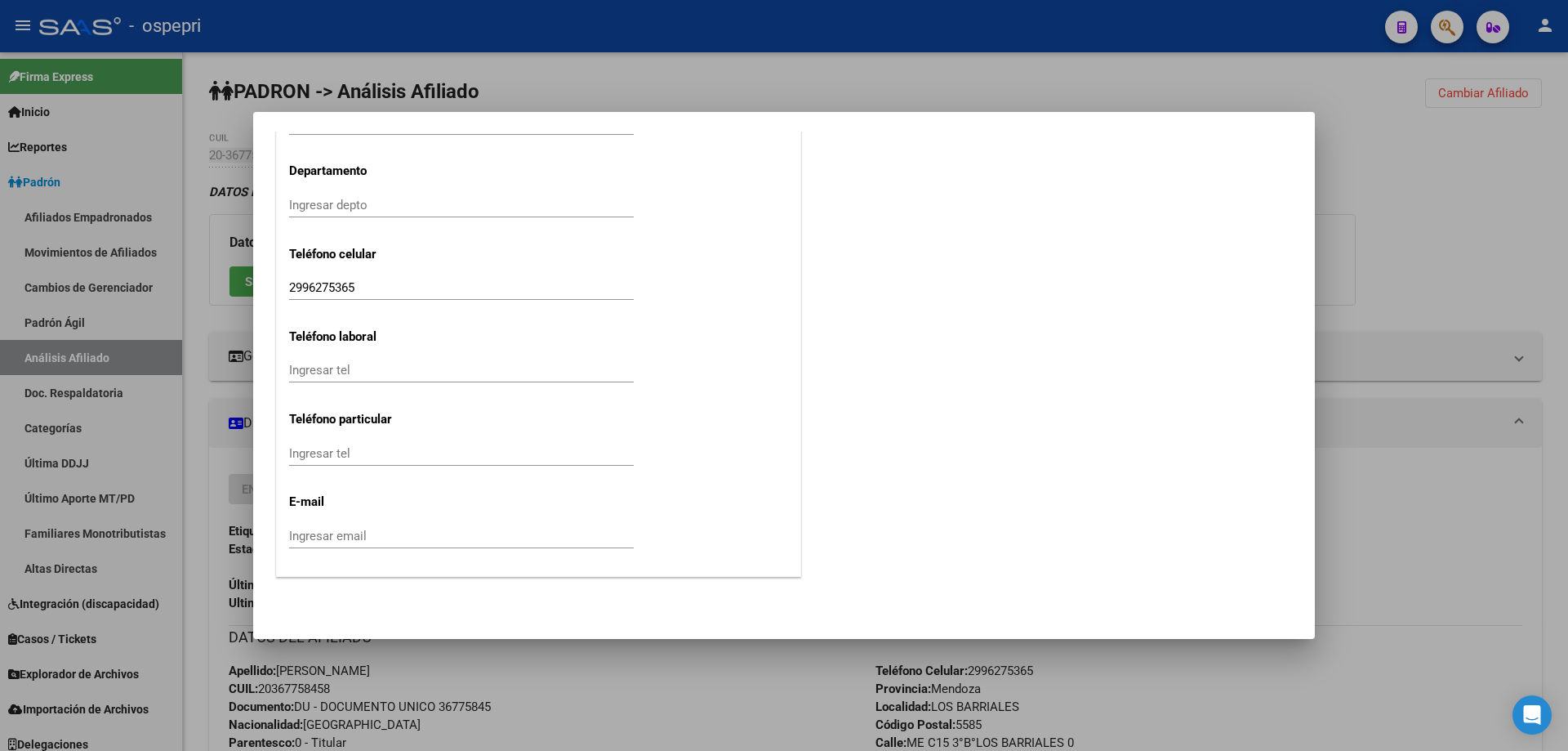
click at [429, 532] on input "Ingresar email" at bounding box center [461, 535] width 345 height 15
paste input "[EMAIL_ADDRESS][DOMAIN_NAME]"
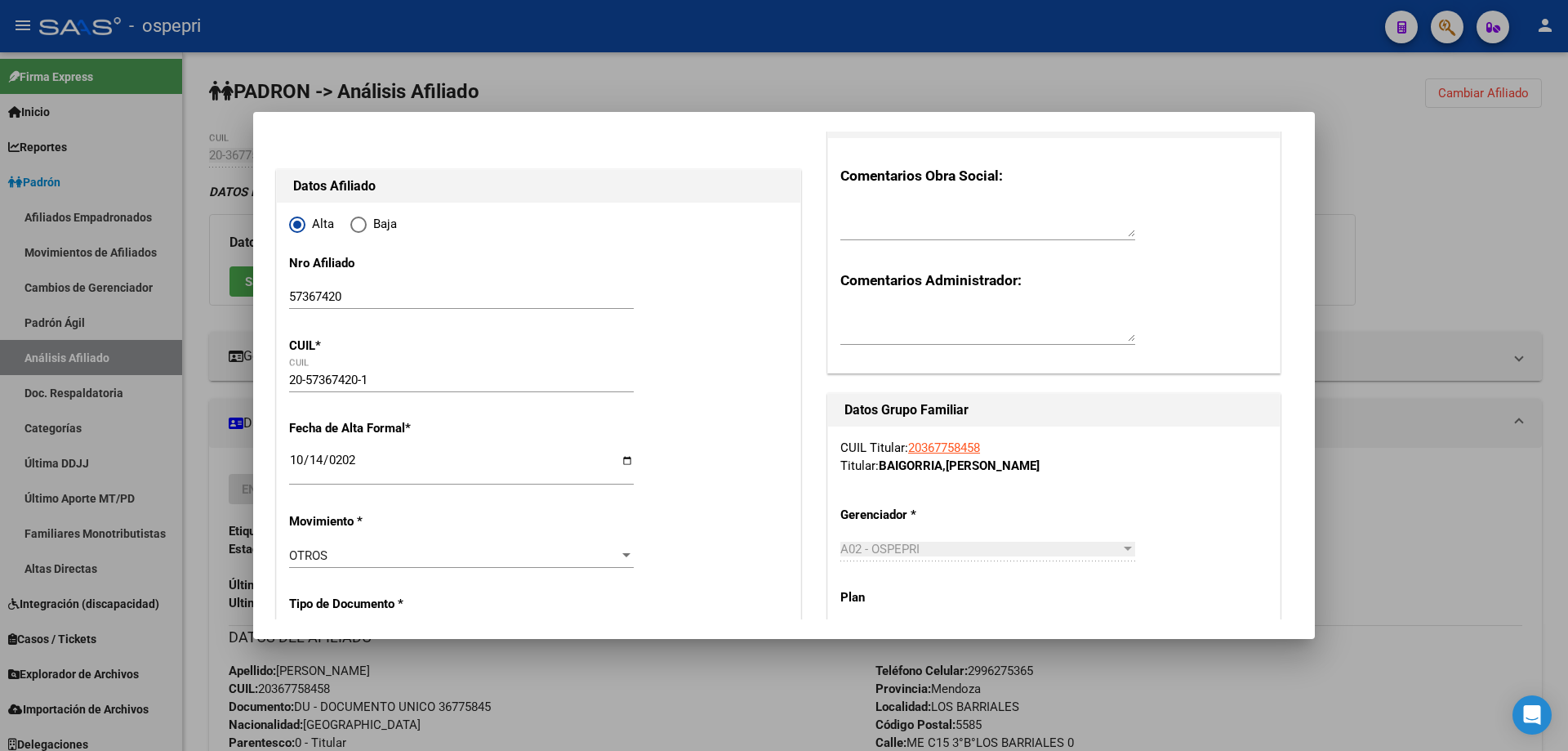
scroll to position [0, 0]
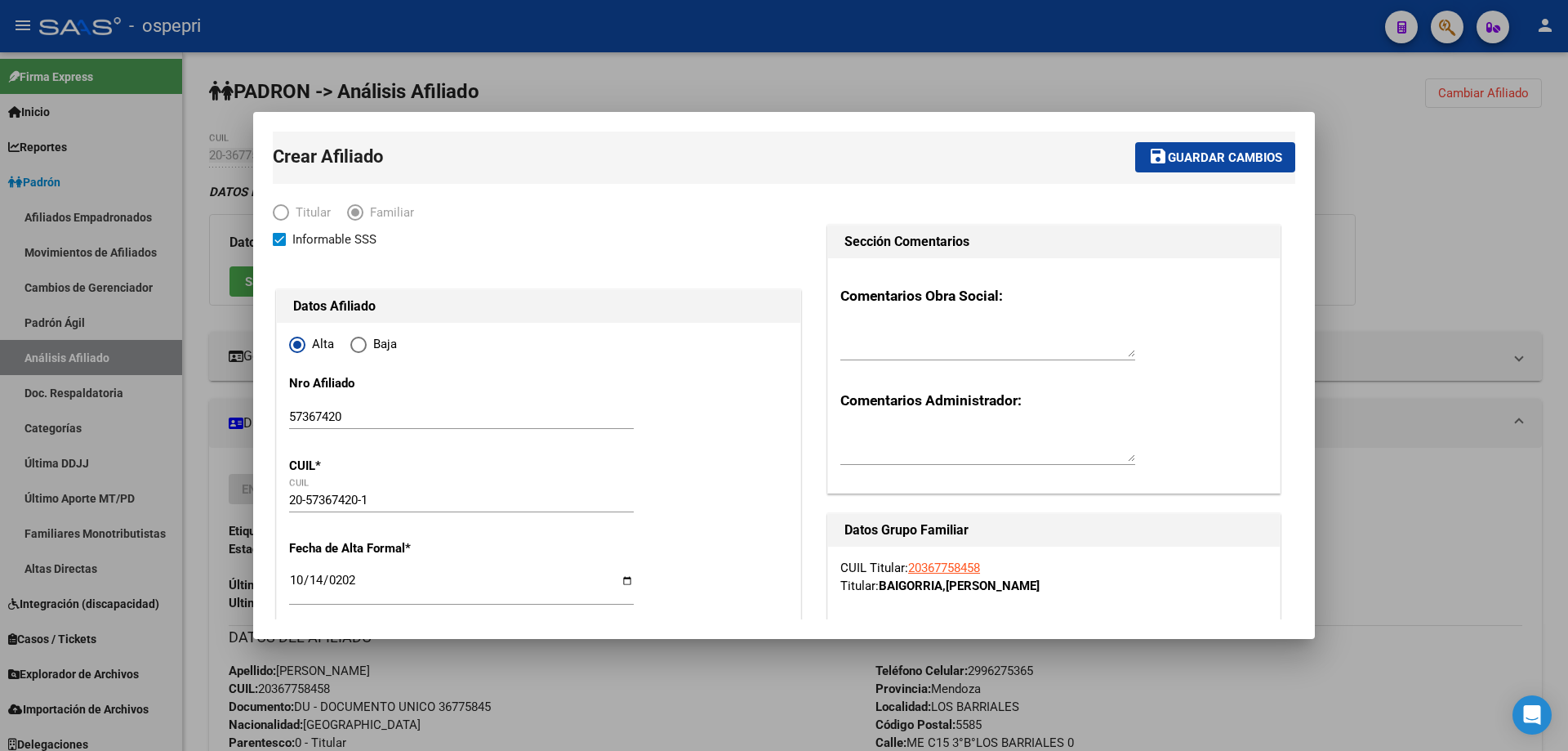
type input "[EMAIL_ADDRESS][DOMAIN_NAME]"
click at [1219, 163] on span "Guardar cambios" at bounding box center [1225, 157] width 115 height 15
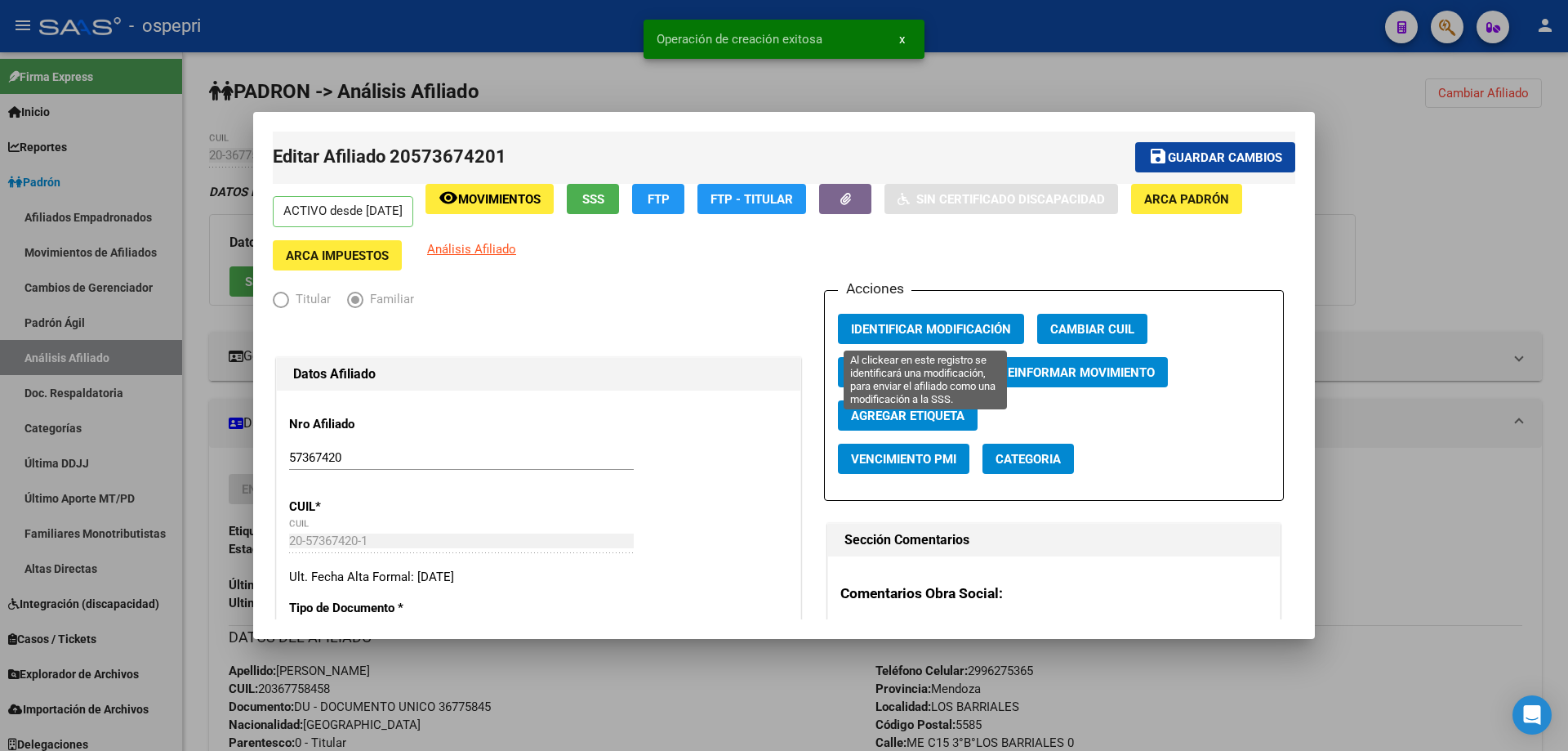
click at [914, 331] on span "Identificar Modificación" at bounding box center [930, 328] width 160 height 15
click at [1389, 199] on div at bounding box center [784, 375] width 1568 height 751
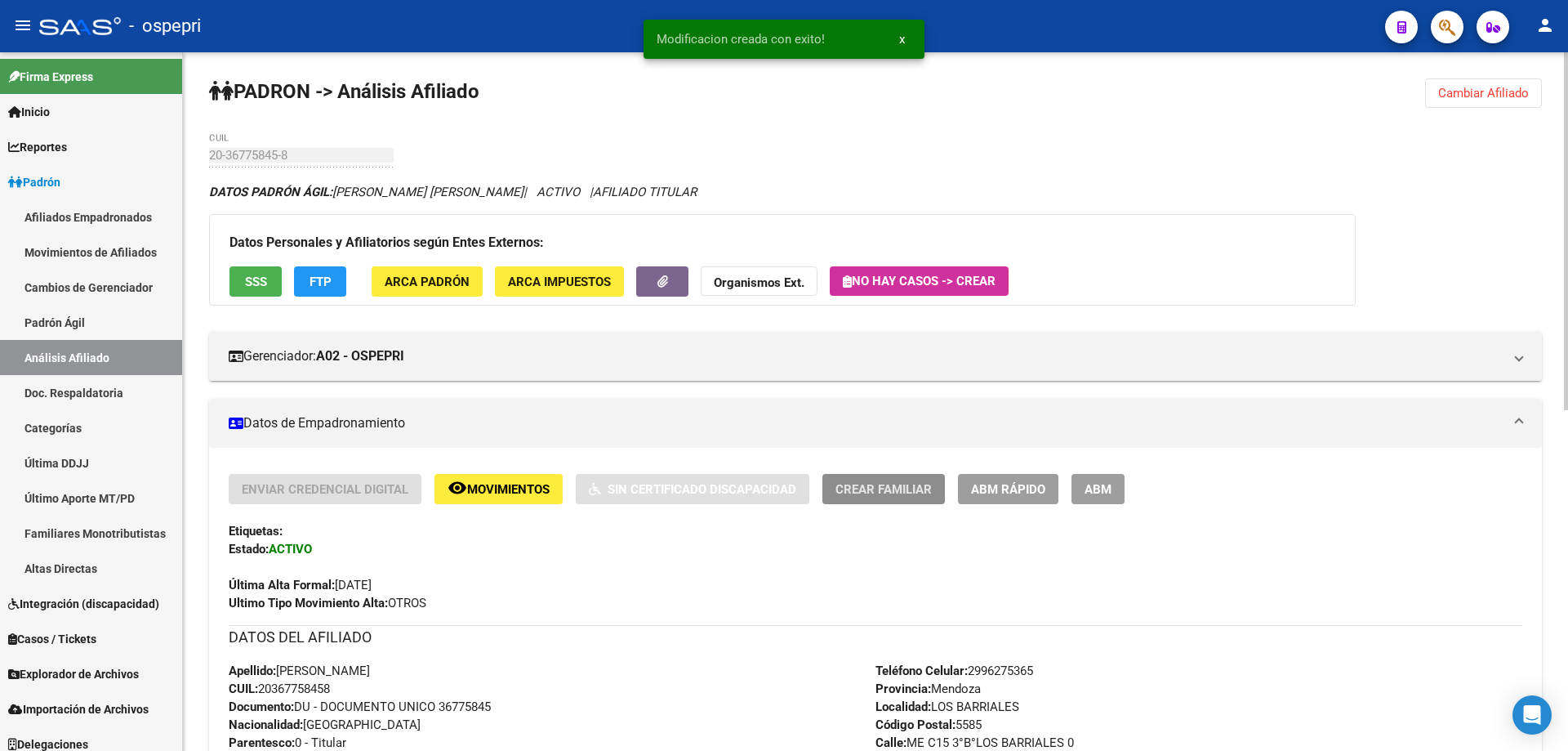
click at [900, 494] on span "Crear Familiar" at bounding box center [883, 489] width 96 height 15
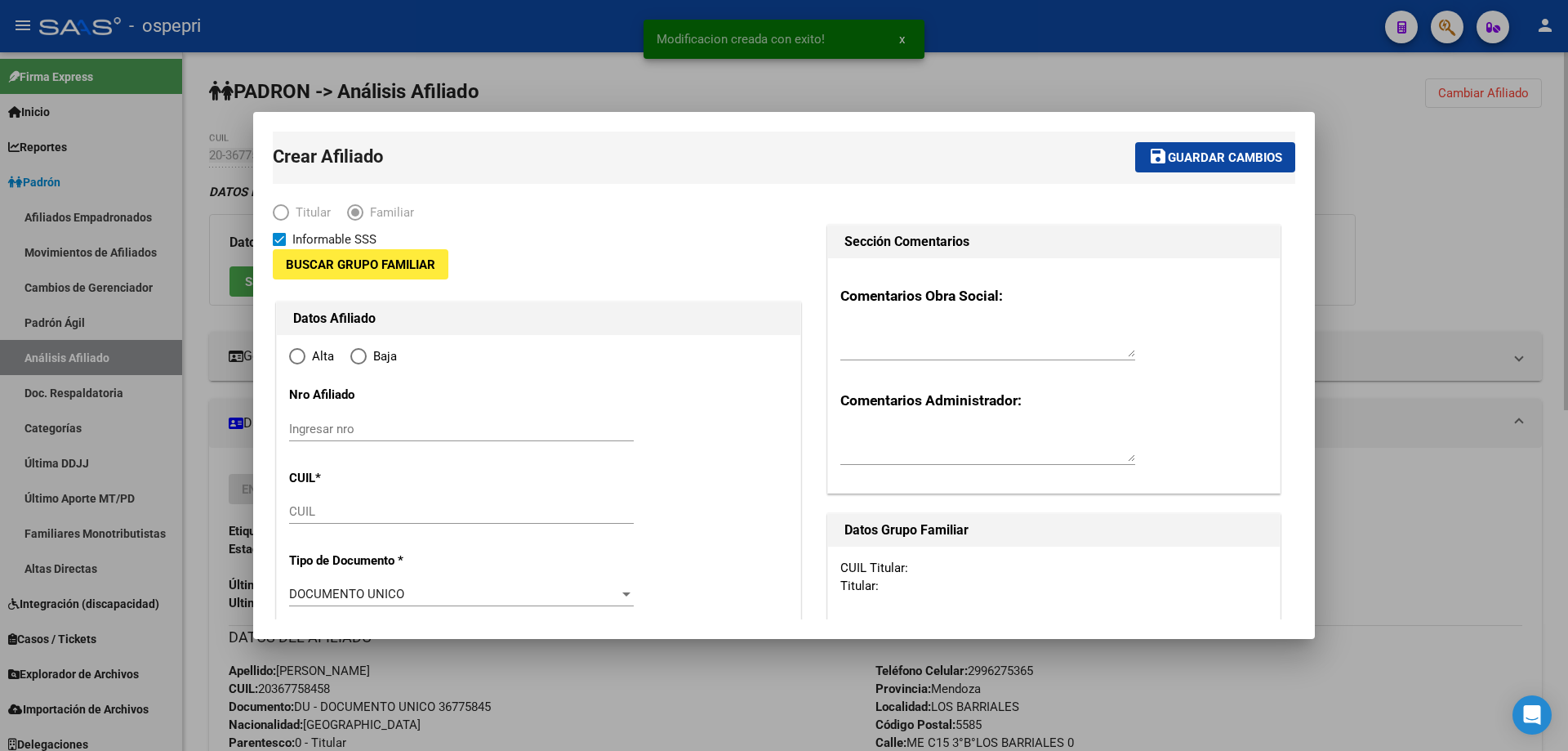
type input "30-71876128-6"
type input "LOS BARRIALES"
type input "5585"
type input "ME C15 3°B°LOS BARRIALES"
type input "0"
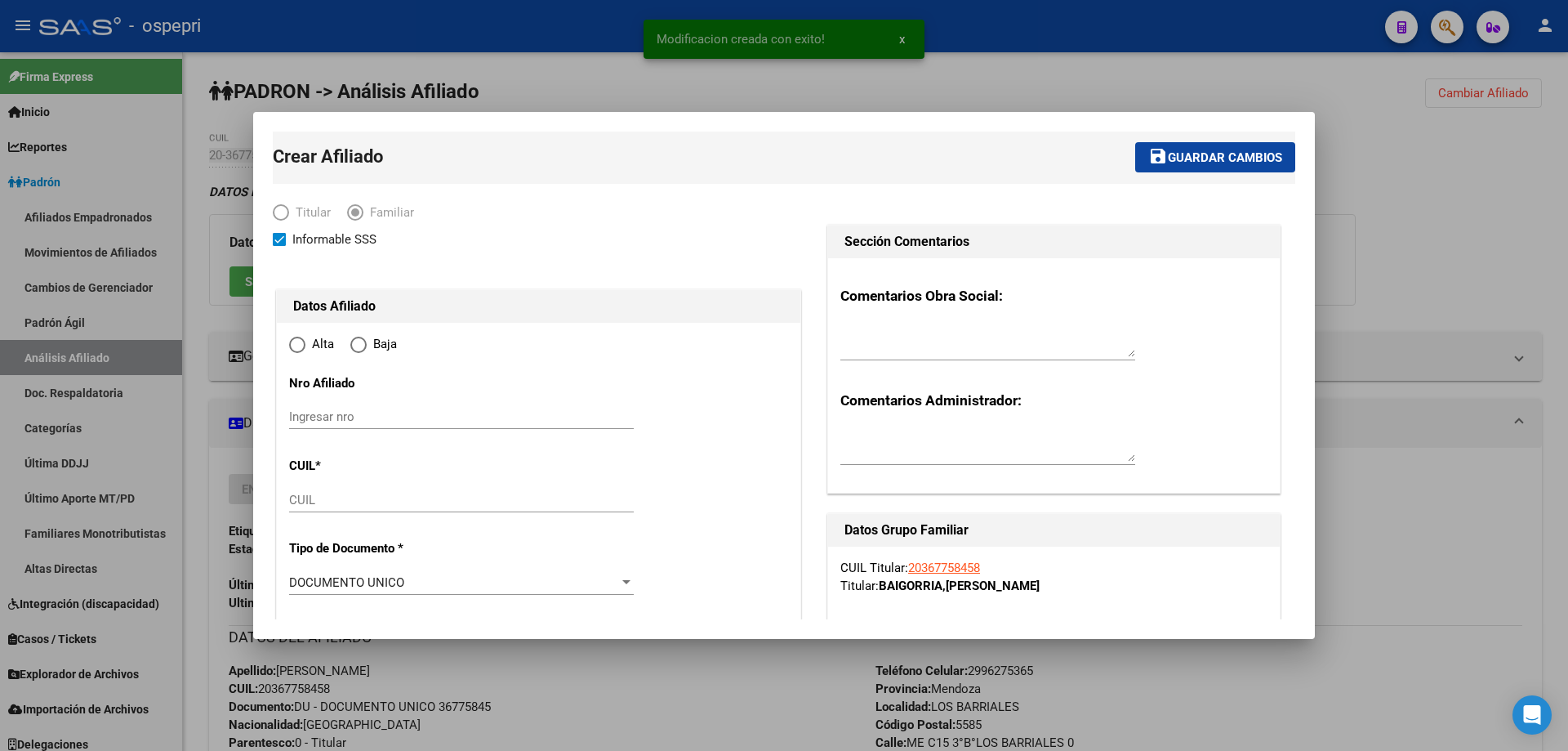
radio input "true"
type input "30-71876128-6"
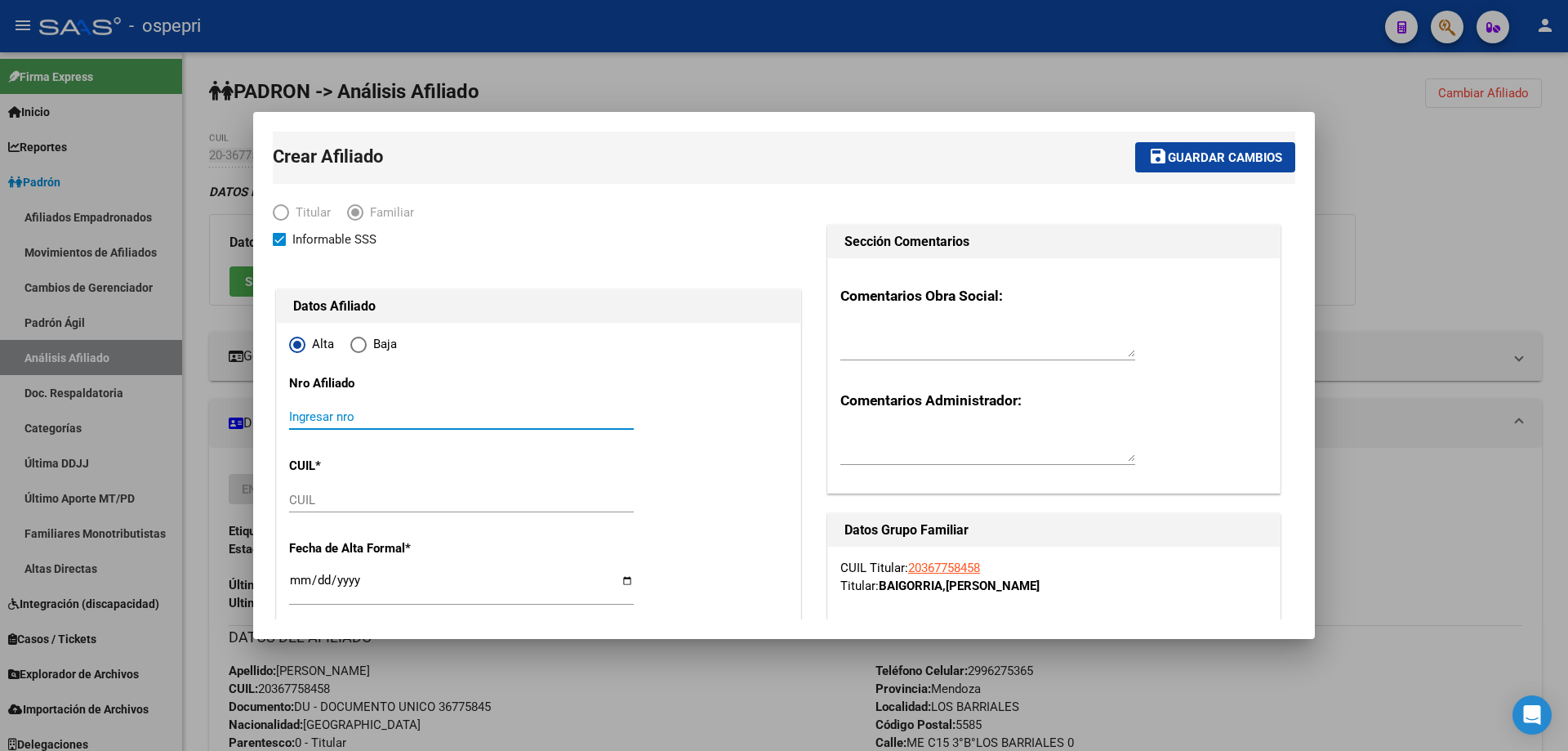
click at [349, 418] on input "Ingresar nro" at bounding box center [461, 416] width 345 height 15
paste input "38416261"
type input "38416261"
click at [381, 501] on input "CUIL" at bounding box center [461, 499] width 345 height 15
paste input "23-38416261-4"
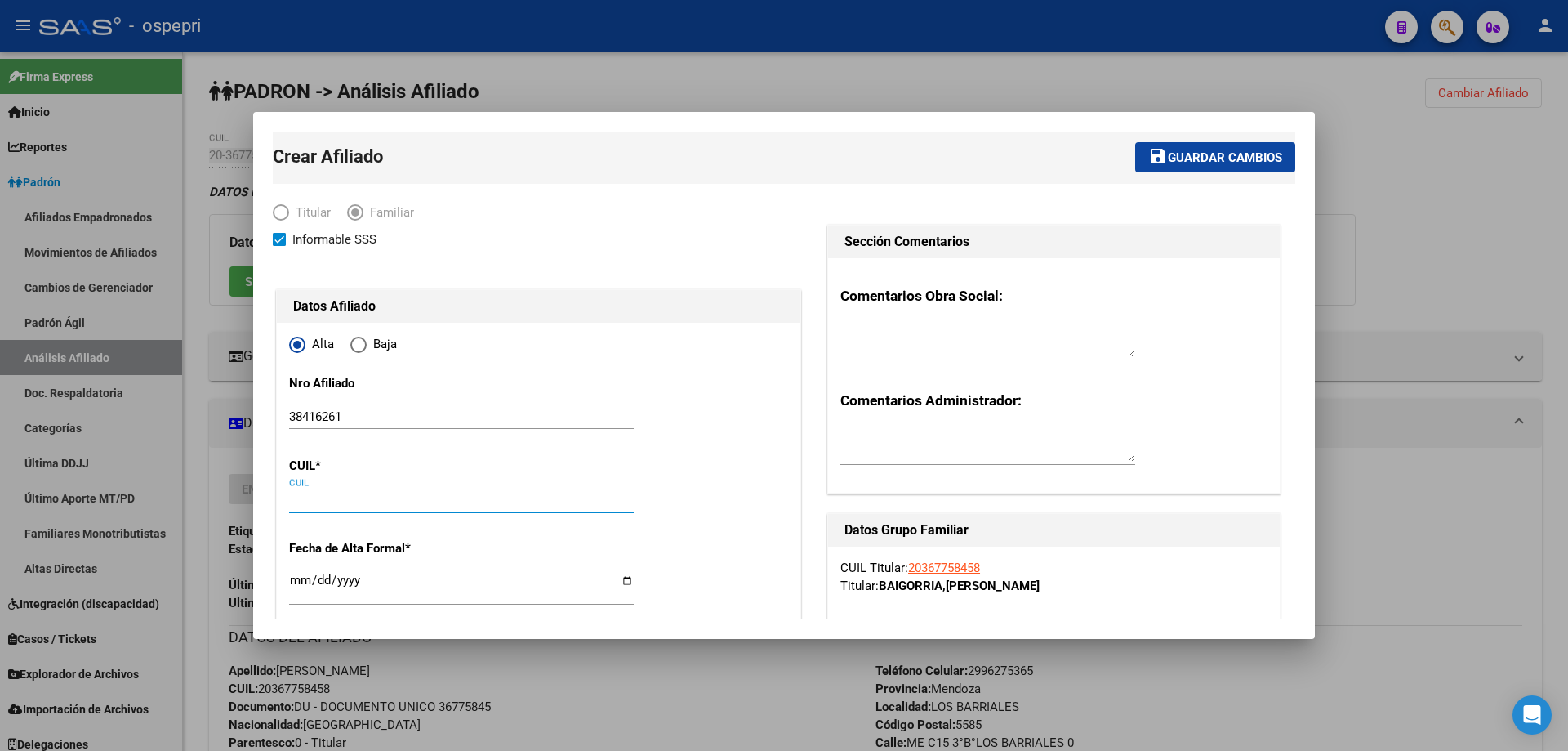
type input "23-38416261-4"
type input "38416261"
type input "UBEDA"
type input "[PERSON_NAME]"
type input "1995-01-18"
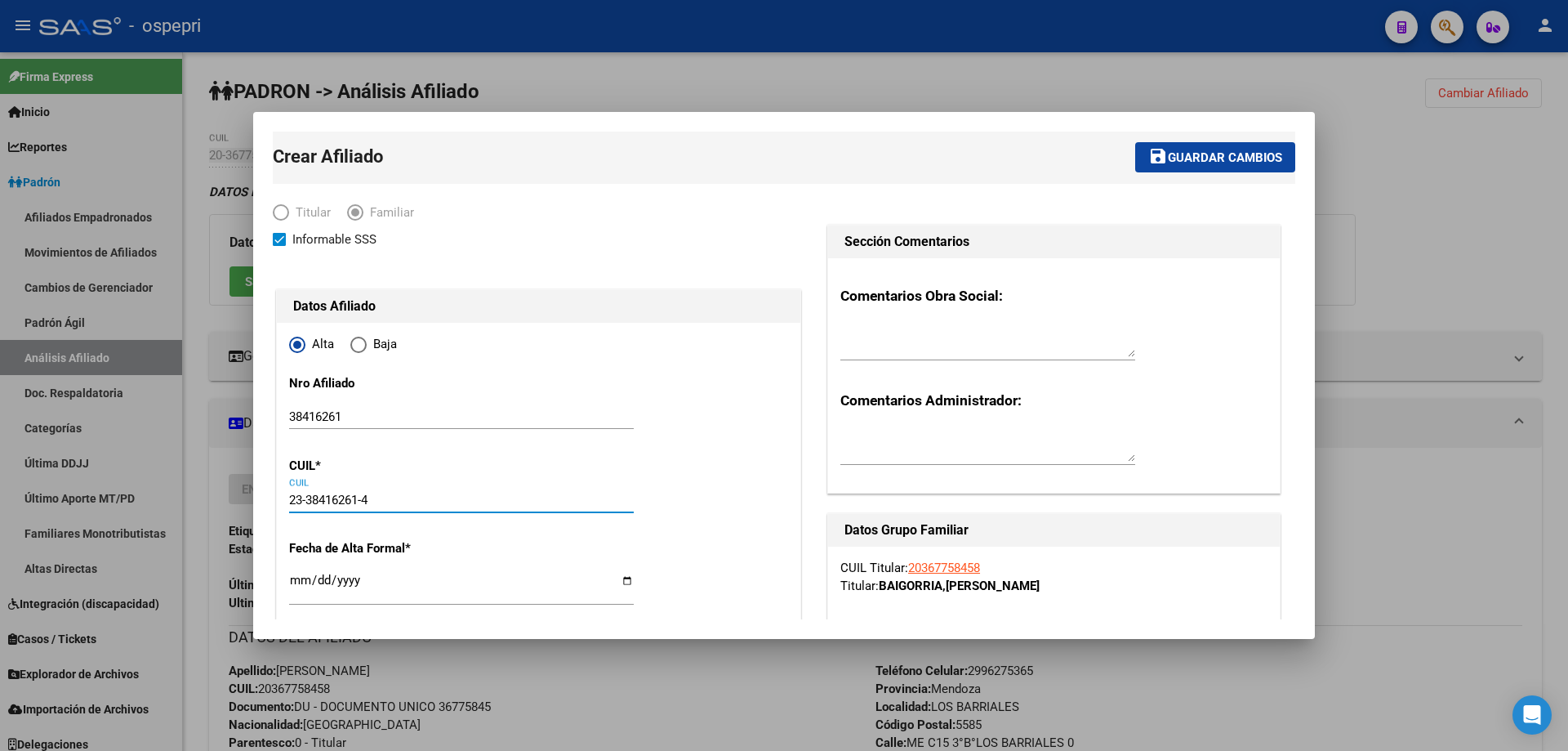
type input "JUNIN"
type input "5573"
type input "B° JUAN CARLOS MINETTO MZNA B CASA"
type input "1"
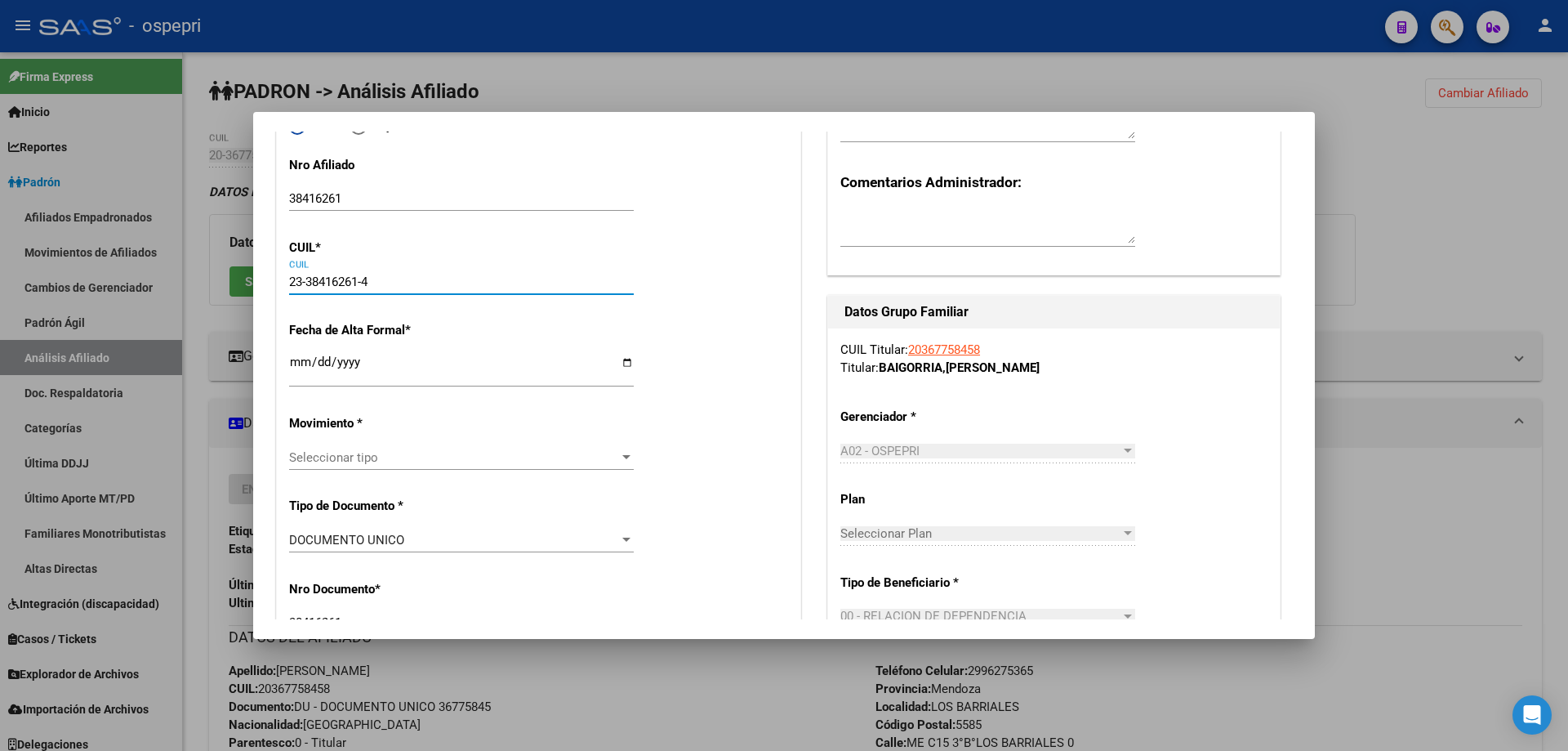
type input "23-38416261-4"
click at [290, 358] on input "Ingresar fecha" at bounding box center [461, 368] width 345 height 26
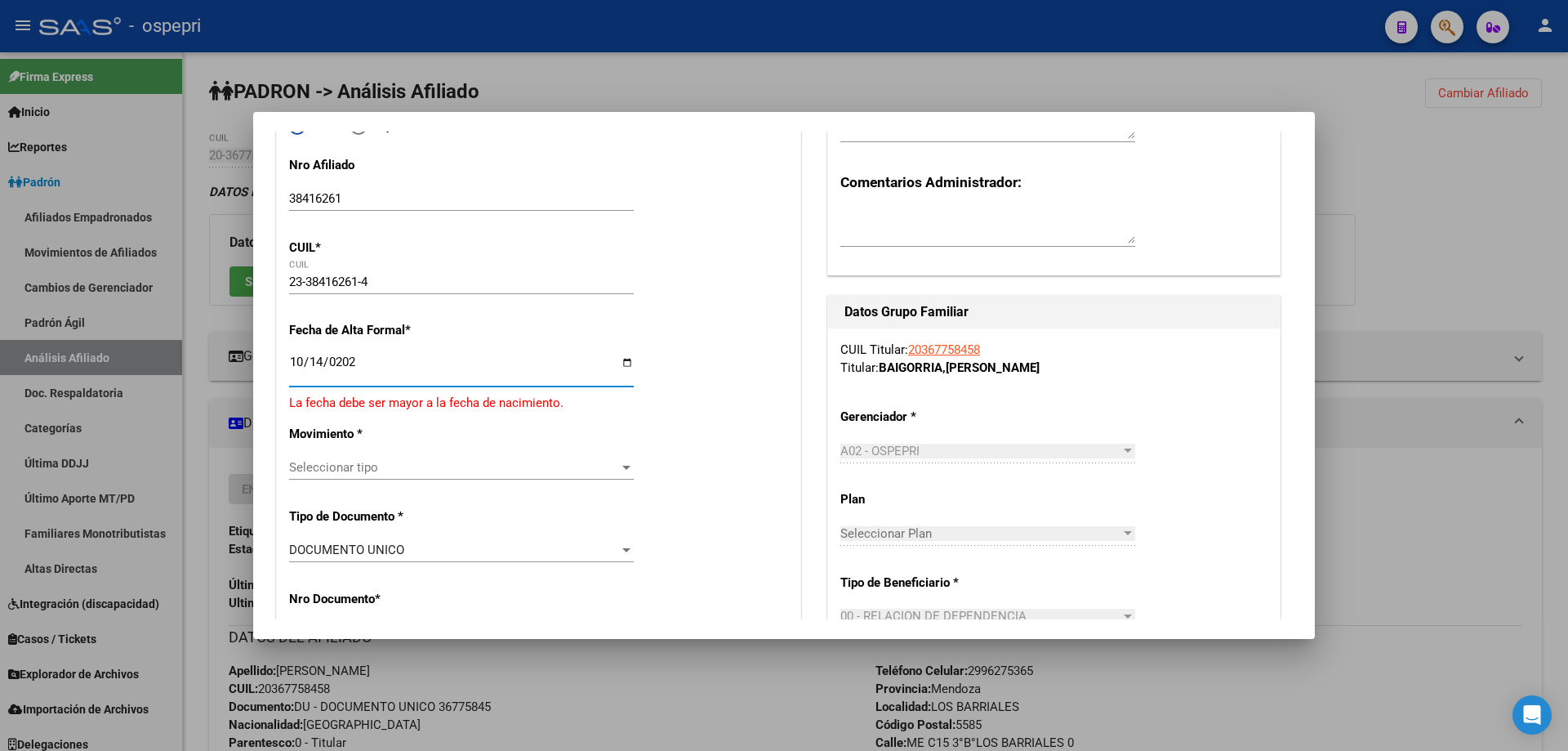
type input "[DATE]"
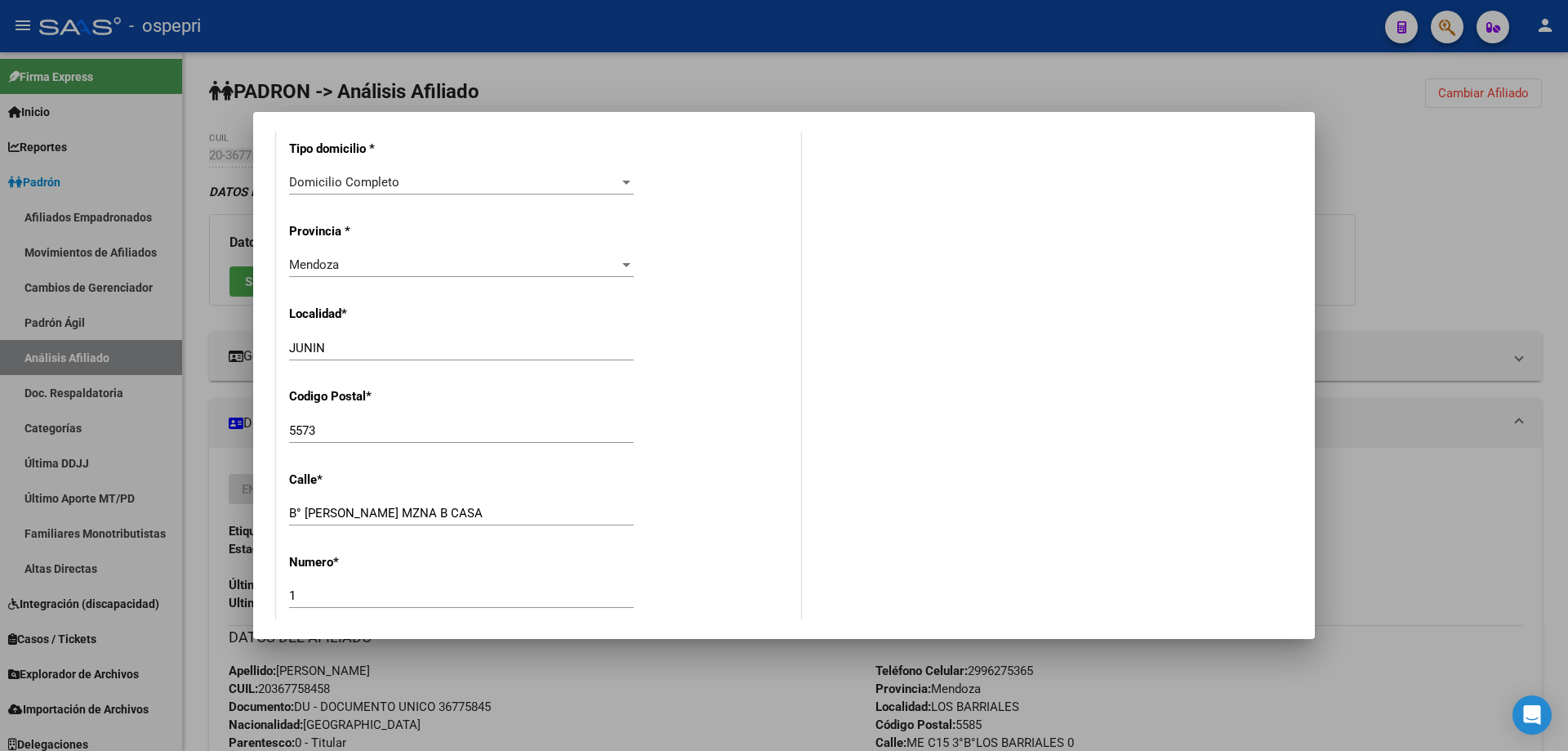
scroll to position [2081, 0]
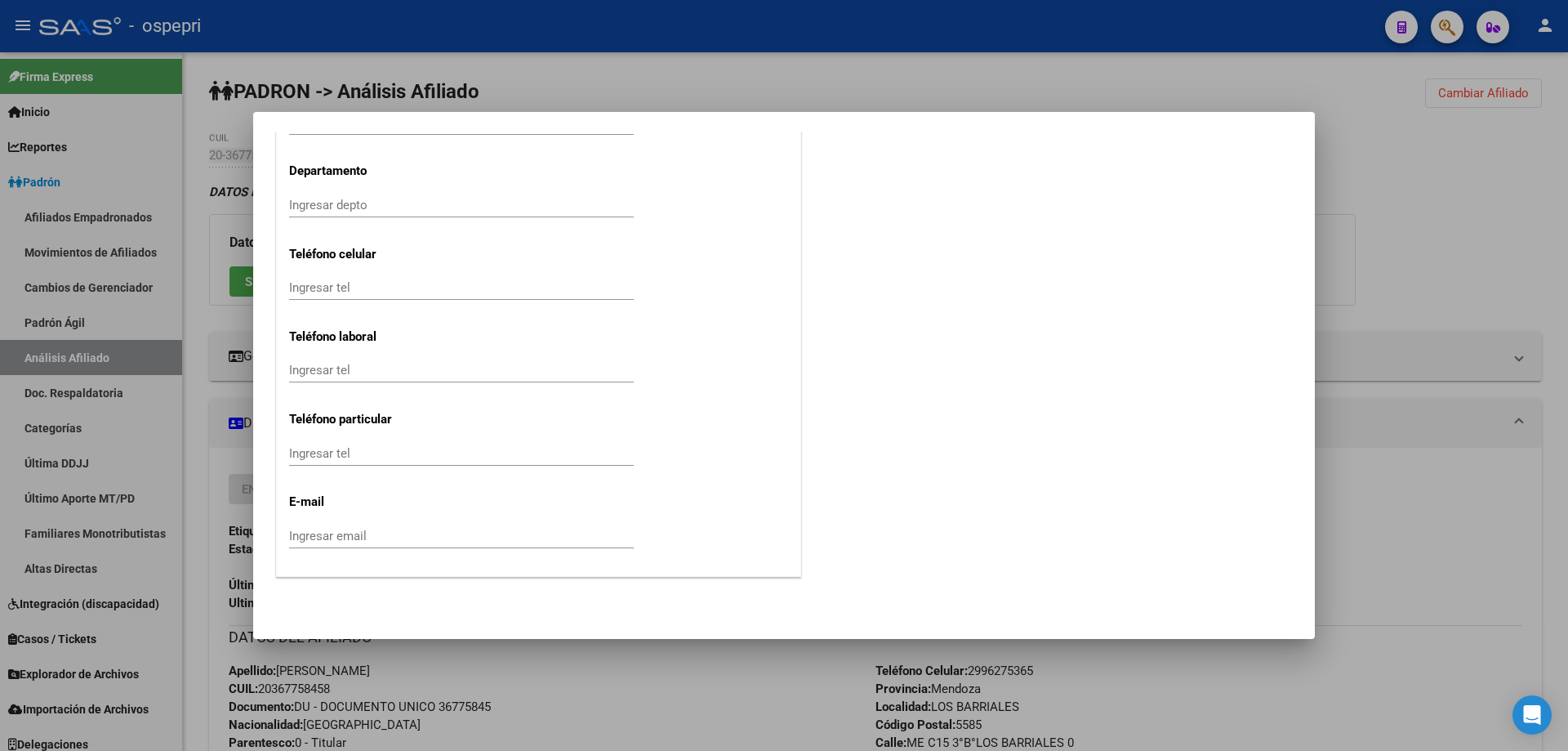
click at [380, 289] on input "Ingresar tel" at bounding box center [461, 288] width 345 height 15
paste input "2996275365"
type input "2996275365"
click at [366, 533] on input "Ingresar email" at bounding box center [461, 535] width 345 height 15
paste input "[EMAIL_ADDRESS][DOMAIN_NAME]"
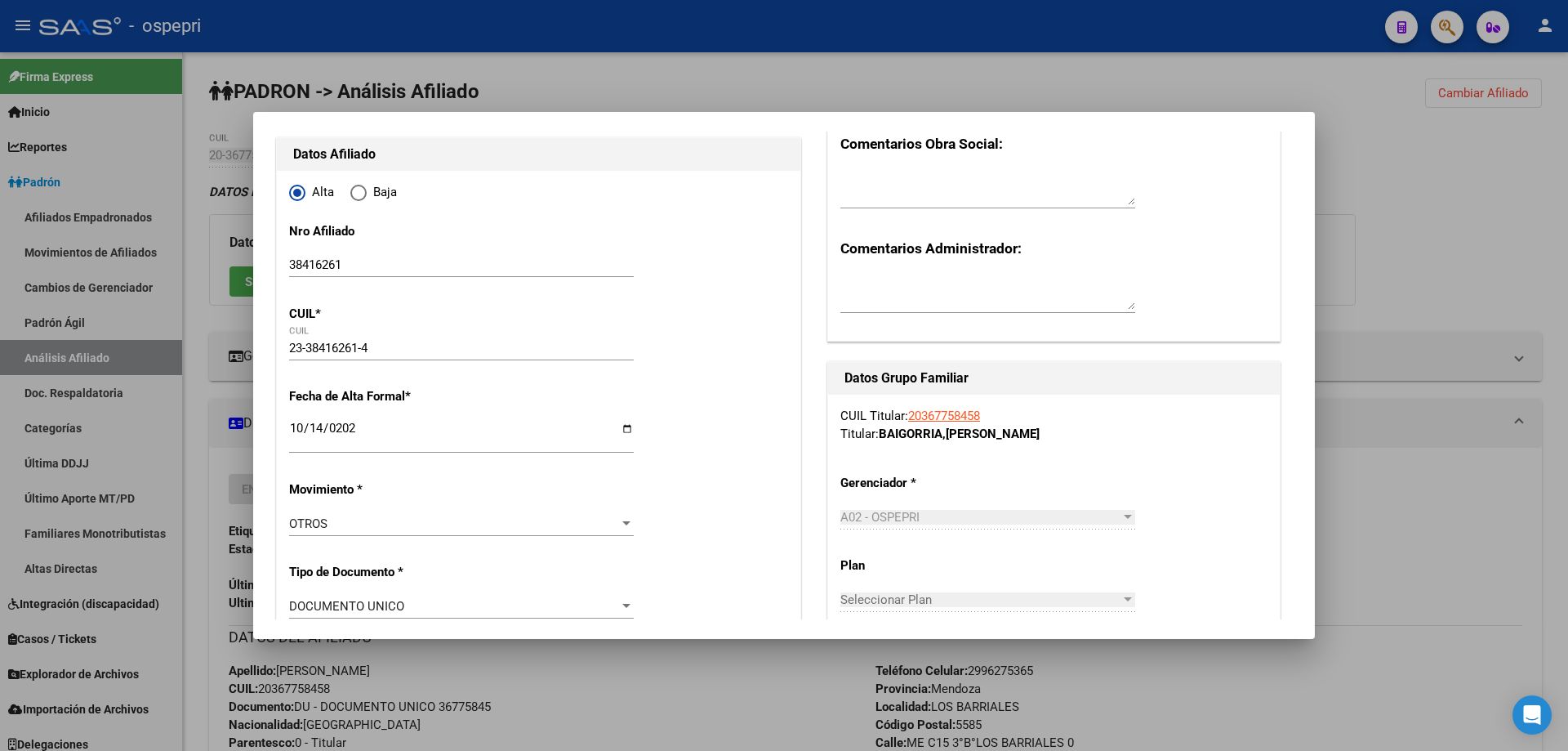
scroll to position [0, 0]
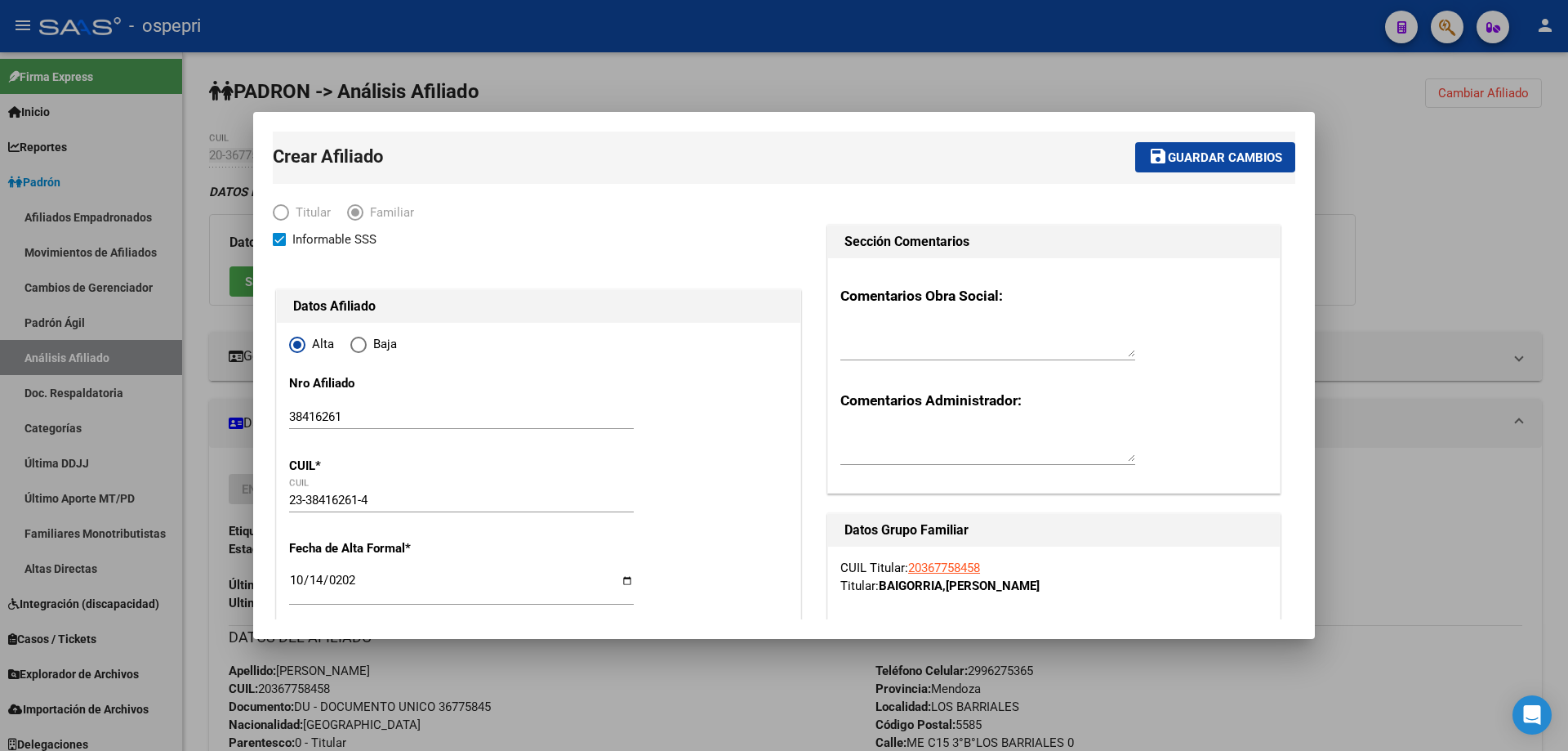
type input "[EMAIL_ADDRESS][DOMAIN_NAME]"
click at [1214, 154] on span "Guardar cambios" at bounding box center [1225, 157] width 115 height 15
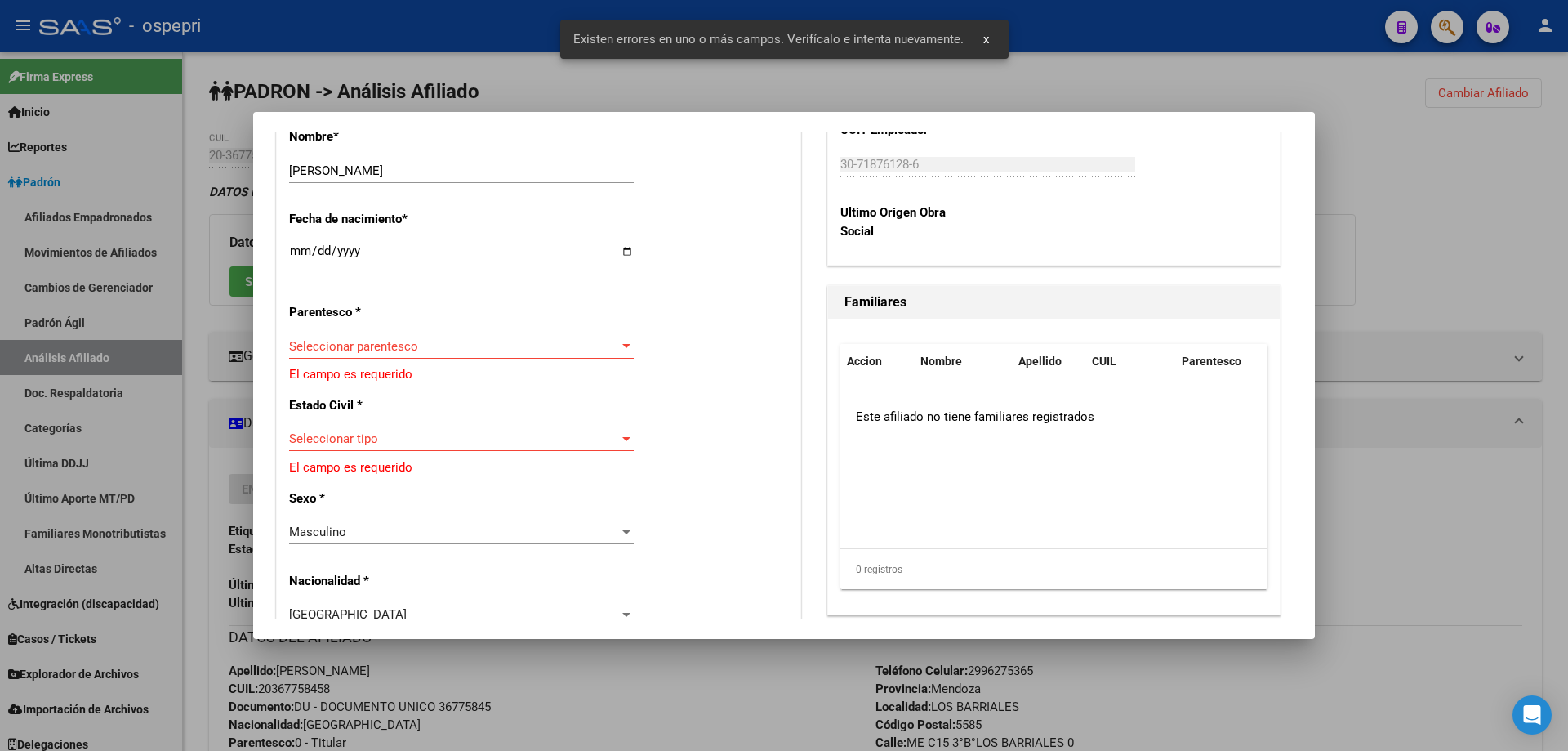
scroll to position [871, 0]
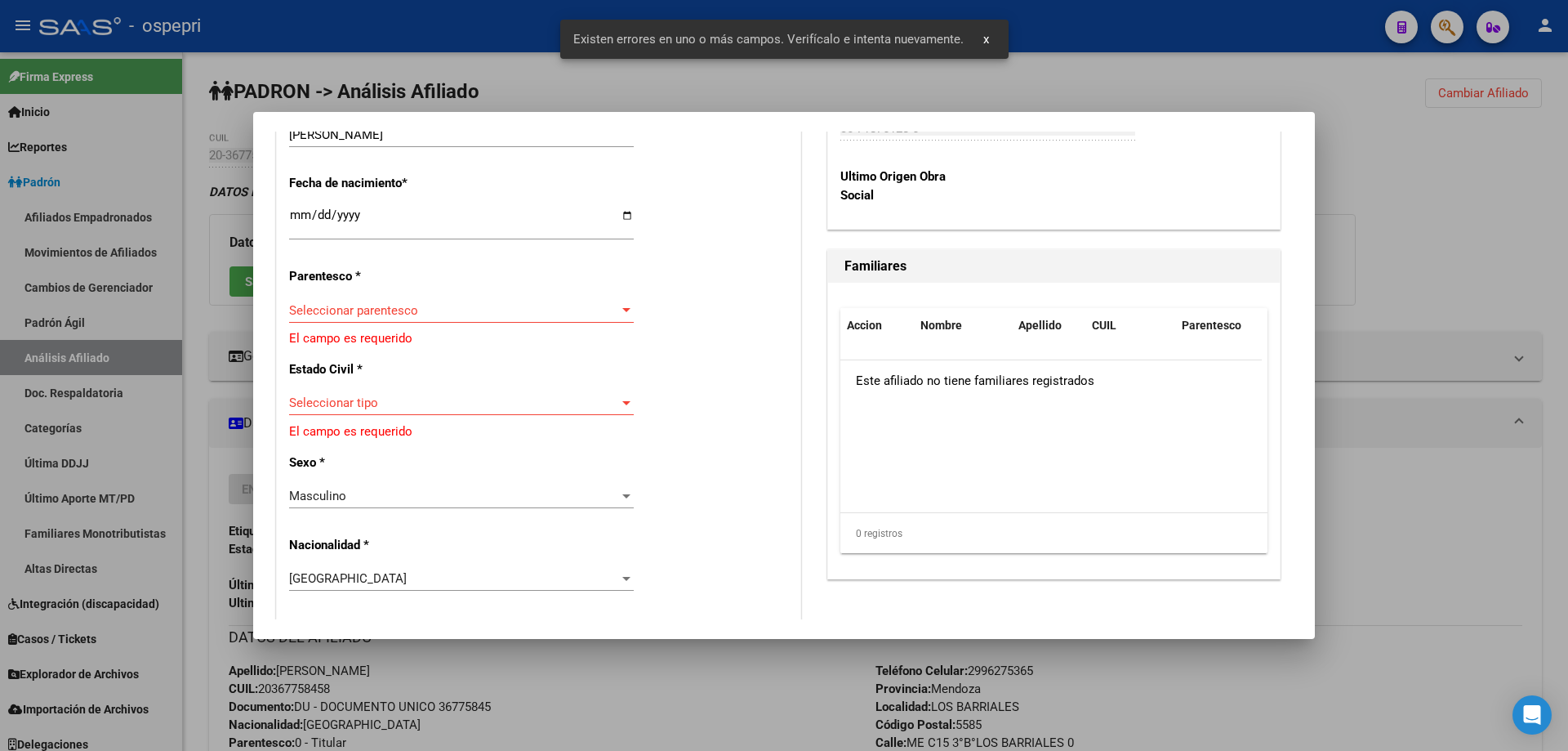
click at [362, 311] on span "Seleccionar parentesco" at bounding box center [454, 310] width 330 height 15
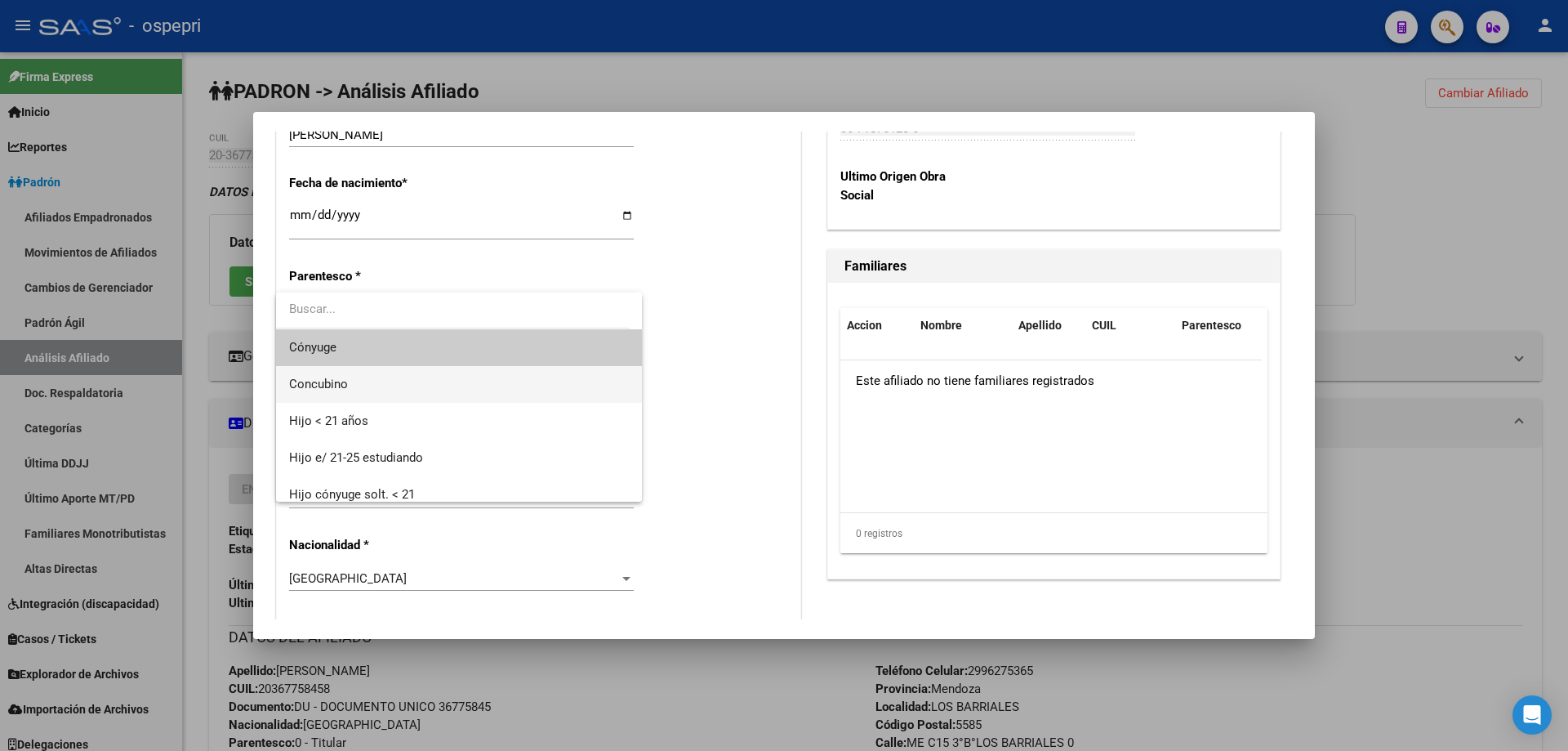
click at [353, 384] on span "Concubino" at bounding box center [459, 385] width 340 height 37
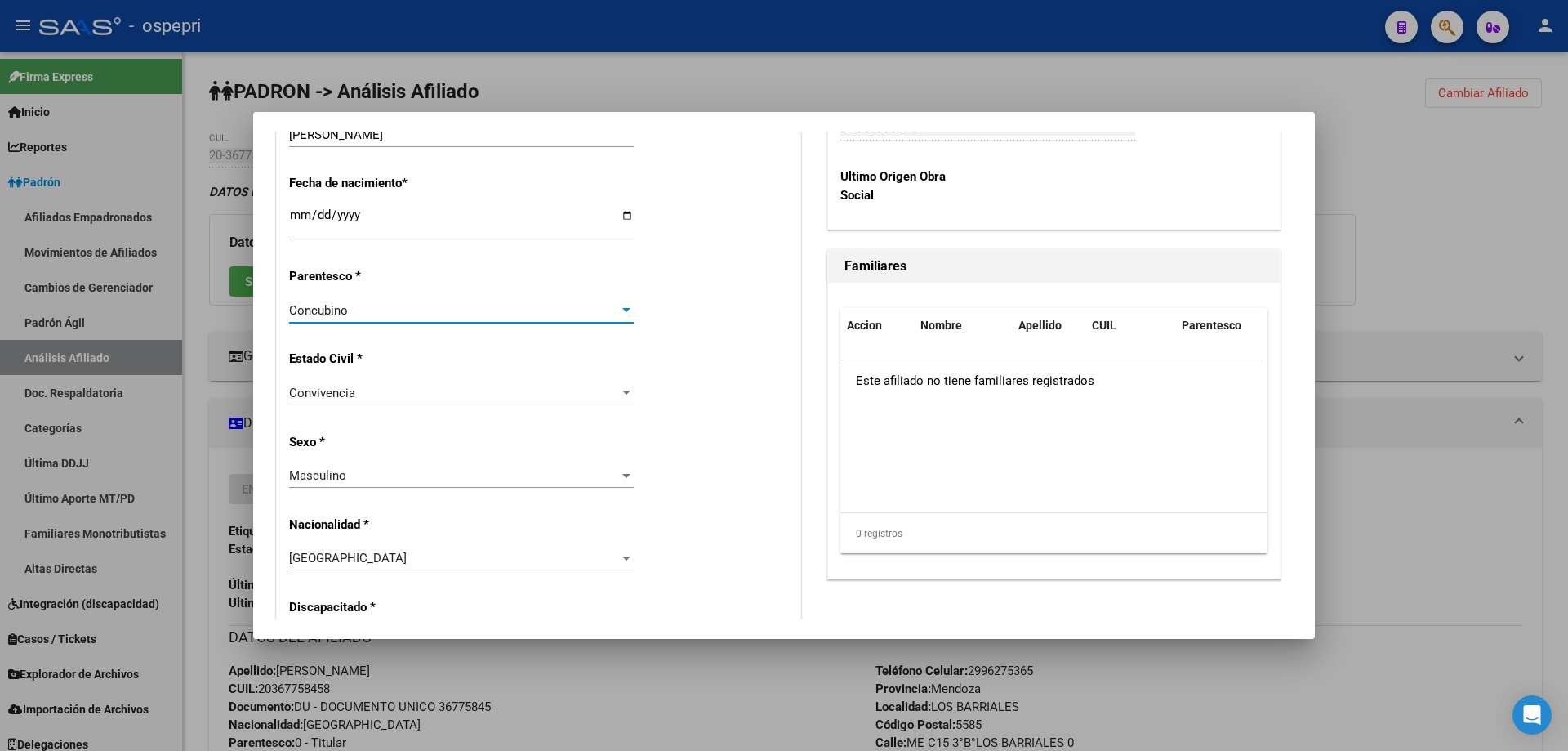
click at [486, 478] on div "Masculino" at bounding box center [454, 475] width 330 height 15
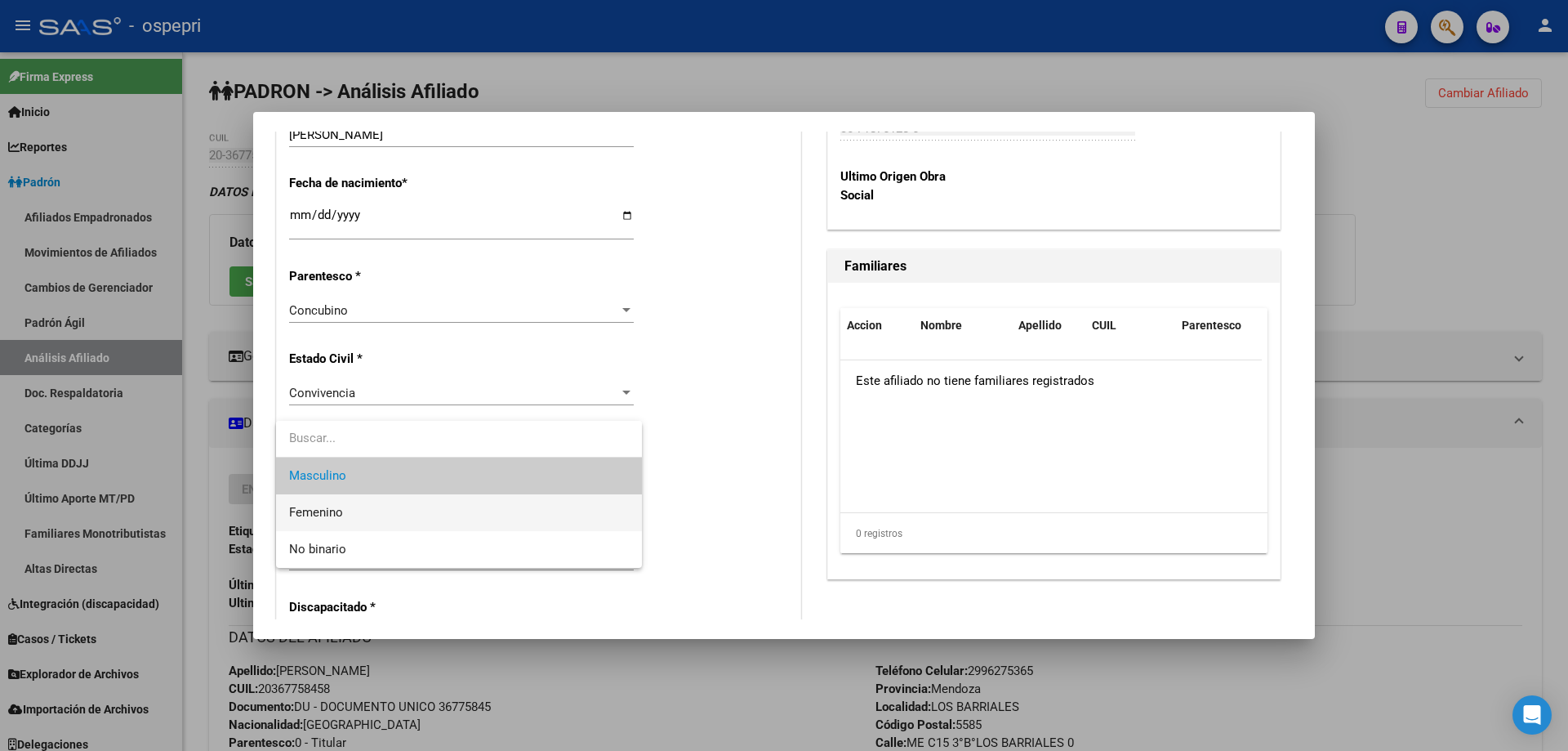
click at [389, 520] on span "Femenino" at bounding box center [459, 513] width 340 height 37
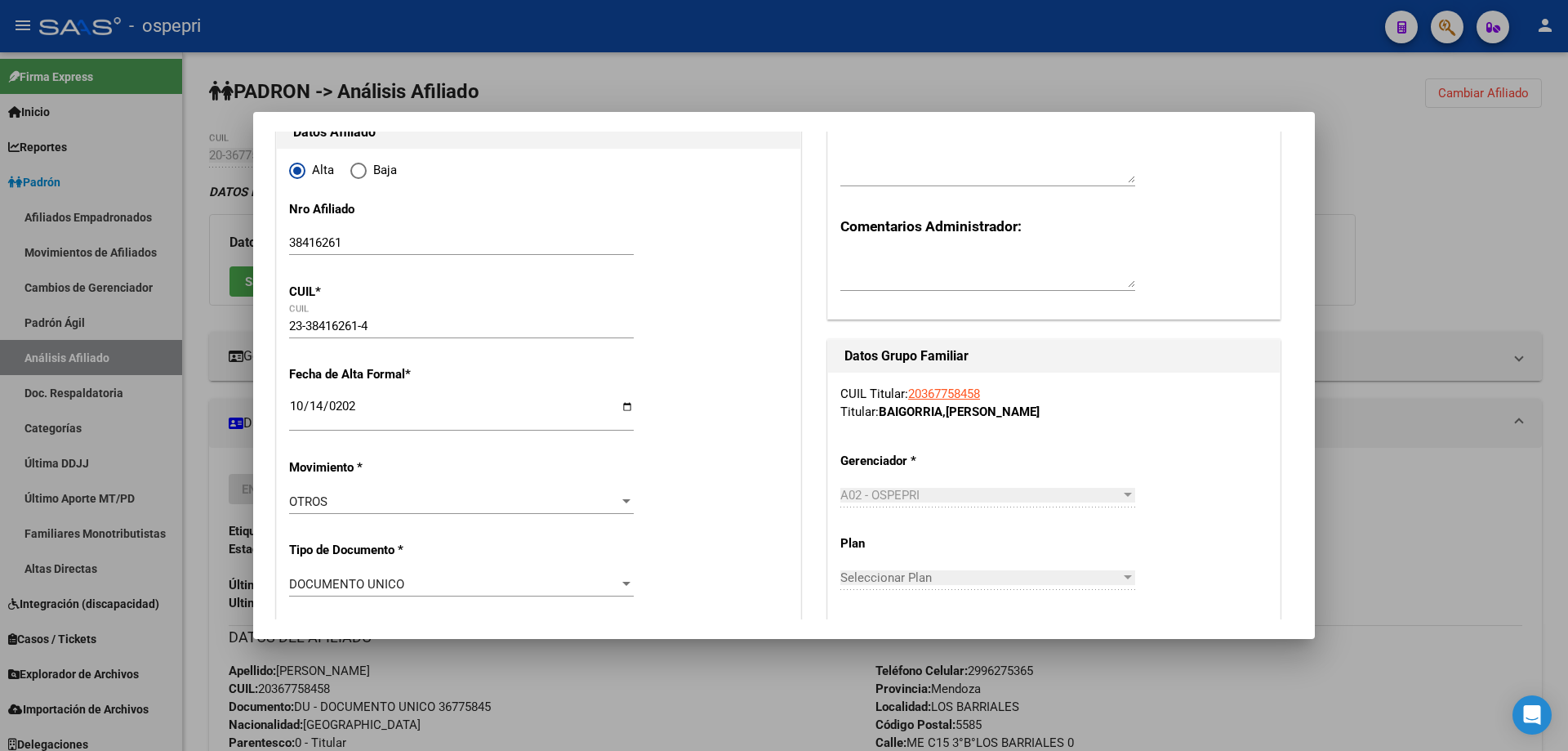
scroll to position [0, 0]
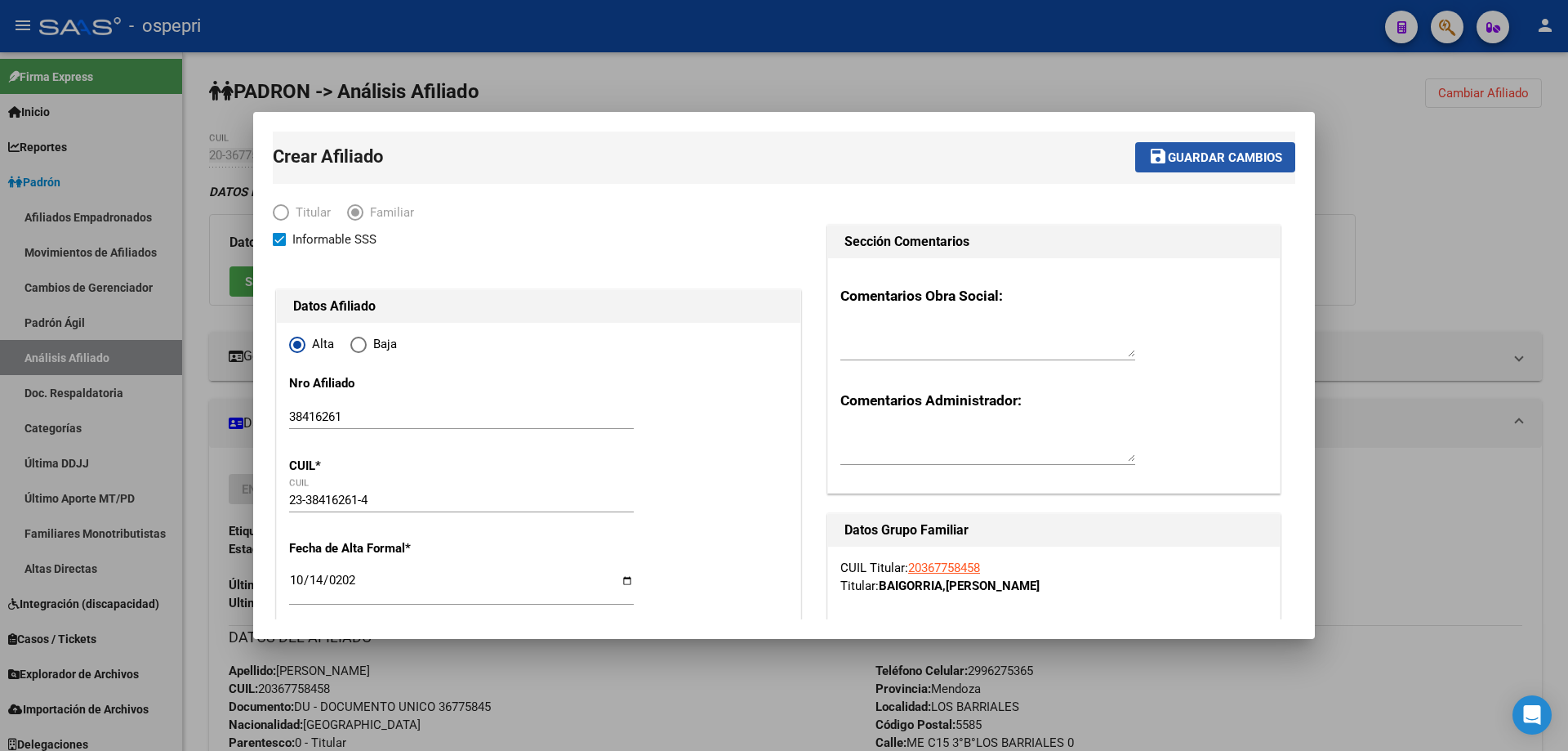
click at [1230, 152] on span "Guardar cambios" at bounding box center [1225, 157] width 115 height 15
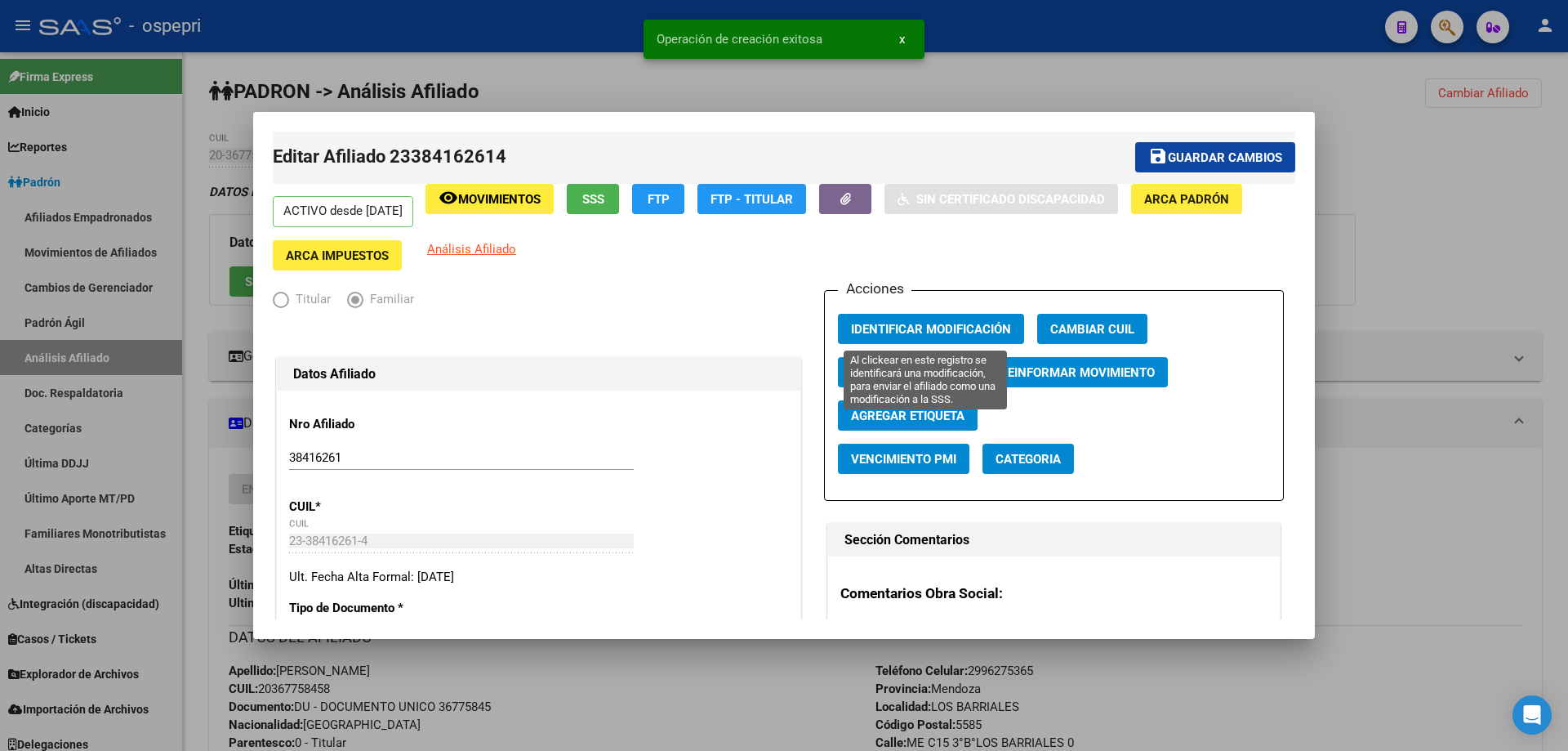
click at [924, 324] on span "Identificar Modificación" at bounding box center [930, 328] width 160 height 15
click at [1444, 215] on div at bounding box center [784, 375] width 1568 height 751
